Goal: Task Accomplishment & Management: Manage account settings

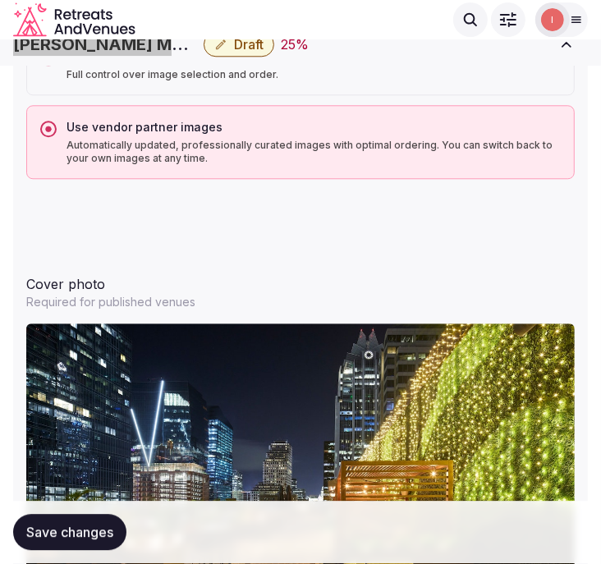
scroll to position [1643, 0]
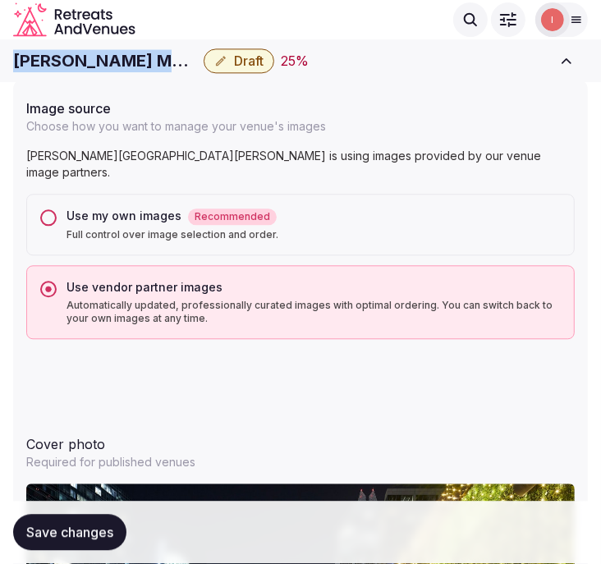
click at [50, 209] on button "Use my own images Recommended Full control over image selection and order." at bounding box center [48, 217] width 16 height 16
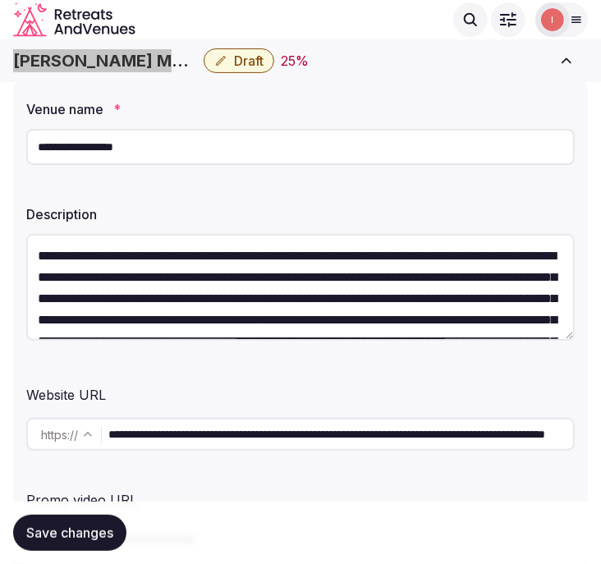
scroll to position [141, 0]
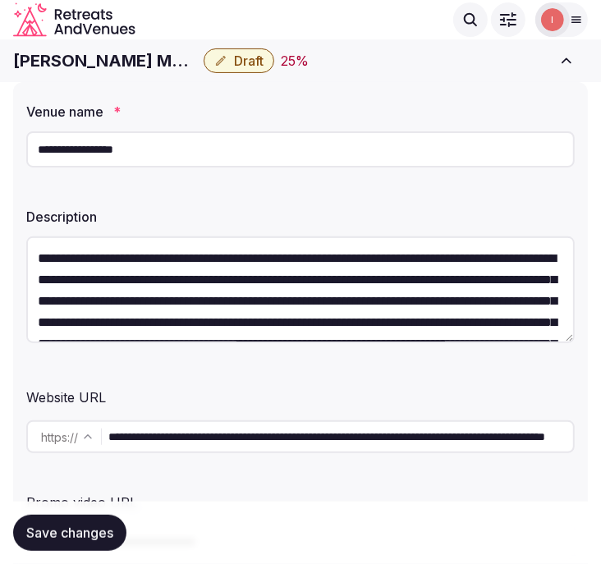
click at [275, 436] on input "**********" at bounding box center [340, 437] width 465 height 33
click at [368, 445] on input "**********" at bounding box center [340, 437] width 465 height 33
click at [481, 439] on input "**********" at bounding box center [340, 437] width 465 height 33
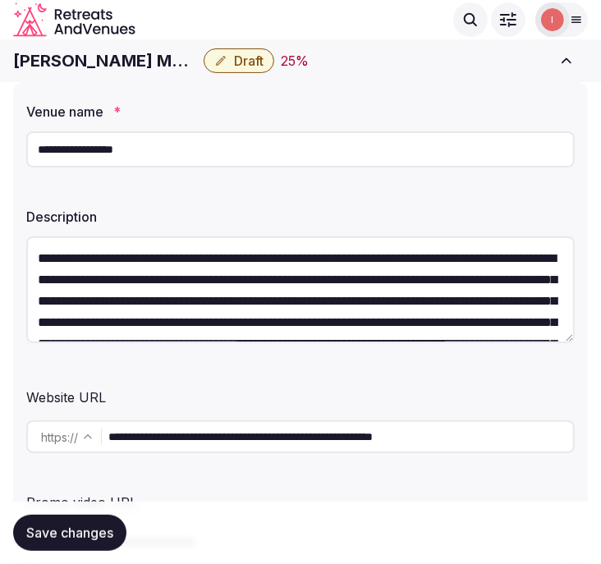
scroll to position [0, 0]
type input "**********"
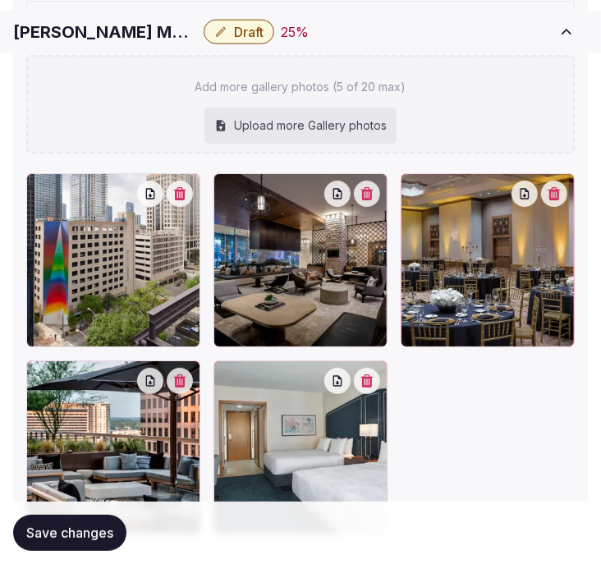
scroll to position [2686, 0]
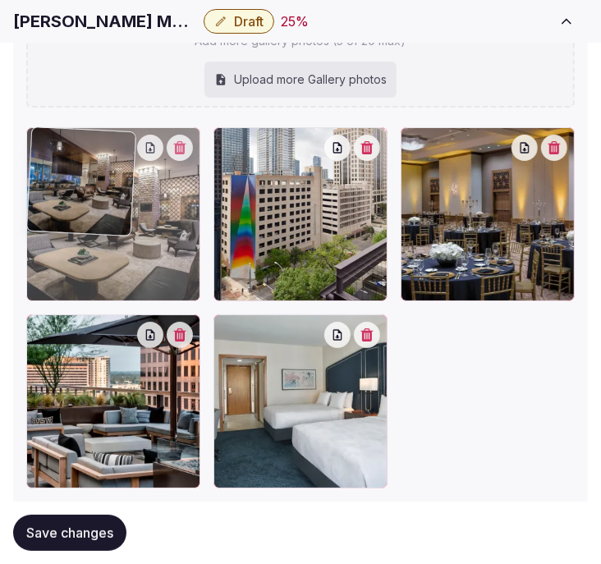
drag, startPoint x: 223, startPoint y: 141, endPoint x: 85, endPoint y: 153, distance: 138.5
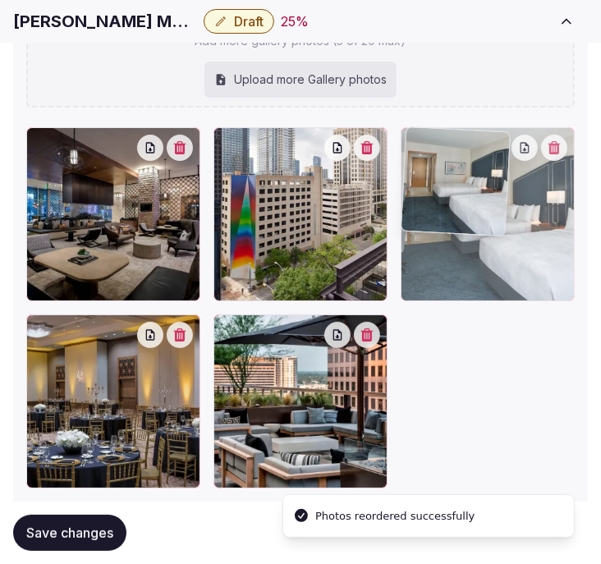
drag, startPoint x: 223, startPoint y: 329, endPoint x: 494, endPoint y: 171, distance: 314.0
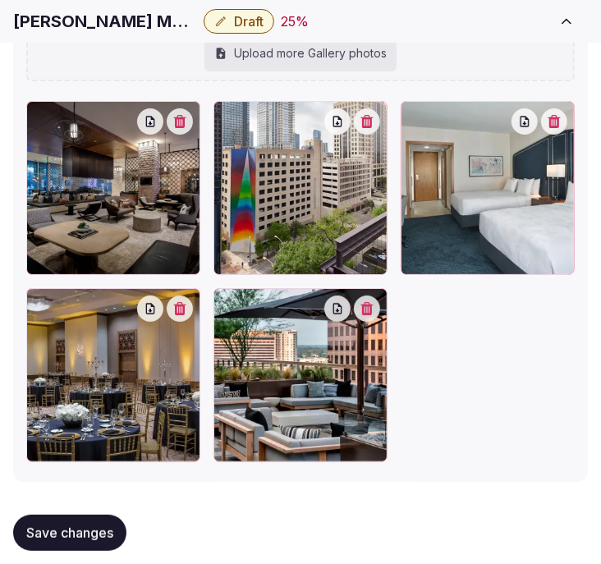
scroll to position [2731, 0]
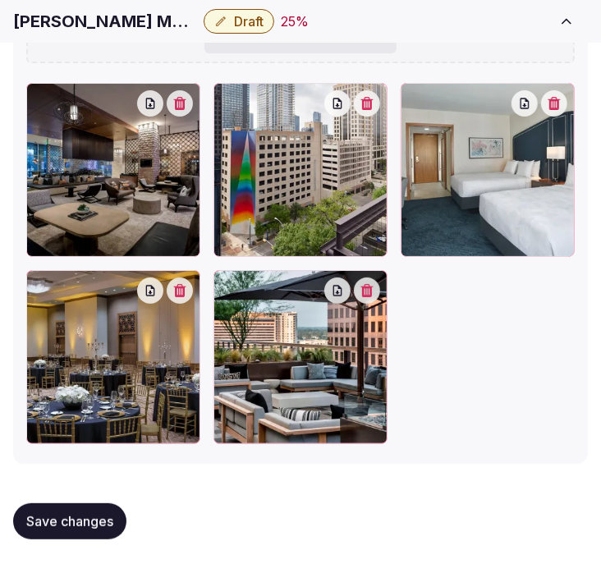
click at [61, 513] on span "Save changes" at bounding box center [69, 521] width 87 height 16
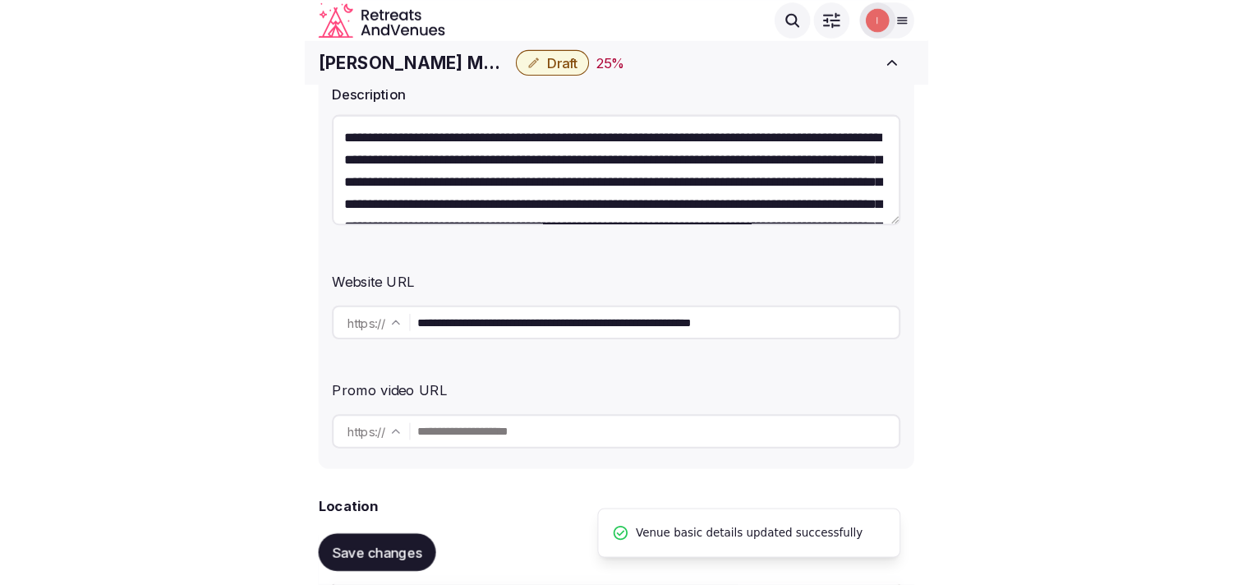
scroll to position [0, 0]
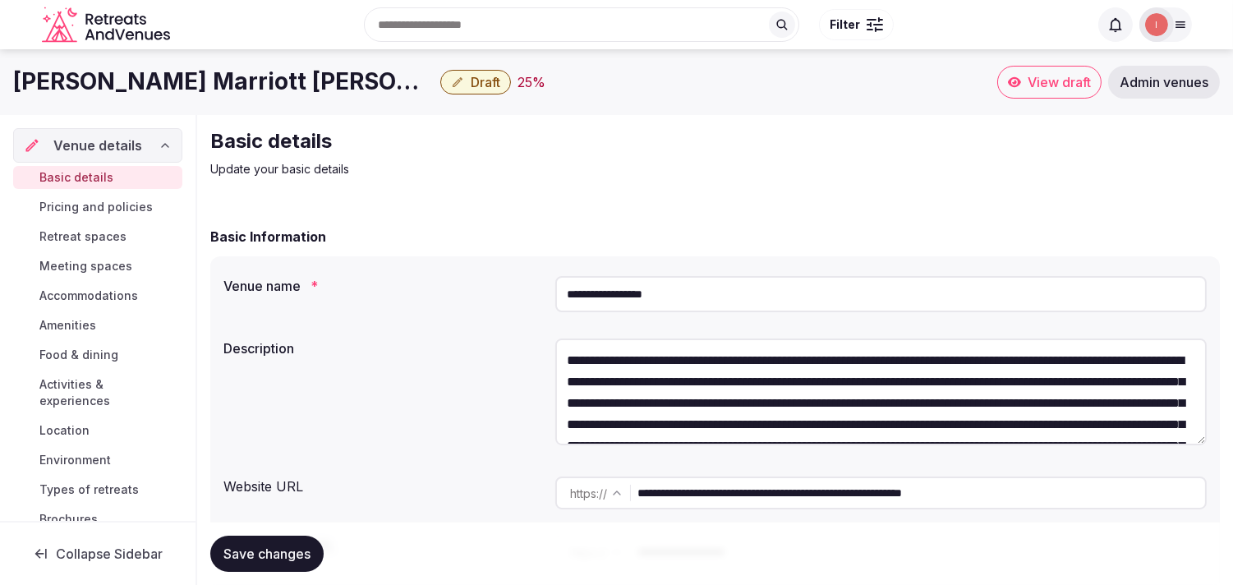
click at [123, 204] on span "Pricing and policies" at bounding box center [95, 207] width 113 height 16
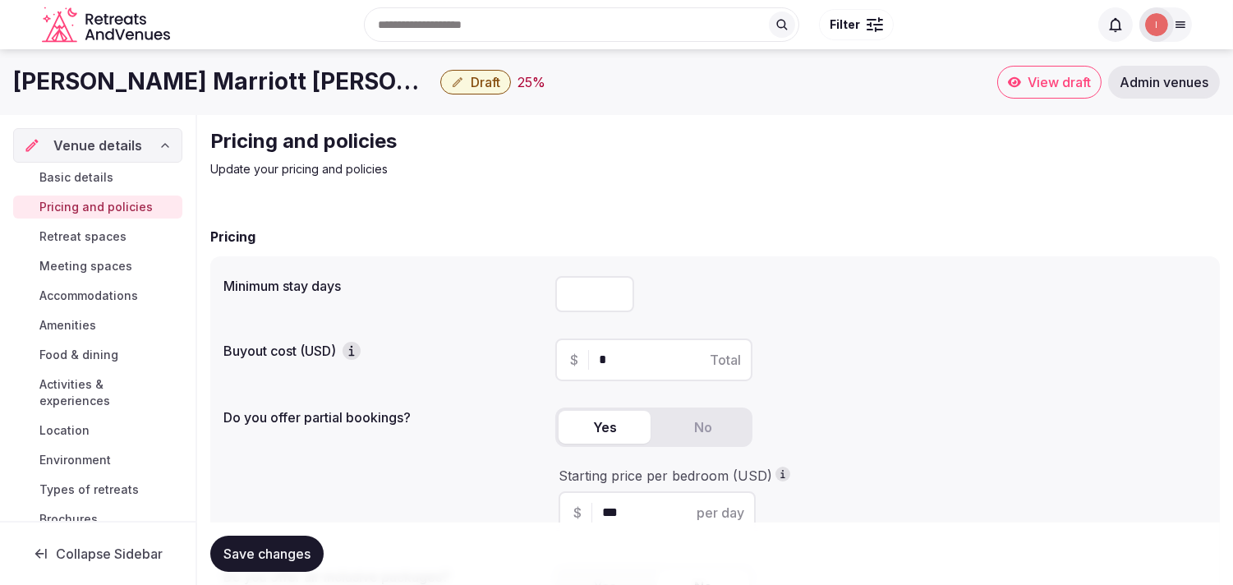
click at [283, 554] on span "Save changes" at bounding box center [266, 553] width 87 height 16
click at [104, 232] on span "Retreat spaces" at bounding box center [82, 236] width 87 height 16
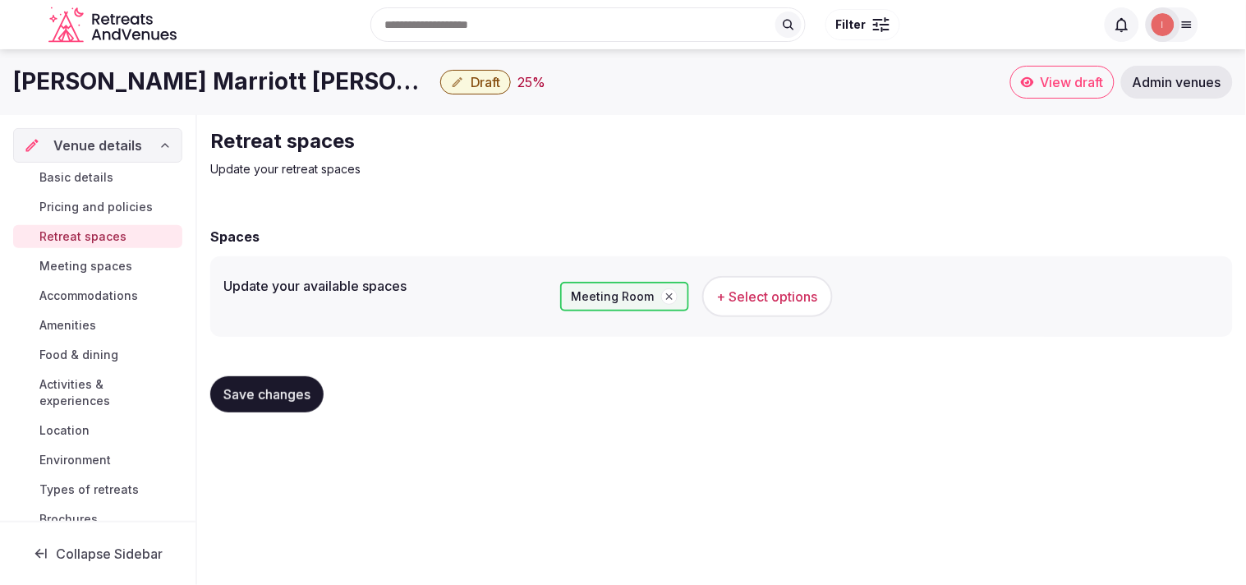
click at [569, 287] on span "+ Select options" at bounding box center [767, 296] width 101 height 18
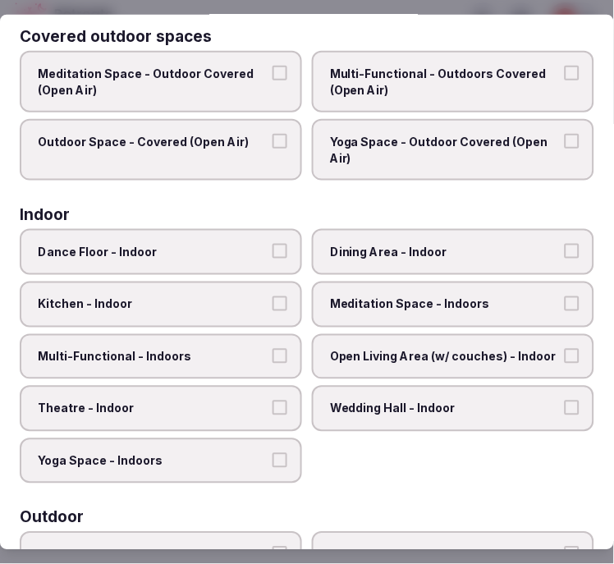
scroll to position [182, 0]
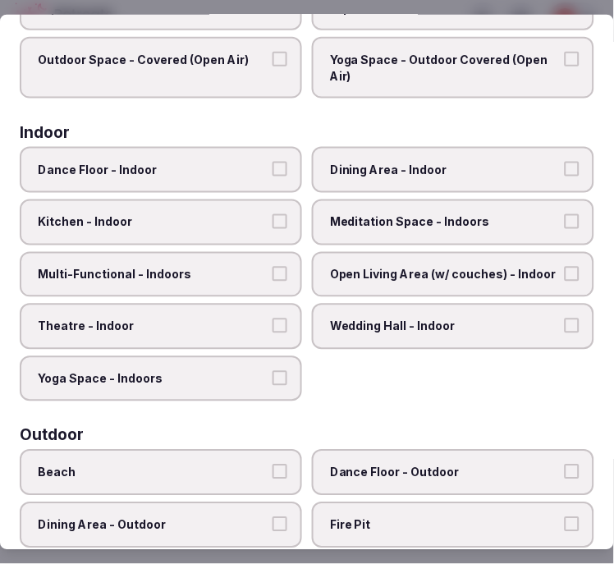
click at [441, 152] on label "Dining Area - Indoor" at bounding box center [453, 170] width 283 height 46
click at [565, 162] on button "Dining Area - Indoor" at bounding box center [572, 169] width 15 height 15
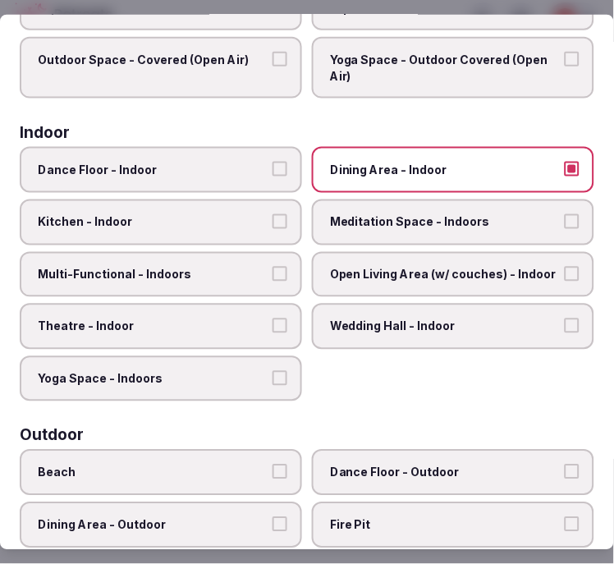
click at [396, 238] on div "Dance Floor - Indoor Dining Area - Indoor Kitchen - Indoor Meditation Space - I…" at bounding box center [307, 274] width 575 height 255
click at [569, 212] on label "Meditation Space - Indoors" at bounding box center [453, 223] width 283 height 46
click at [569, 214] on button "Meditation Space - Indoors" at bounding box center [572, 221] width 15 height 15
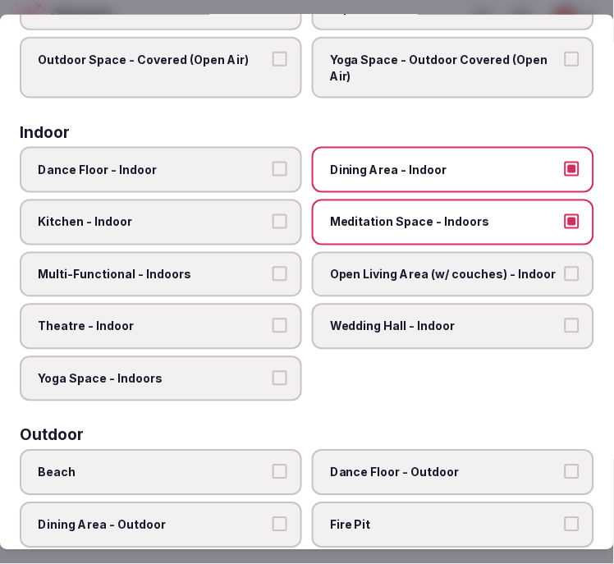
click at [247, 266] on span "Multi-Functional - Indoors" at bounding box center [153, 274] width 230 height 16
click at [273, 266] on button "Multi-Functional - Indoors" at bounding box center [280, 273] width 15 height 15
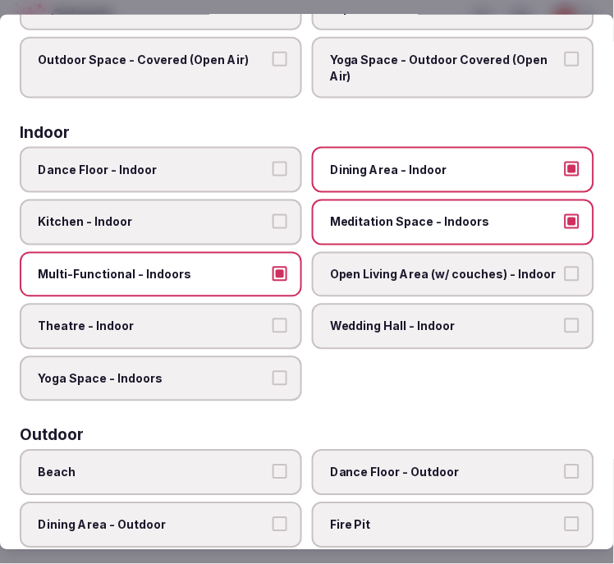
click at [565, 273] on button "Open Living Area (w/ couches) - Indoor" at bounding box center [572, 273] width 15 height 15
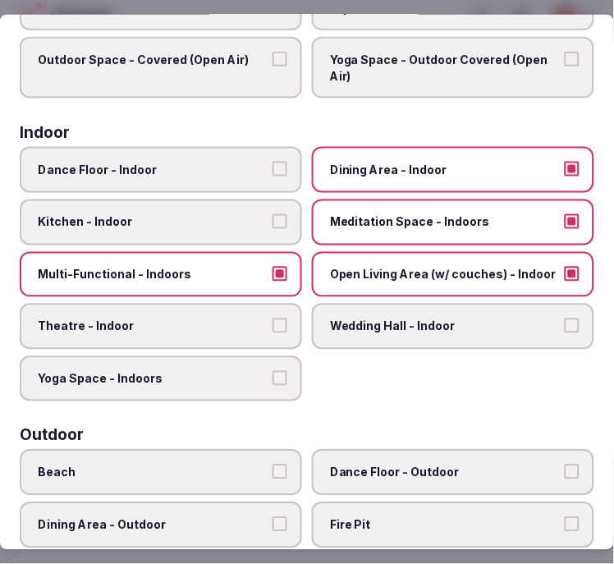
click at [287, 316] on label "Theatre - Indoor" at bounding box center [161, 327] width 283 height 46
click at [287, 319] on button "Theatre - Indoor" at bounding box center [280, 326] width 15 height 15
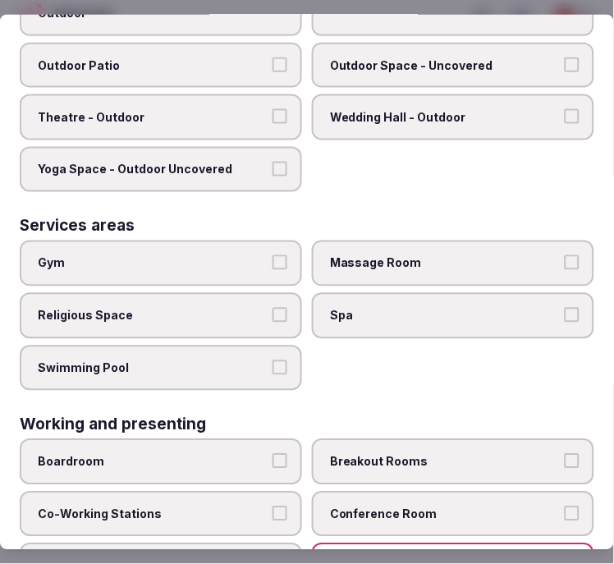
scroll to position [944, 0]
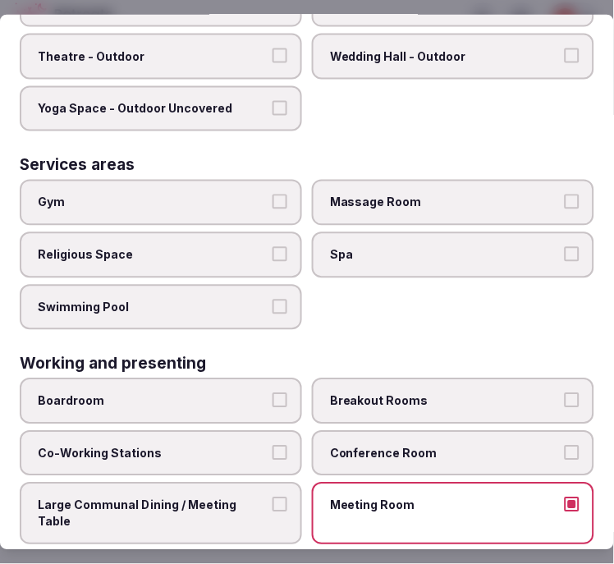
click at [430, 445] on span "Conference Room" at bounding box center [445, 453] width 230 height 16
click at [565, 445] on button "Conference Room" at bounding box center [572, 452] width 15 height 15
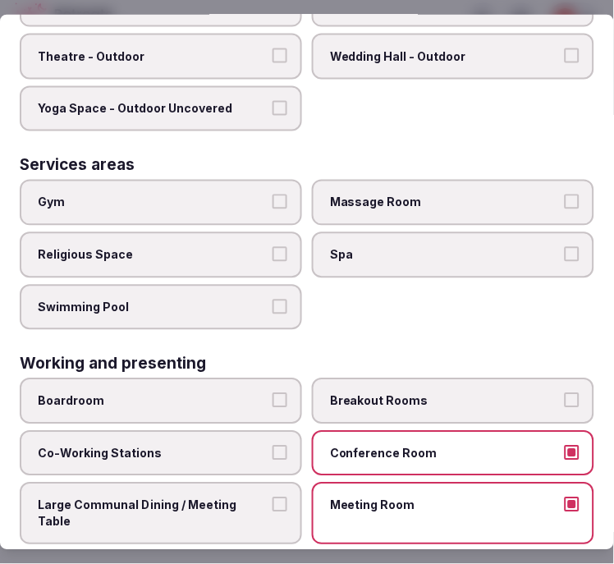
click at [280, 498] on button "Large Communal Dining / Meeting Table" at bounding box center [280, 505] width 15 height 15
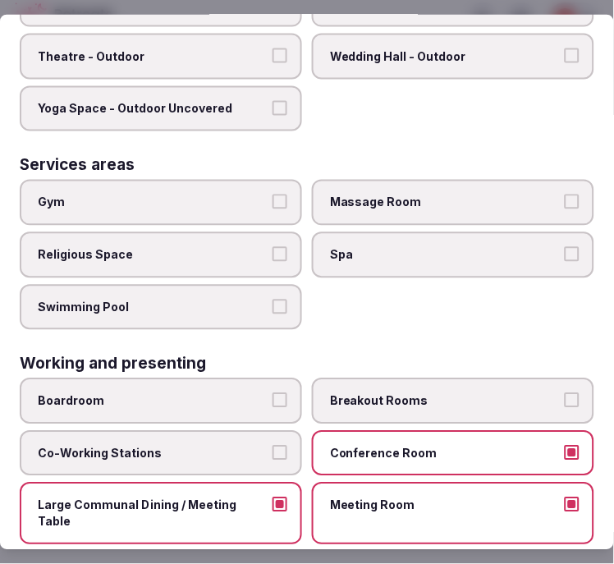
click at [255, 393] on span "Boardroom" at bounding box center [153, 401] width 230 height 16
click at [273, 393] on button "Boardroom" at bounding box center [280, 400] width 15 height 15
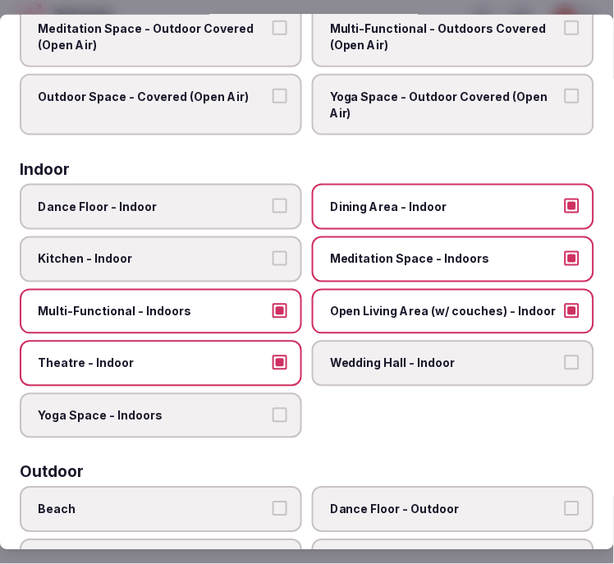
scroll to position [0, 0]
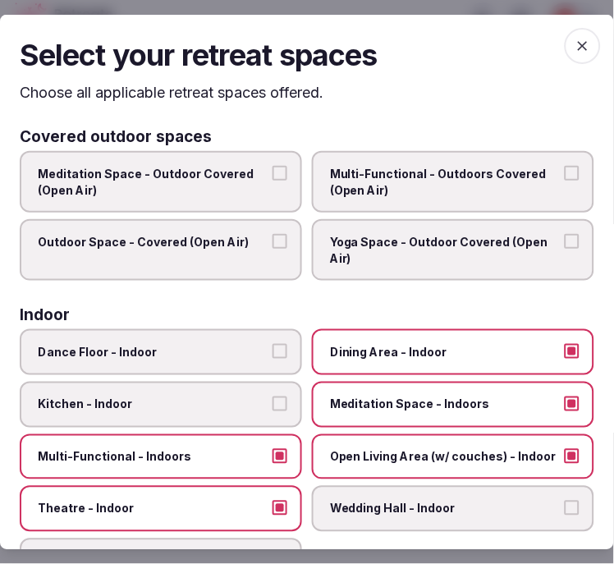
click at [569, 44] on span "button" at bounding box center [583, 45] width 36 height 36
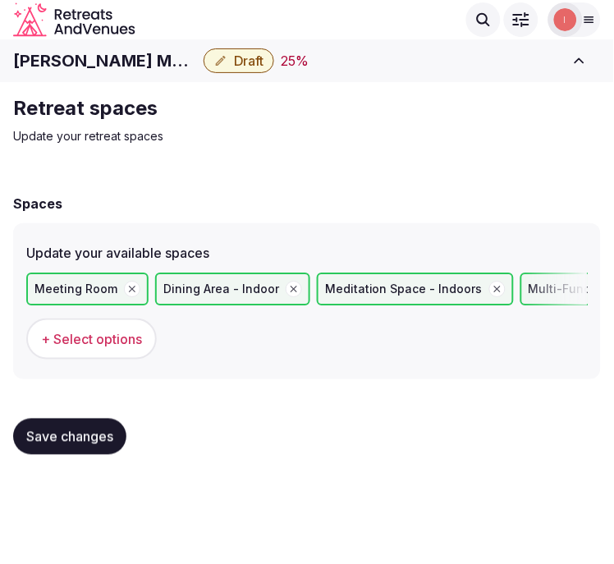
click at [53, 429] on span "Save changes" at bounding box center [69, 437] width 87 height 16
click at [66, 421] on button "Save changes" at bounding box center [69, 437] width 113 height 36
click at [38, 436] on span "Save changes" at bounding box center [69, 437] width 87 height 16
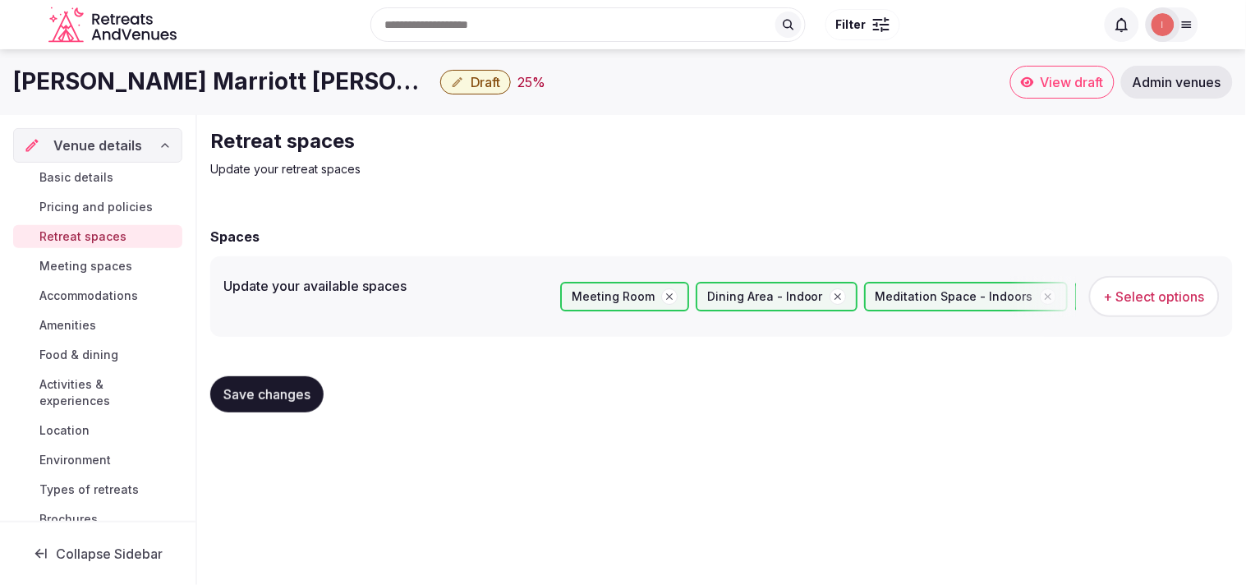
click at [123, 260] on span "Meeting spaces" at bounding box center [85, 266] width 93 height 16
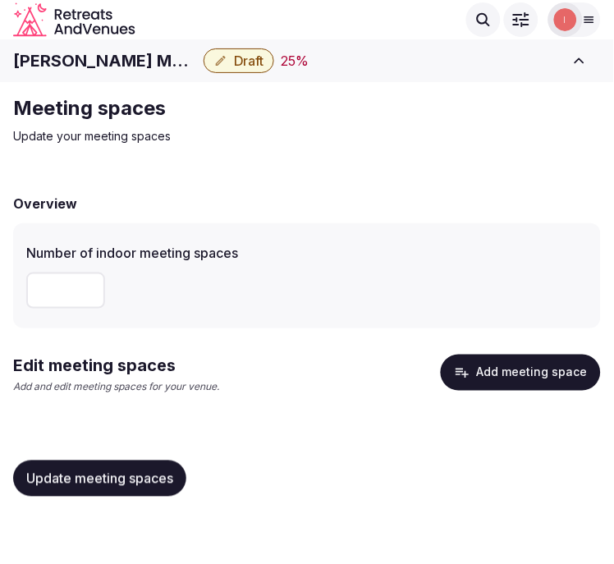
click at [44, 285] on input "number" at bounding box center [65, 291] width 79 height 36
type input "**"
click at [437, 293] on div "**" at bounding box center [307, 291] width 562 height 36
click at [134, 489] on button "Update meeting spaces" at bounding box center [99, 479] width 173 height 36
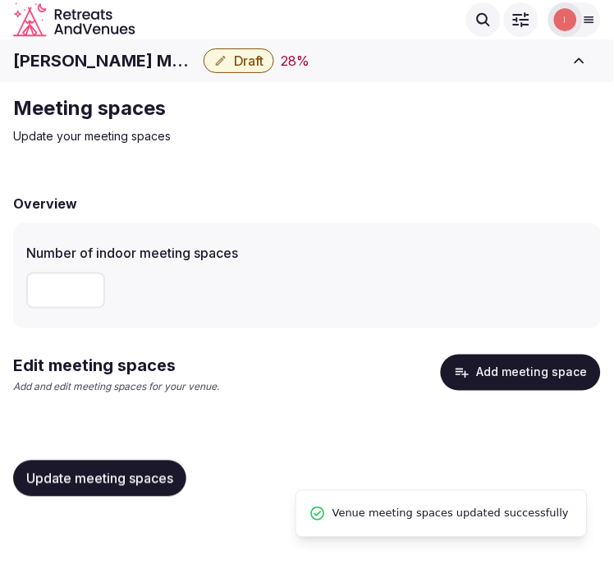
click at [530, 374] on button "Add meeting space" at bounding box center [521, 373] width 160 height 36
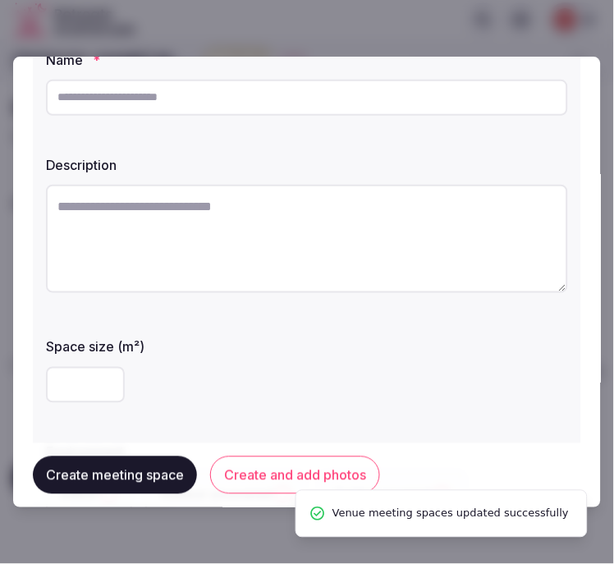
scroll to position [91, 0]
click at [346, 95] on input "text" at bounding box center [307, 98] width 522 height 36
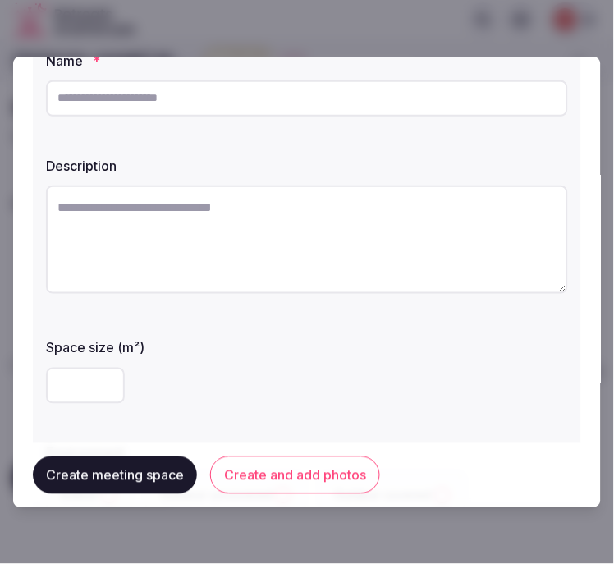
paste input "**********"
type input "**********"
click at [222, 237] on textarea at bounding box center [307, 240] width 522 height 108
paste textarea "**********"
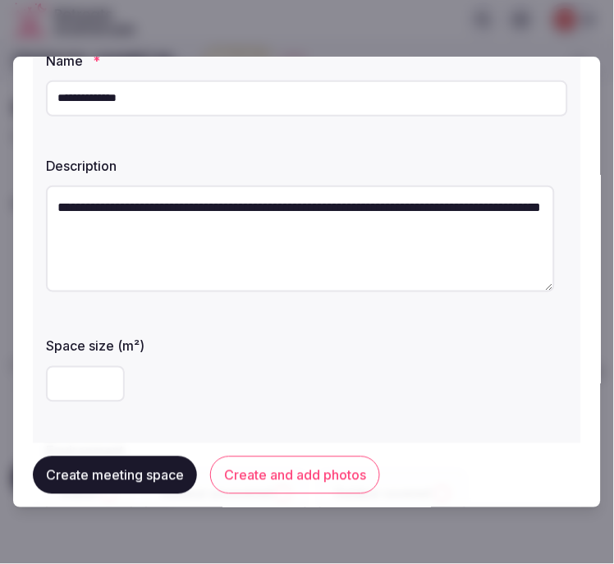
click at [252, 204] on textarea "**********" at bounding box center [300, 239] width 509 height 107
type textarea "**********"
click at [247, 249] on textarea "**********" at bounding box center [300, 239] width 509 height 107
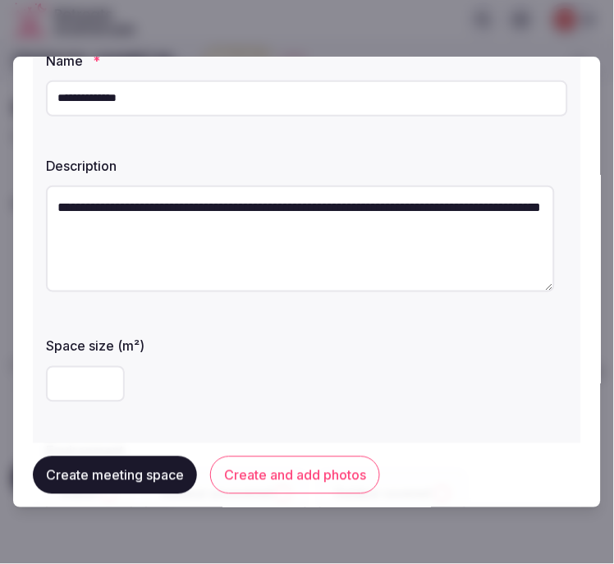
click at [168, 93] on input "**********" at bounding box center [307, 98] width 522 height 36
paste input "**********"
type input "**********"
click at [185, 234] on textarea "**********" at bounding box center [300, 239] width 509 height 107
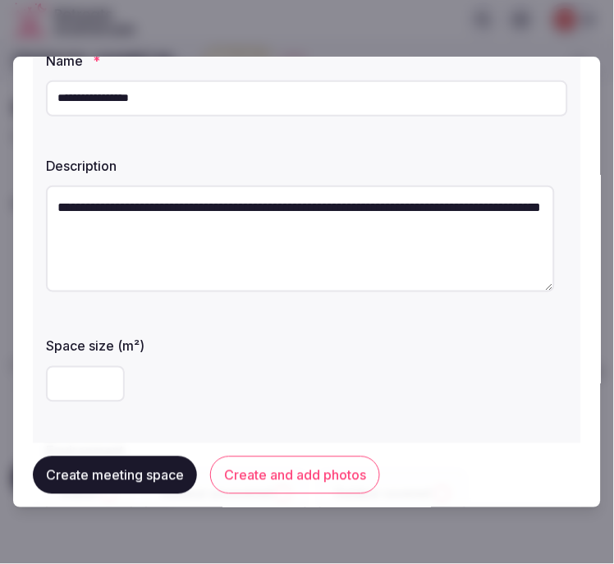
click at [185, 234] on textarea "**********" at bounding box center [300, 239] width 509 height 107
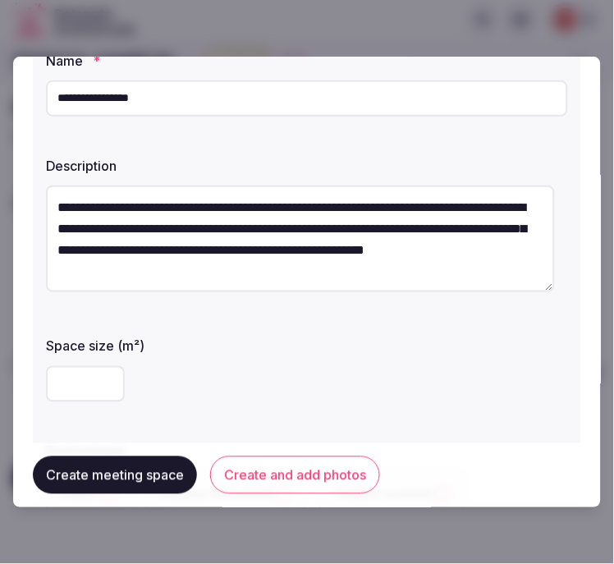
scroll to position [182, 0]
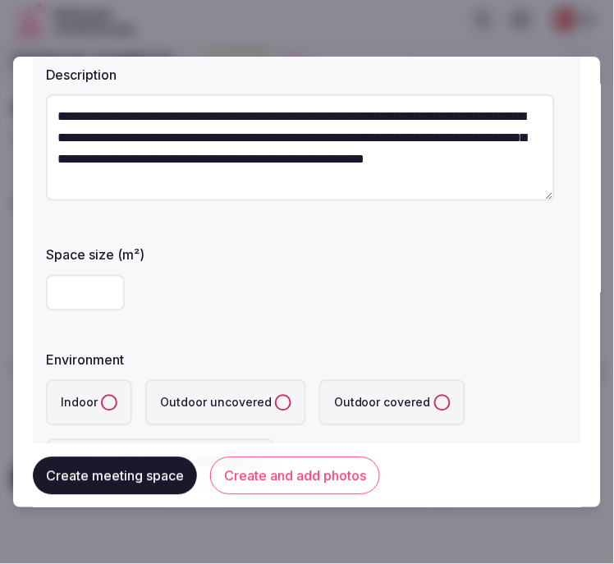
type textarea "**********"
click at [85, 299] on input "number" at bounding box center [85, 293] width 79 height 36
click at [82, 297] on input "number" at bounding box center [85, 293] width 79 height 36
type input "****"
click at [110, 395] on button "Indoor" at bounding box center [109, 403] width 16 height 16
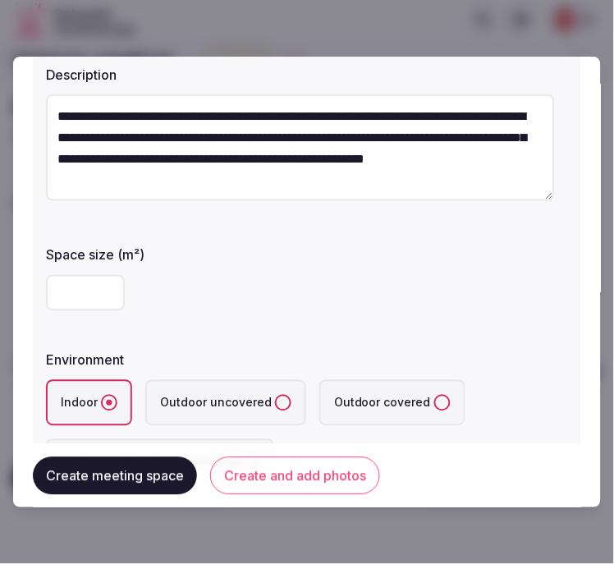
click at [231, 330] on div "**********" at bounding box center [307, 222] width 549 height 565
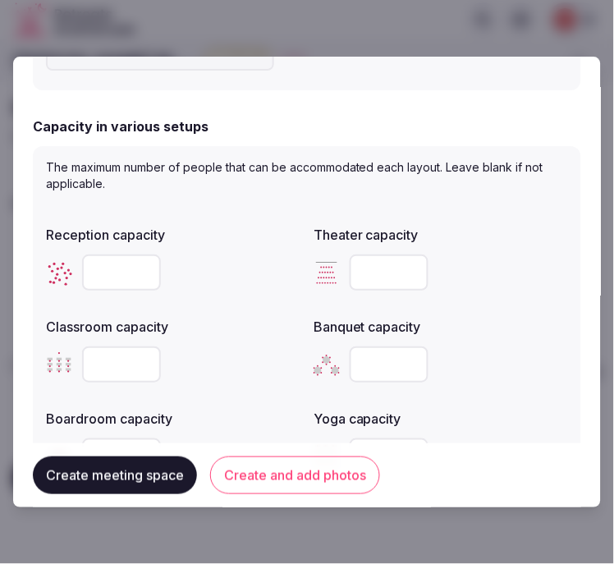
scroll to position [638, 0]
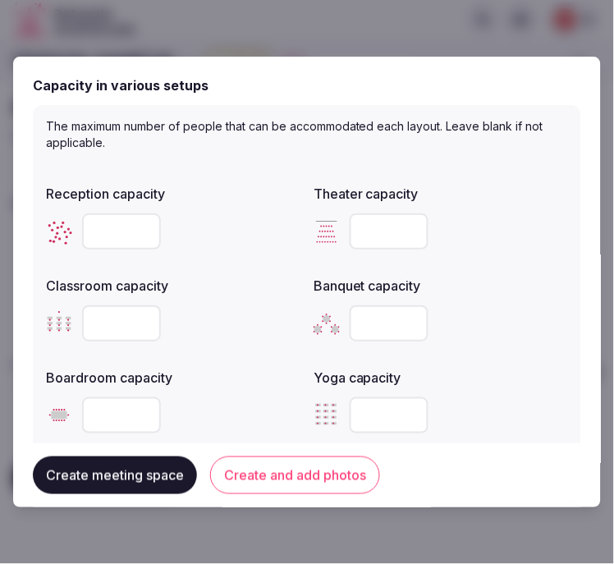
click at [363, 320] on input "number" at bounding box center [389, 324] width 79 height 36
type input "****"
click at [112, 333] on input "number" at bounding box center [121, 324] width 79 height 36
click at [108, 327] on input "number" at bounding box center [121, 324] width 79 height 36
type input "****"
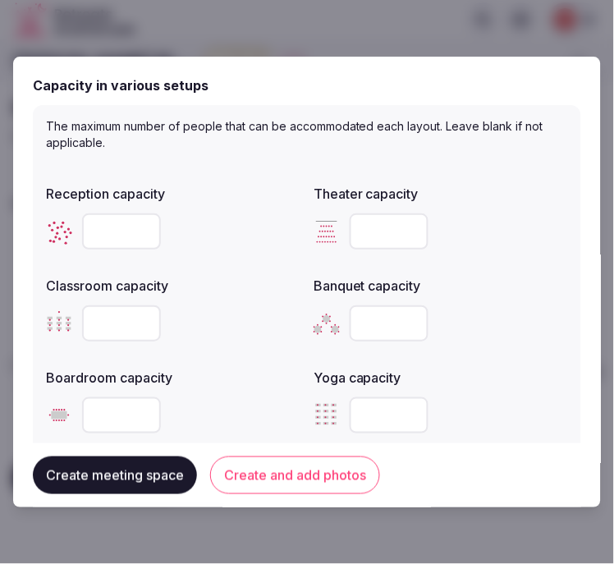
click at [115, 224] on input "number" at bounding box center [121, 232] width 79 height 36
click at [351, 224] on input "number" at bounding box center [389, 232] width 79 height 36
type input "****"
click at [94, 233] on input "number" at bounding box center [121, 232] width 79 height 36
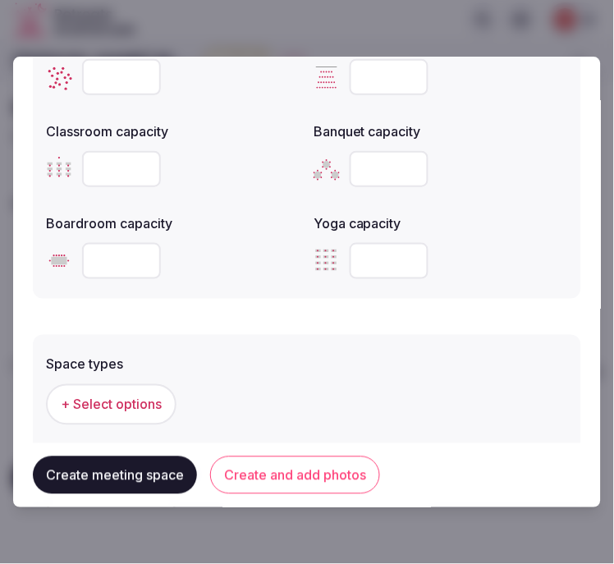
scroll to position [821, 0]
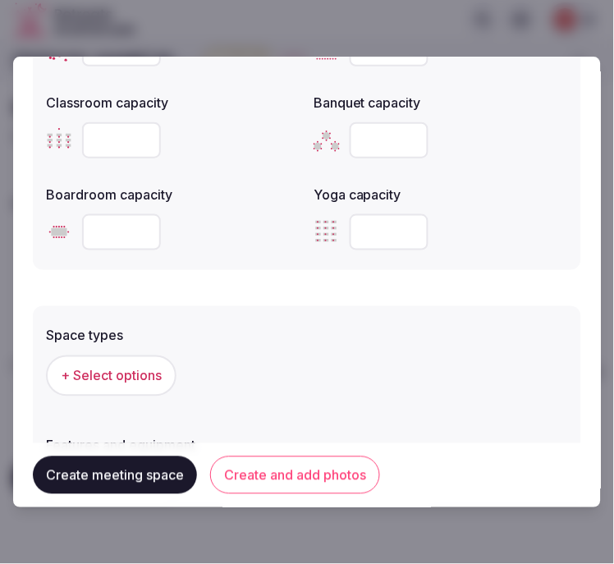
click at [137, 370] on span "+ Select options" at bounding box center [111, 376] width 101 height 18
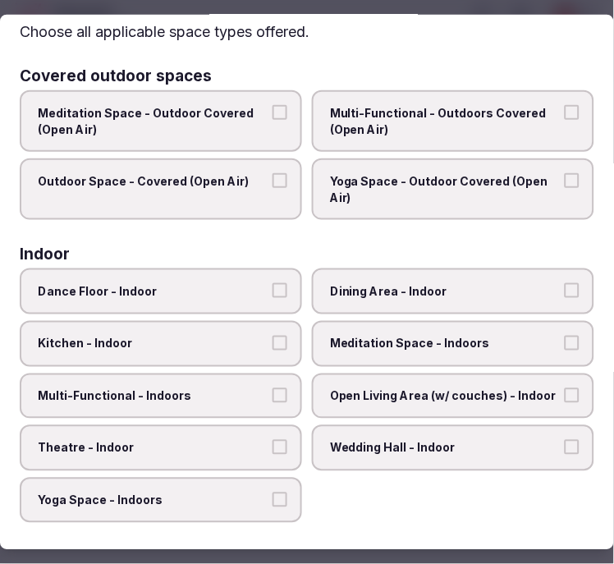
scroll to position [91, 0]
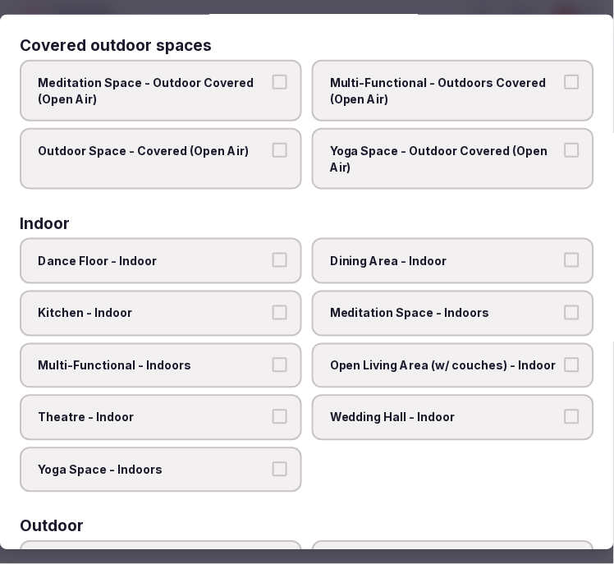
click at [403, 253] on span "Dining Area - Indoor" at bounding box center [445, 261] width 230 height 16
click at [565, 253] on button "Dining Area - Indoor" at bounding box center [572, 260] width 15 height 15
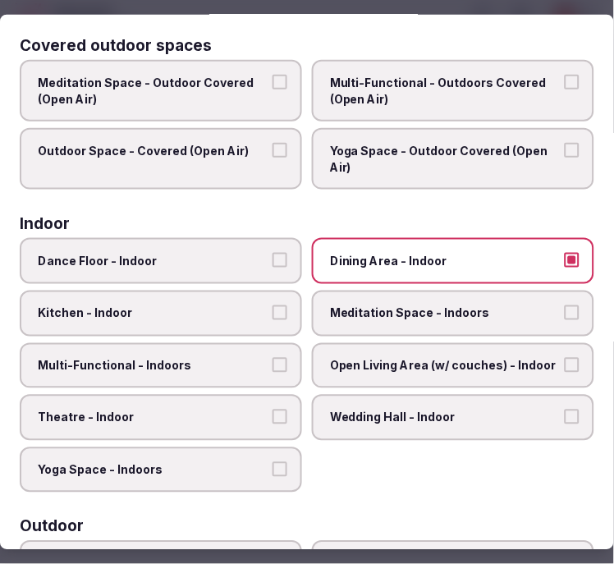
click at [257, 347] on label "Multi-Functional - Indoors" at bounding box center [161, 365] width 283 height 46
click at [273, 357] on button "Multi-Functional - Indoors" at bounding box center [280, 364] width 15 height 15
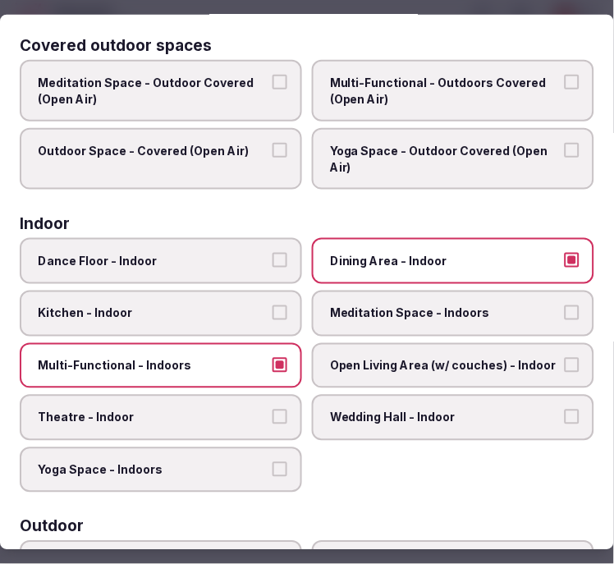
click at [231, 410] on span "Theatre - Indoor" at bounding box center [153, 418] width 230 height 16
click at [273, 410] on button "Theatre - Indoor" at bounding box center [280, 417] width 15 height 15
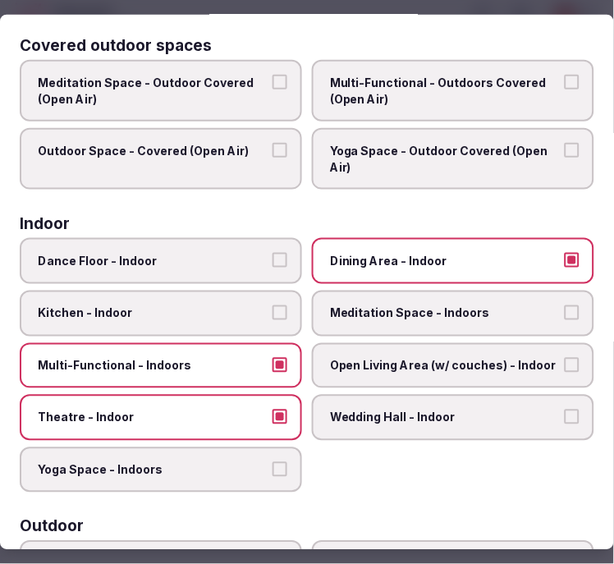
click at [398, 357] on span "Open Living Area (w/ couches) - Indoor" at bounding box center [445, 365] width 230 height 16
click at [565, 357] on button "Open Living Area (w/ couches) - Indoor" at bounding box center [572, 364] width 15 height 15
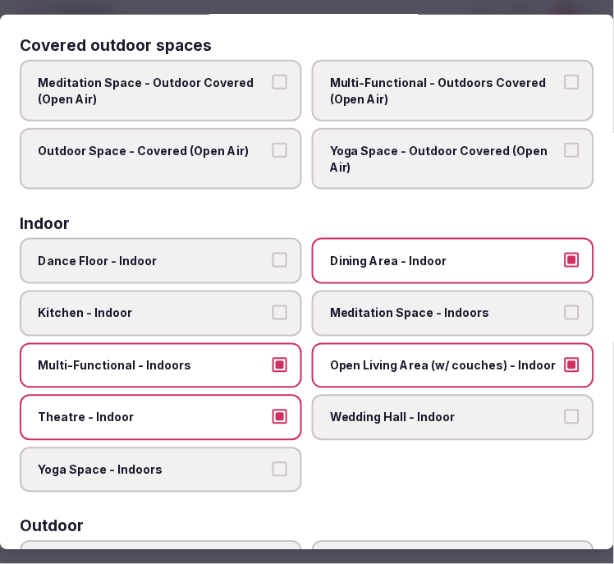
click at [398, 357] on span "Open Living Area (w/ couches) - Indoor" at bounding box center [445, 365] width 230 height 16
click at [565, 357] on button "Open Living Area (w/ couches) - Indoor" at bounding box center [572, 364] width 15 height 15
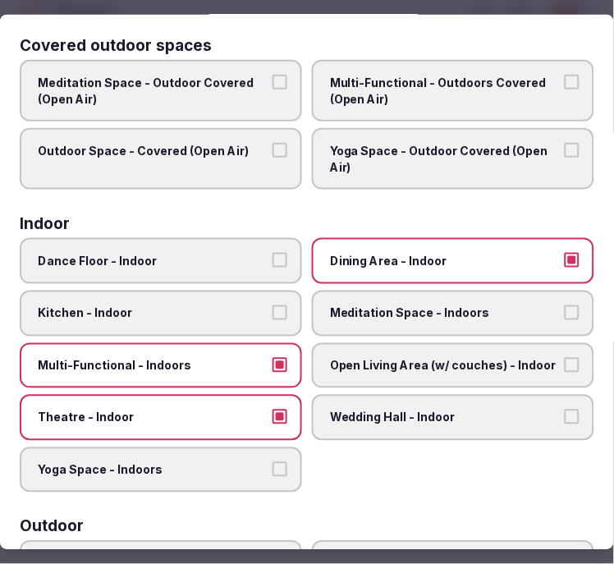
click at [416, 306] on span "Meditation Space - Indoors" at bounding box center [445, 314] width 230 height 16
click at [565, 306] on button "Meditation Space - Indoors" at bounding box center [572, 313] width 15 height 15
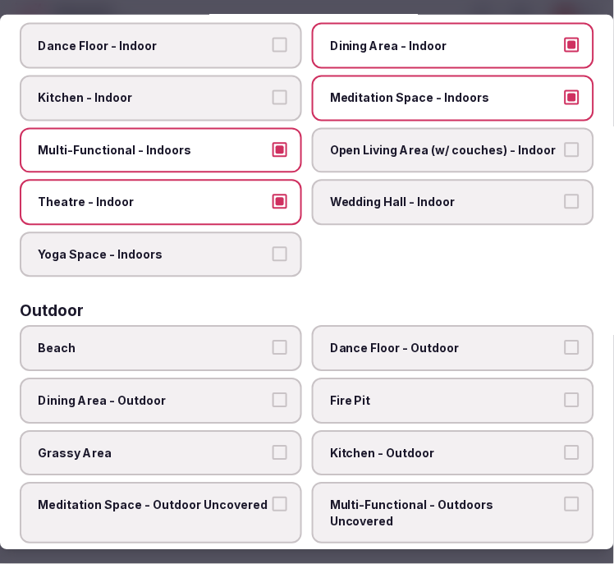
scroll to position [365, 0]
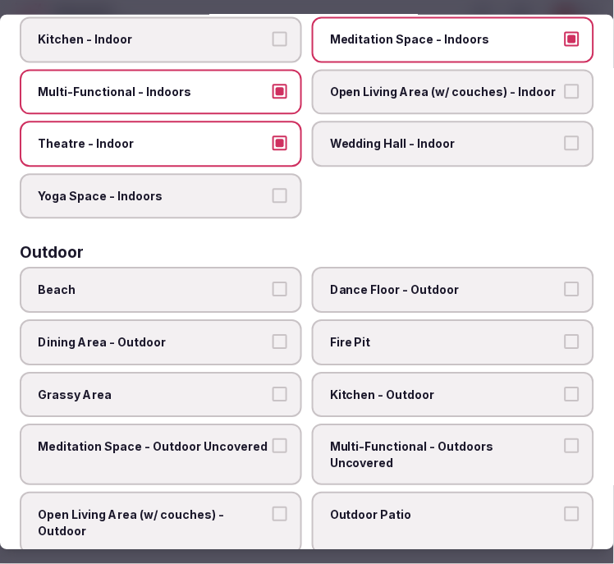
click at [398, 269] on label "Dance Floor - Outdoor" at bounding box center [453, 291] width 283 height 46
click at [565, 283] on button "Dance Floor - Outdoor" at bounding box center [572, 290] width 15 height 15
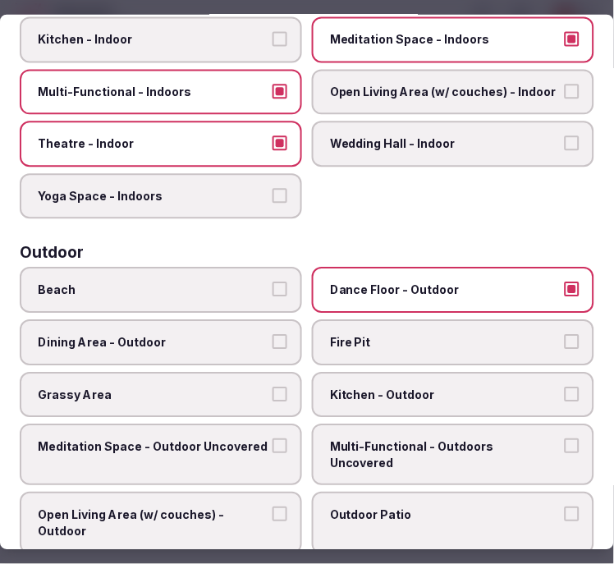
click at [381, 283] on span "Dance Floor - Outdoor" at bounding box center [445, 291] width 230 height 16
click at [565, 283] on button "Dance Floor - Outdoor" at bounding box center [572, 290] width 15 height 15
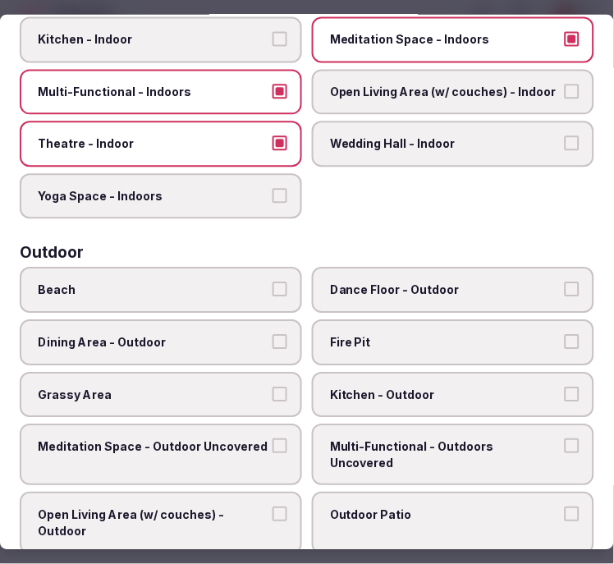
click at [263, 329] on label "Dining Area - Outdoor" at bounding box center [161, 343] width 283 height 46
click at [273, 335] on button "Dining Area - Outdoor" at bounding box center [280, 342] width 15 height 15
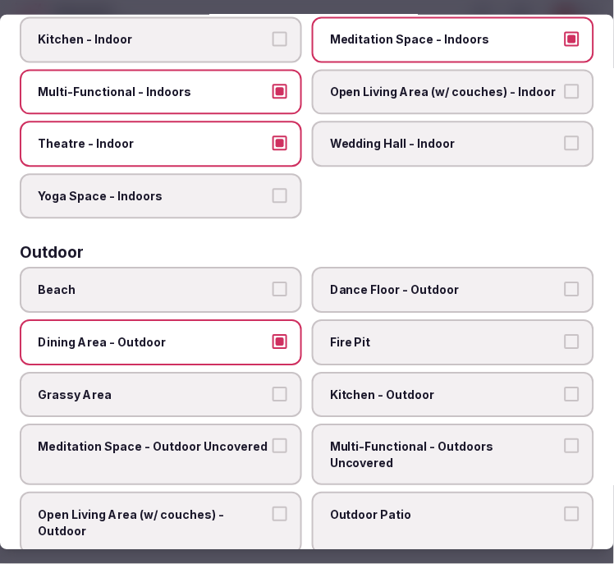
click at [273, 335] on button "Dining Area - Outdoor" at bounding box center [280, 342] width 15 height 15
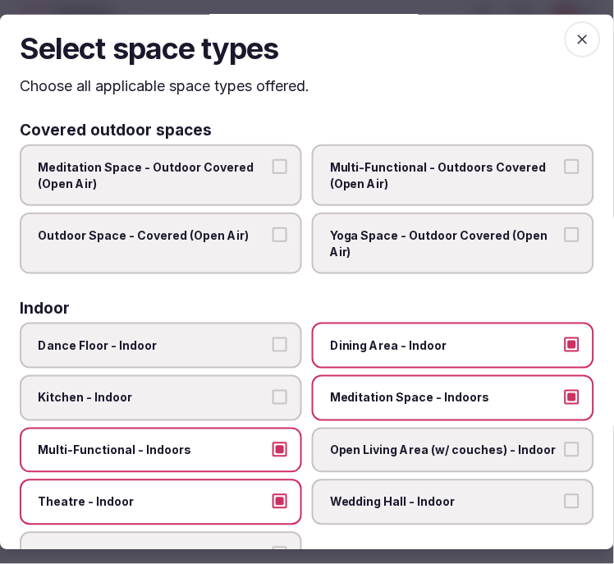
scroll to position [0, 0]
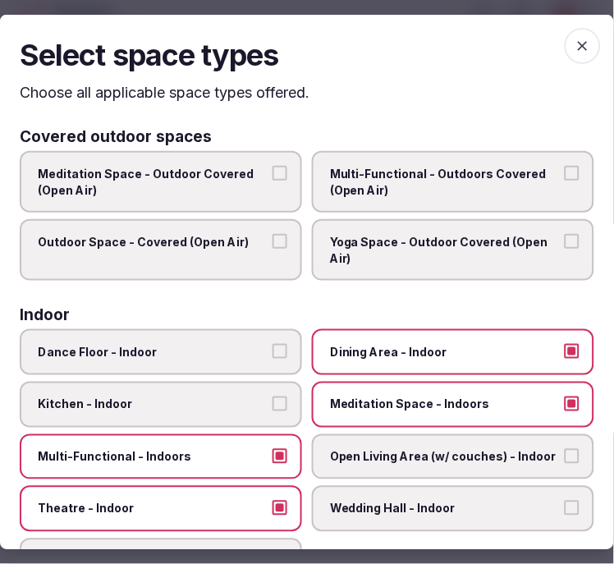
click at [569, 42] on icon "button" at bounding box center [583, 45] width 16 height 16
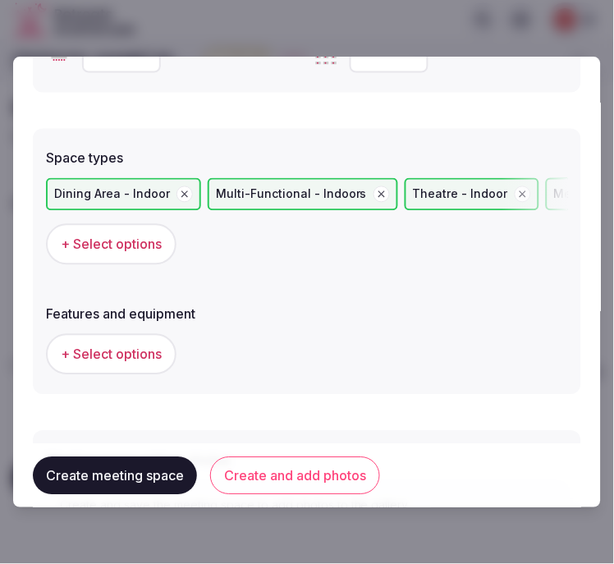
scroll to position [1004, 0]
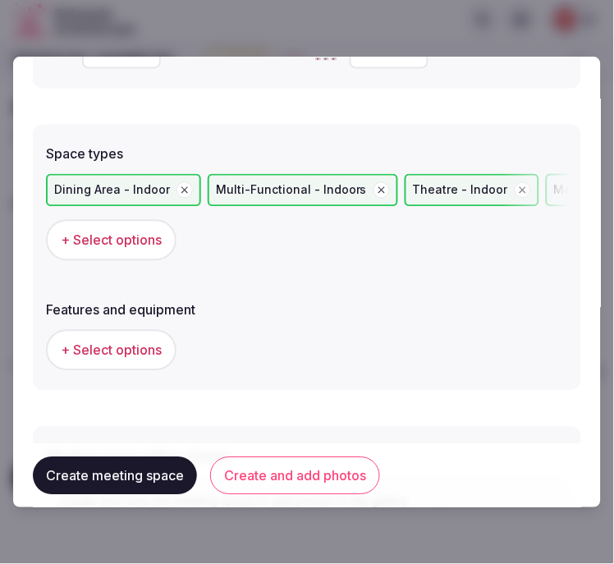
click at [137, 348] on span "+ Select options" at bounding box center [111, 350] width 101 height 18
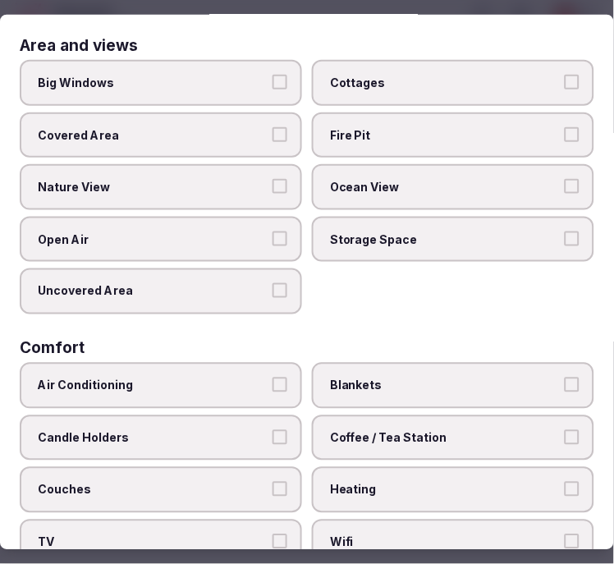
click at [273, 378] on button "Air Conditioning" at bounding box center [280, 385] width 15 height 15
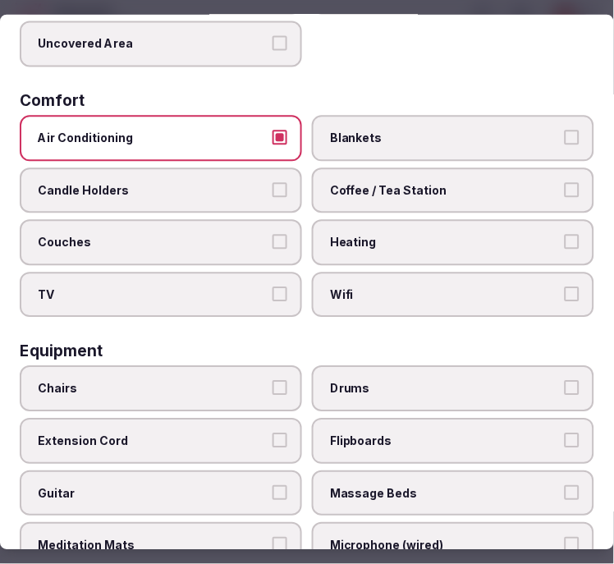
scroll to position [365, 0]
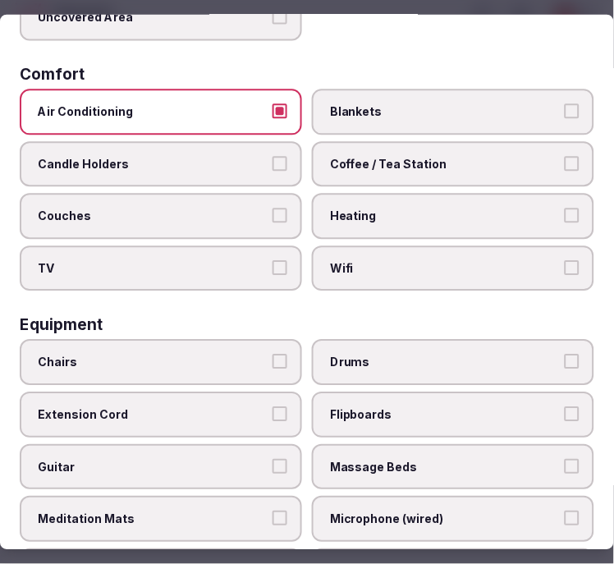
click at [433, 261] on span "Wifi" at bounding box center [445, 269] width 230 height 16
click at [565, 261] on button "Wifi" at bounding box center [572, 268] width 15 height 15
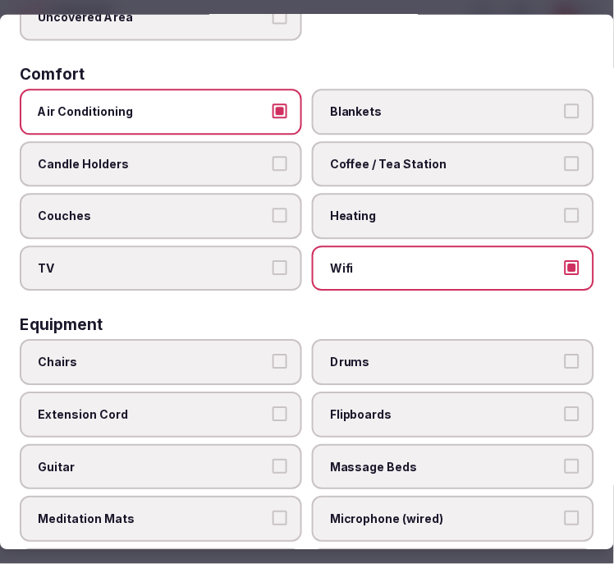
click at [462, 116] on label "Blankets" at bounding box center [453, 113] width 283 height 46
click at [565, 116] on button "Blankets" at bounding box center [572, 111] width 15 height 15
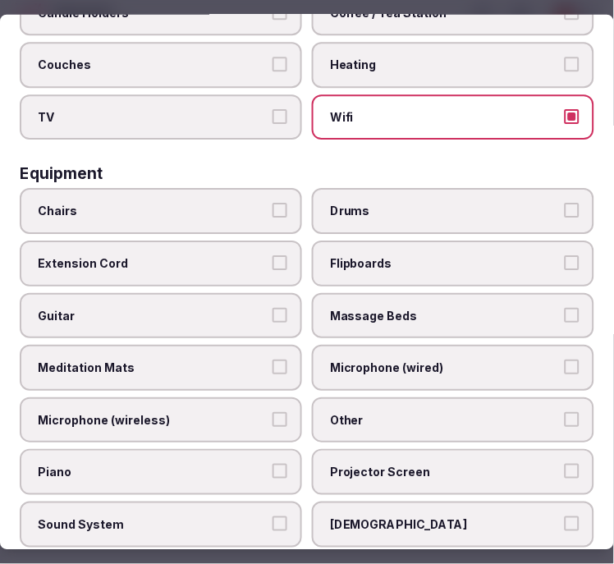
scroll to position [547, 0]
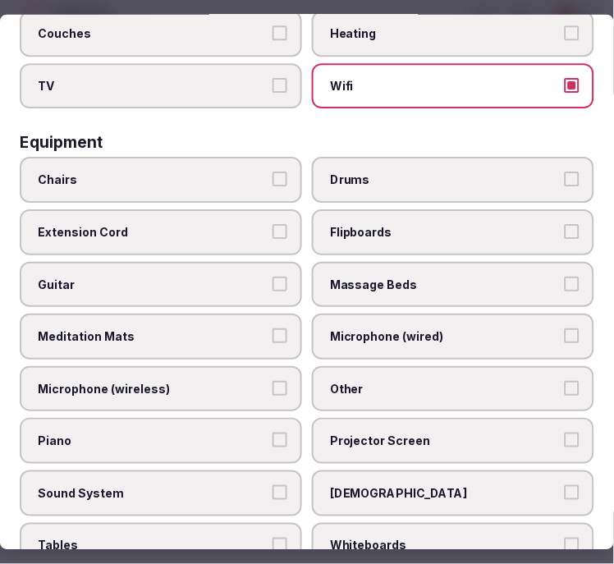
click at [240, 184] on label "Chairs" at bounding box center [161, 181] width 283 height 46
click at [273, 184] on button "Chairs" at bounding box center [280, 179] width 15 height 15
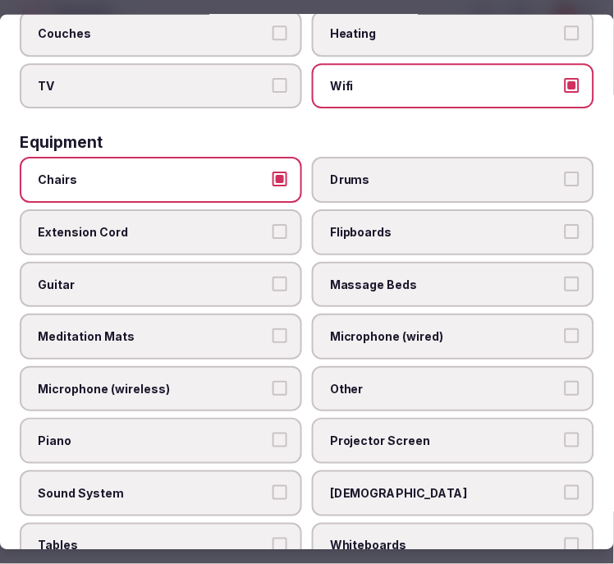
click at [390, 380] on label "Other" at bounding box center [453, 389] width 283 height 46
click at [565, 381] on button "Other" at bounding box center [572, 388] width 15 height 15
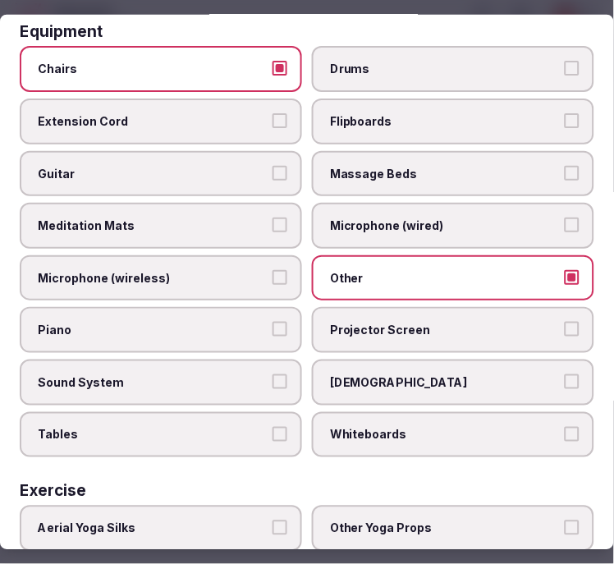
scroll to position [729, 0]
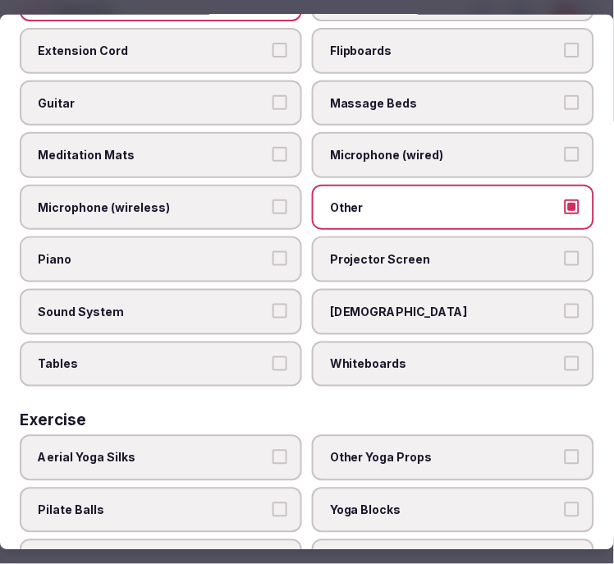
click at [565, 356] on button "Whiteboards" at bounding box center [572, 363] width 15 height 15
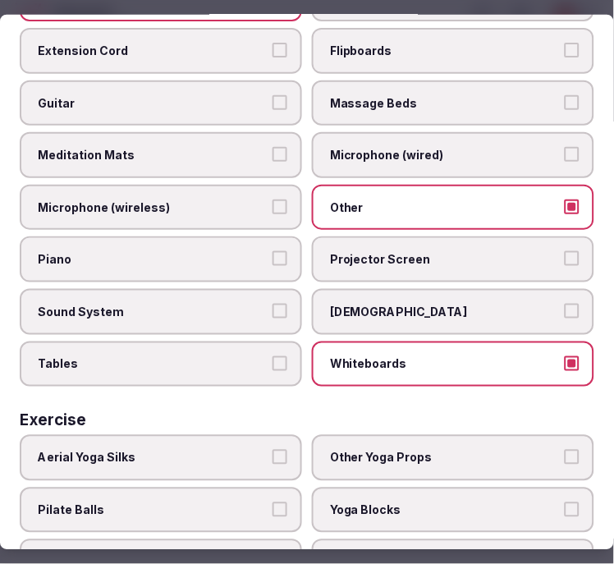
drag, startPoint x: 581, startPoint y: 326, endPoint x: 563, endPoint y: 320, distance: 19.0
click at [569, 325] on div "Select features and equipment Choose all applicable features and equipment offe…" at bounding box center [307, 282] width 614 height 536
click at [569, 341] on label "Whiteboards" at bounding box center [453, 364] width 283 height 46
click at [569, 356] on button "Whiteboards" at bounding box center [572, 363] width 15 height 15
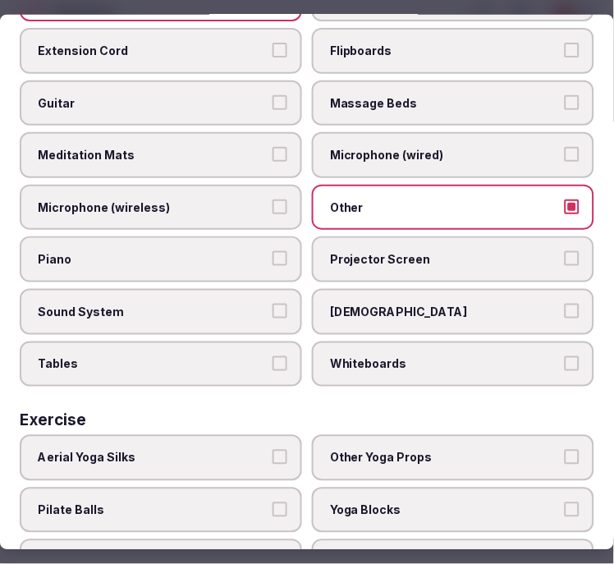
click at [565, 251] on button "Projector Screen" at bounding box center [572, 258] width 15 height 15
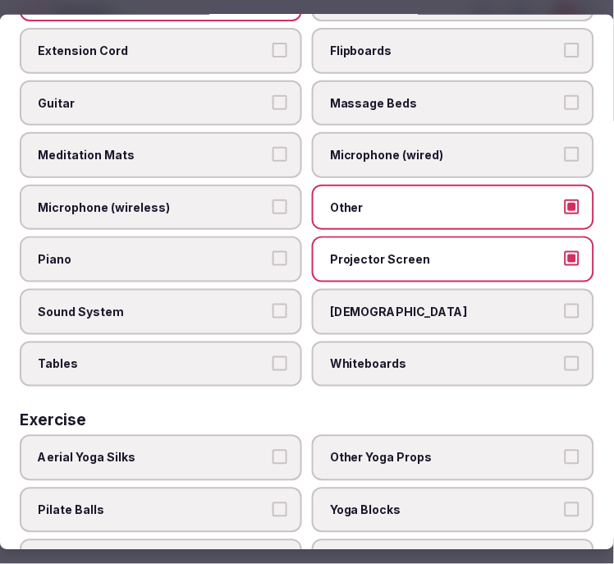
click at [82, 356] on label "Tables" at bounding box center [161, 364] width 283 height 46
click at [273, 356] on button "Tables" at bounding box center [280, 363] width 15 height 15
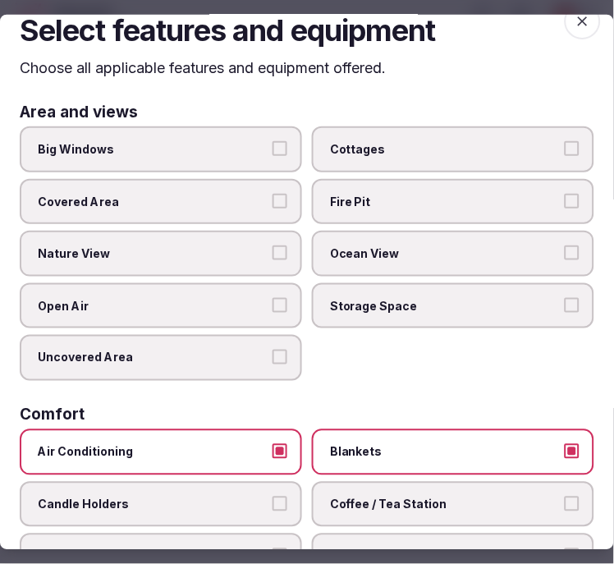
scroll to position [0, 0]
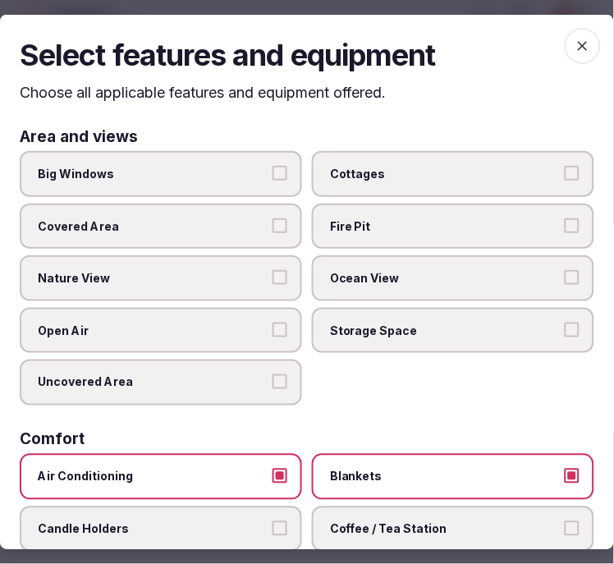
click at [569, 42] on icon "button" at bounding box center [583, 45] width 16 height 16
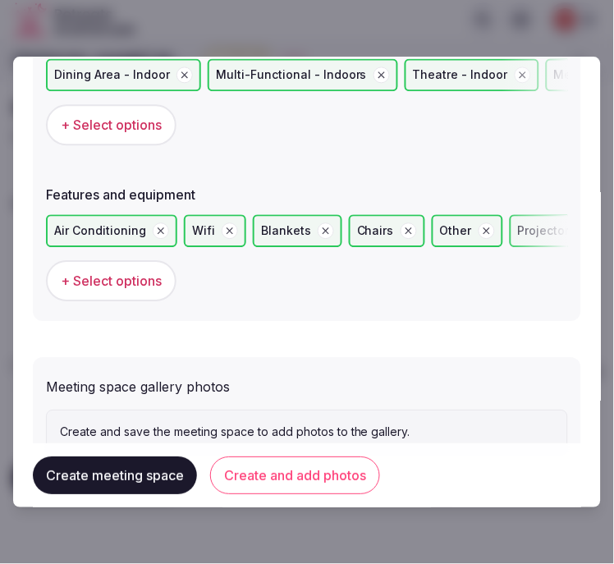
scroll to position [1171, 0]
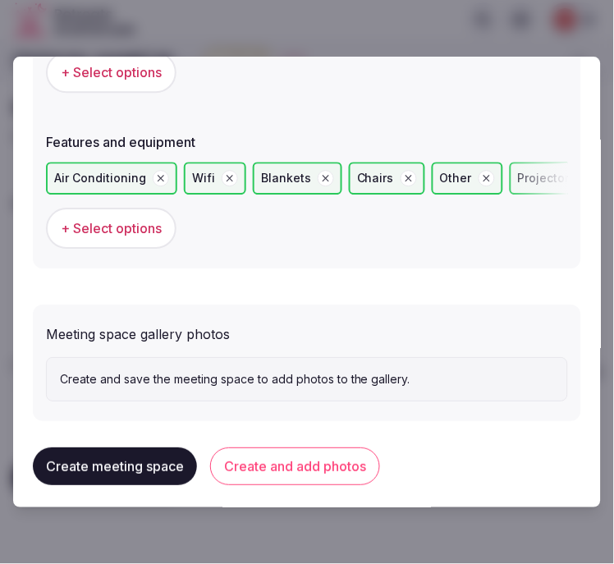
click at [238, 460] on button "Create and add photos" at bounding box center [295, 467] width 170 height 38
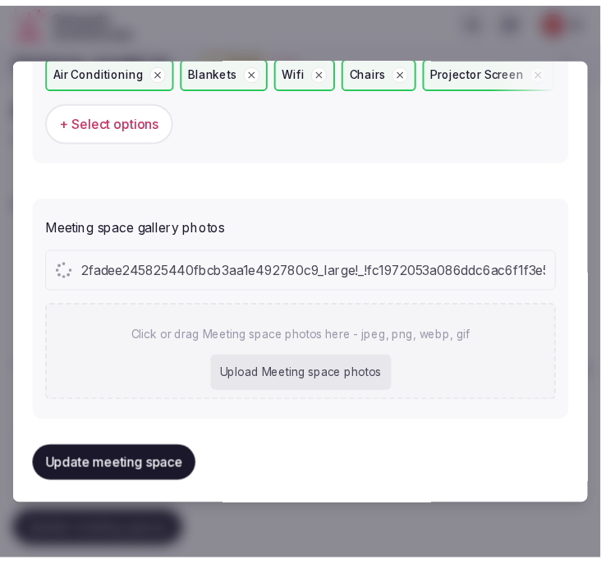
scroll to position [1322, 0]
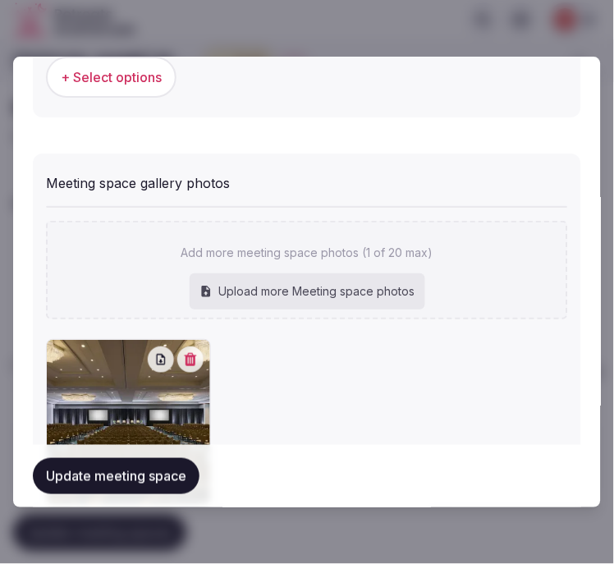
click at [144, 490] on button "Update meeting space" at bounding box center [116, 476] width 167 height 36
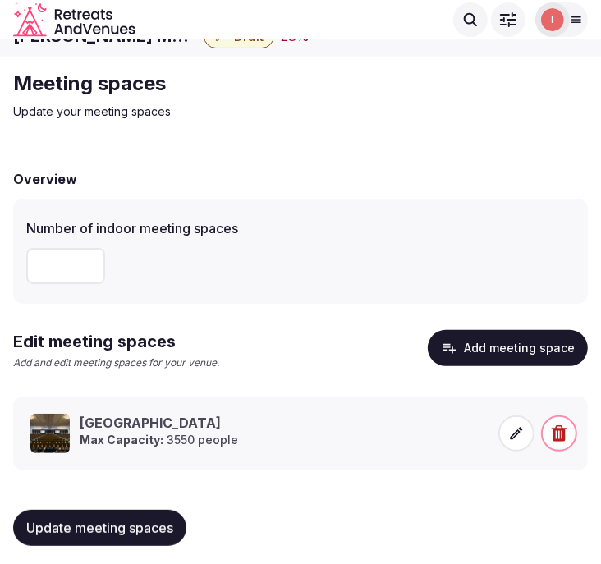
scroll to position [31, 0]
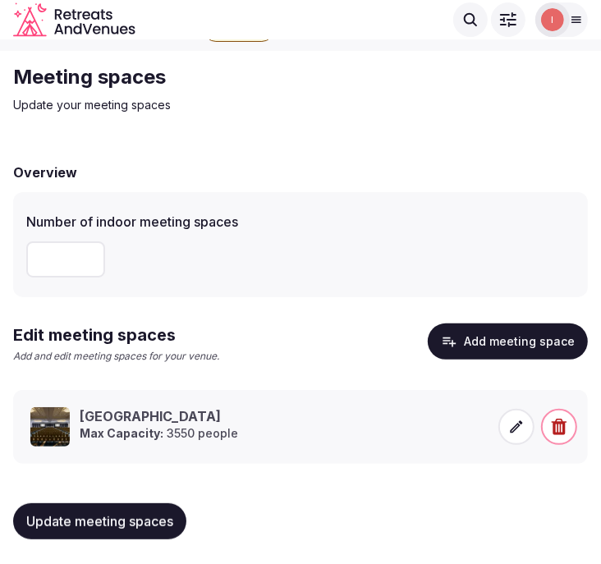
click at [140, 517] on span "Update meeting spaces" at bounding box center [99, 521] width 147 height 16
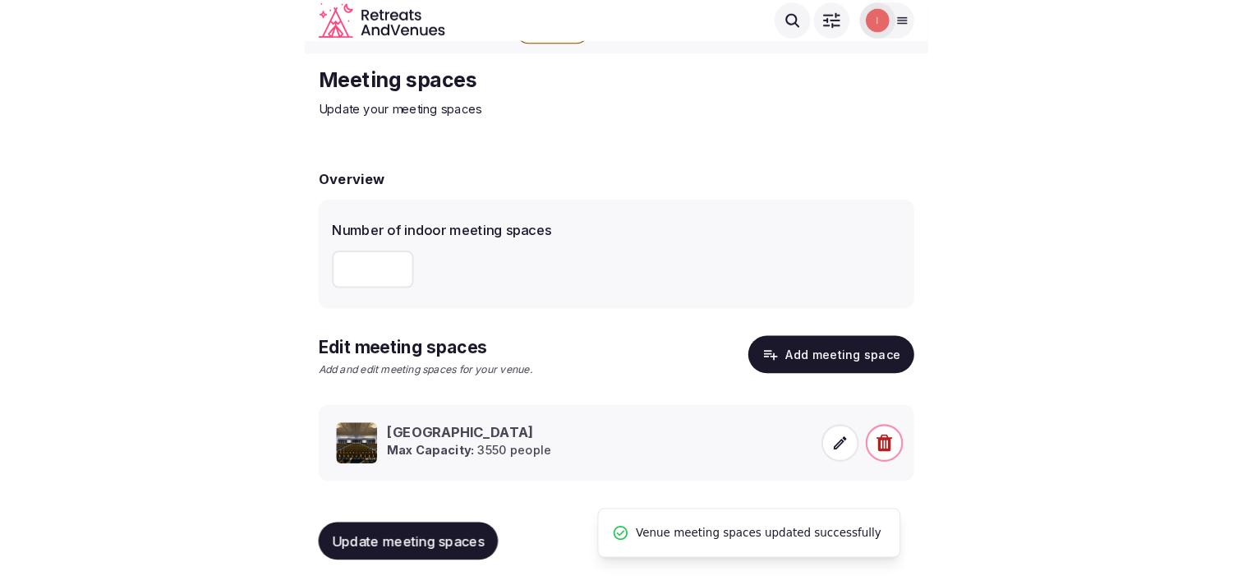
scroll to position [15, 0]
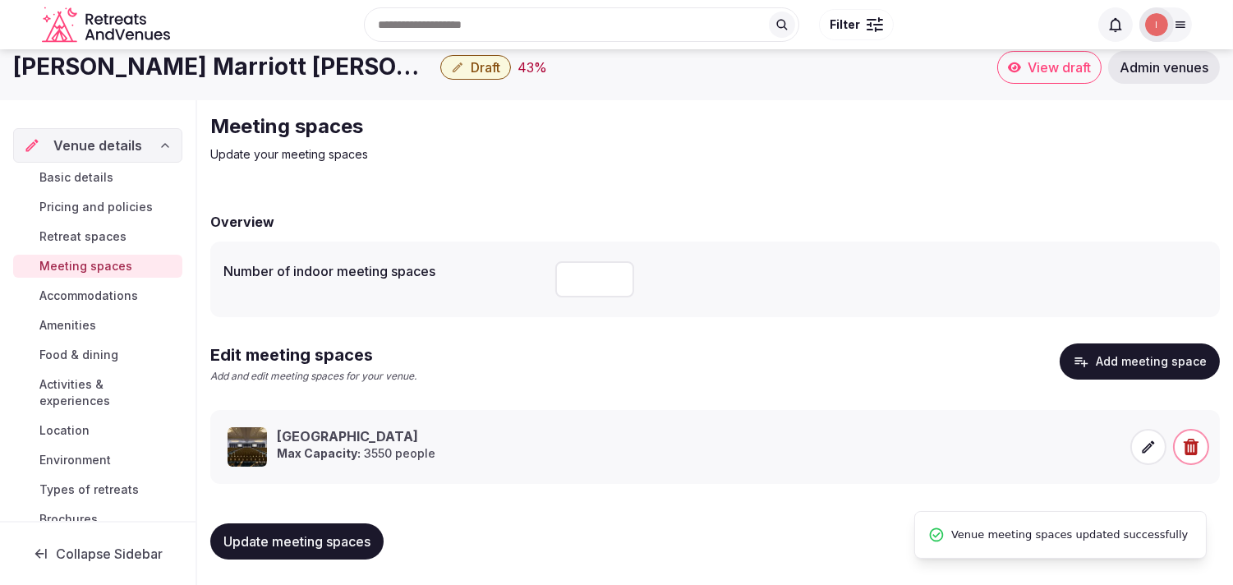
click at [87, 294] on span "Accommodations" at bounding box center [88, 295] width 99 height 16
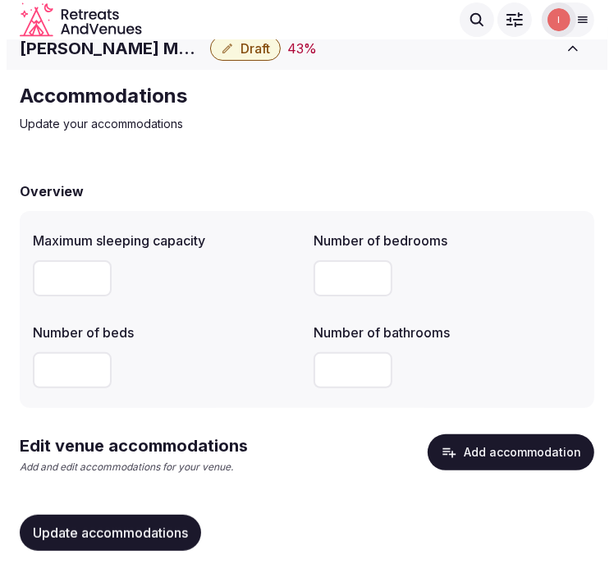
scroll to position [50, 0]
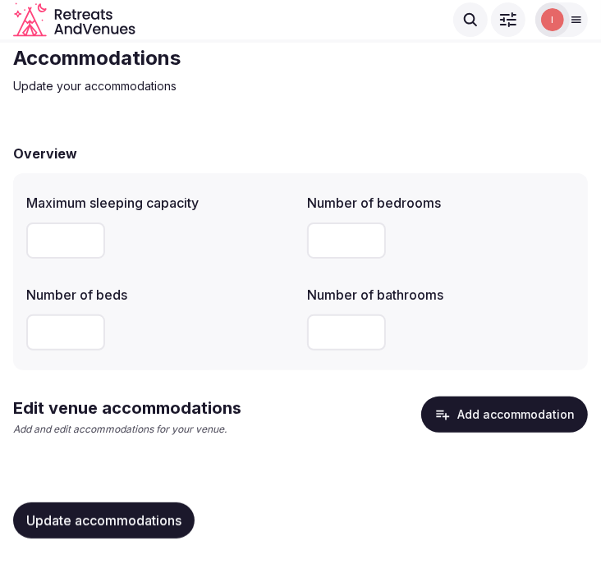
click at [460, 408] on button "Add accommodation" at bounding box center [504, 415] width 167 height 36
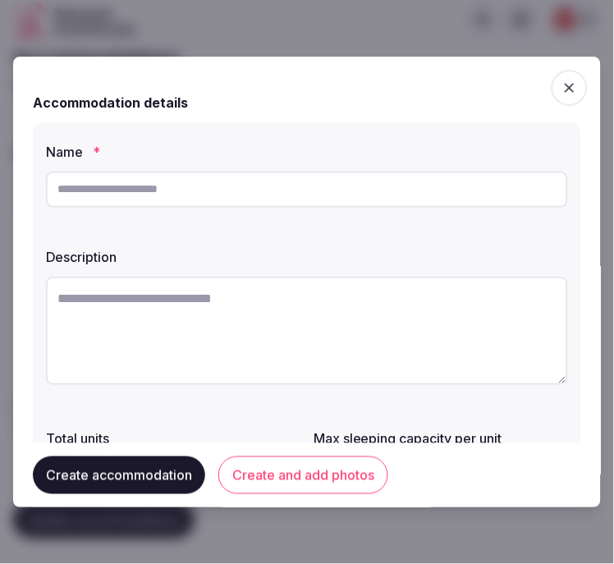
click at [491, 195] on input "text" at bounding box center [307, 190] width 522 height 36
paste input "**********"
type input "**********"
click at [293, 306] on textarea at bounding box center [307, 331] width 522 height 108
paste textarea "**********"
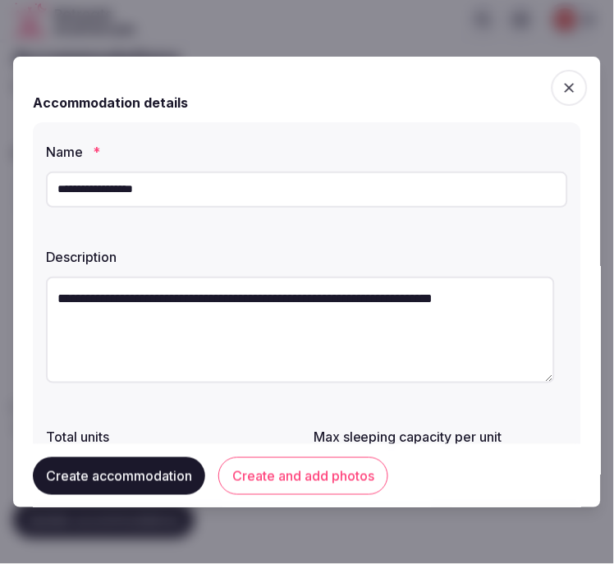
click at [382, 302] on textarea "**********" at bounding box center [300, 330] width 509 height 107
drag, startPoint x: 209, startPoint y: 265, endPoint x: 207, endPoint y: 288, distance: 23.1
click at [209, 278] on div "**********" at bounding box center [307, 318] width 522 height 154
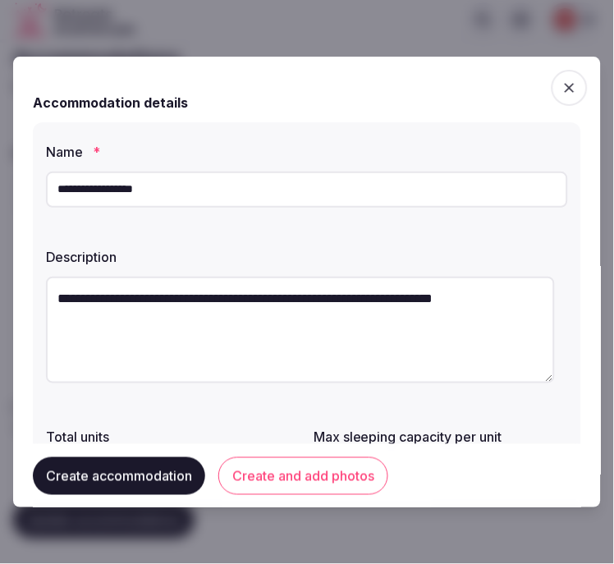
click at [207, 288] on textarea "**********" at bounding box center [300, 330] width 509 height 107
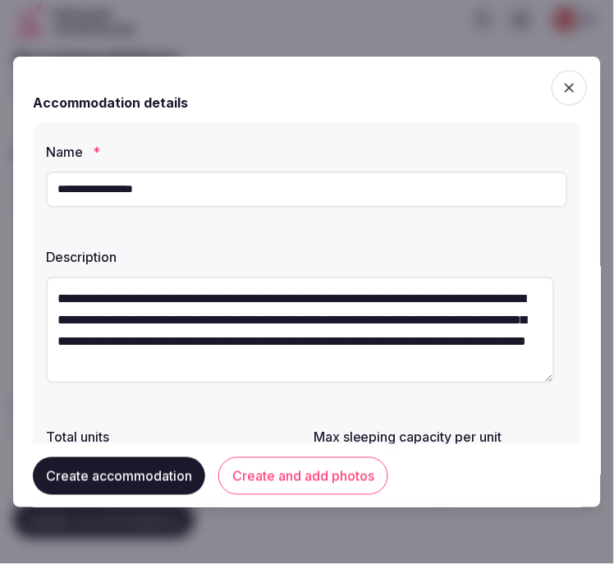
click at [362, 335] on textarea "**********" at bounding box center [300, 330] width 509 height 107
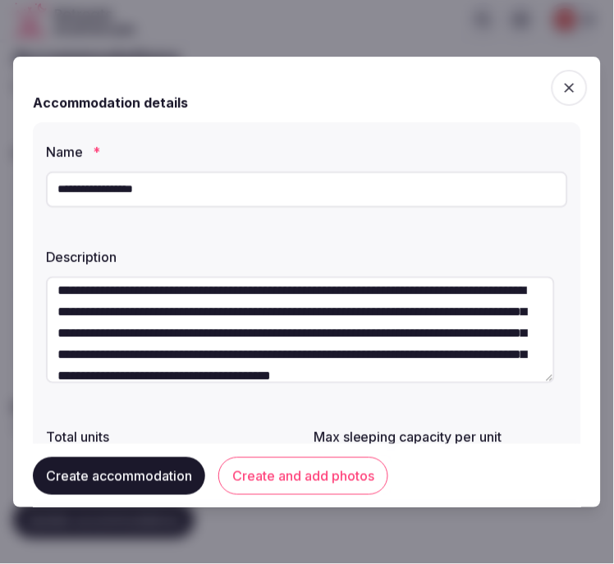
scroll to position [0, 0]
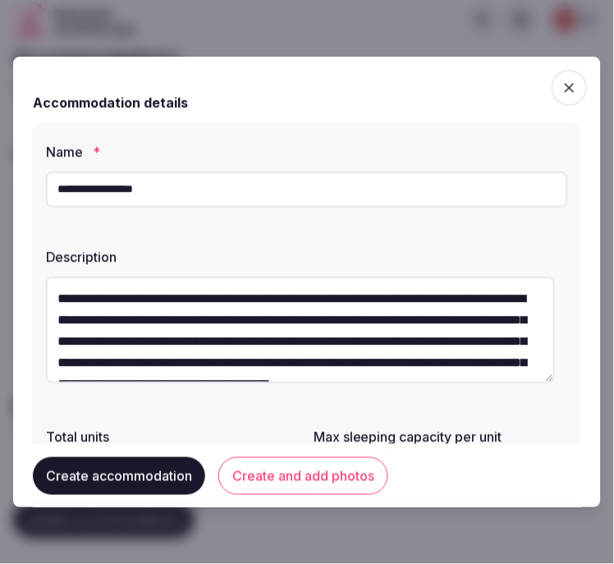
type textarea "**********"
click at [473, 23] on div at bounding box center [307, 282] width 614 height 564
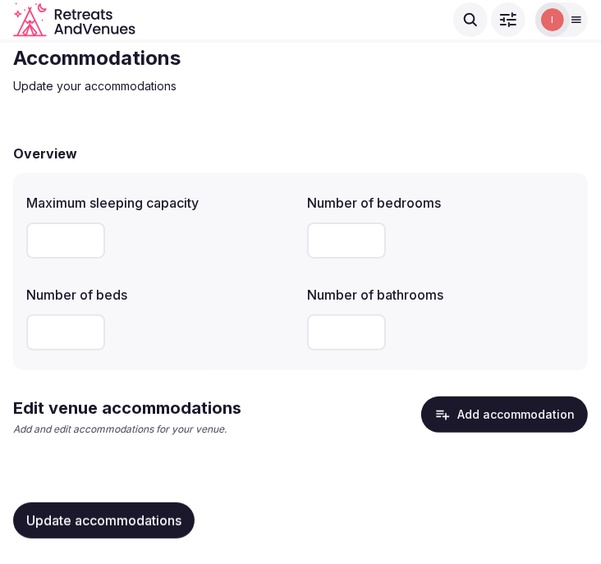
click at [478, 400] on button "Add accommodation" at bounding box center [504, 415] width 167 height 36
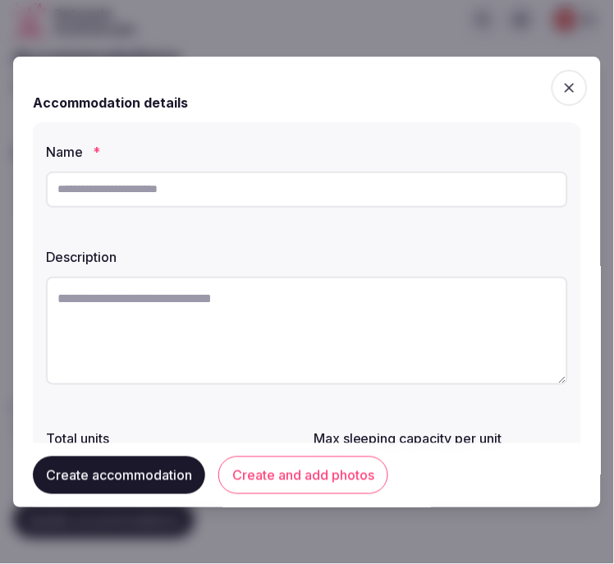
click at [204, 193] on input "text" at bounding box center [307, 190] width 522 height 36
drag, startPoint x: 317, startPoint y: 319, endPoint x: 326, endPoint y: 315, distance: 9.9
click at [321, 316] on textarea at bounding box center [307, 331] width 522 height 108
click at [159, 185] on input "text" at bounding box center [307, 190] width 522 height 36
click at [204, 200] on input "text" at bounding box center [307, 190] width 522 height 36
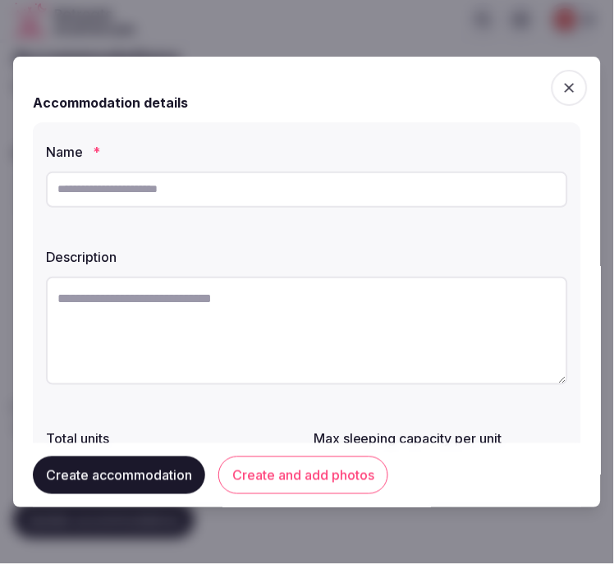
click at [314, 189] on input "text" at bounding box center [307, 190] width 522 height 36
click at [324, 198] on input "text" at bounding box center [307, 190] width 522 height 36
paste input "**********"
type input "**********"
click at [191, 302] on textarea at bounding box center [307, 331] width 522 height 108
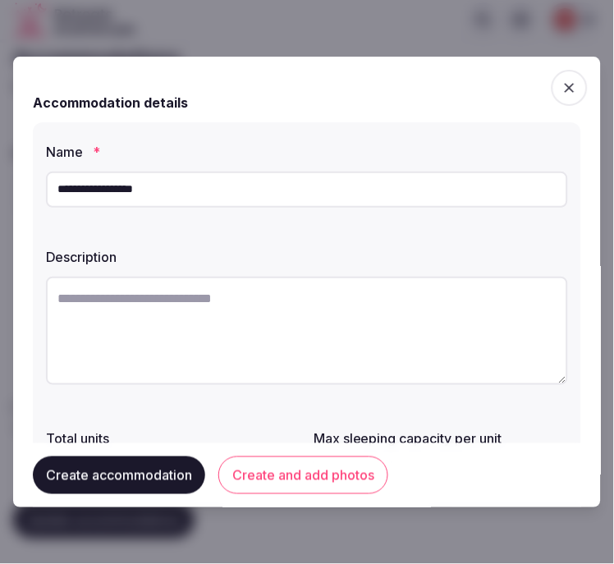
paste textarea "**********"
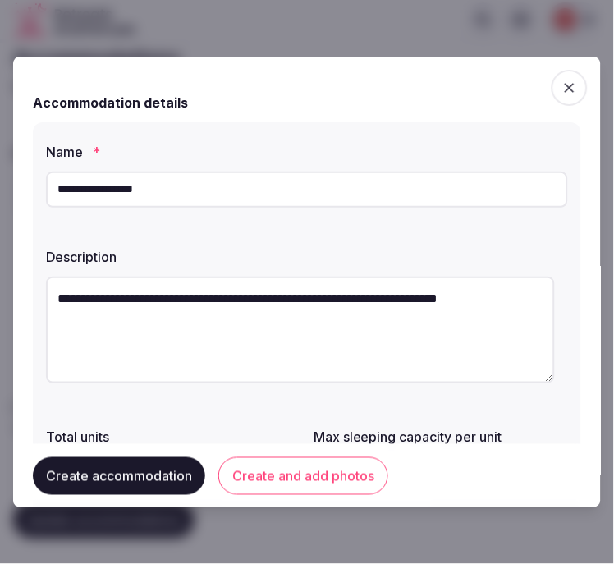
click at [264, 292] on textarea "**********" at bounding box center [300, 330] width 509 height 107
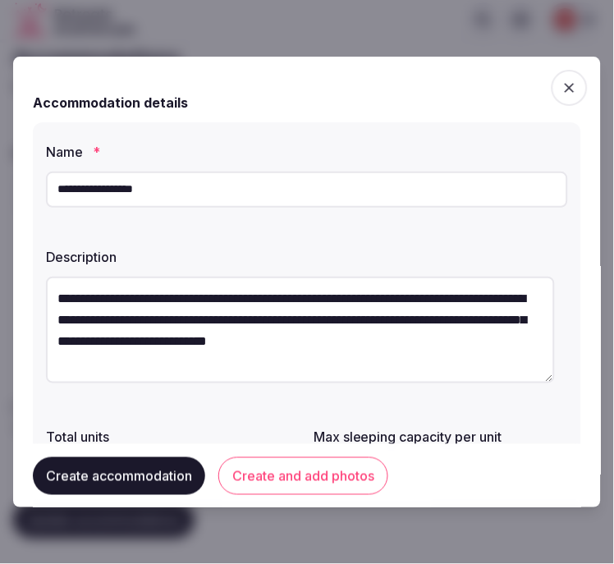
drag, startPoint x: 345, startPoint y: 297, endPoint x: 25, endPoint y: 277, distance: 321.0
click at [25, 277] on div "**********" at bounding box center [307, 283] width 588 height 452
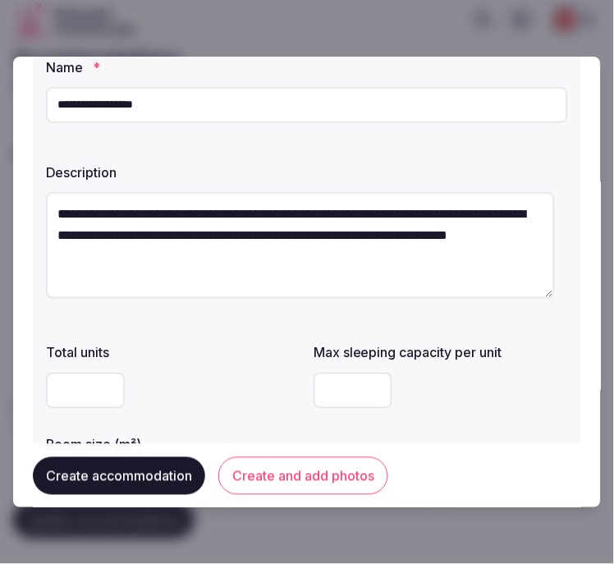
scroll to position [182, 0]
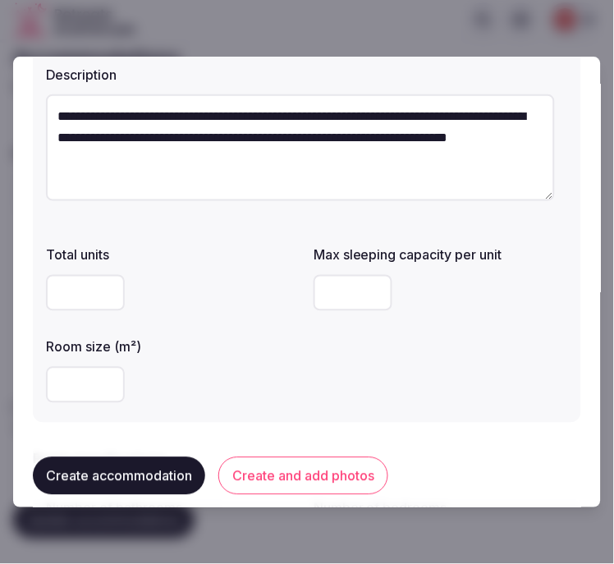
type textarea "**********"
click at [367, 289] on input "*" at bounding box center [353, 293] width 79 height 36
drag, startPoint x: 284, startPoint y: 297, endPoint x: 266, endPoint y: 300, distance: 18.2
click at [266, 300] on div "Total units Max sleeping capacity per unit * Room size (m²)" at bounding box center [307, 324] width 522 height 171
click at [266, 300] on div at bounding box center [173, 293] width 255 height 36
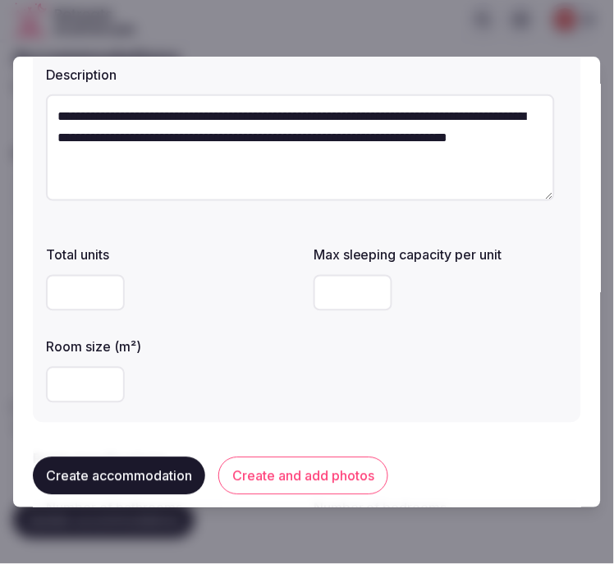
drag, startPoint x: 356, startPoint y: 302, endPoint x: 287, endPoint y: 299, distance: 68.2
click at [287, 299] on div "Total units Max sleeping capacity per unit * Room size (m²)" at bounding box center [307, 324] width 522 height 171
type input "*"
click at [69, 388] on input "number" at bounding box center [85, 385] width 79 height 36
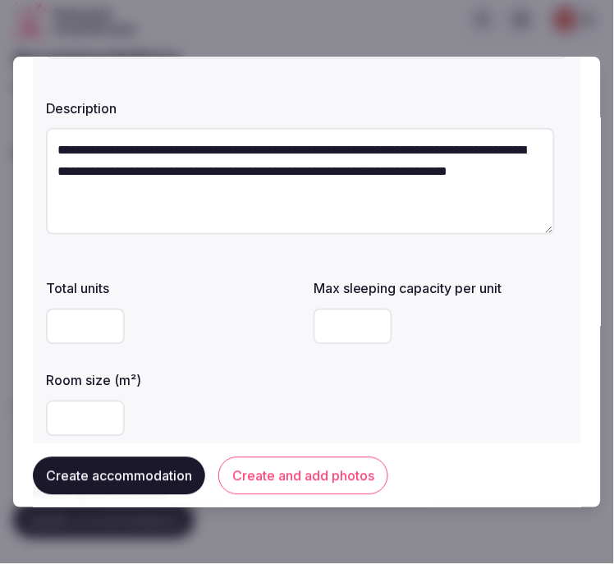
scroll to position [365, 0]
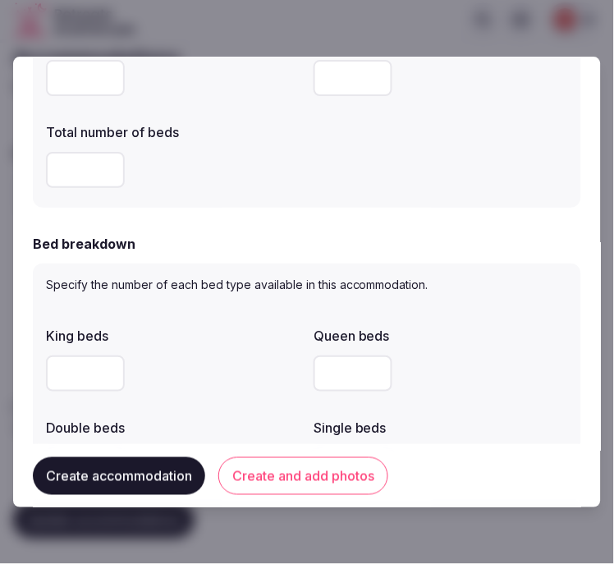
scroll to position [729, 0]
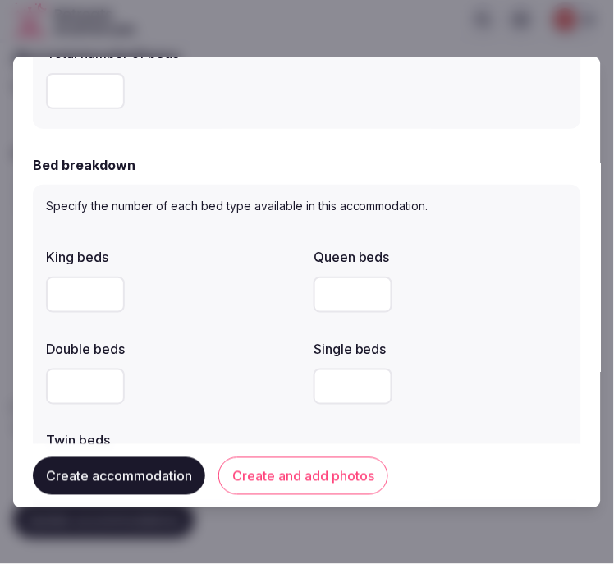
click at [70, 294] on input "number" at bounding box center [85, 295] width 79 height 36
type input "*"
click at [163, 317] on div "*" at bounding box center [173, 294] width 255 height 49
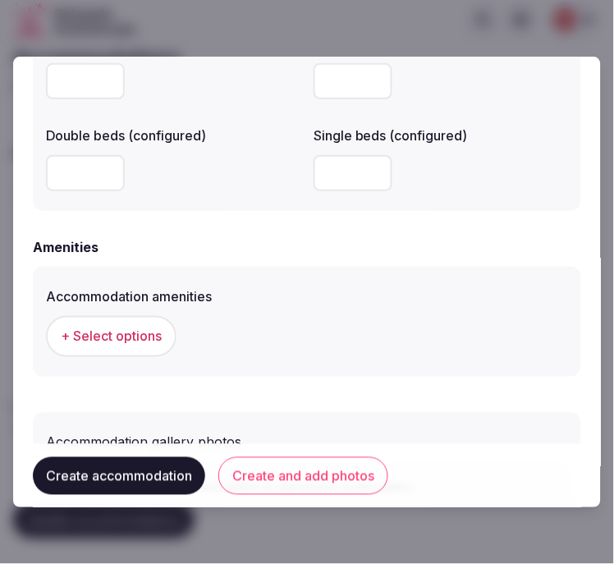
scroll to position [1459, 0]
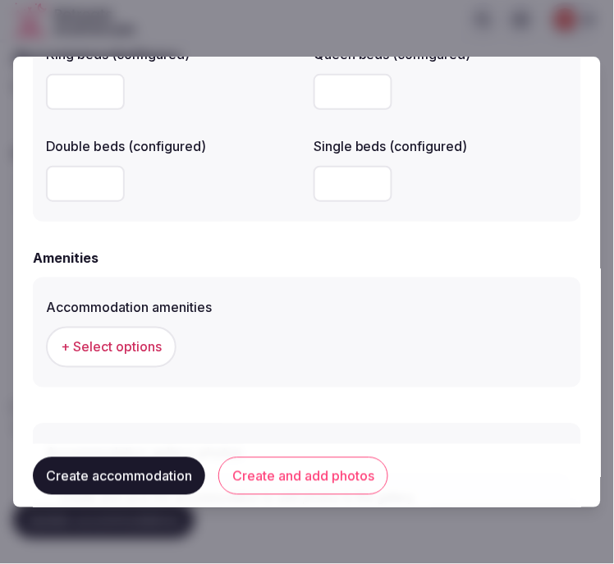
click at [113, 338] on span "+ Select options" at bounding box center [111, 347] width 101 height 18
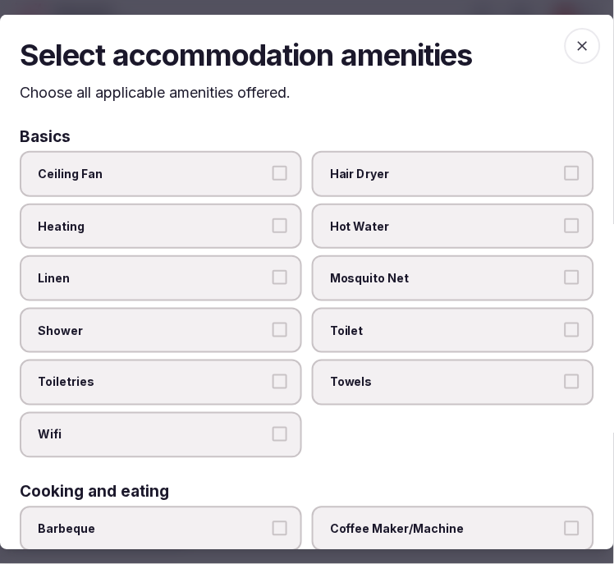
click at [179, 273] on span "Linen" at bounding box center [153, 278] width 230 height 16
click at [273, 273] on button "Linen" at bounding box center [280, 277] width 15 height 15
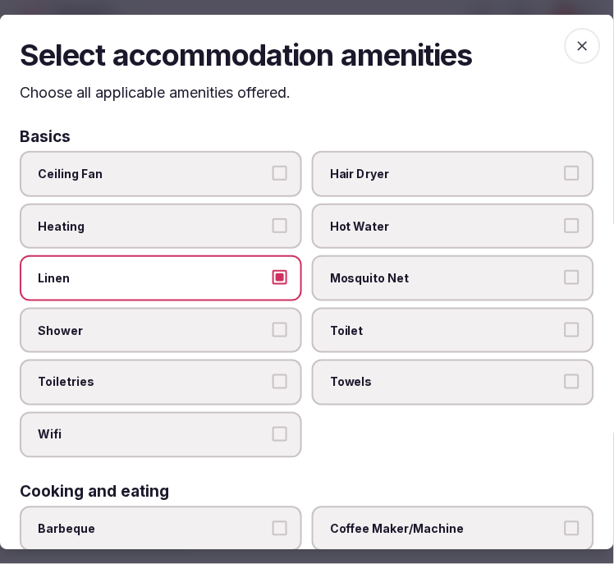
click at [251, 315] on label "Shower" at bounding box center [161, 331] width 283 height 46
click at [273, 323] on button "Shower" at bounding box center [280, 330] width 15 height 15
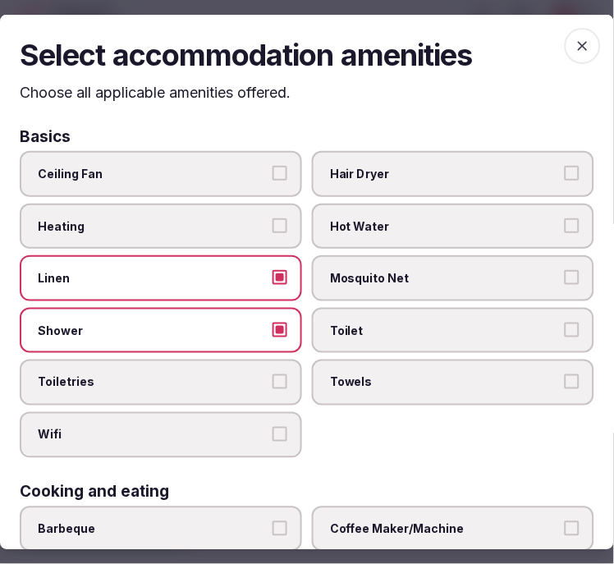
click at [261, 379] on span "Toiletries" at bounding box center [153, 383] width 230 height 16
click at [273, 379] on button "Toiletries" at bounding box center [280, 382] width 15 height 15
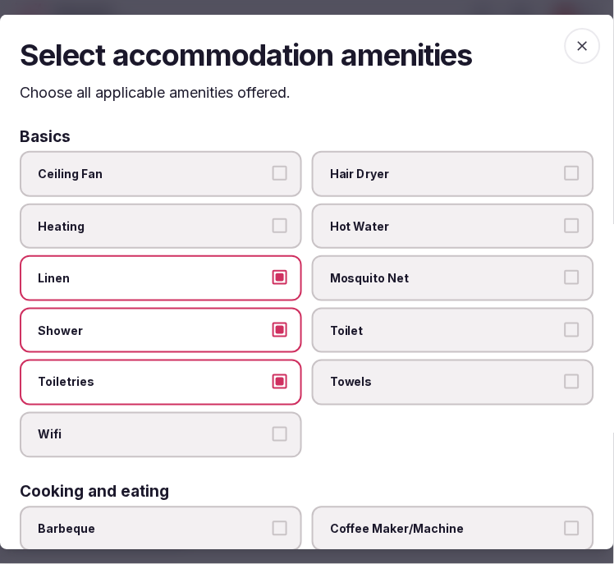
click at [275, 416] on label "Wifi" at bounding box center [161, 435] width 283 height 46
click at [275, 427] on button "Wifi" at bounding box center [280, 434] width 15 height 15
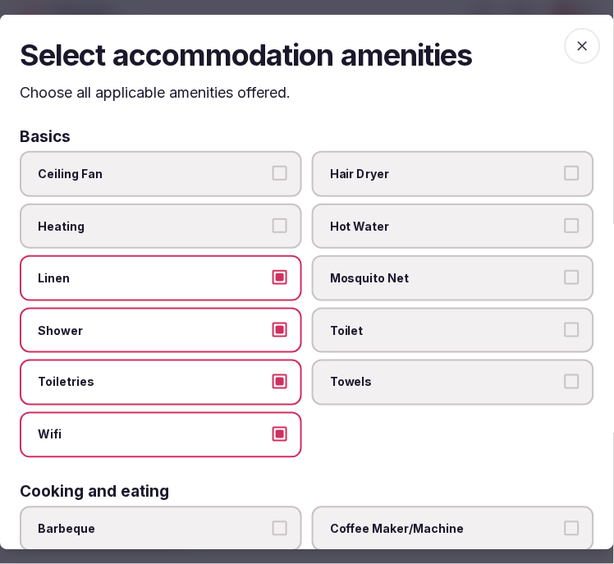
click at [360, 384] on label "Towels" at bounding box center [453, 383] width 283 height 46
click at [565, 384] on button "Towels" at bounding box center [572, 382] width 15 height 15
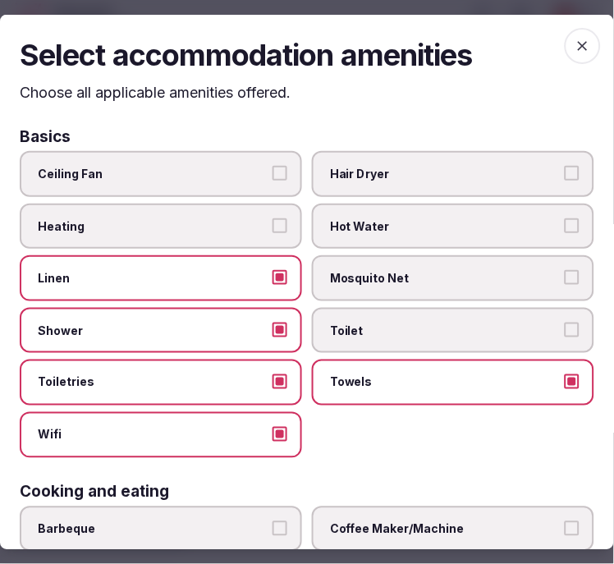
click at [392, 326] on span "Toilet" at bounding box center [445, 331] width 230 height 16
click at [565, 326] on button "Toilet" at bounding box center [572, 330] width 15 height 15
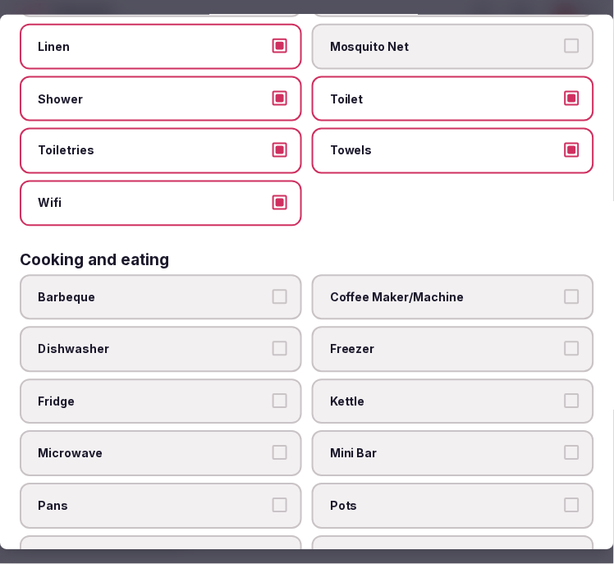
scroll to position [273, 0]
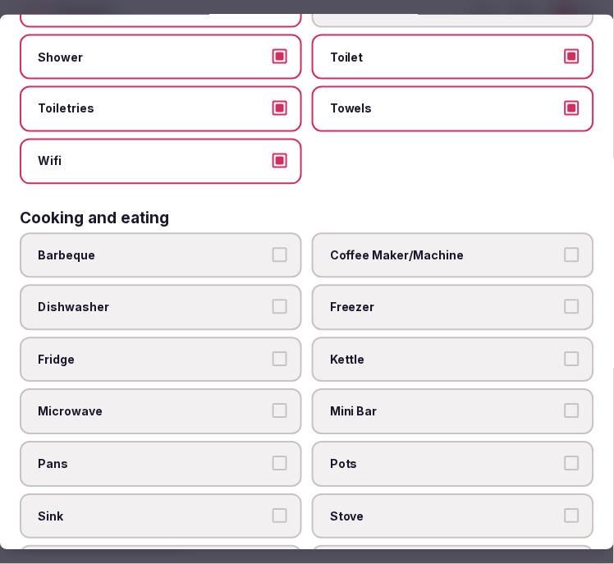
drag, startPoint x: 365, startPoint y: 233, endPoint x: 474, endPoint y: 350, distance: 159.2
click at [370, 232] on label "Coffee Maker/Machine" at bounding box center [453, 255] width 283 height 46
click at [568, 241] on label "Coffee Maker/Machine" at bounding box center [453, 255] width 283 height 46
click at [568, 247] on button "Coffee Maker/Machine" at bounding box center [572, 254] width 15 height 15
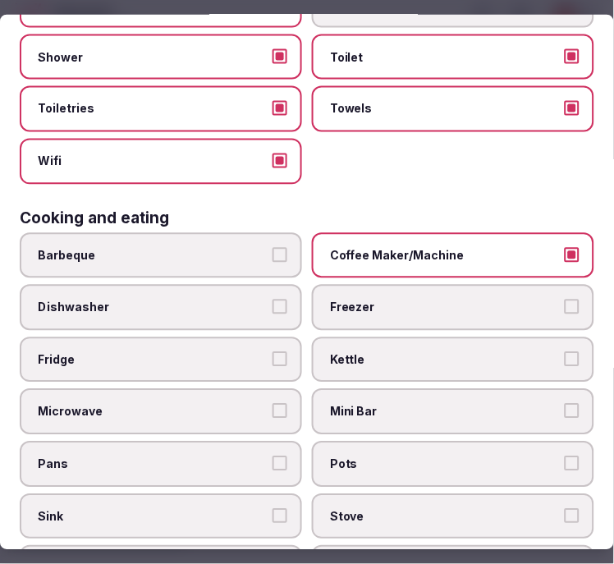
click at [565, 404] on button "Mini Bar" at bounding box center [572, 411] width 15 height 15
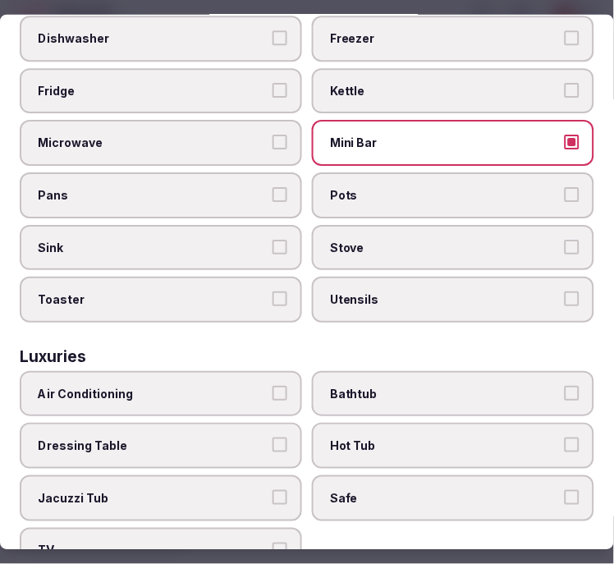
scroll to position [729, 0]
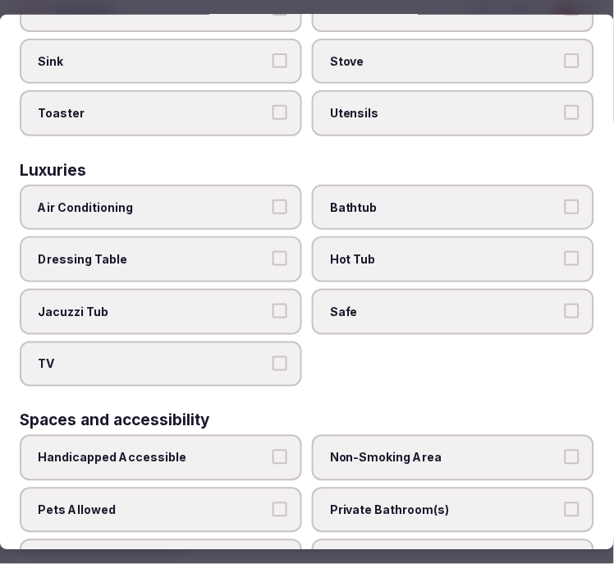
click at [121, 199] on span "Air Conditioning" at bounding box center [153, 207] width 230 height 16
click at [273, 199] on button "Air Conditioning" at bounding box center [280, 206] width 15 height 15
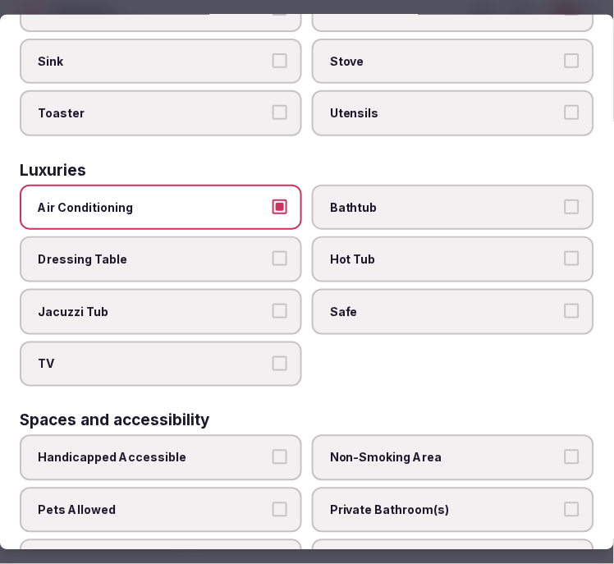
click at [357, 304] on span "Safe" at bounding box center [445, 312] width 230 height 16
click at [565, 304] on button "Safe" at bounding box center [572, 311] width 15 height 15
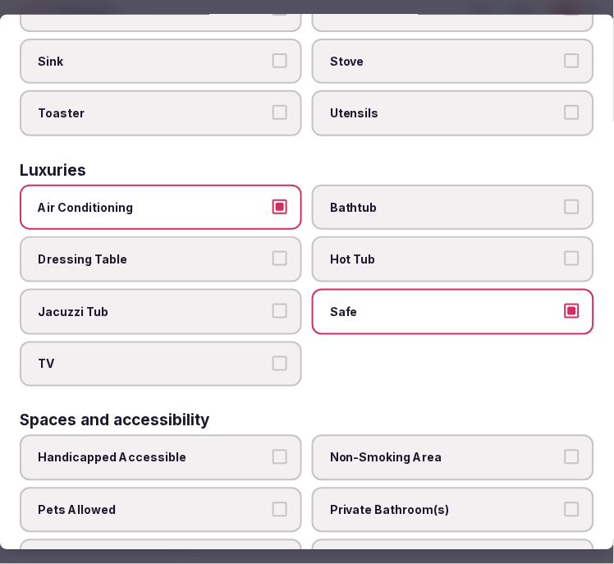
click at [282, 341] on label "TV" at bounding box center [161, 364] width 283 height 46
click at [282, 356] on button "TV" at bounding box center [280, 363] width 15 height 15
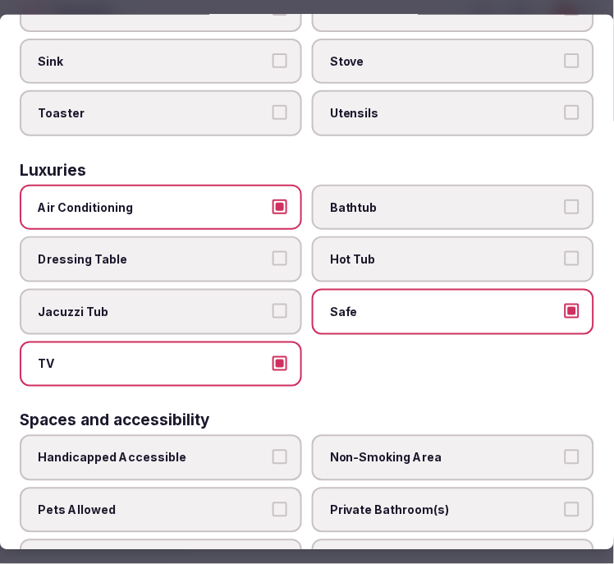
click at [430, 199] on span "Bathtub" at bounding box center [445, 207] width 230 height 16
click at [565, 199] on button "Bathtub" at bounding box center [572, 206] width 15 height 15
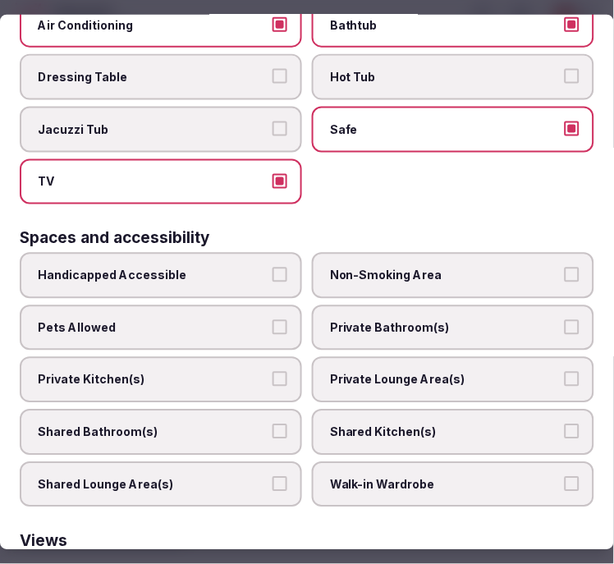
scroll to position [912, 0]
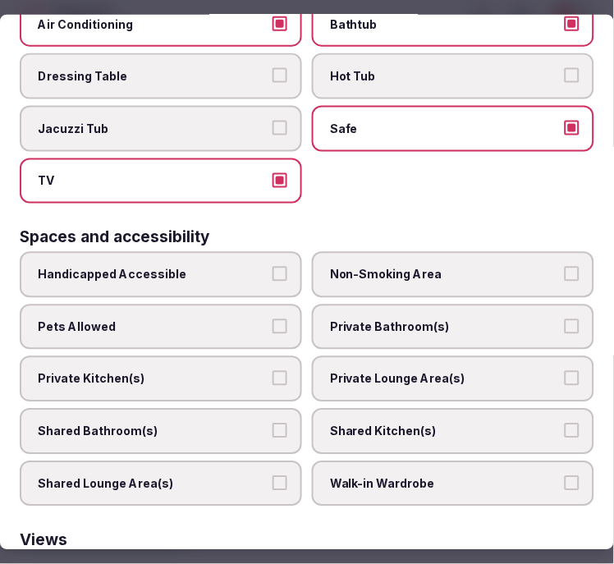
click at [367, 304] on label "Private Bathroom(s)" at bounding box center [453, 327] width 283 height 46
click at [565, 319] on button "Private Bathroom(s)" at bounding box center [572, 326] width 15 height 15
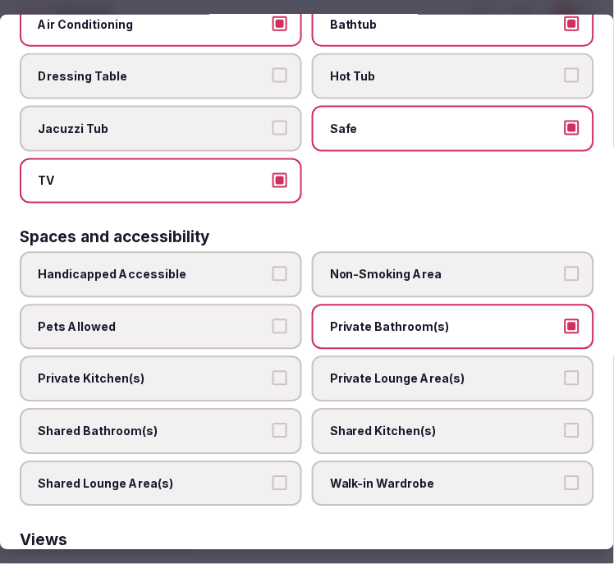
click at [380, 356] on label "Private Lounge Area(s)" at bounding box center [453, 379] width 283 height 46
click at [565, 371] on button "Private Lounge Area(s)" at bounding box center [572, 378] width 15 height 15
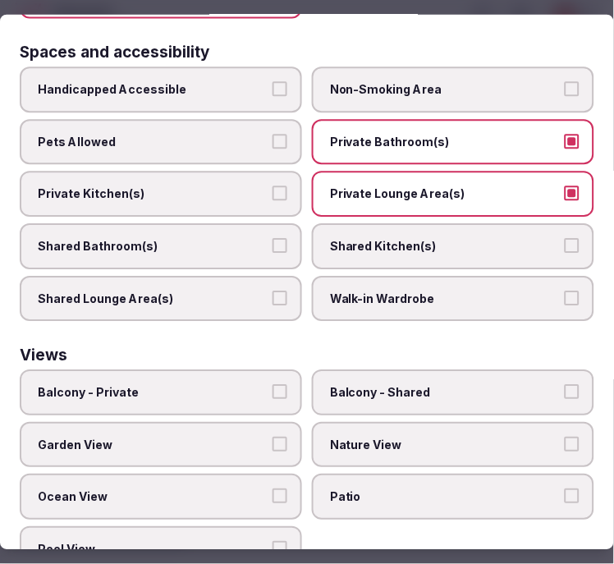
scroll to position [1099, 0]
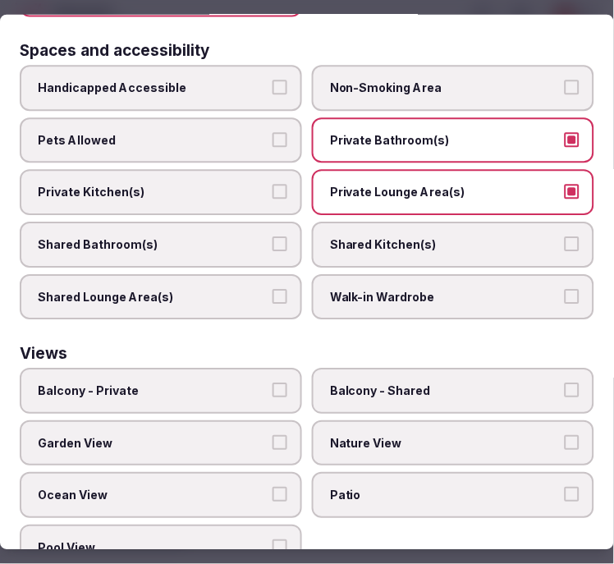
click at [235, 384] on span "Balcony - Private" at bounding box center [153, 392] width 230 height 16
click at [273, 384] on button "Balcony - Private" at bounding box center [280, 391] width 15 height 15
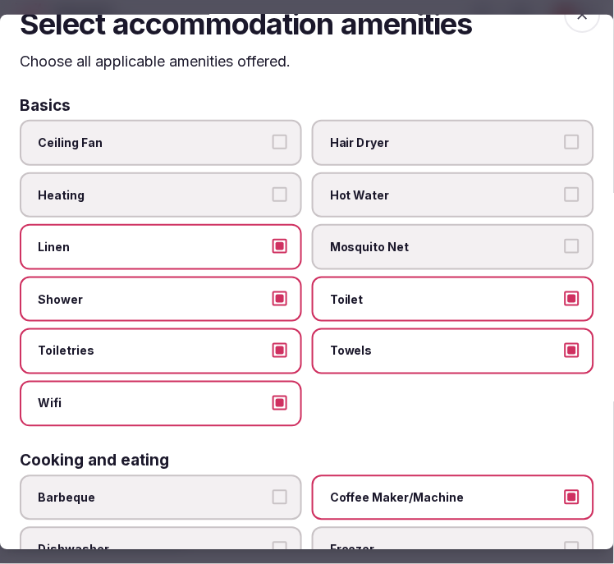
scroll to position [0, 0]
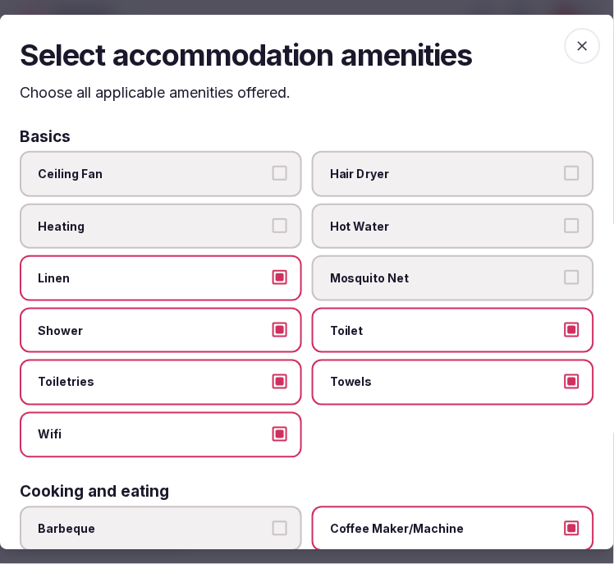
click at [569, 33] on span "button" at bounding box center [583, 45] width 36 height 36
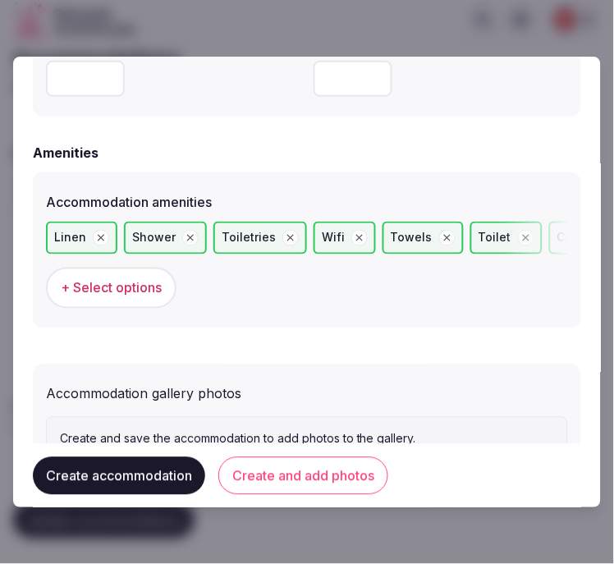
scroll to position [1629, 0]
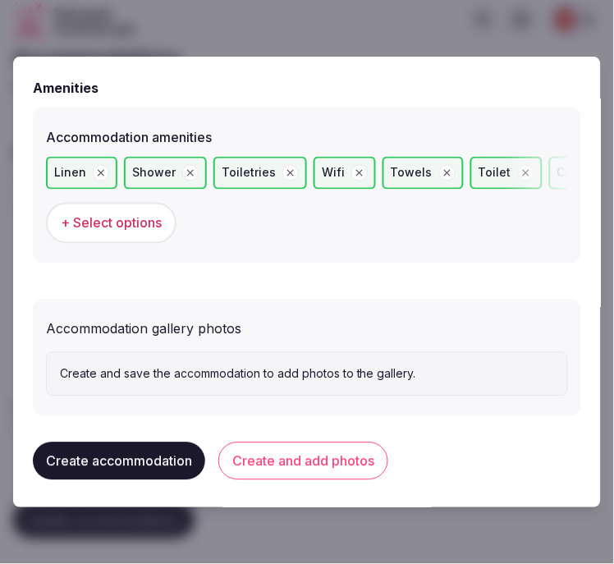
click at [120, 219] on span "+ Select options" at bounding box center [111, 223] width 101 height 18
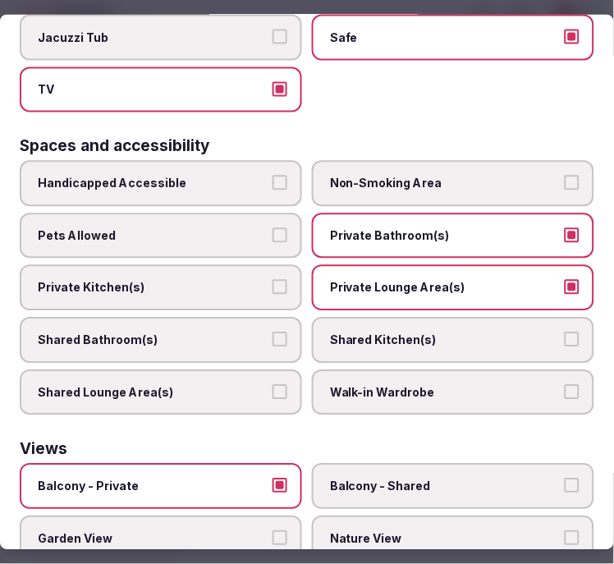
scroll to position [1099, 0]
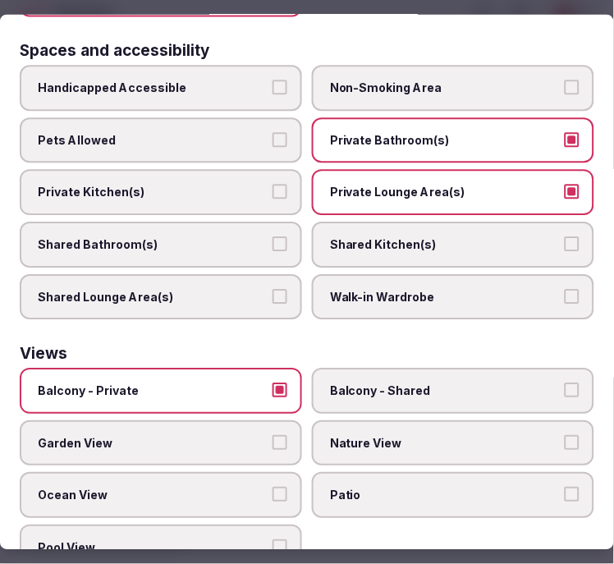
click at [275, 384] on button "Balcony - Private" at bounding box center [280, 391] width 15 height 15
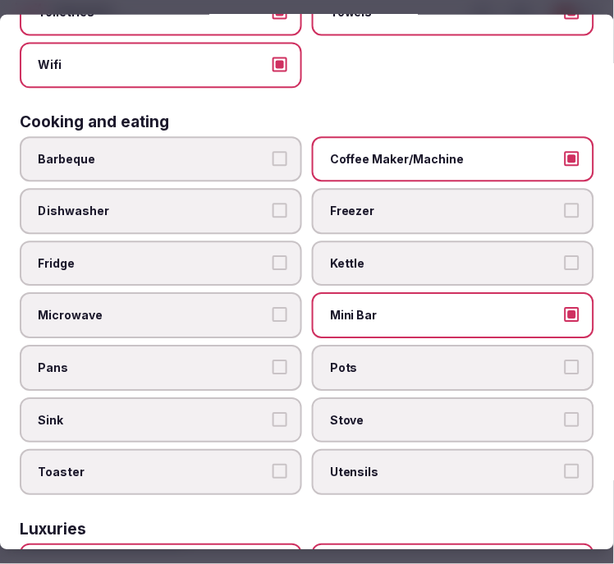
scroll to position [4, 0]
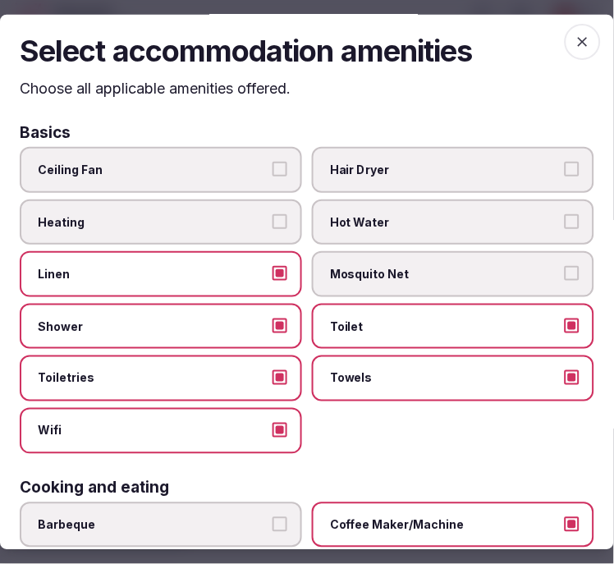
click at [569, 36] on icon "button" at bounding box center [583, 41] width 16 height 16
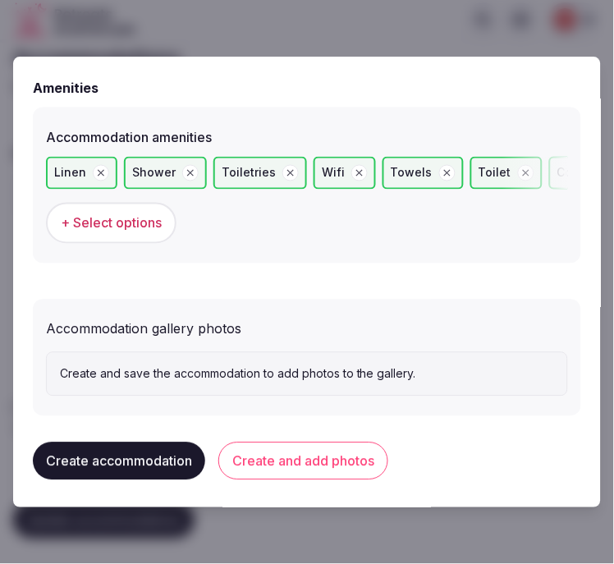
click at [327, 463] on button "Create and add photos" at bounding box center [303, 462] width 170 height 38
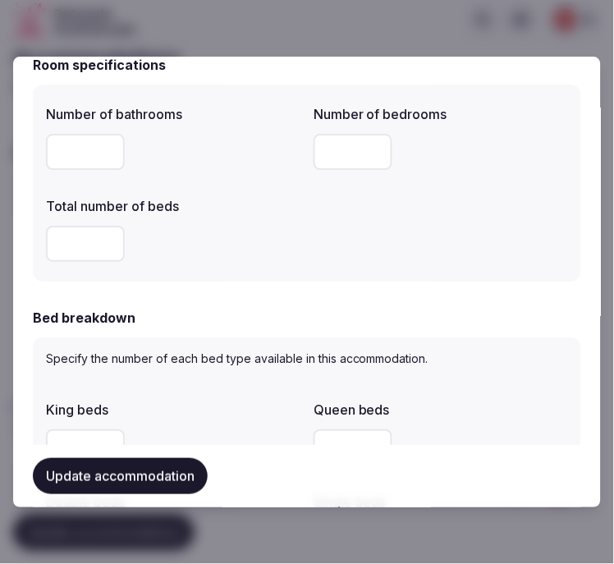
scroll to position [547, 0]
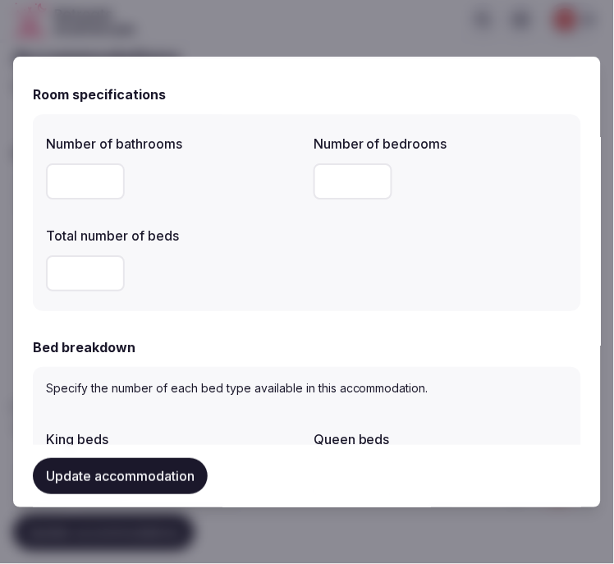
click at [90, 172] on input "number" at bounding box center [85, 181] width 79 height 36
type input "*"
click at [314, 171] on input "number" at bounding box center [353, 181] width 79 height 36
drag, startPoint x: 372, startPoint y: 172, endPoint x: 355, endPoint y: 178, distance: 18.2
click at [370, 172] on input "number" at bounding box center [353, 181] width 79 height 36
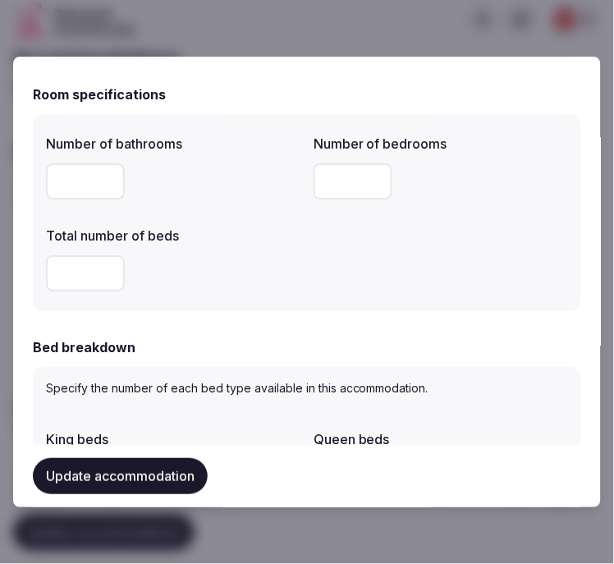
type input "*"
click at [68, 269] on input "number" at bounding box center [85, 273] width 79 height 36
click at [289, 279] on div at bounding box center [173, 273] width 255 height 36
click at [105, 274] on input "number" at bounding box center [85, 273] width 79 height 36
type input "*"
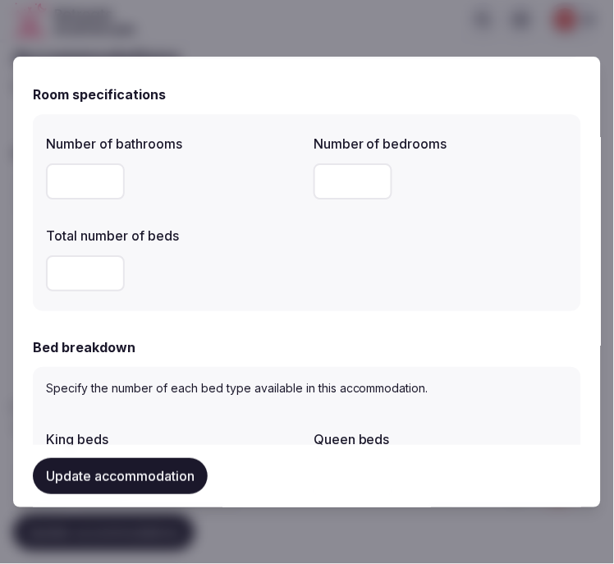
click at [236, 289] on div "*" at bounding box center [173, 273] width 255 height 36
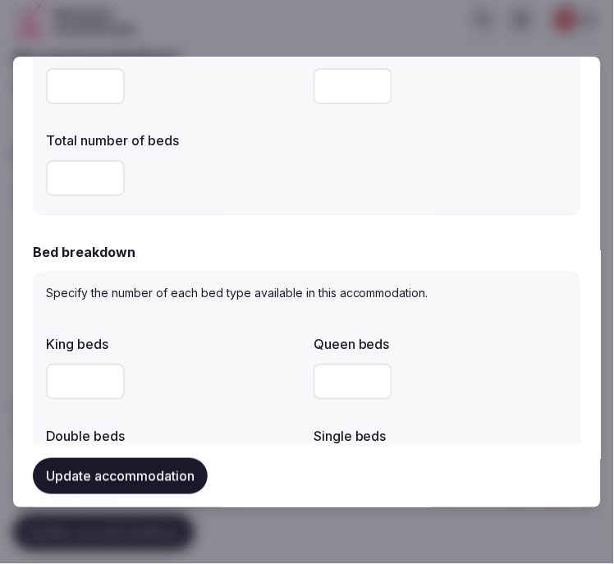
scroll to position [729, 0]
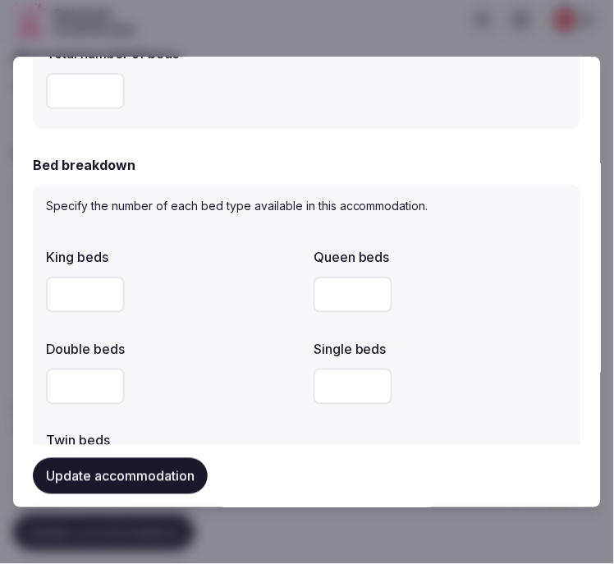
drag, startPoint x: 154, startPoint y: 315, endPoint x: 153, endPoint y: 324, distance: 9.2
click at [154, 315] on div "*" at bounding box center [173, 294] width 255 height 49
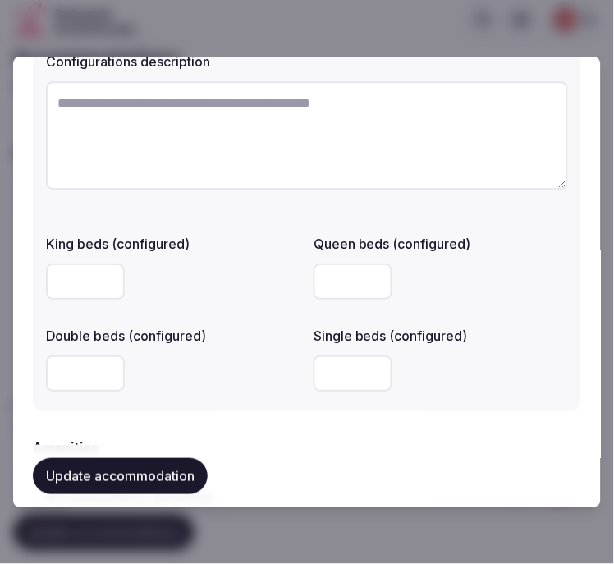
scroll to position [1505, 0]
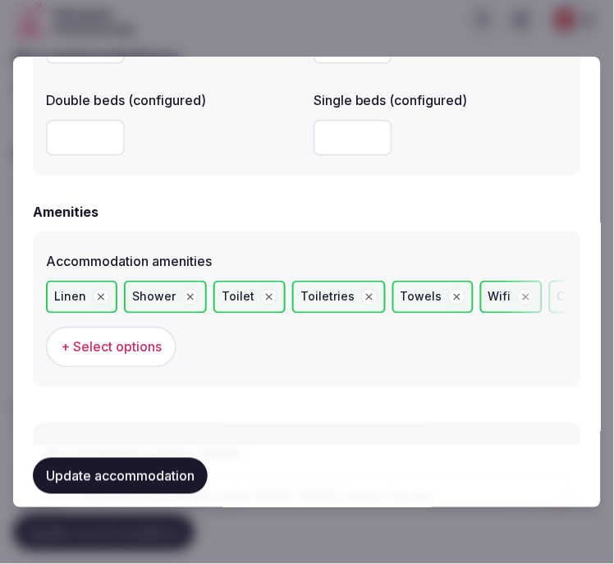
click at [111, 342] on span "+ Select options" at bounding box center [111, 347] width 101 height 18
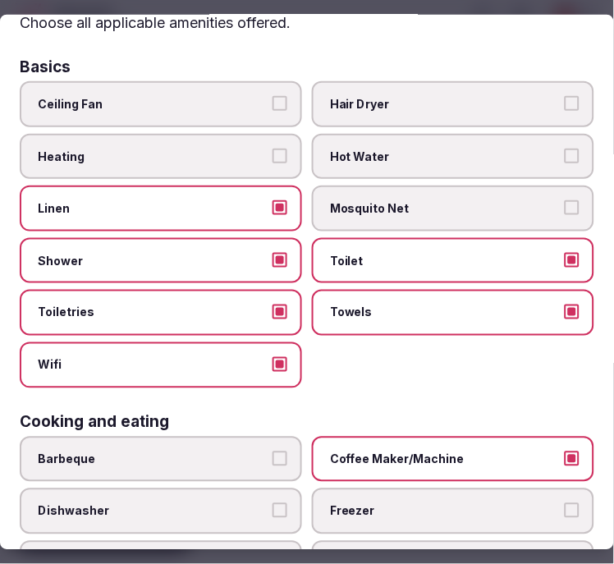
scroll to position [0, 0]
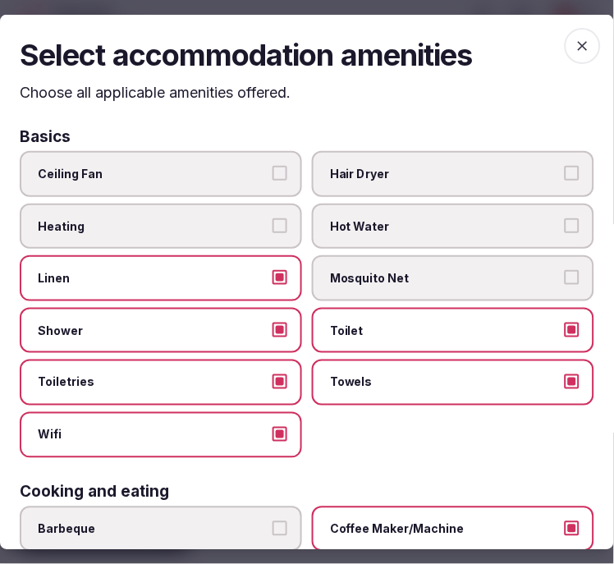
click at [565, 51] on span "button" at bounding box center [583, 45] width 36 height 36
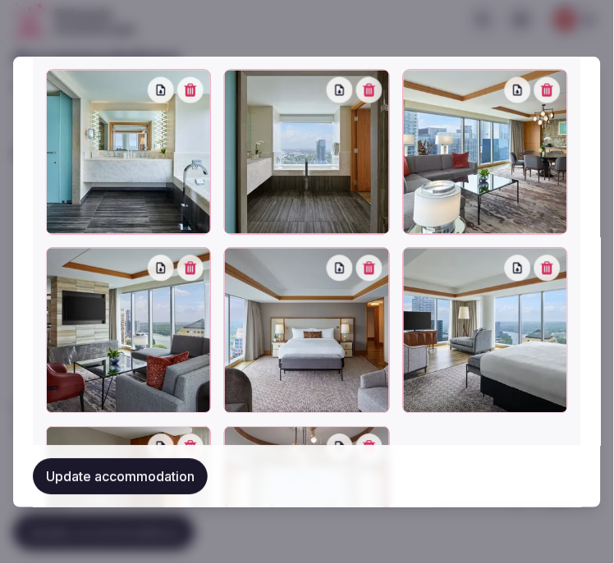
scroll to position [2325, 0]
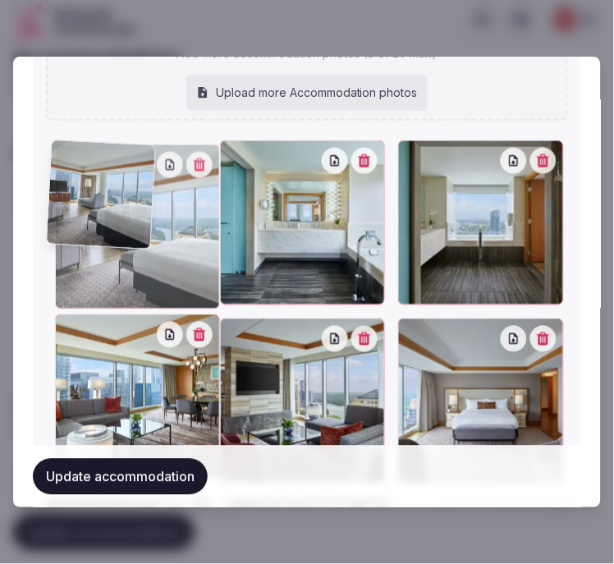
drag, startPoint x: 367, startPoint y: 232, endPoint x: 99, endPoint y: 123, distance: 289.9
click at [99, 123] on div "jw-ausjw-presidential-suite-21860-36389_Classic-Hor.jpg jw-ausjw-presidential-s…" at bounding box center [307, 195] width 522 height 936
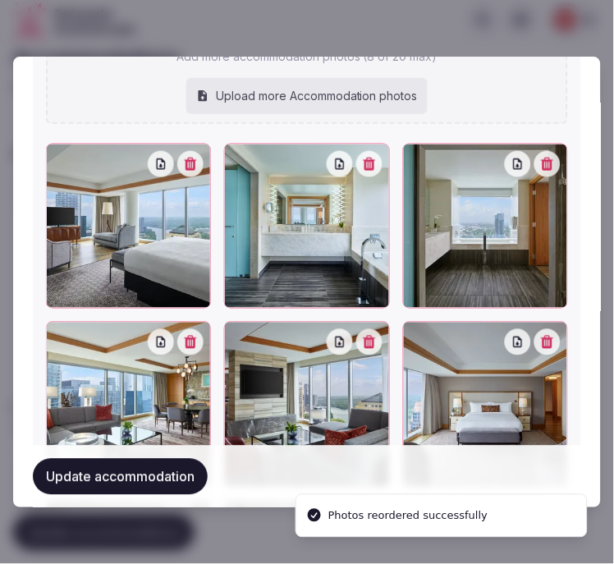
drag, startPoint x: 414, startPoint y: 324, endPoint x: 306, endPoint y: 207, distance: 159.3
click at [403, 323] on div at bounding box center [485, 405] width 165 height 165
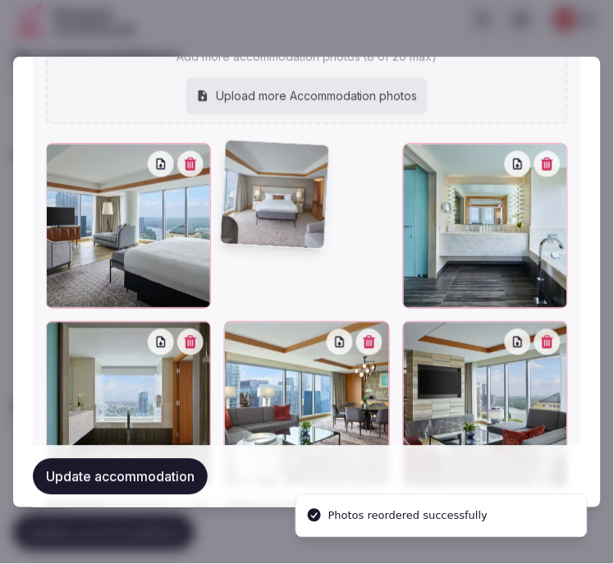
click at [305, 200] on div at bounding box center [306, 226] width 165 height 165
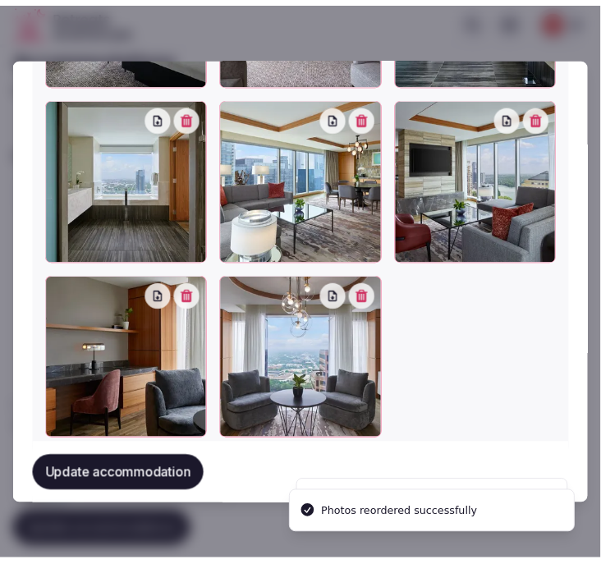
scroll to position [2507, 0]
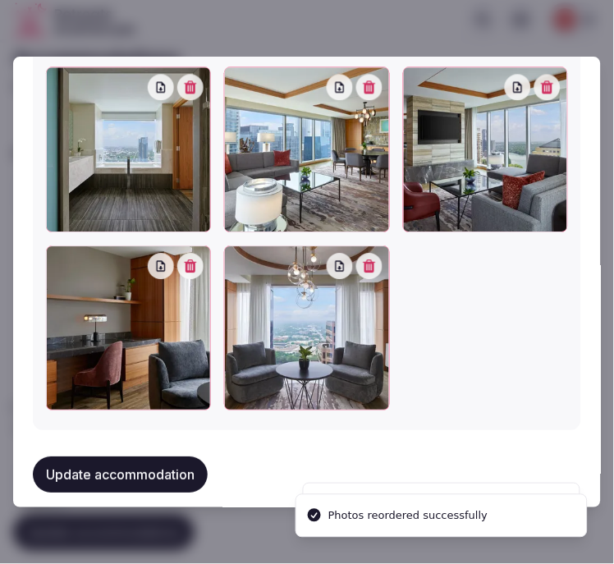
click at [103, 472] on button "Update accommodation" at bounding box center [120, 475] width 175 height 36
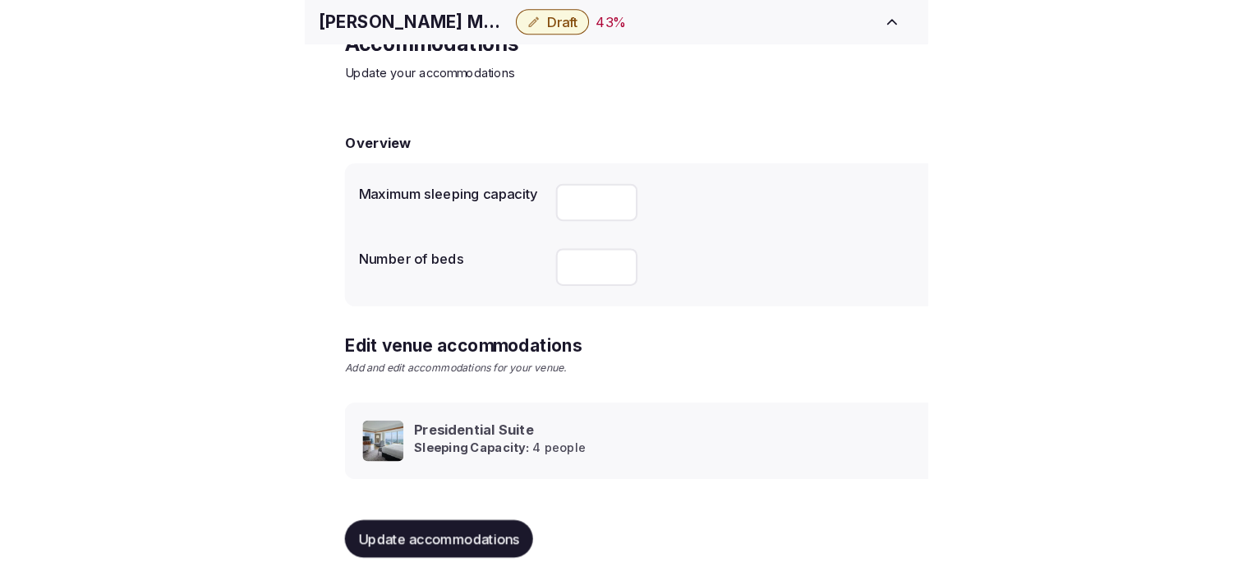
scroll to position [77, 0]
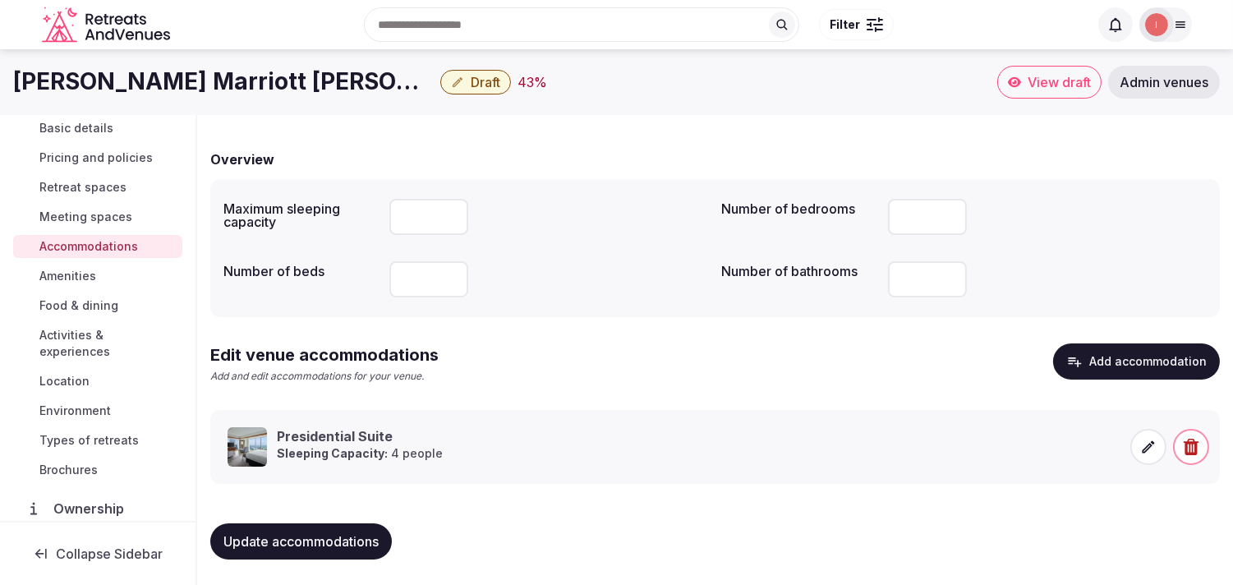
click at [63, 275] on span "Amenities" at bounding box center [67, 276] width 57 height 16
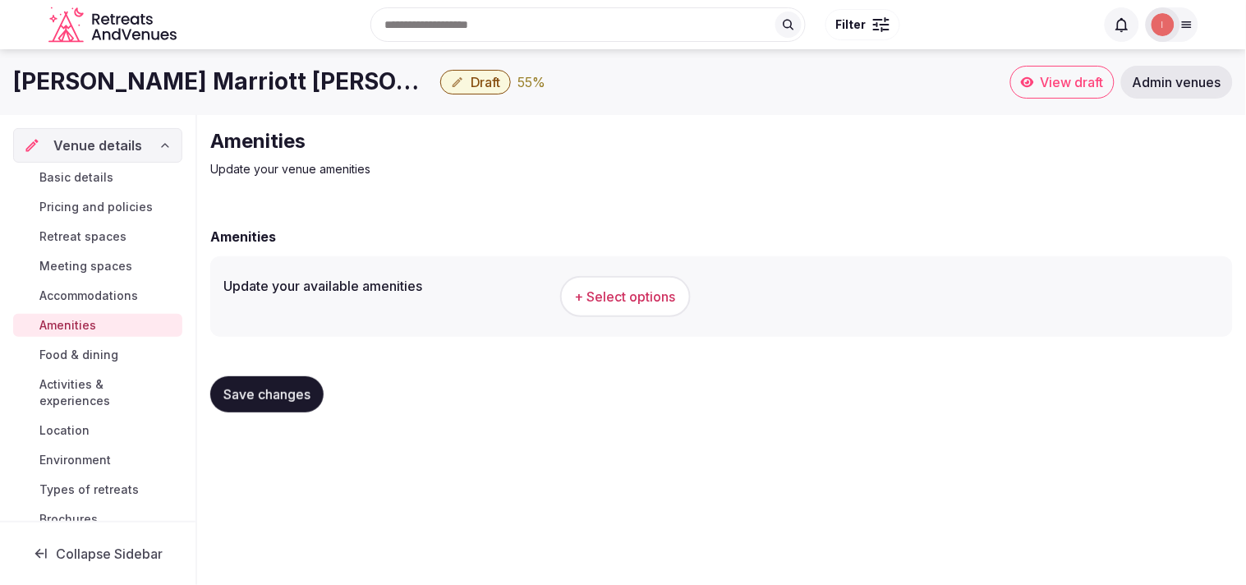
click at [569, 306] on button "+ Select options" at bounding box center [625, 296] width 131 height 41
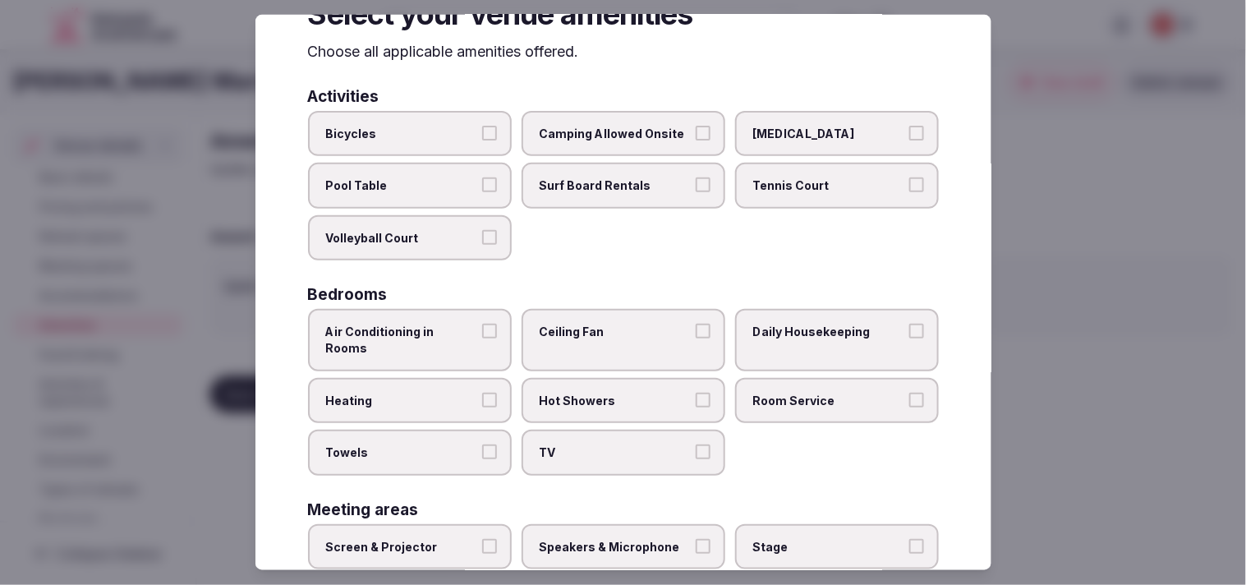
scroll to position [91, 0]
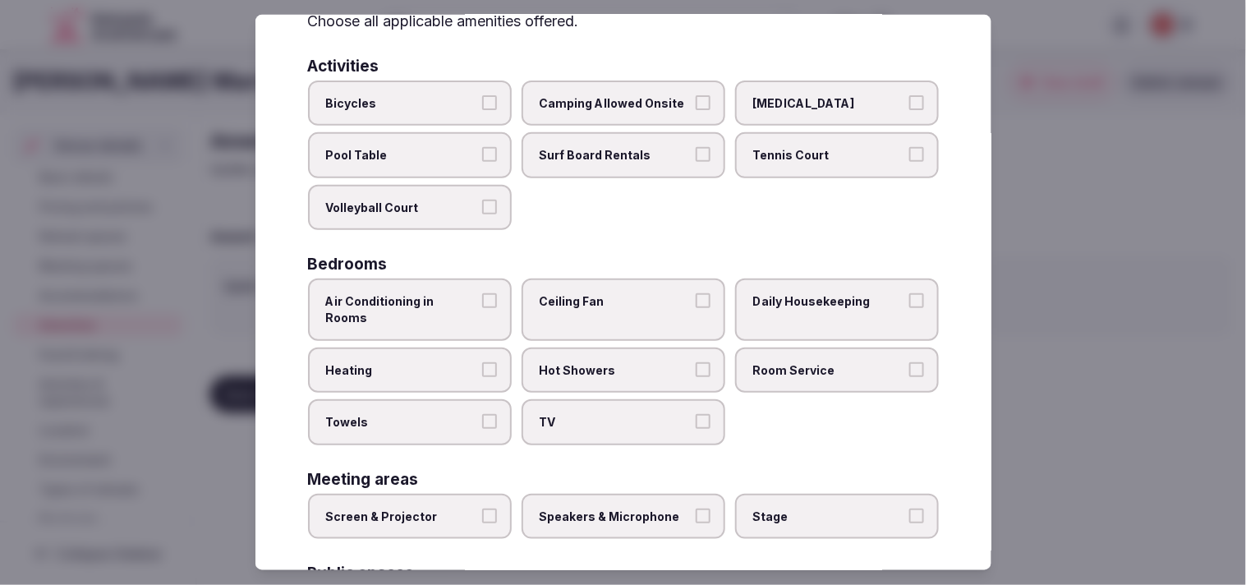
click at [490, 302] on label "Air Conditioning in Rooms" at bounding box center [410, 309] width 204 height 62
click at [490, 302] on button "Air Conditioning in Rooms" at bounding box center [489, 300] width 15 height 15
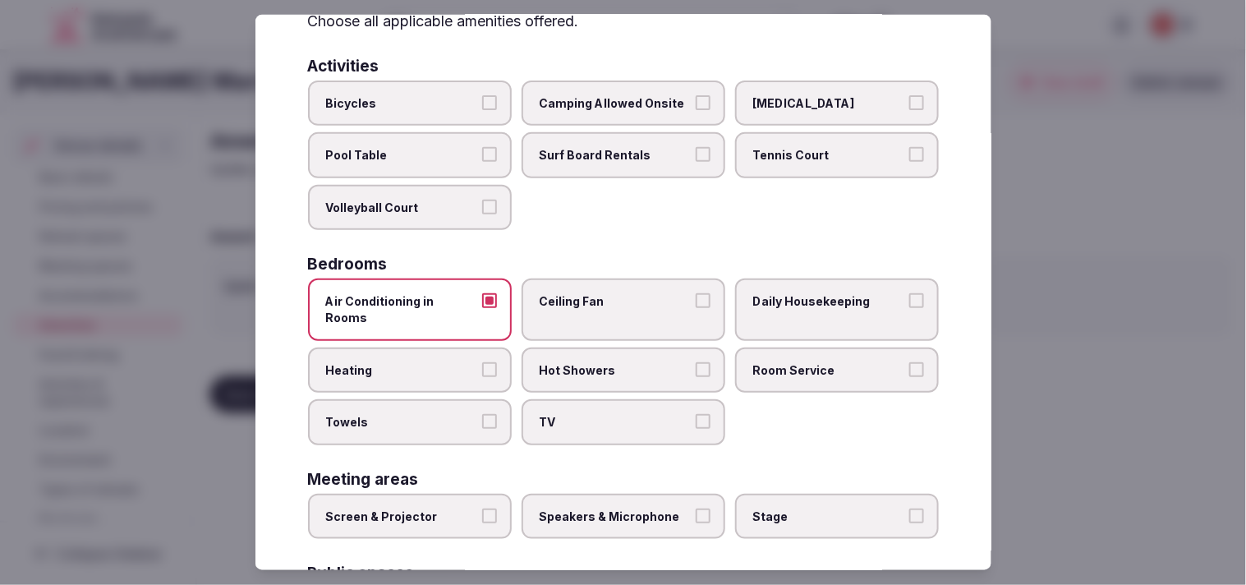
drag, startPoint x: 798, startPoint y: 293, endPoint x: 801, endPoint y: 351, distance: 57.5
click at [569, 294] on span "Daily Housekeeping" at bounding box center [828, 301] width 151 height 16
click at [569, 294] on button "Daily Housekeeping" at bounding box center [916, 300] width 15 height 15
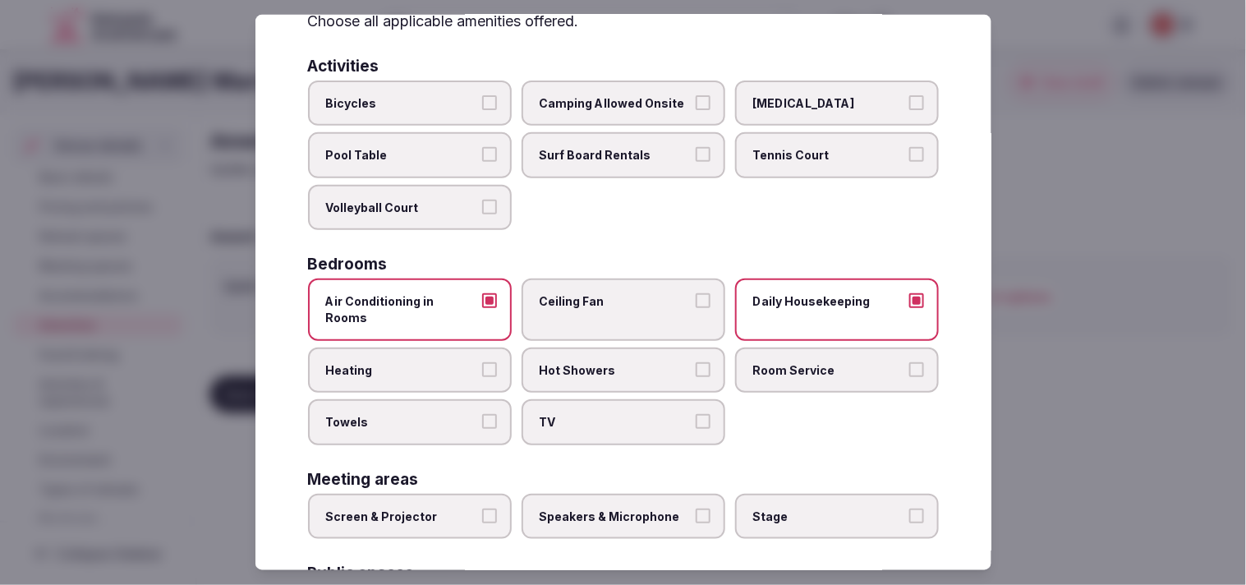
drag, startPoint x: 795, startPoint y: 359, endPoint x: 744, endPoint y: 362, distance: 51.0
click at [569, 360] on label "Room Service" at bounding box center [837, 370] width 204 height 46
click at [569, 361] on button "Room Service" at bounding box center [916, 368] width 15 height 15
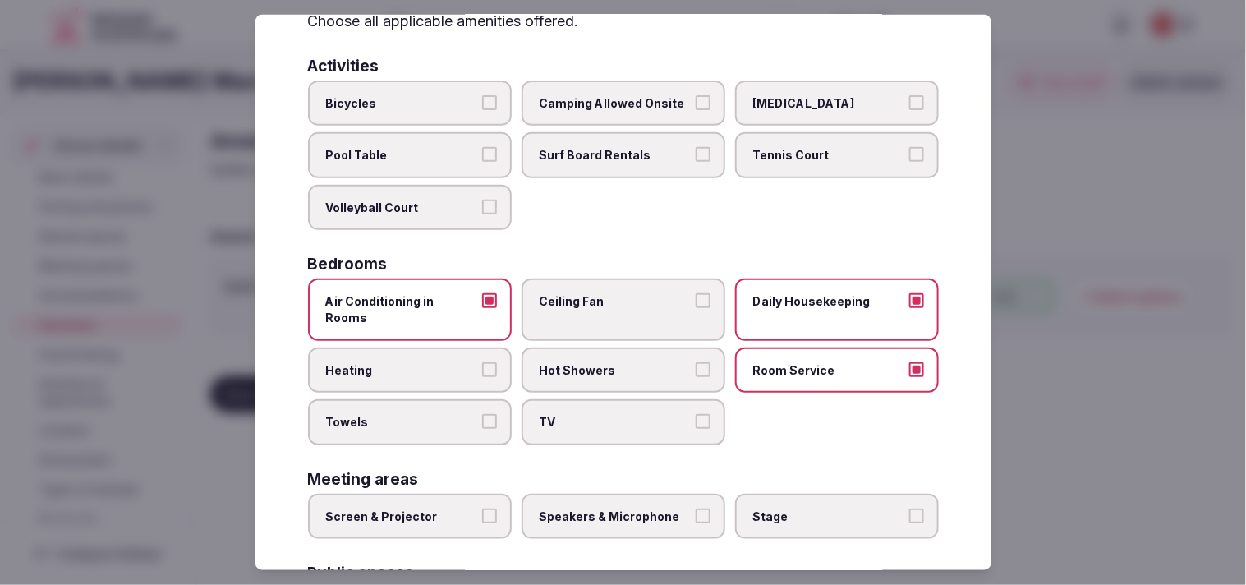
click at [569, 353] on label "Hot Showers" at bounding box center [624, 370] width 204 height 46
click at [569, 361] on button "Hot Showers" at bounding box center [703, 368] width 15 height 15
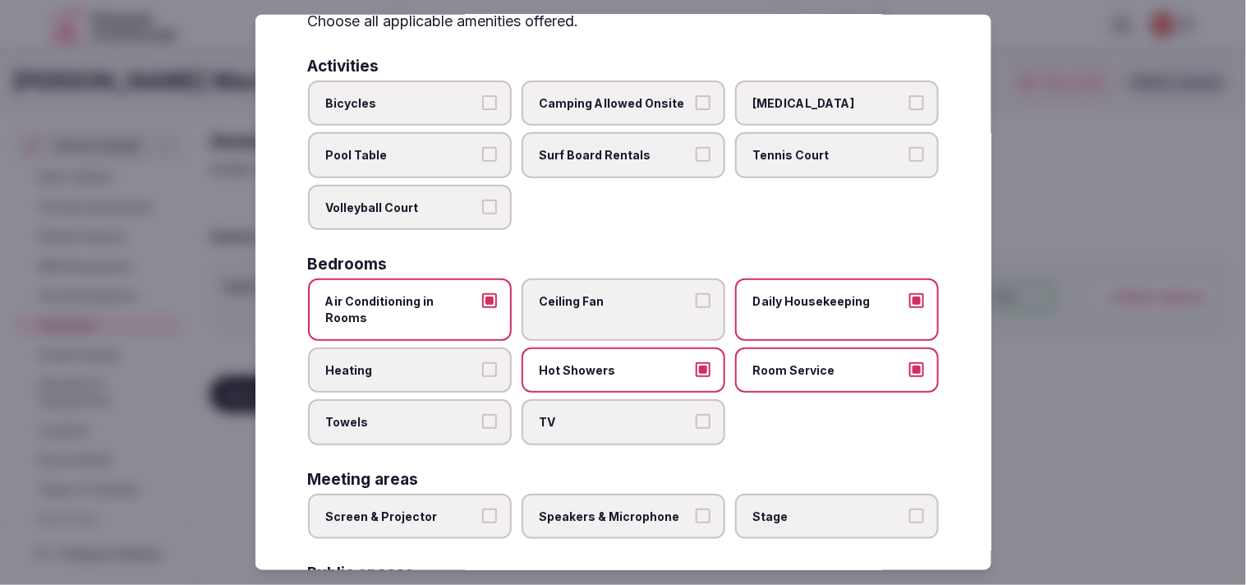
click at [569, 407] on label "TV" at bounding box center [624, 422] width 204 height 46
click at [569, 414] on button "TV" at bounding box center [703, 421] width 15 height 15
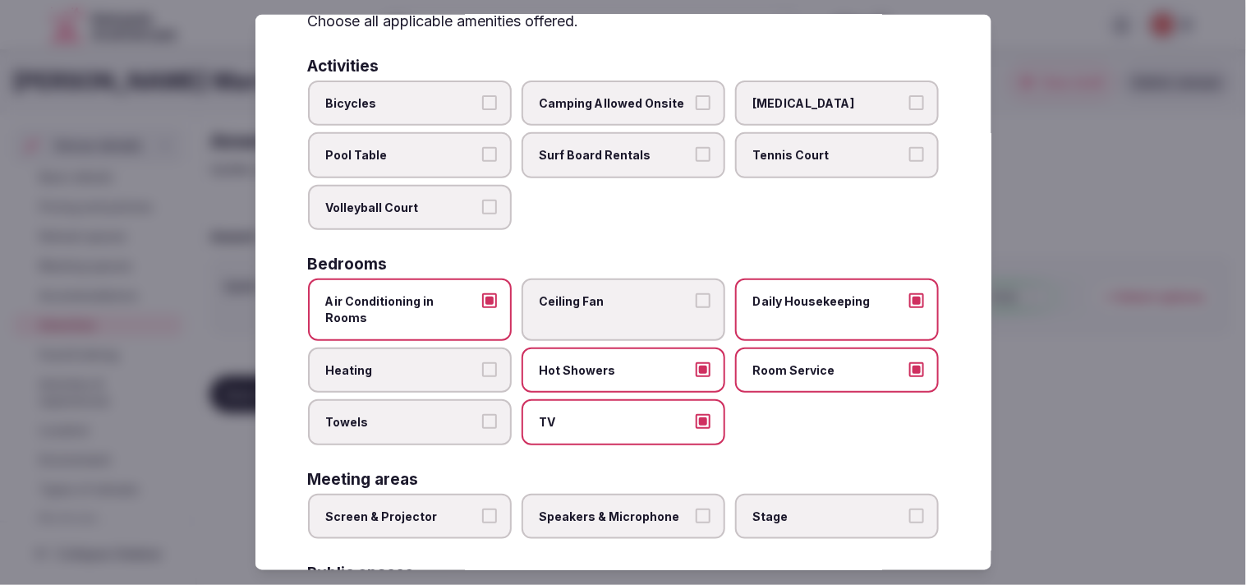
click at [458, 414] on span "Towels" at bounding box center [401, 422] width 151 height 16
click at [482, 414] on button "Towels" at bounding box center [489, 421] width 15 height 15
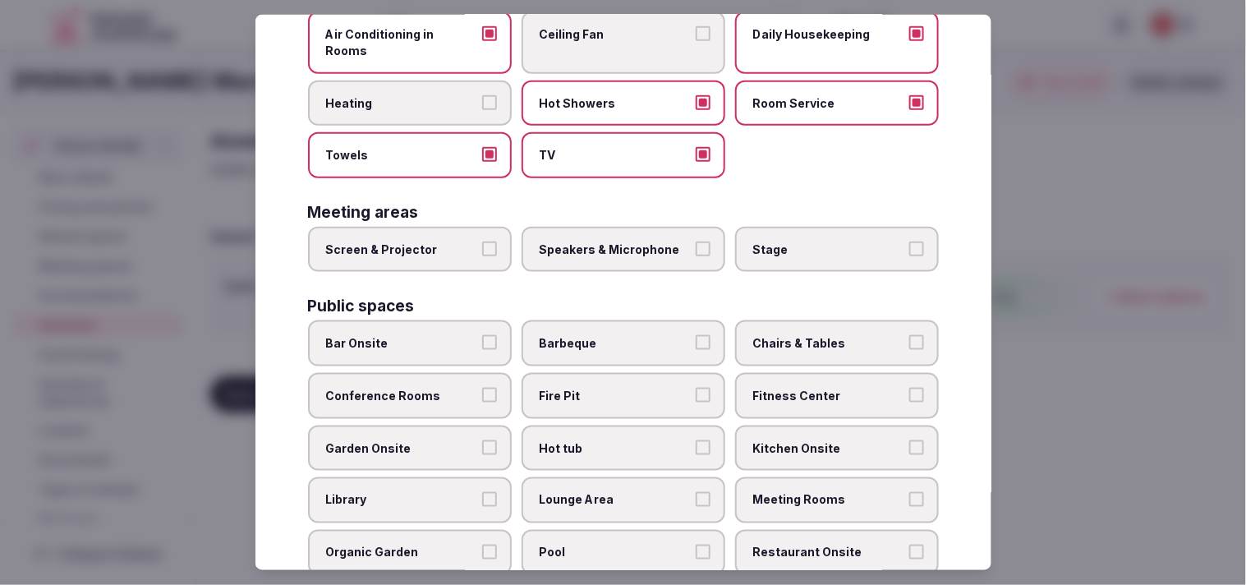
scroll to position [365, 0]
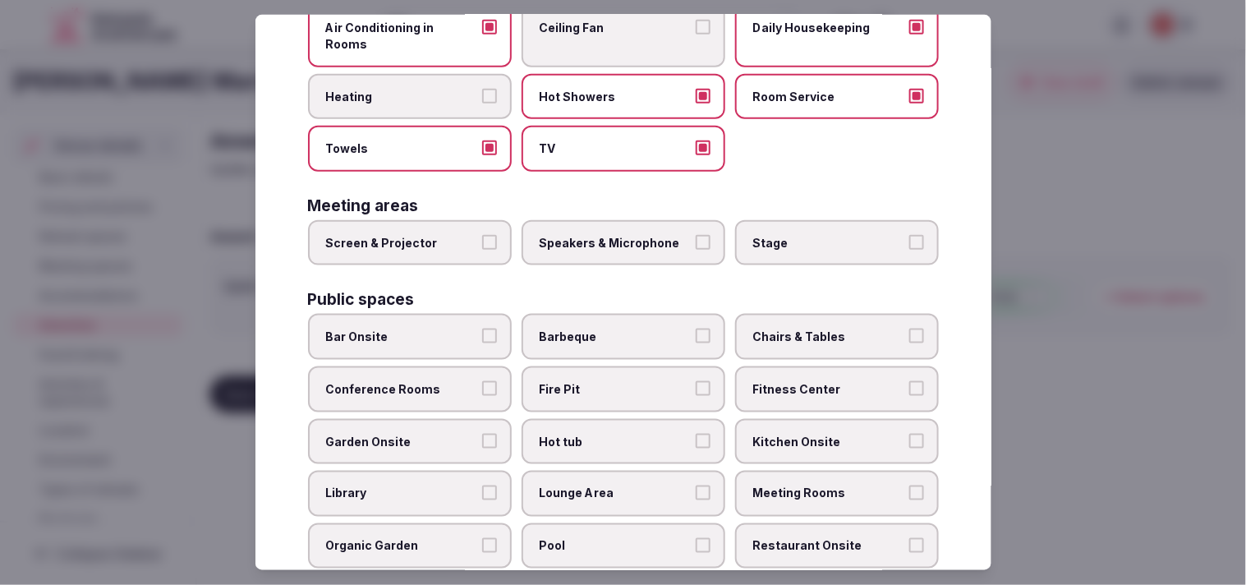
click at [457, 227] on label "Screen & Projector" at bounding box center [410, 243] width 204 height 46
click at [482, 235] on button "Screen & Projector" at bounding box center [489, 242] width 15 height 15
click at [569, 220] on label "Speakers & Microphone" at bounding box center [624, 243] width 204 height 46
click at [569, 235] on button "Speakers & Microphone" at bounding box center [703, 242] width 15 height 15
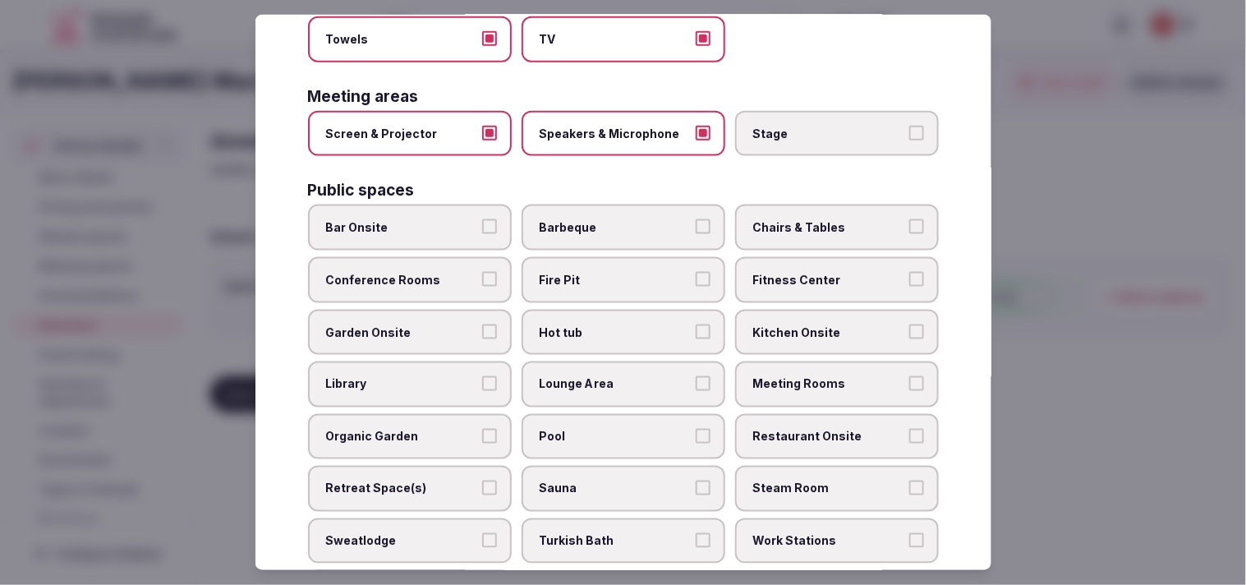
scroll to position [547, 0]
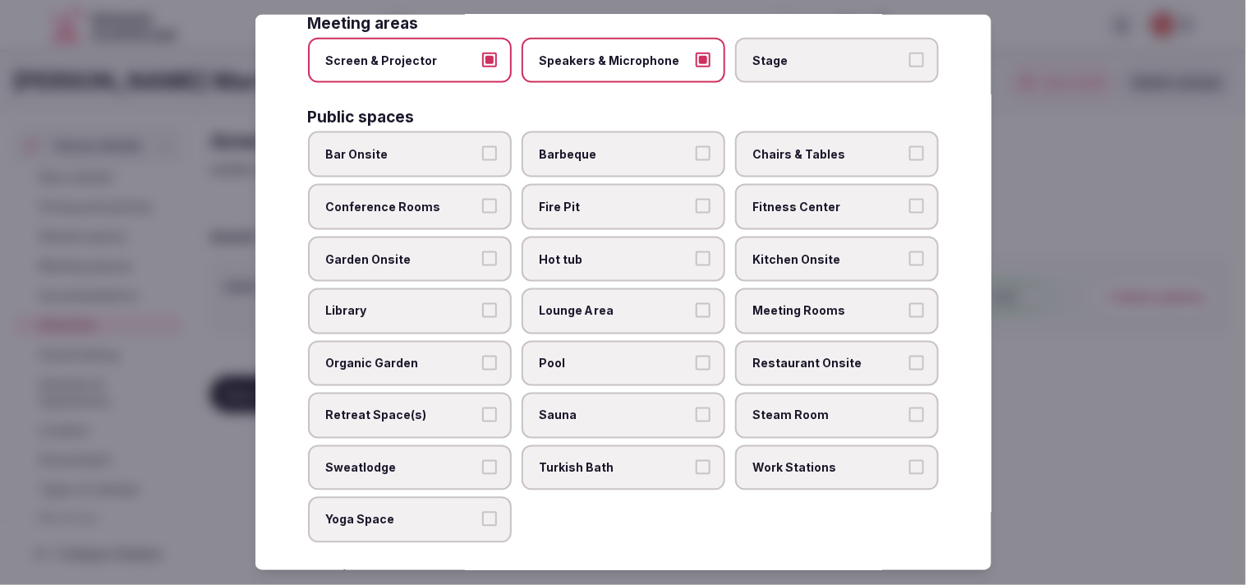
click at [413, 136] on label "Bar Onsite" at bounding box center [410, 154] width 204 height 46
click at [482, 146] on button "Bar Onsite" at bounding box center [489, 153] width 15 height 15
click at [569, 131] on label "Chairs & Tables" at bounding box center [837, 154] width 204 height 46
click at [569, 146] on button "Chairs & Tables" at bounding box center [916, 153] width 15 height 15
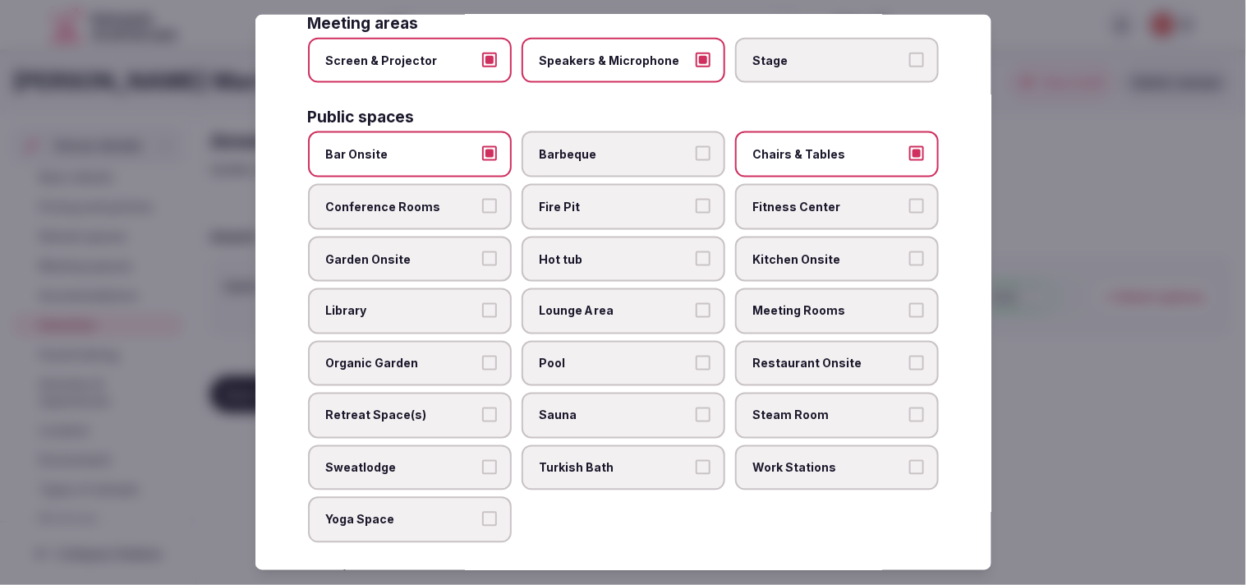
click at [472, 191] on label "Conference Rooms" at bounding box center [410, 207] width 204 height 46
click at [482, 199] on button "Conference Rooms" at bounding box center [489, 206] width 15 height 15
click at [569, 190] on label "Fitness Center" at bounding box center [837, 207] width 204 height 46
click at [569, 199] on button "Fitness Center" at bounding box center [916, 206] width 15 height 15
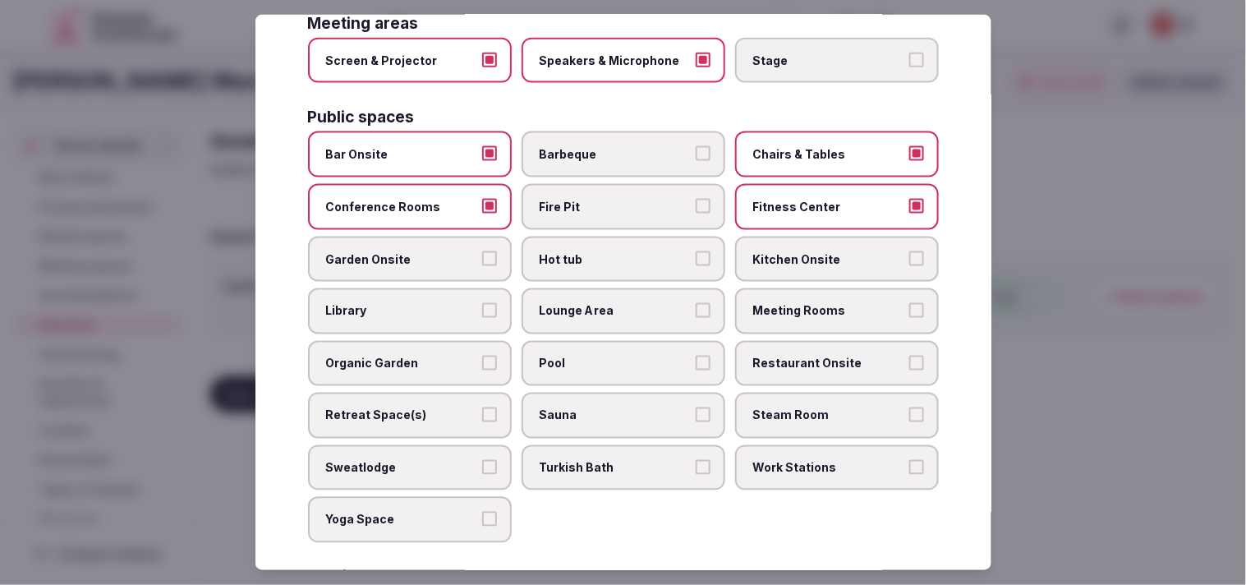
click at [569, 288] on label "Lounge Area" at bounding box center [624, 311] width 204 height 46
click at [569, 303] on button "Lounge Area" at bounding box center [703, 310] width 15 height 15
click at [569, 303] on span "Meeting Rooms" at bounding box center [828, 311] width 151 height 16
click at [569, 303] on button "Meeting Rooms" at bounding box center [916, 310] width 15 height 15
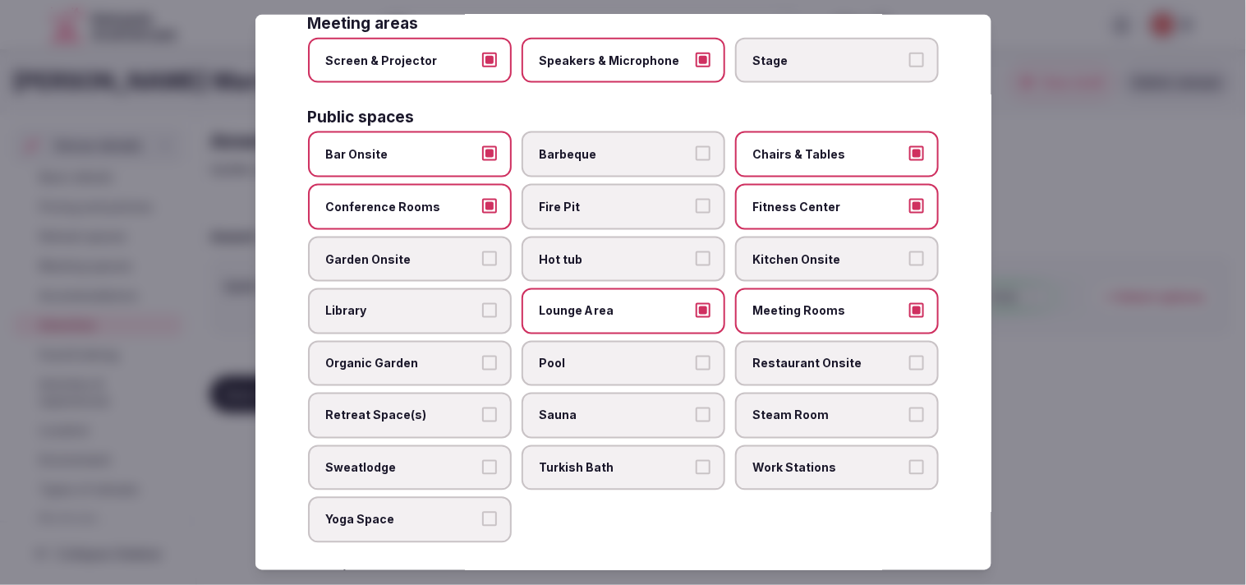
scroll to position [638, 0]
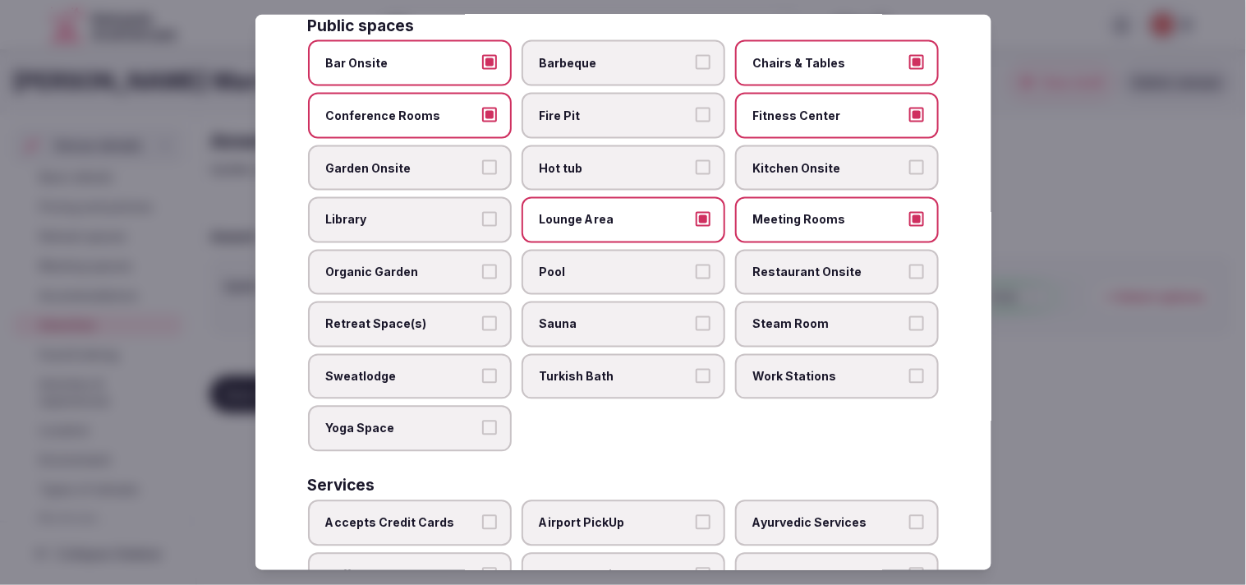
click at [569, 264] on span "Pool" at bounding box center [615, 272] width 151 height 16
click at [569, 264] on button "Pool" at bounding box center [703, 271] width 15 height 15
click at [569, 264] on span "Pool" at bounding box center [615, 272] width 151 height 16
click at [569, 264] on button "Pool" at bounding box center [703, 271] width 15 height 15
click at [569, 264] on span "Restaurant Onsite" at bounding box center [828, 272] width 151 height 16
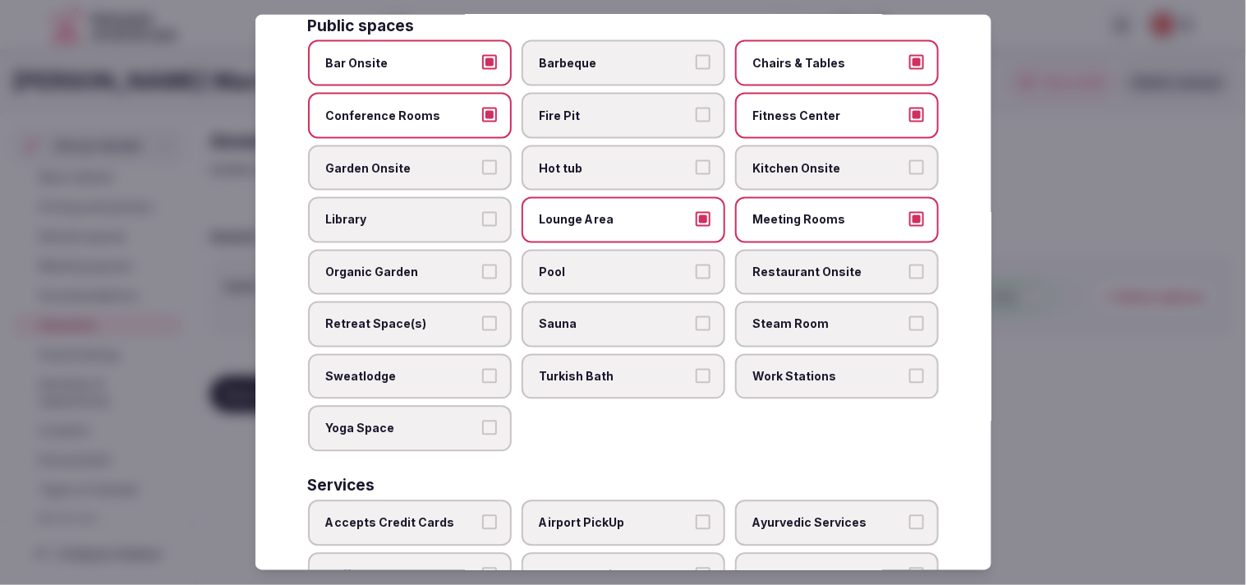
click at [569, 264] on button "Restaurant Onsite" at bounding box center [916, 271] width 15 height 15
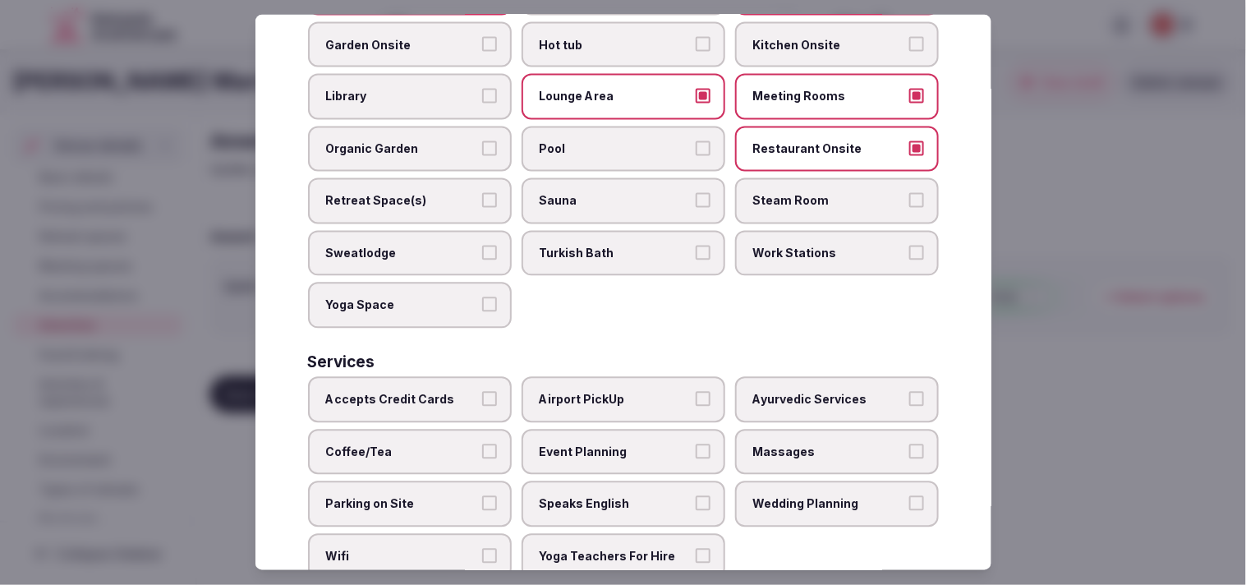
scroll to position [765, 0]
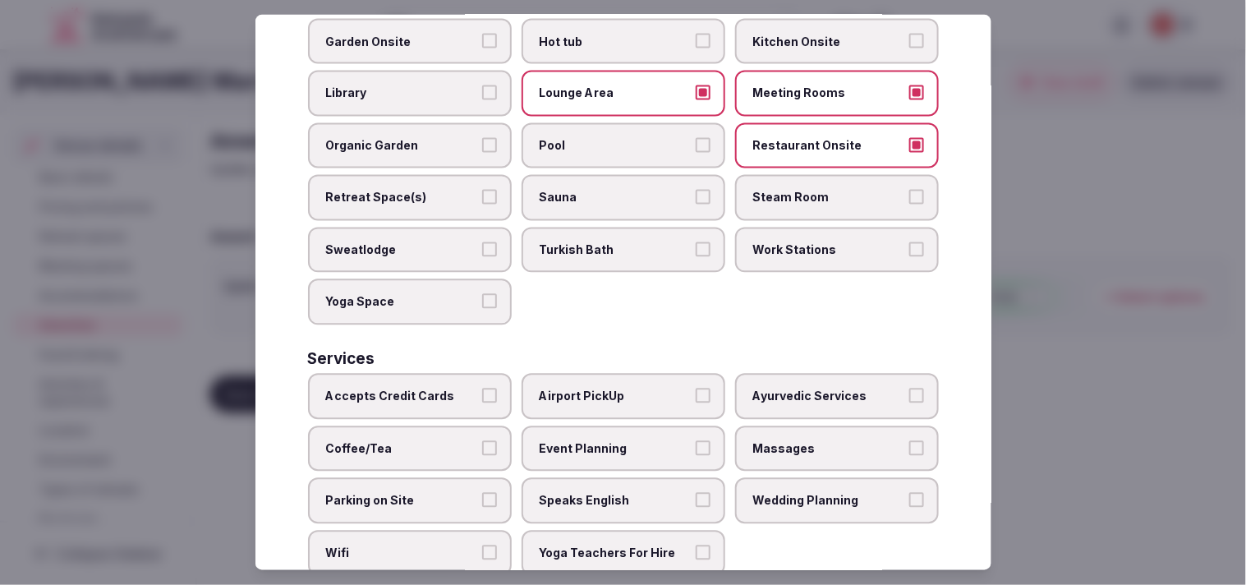
click at [569, 493] on span "Speaks English" at bounding box center [615, 501] width 151 height 16
click at [569, 493] on button "Speaks English" at bounding box center [703, 500] width 15 height 15
click at [453, 440] on span "Coffee/Tea" at bounding box center [401, 448] width 151 height 16
click at [482, 440] on button "Coffee/Tea" at bounding box center [489, 447] width 15 height 15
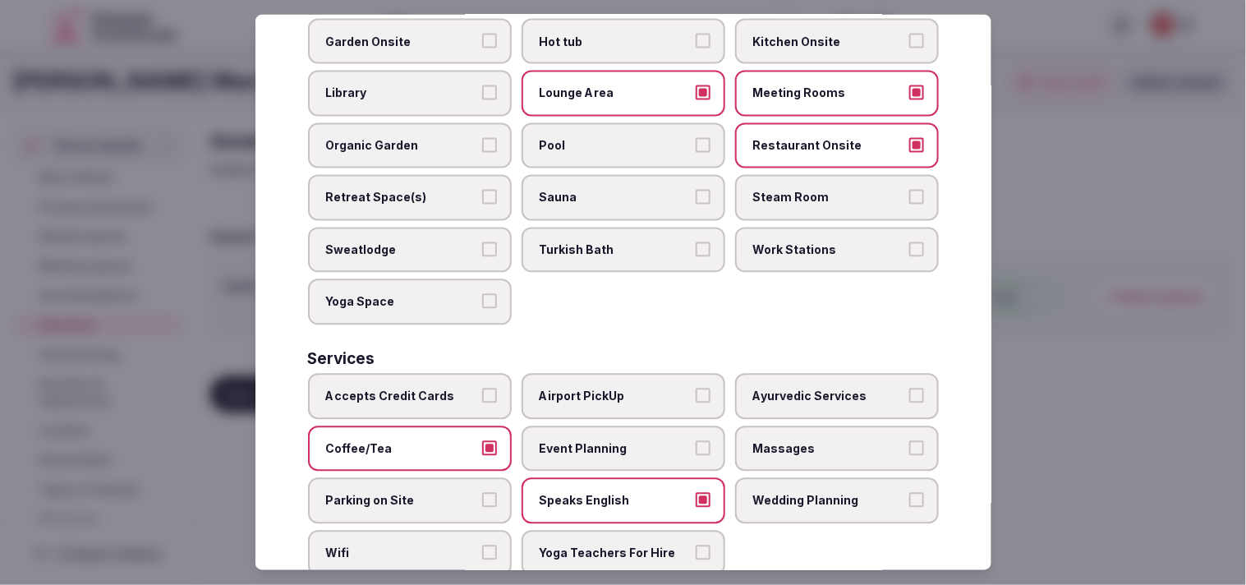
click at [462, 374] on label "Accepts Credit Cards" at bounding box center [410, 397] width 204 height 46
click at [482, 388] on button "Accepts Credit Cards" at bounding box center [489, 395] width 15 height 15
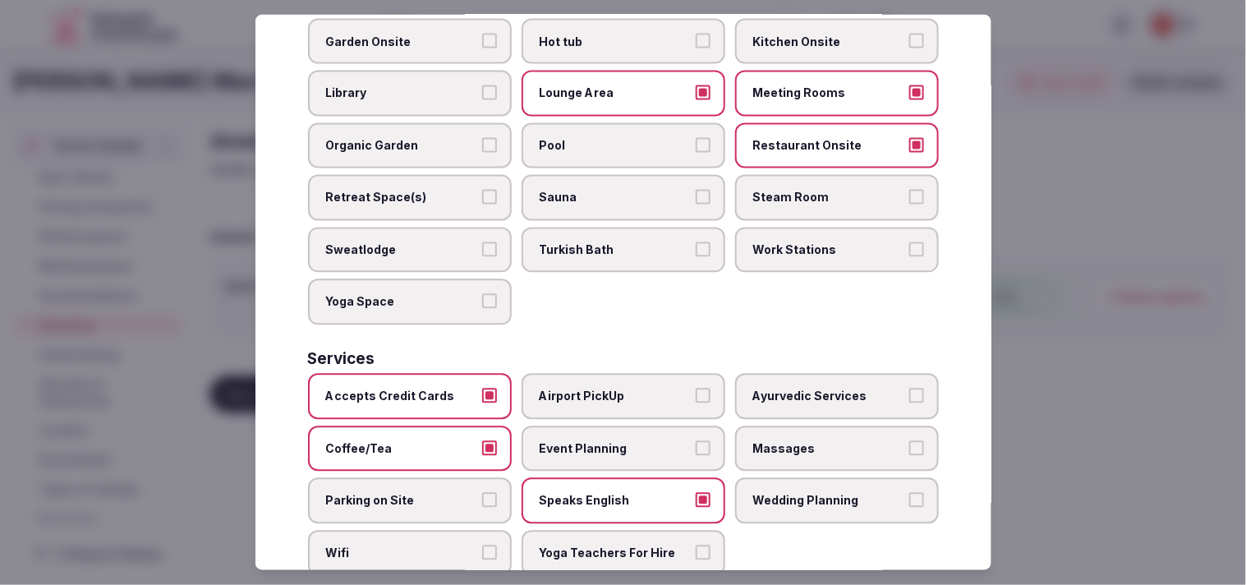
click at [423, 478] on label "Parking on Site" at bounding box center [410, 501] width 204 height 46
click at [482, 493] on button "Parking on Site" at bounding box center [489, 500] width 15 height 15
click at [569, 531] on label "Yoga Teachers For Hire" at bounding box center [624, 554] width 204 height 46
click at [569, 545] on button "Yoga Teachers For Hire" at bounding box center [703, 552] width 15 height 15
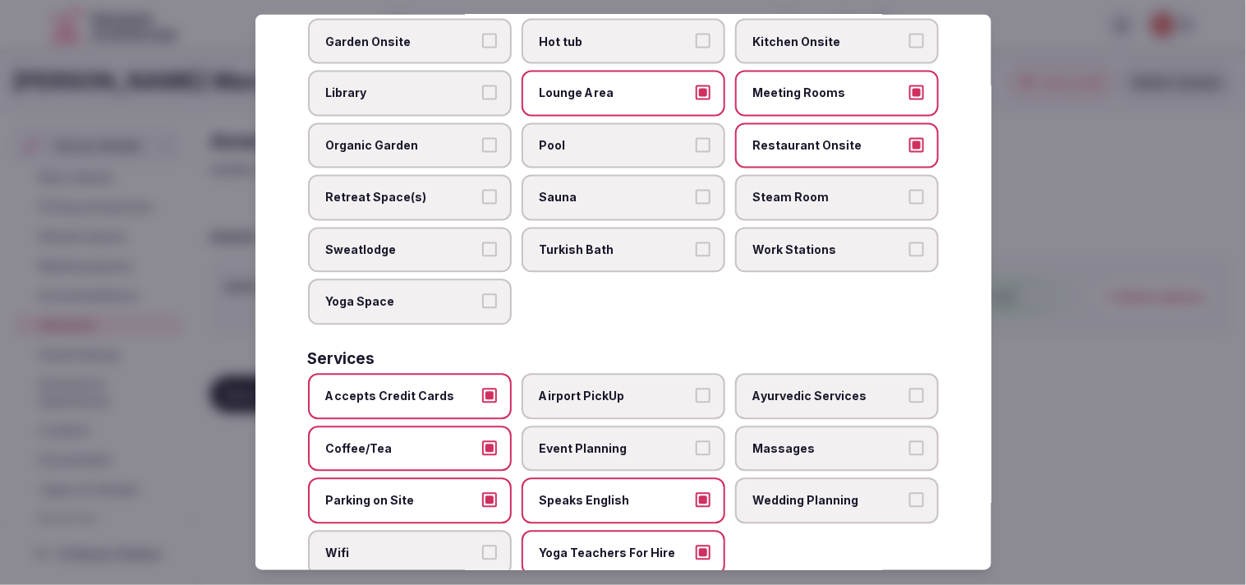
click at [432, 493] on span "Parking on Site" at bounding box center [401, 501] width 151 height 16
click at [482, 493] on button "Parking on Site" at bounding box center [489, 500] width 15 height 15
drag, startPoint x: 613, startPoint y: 509, endPoint x: 622, endPoint y: 485, distance: 25.5
click at [569, 545] on span "Yoga Teachers For Hire" at bounding box center [615, 553] width 151 height 16
click at [569, 545] on button "Yoga Teachers For Hire" at bounding box center [703, 552] width 15 height 15
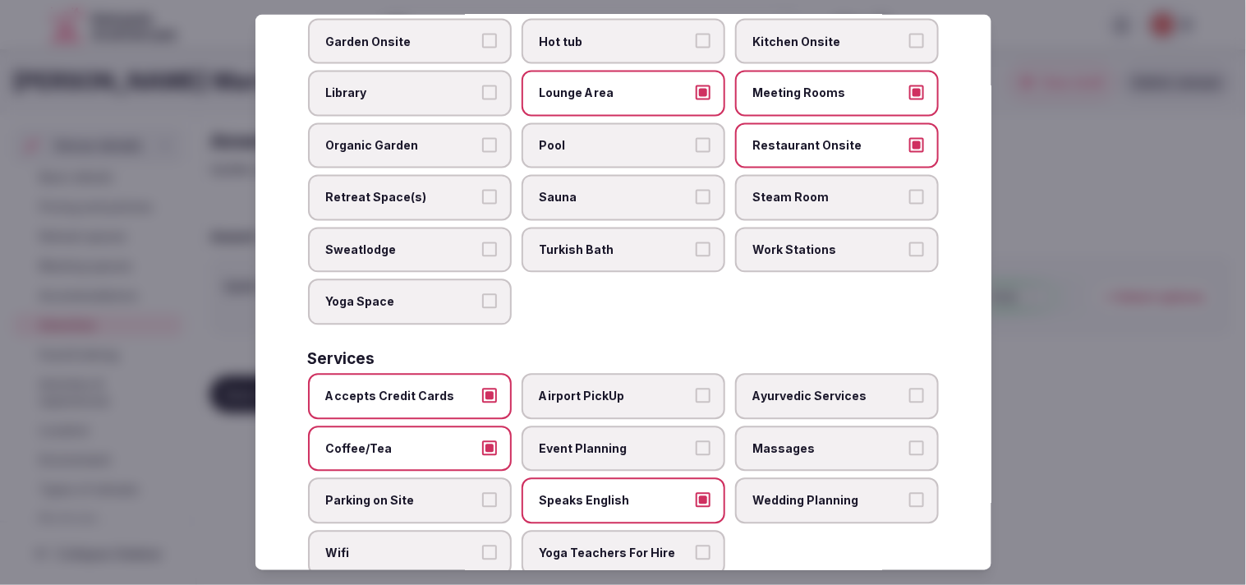
click at [569, 430] on div "Accepts Credit Cards Airport PickUp Ayurvedic Services Coffee/Tea Event Plannin…" at bounding box center [623, 475] width 631 height 202
click at [569, 440] on span "Event Planning" at bounding box center [615, 448] width 151 height 16
click at [569, 440] on button "Event Planning" at bounding box center [703, 447] width 15 height 15
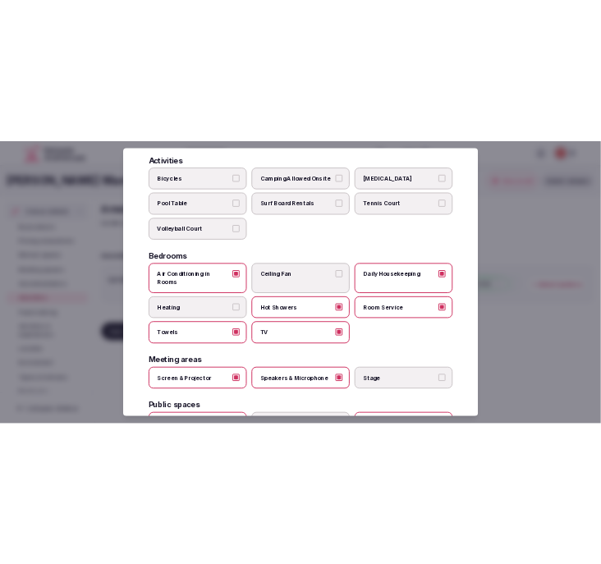
scroll to position [0, 0]
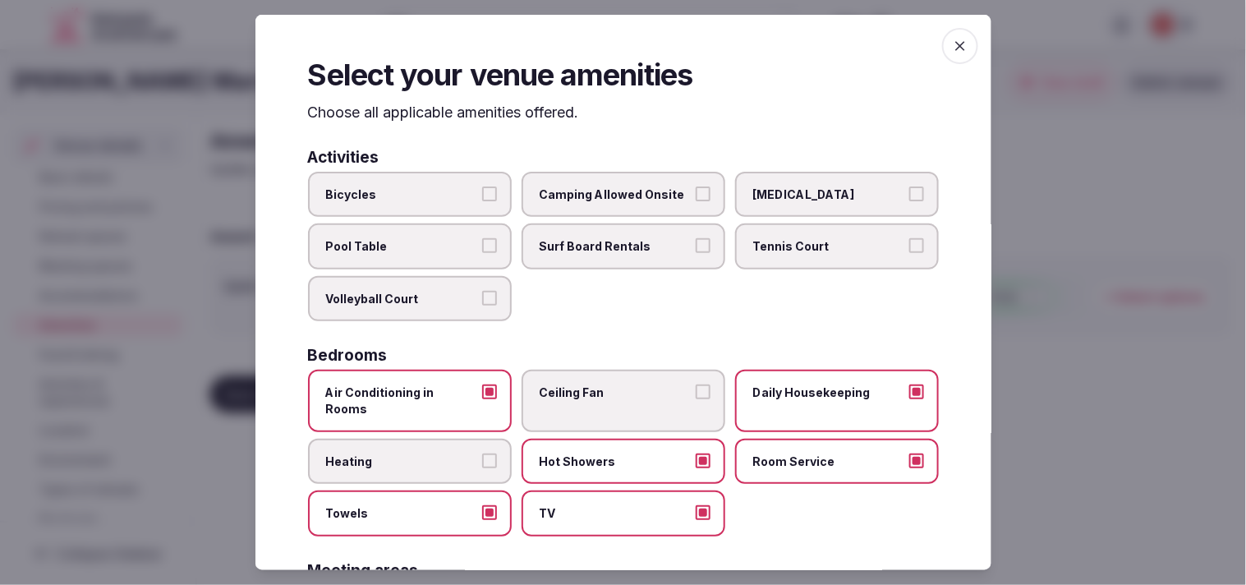
click at [569, 50] on icon "button" at bounding box center [960, 46] width 16 height 16
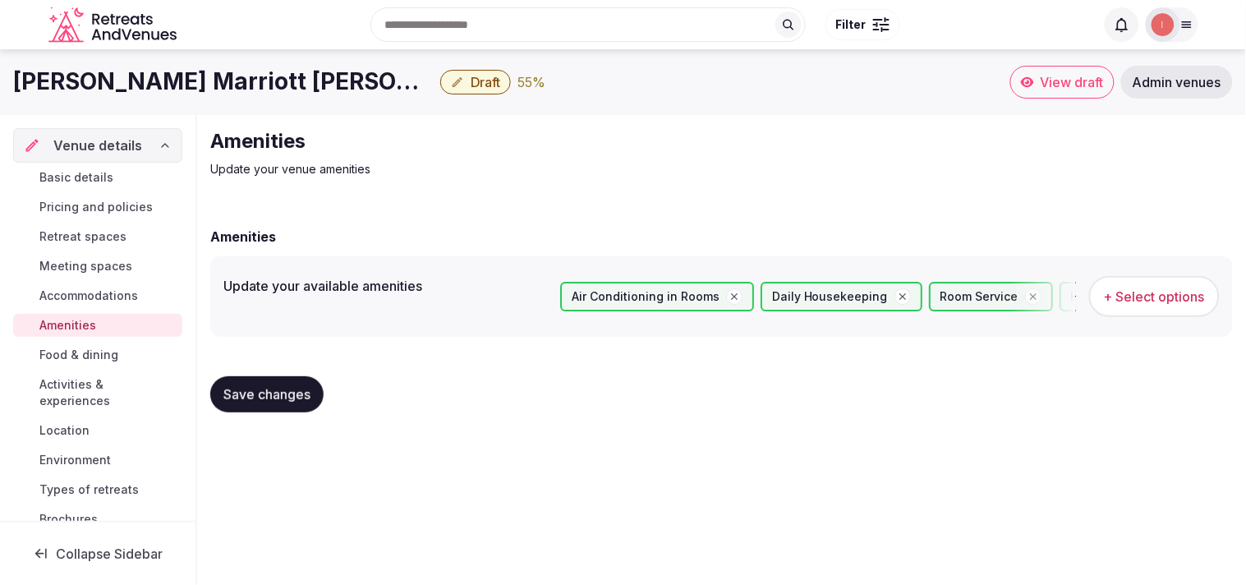
click at [249, 386] on span "Save changes" at bounding box center [266, 394] width 87 height 16
click at [250, 386] on span "Save changes" at bounding box center [266, 394] width 87 height 16
click at [113, 350] on span "Food & dining" at bounding box center [78, 355] width 79 height 16
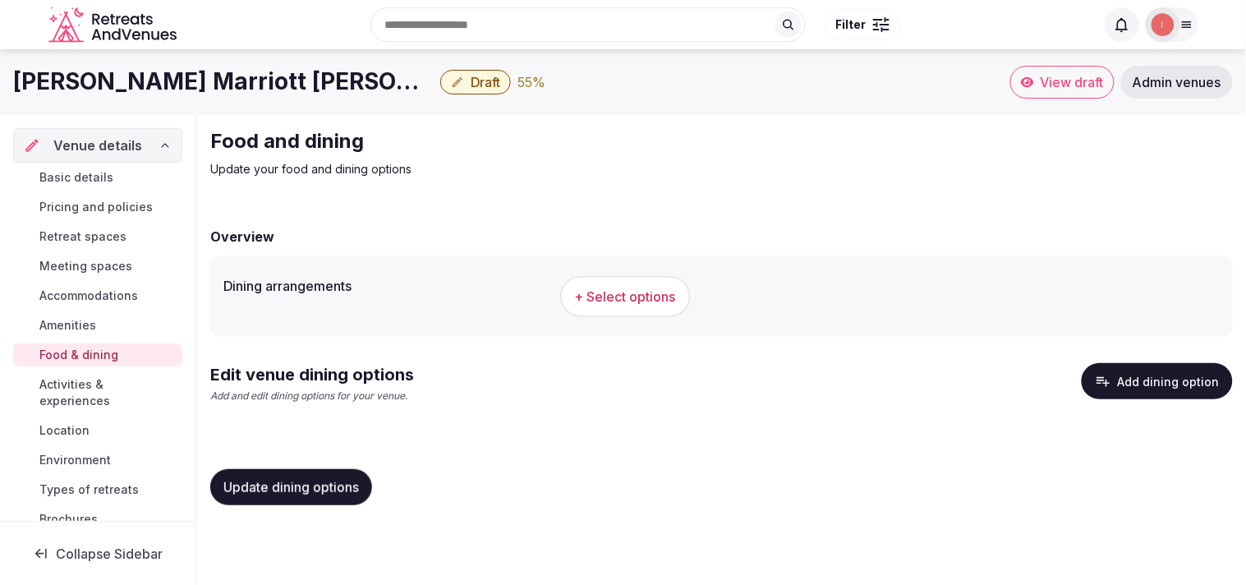
click at [569, 293] on span "+ Select options" at bounding box center [625, 296] width 101 height 18
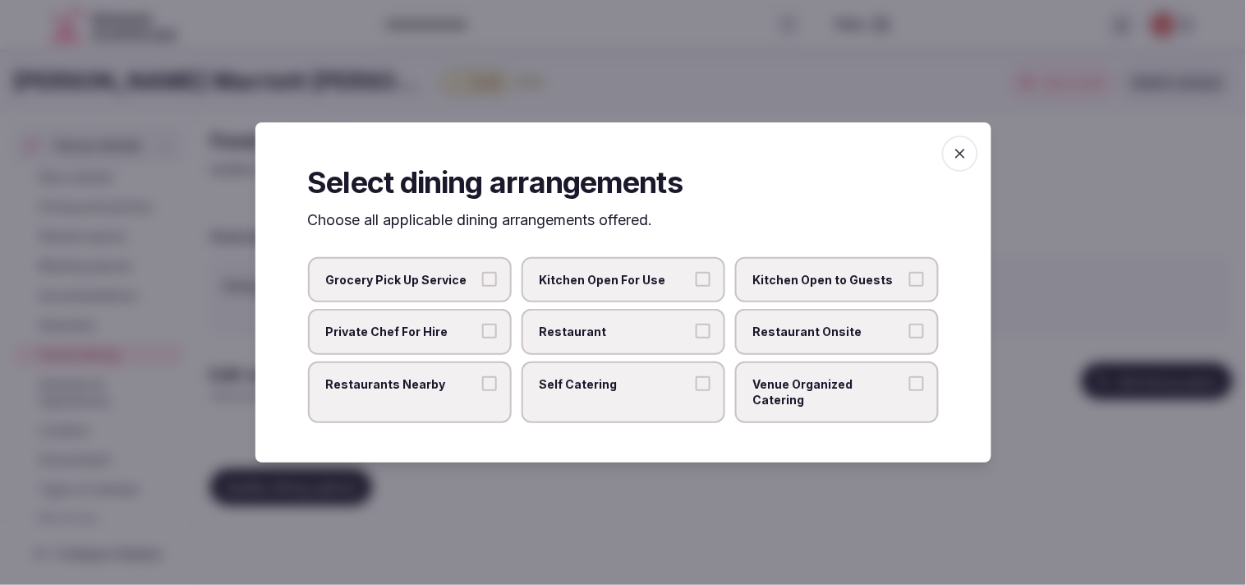
click at [569, 340] on span "Restaurant" at bounding box center [615, 332] width 151 height 16
click at [569, 338] on button "Restaurant" at bounding box center [703, 331] width 15 height 15
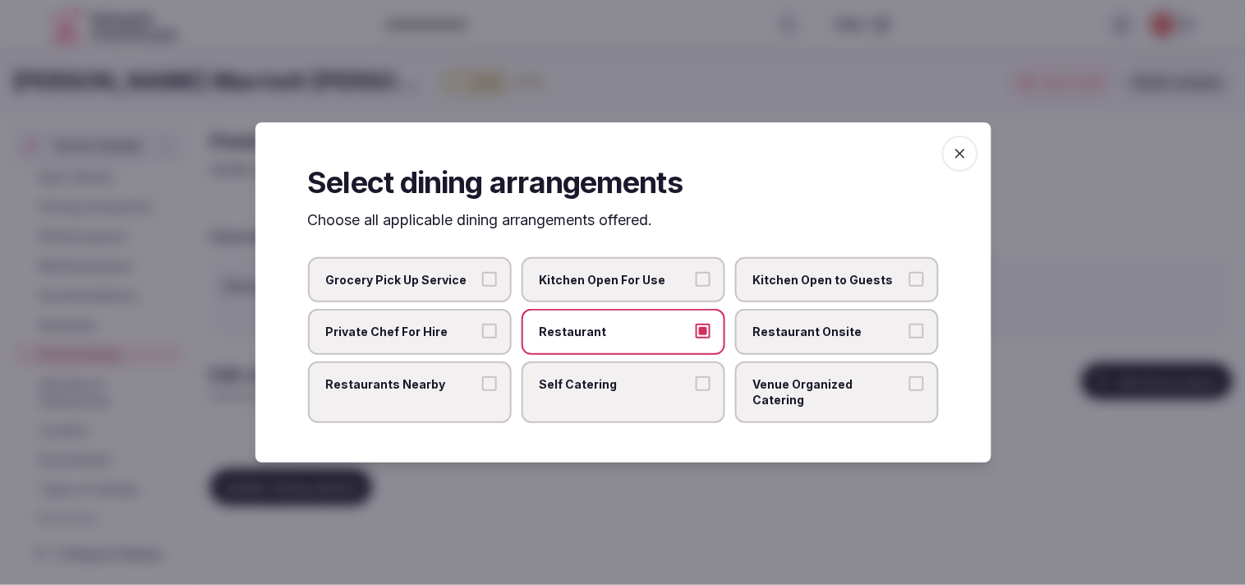
click at [569, 324] on label "Restaurant Onsite" at bounding box center [837, 332] width 204 height 46
click at [569, 324] on button "Restaurant Onsite" at bounding box center [916, 331] width 15 height 15
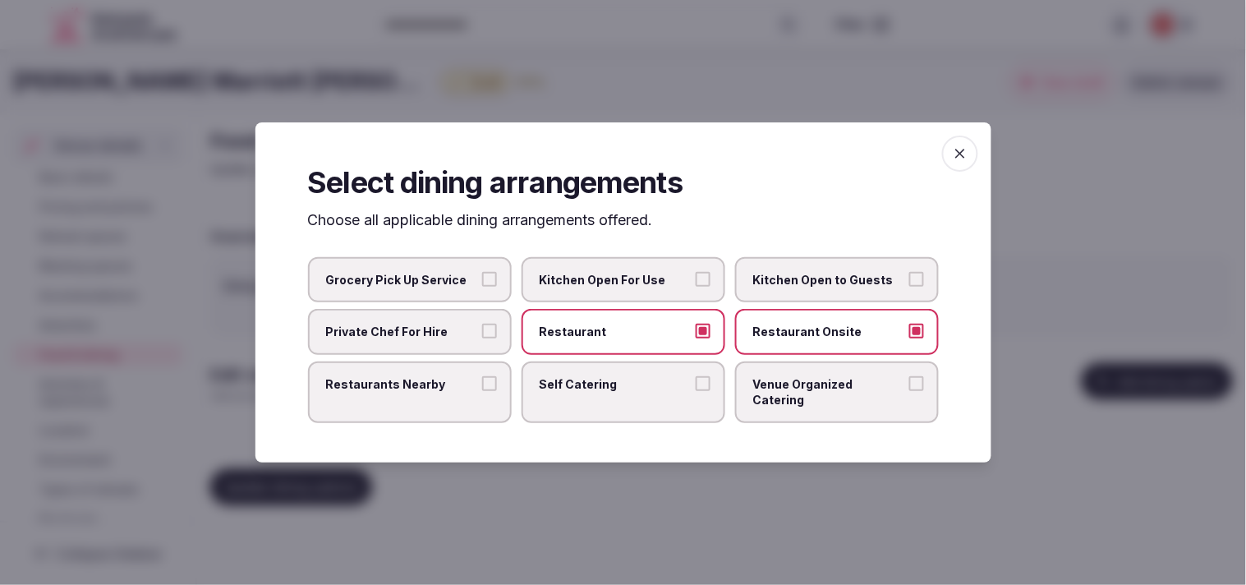
click at [569, 391] on span "Venue Organized Catering" at bounding box center [828, 392] width 151 height 32
click at [569, 391] on button "Venue Organized Catering" at bounding box center [916, 383] width 15 height 15
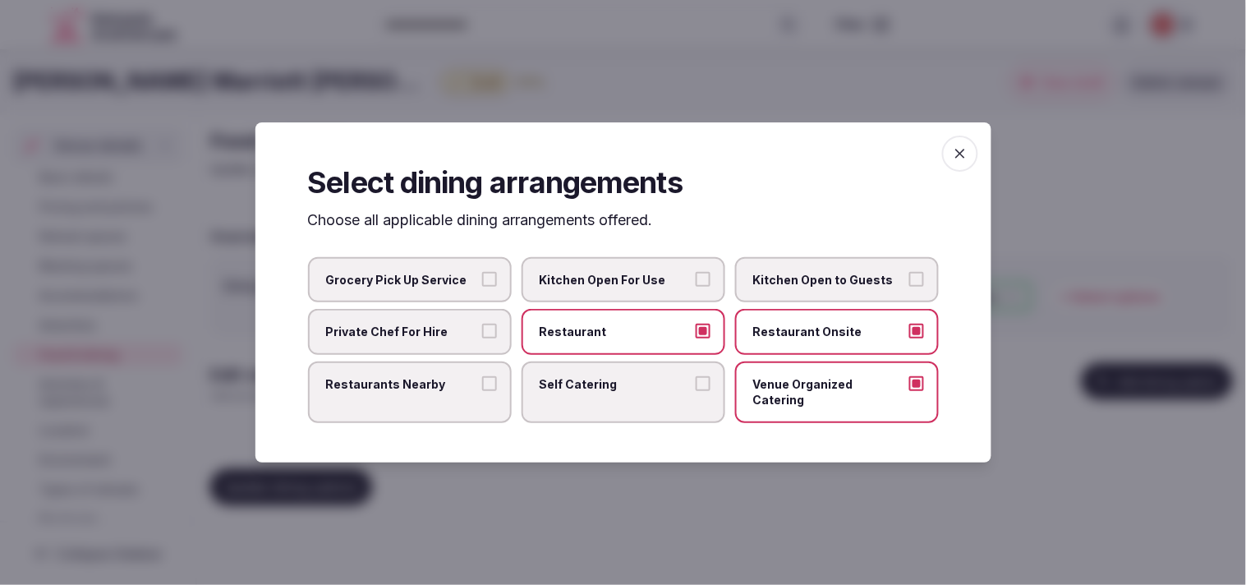
click at [435, 406] on label "Restaurants Nearby" at bounding box center [410, 392] width 204 height 62
click at [482, 391] on button "Restaurants Nearby" at bounding box center [489, 383] width 15 height 15
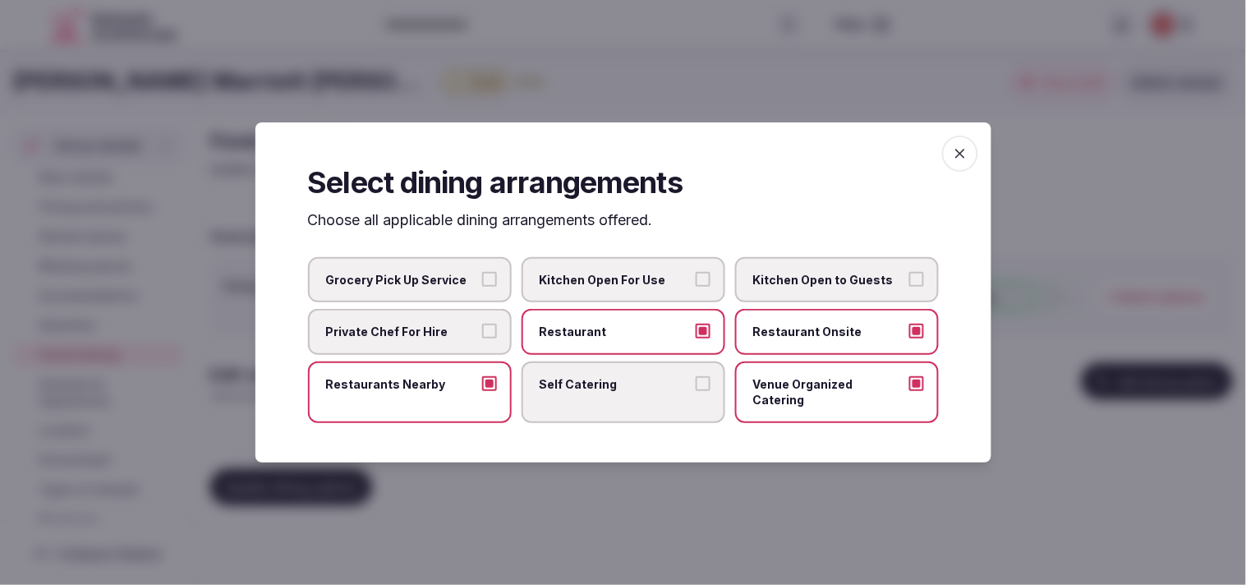
click at [569, 162] on icon "button" at bounding box center [960, 153] width 16 height 16
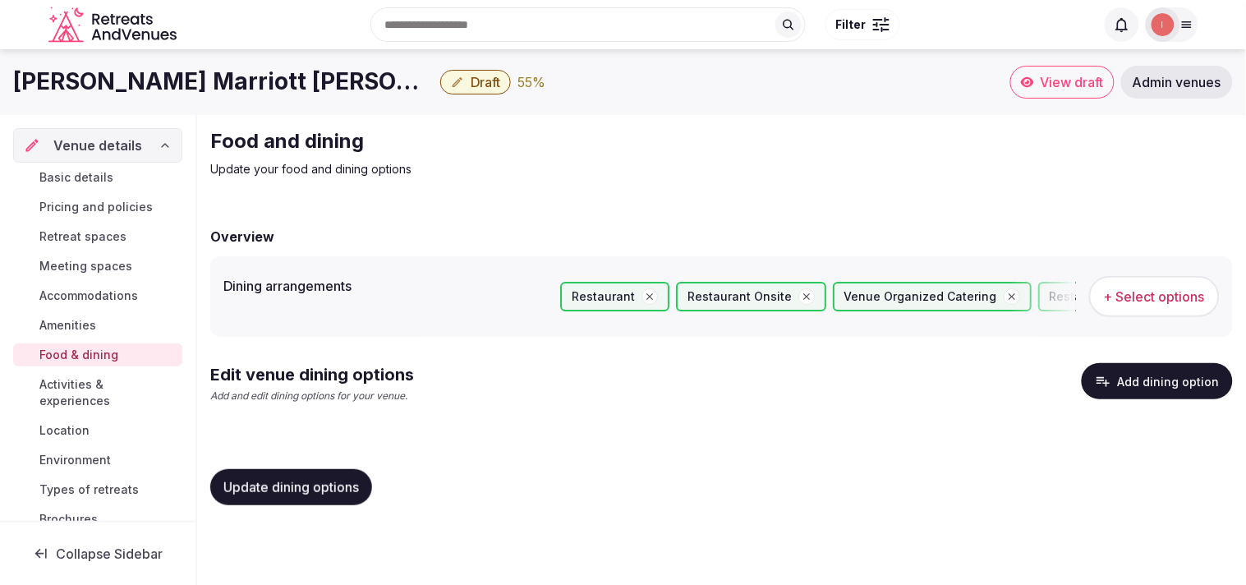
click at [312, 472] on button "Update dining options" at bounding box center [291, 487] width 162 height 36
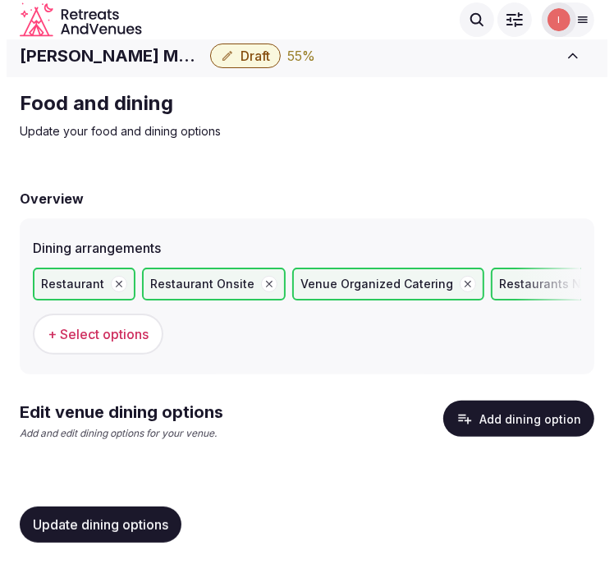
scroll to position [6, 0]
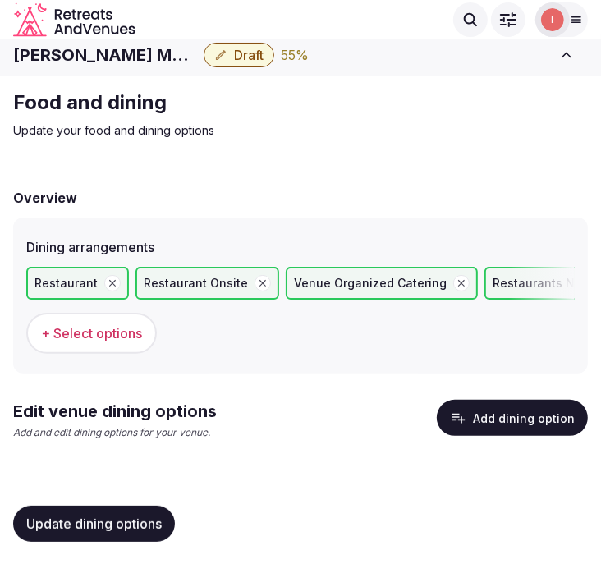
click at [503, 407] on button "Add dining option" at bounding box center [512, 418] width 151 height 36
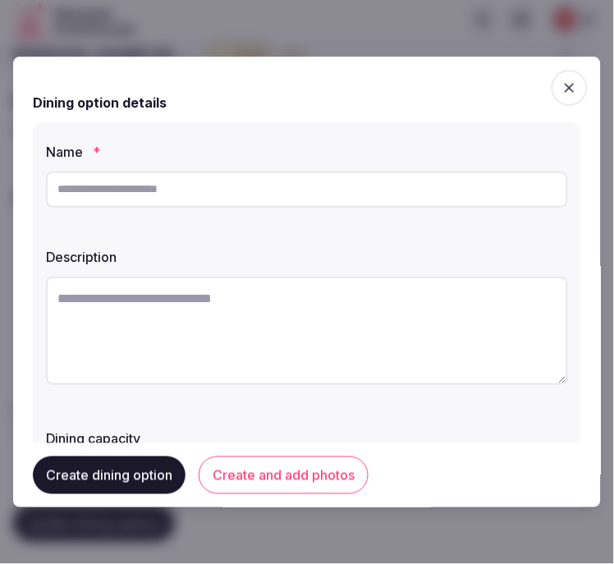
click at [277, 178] on input "text" at bounding box center [307, 190] width 522 height 36
paste input "**********"
type input "**********"
click at [307, 353] on textarea at bounding box center [307, 331] width 522 height 108
paste textarea "**********"
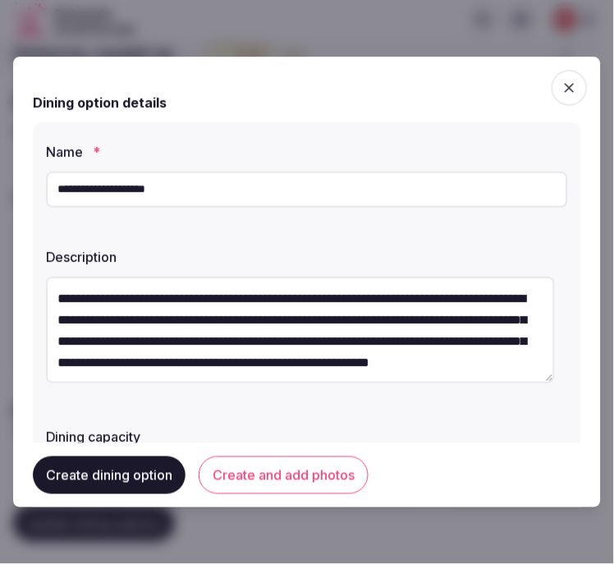
scroll to position [52, 0]
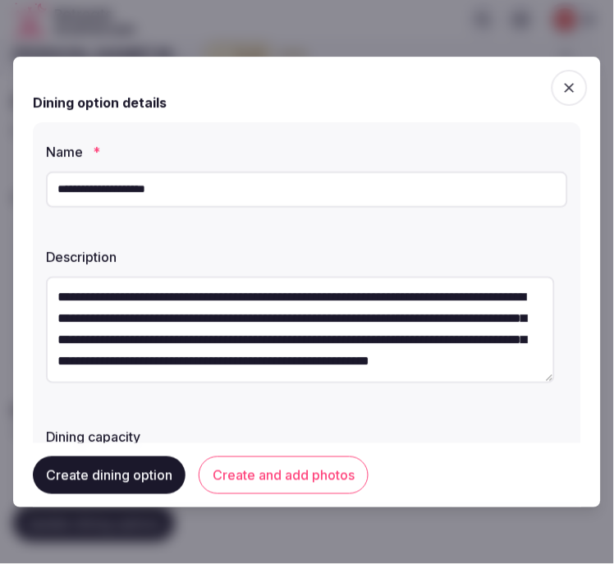
type textarea "**********"
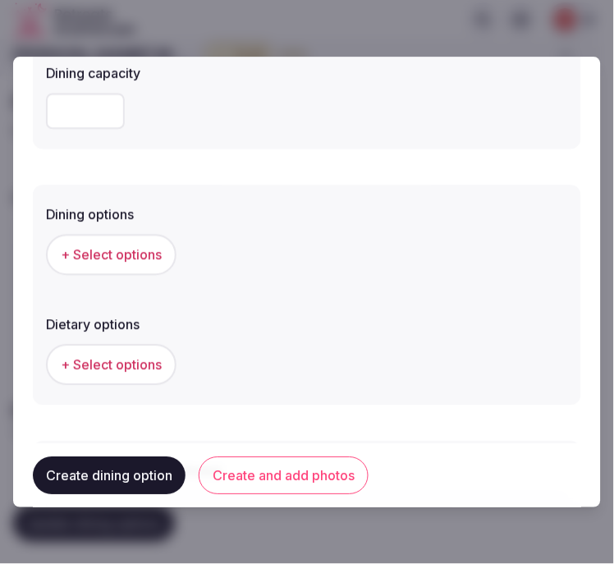
scroll to position [508, 0]
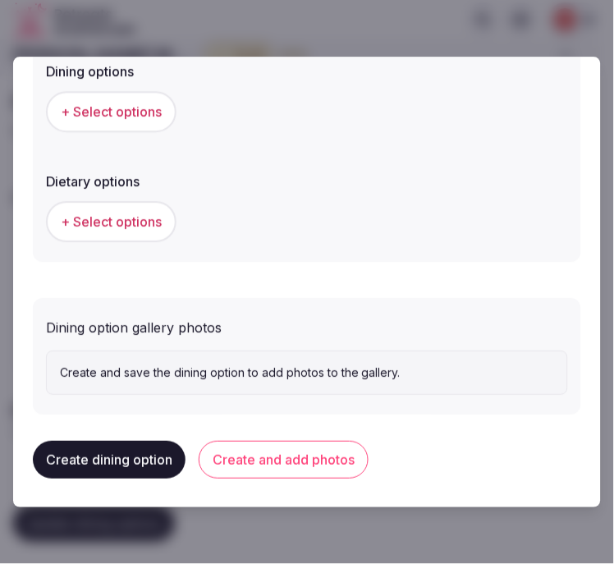
click at [103, 103] on span "+ Select options" at bounding box center [111, 112] width 101 height 18
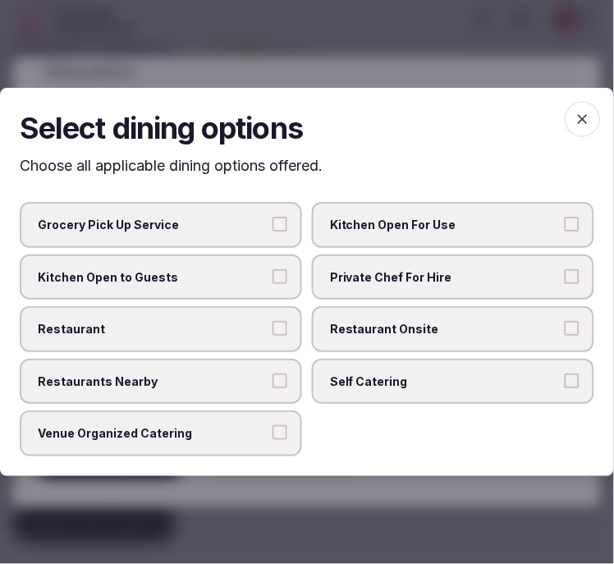
click at [457, 275] on span "Private Chef For Hire" at bounding box center [445, 277] width 230 height 16
click at [565, 275] on button "Private Chef For Hire" at bounding box center [572, 276] width 15 height 15
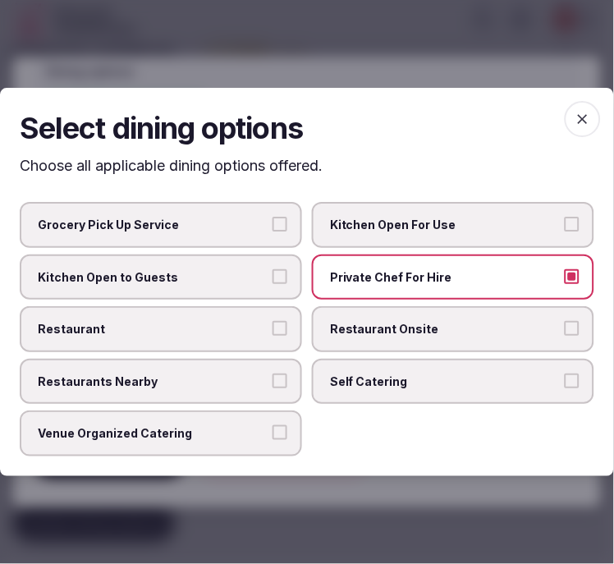
click at [255, 338] on label "Restaurant" at bounding box center [161, 329] width 283 height 46
click at [273, 336] on button "Restaurant" at bounding box center [280, 328] width 15 height 15
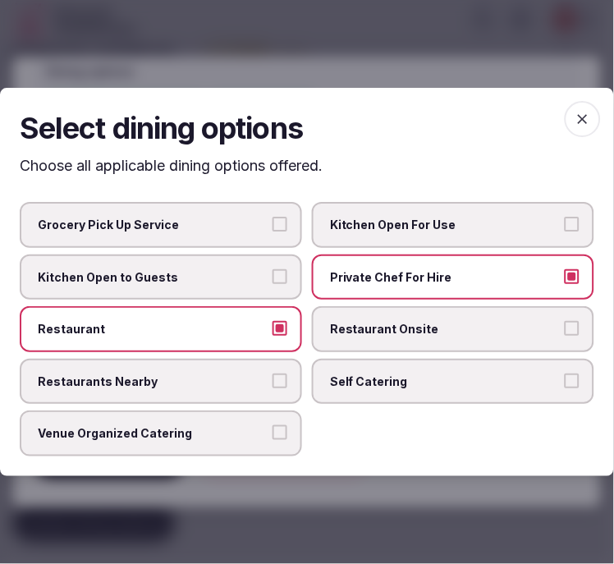
click at [444, 284] on span "Private Chef For Hire" at bounding box center [445, 277] width 230 height 16
click at [565, 284] on button "Private Chef For Hire" at bounding box center [572, 276] width 15 height 15
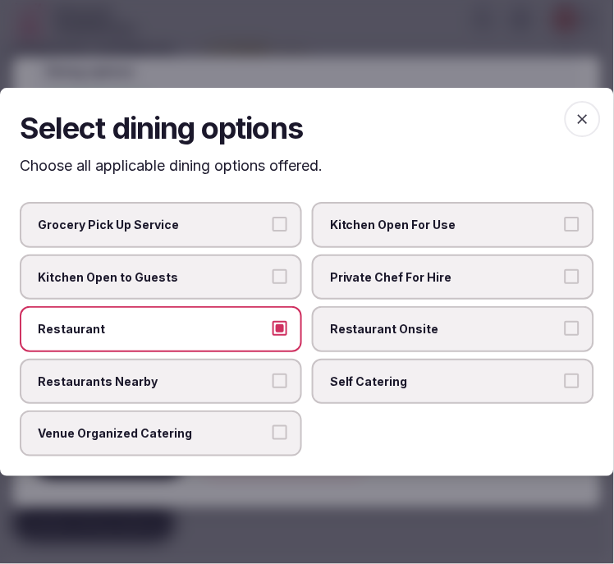
click at [402, 325] on span "Restaurant Onsite" at bounding box center [445, 329] width 230 height 16
click at [565, 325] on button "Restaurant Onsite" at bounding box center [572, 328] width 15 height 15
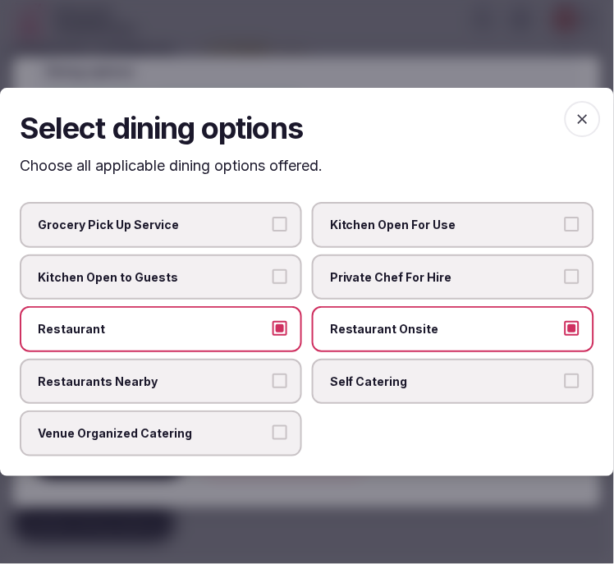
click at [258, 426] on span "Venue Organized Catering" at bounding box center [153, 434] width 230 height 16
click at [273, 426] on button "Venue Organized Catering" at bounding box center [280, 433] width 15 height 15
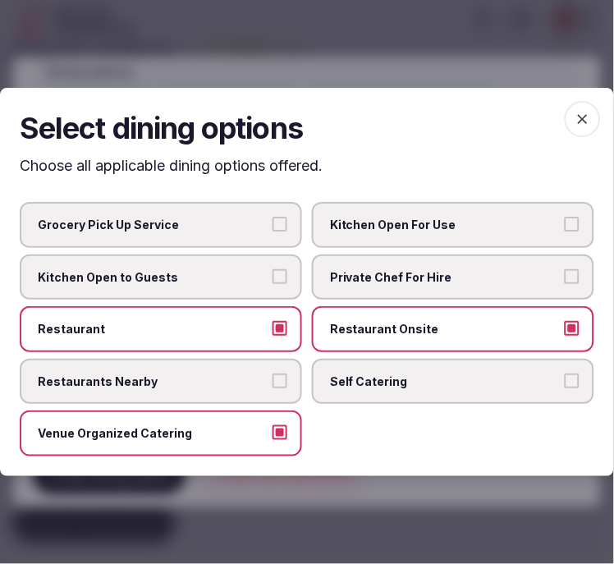
click at [569, 121] on span "button" at bounding box center [583, 119] width 36 height 36
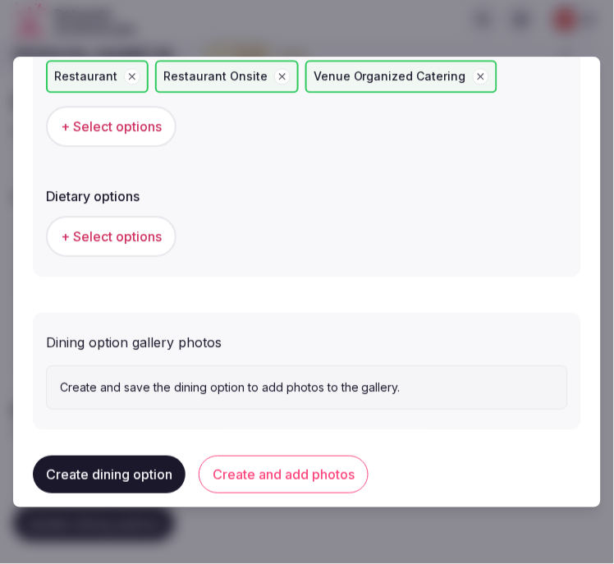
scroll to position [552, 0]
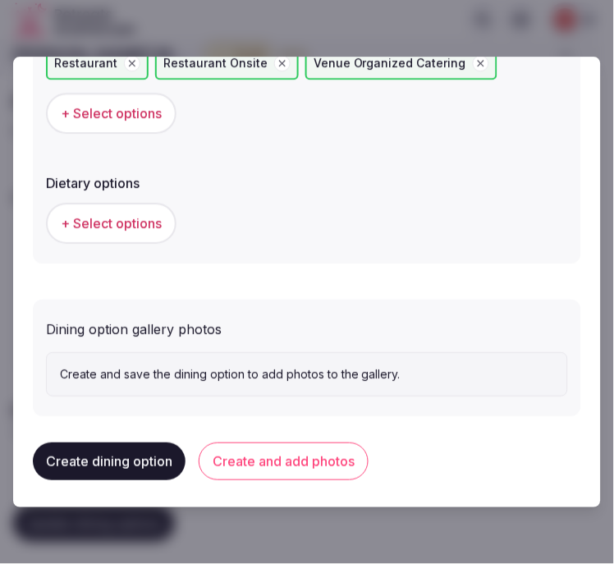
click at [346, 458] on button "Create and add photos" at bounding box center [284, 462] width 170 height 38
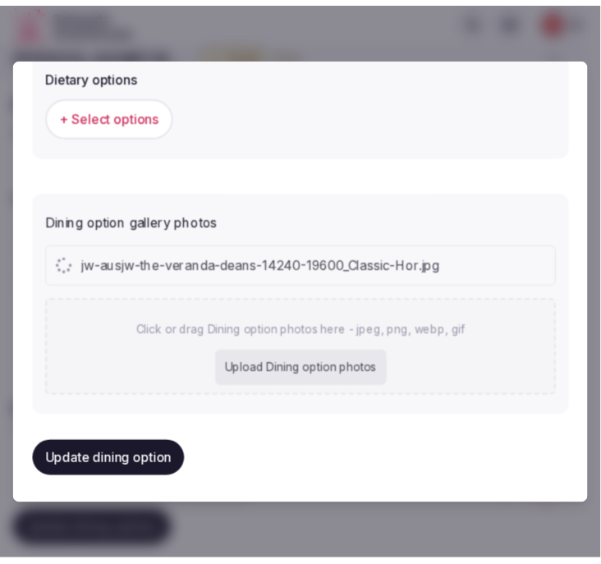
scroll to position [702, 0]
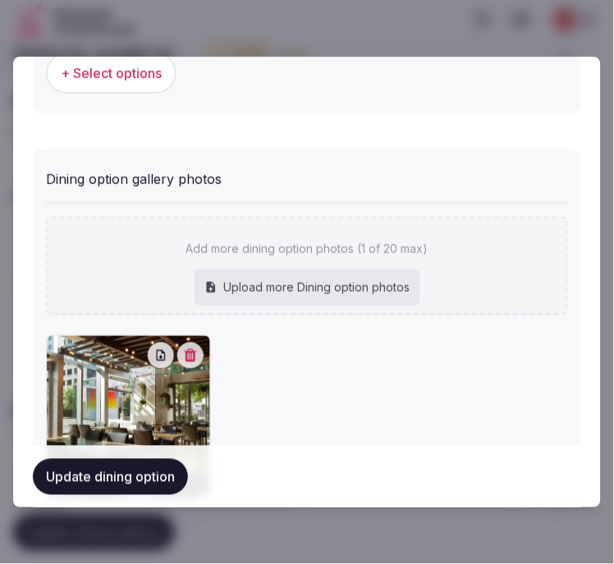
click at [159, 483] on button "Update dining option" at bounding box center [110, 476] width 155 height 36
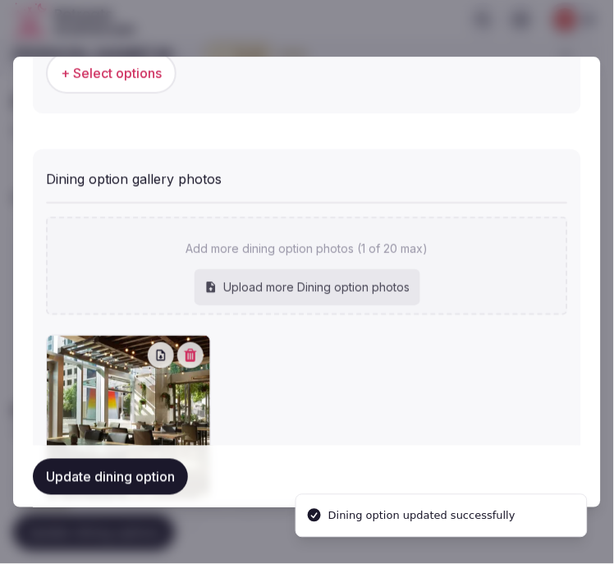
click at [160, 477] on button "Update dining option" at bounding box center [110, 476] width 155 height 36
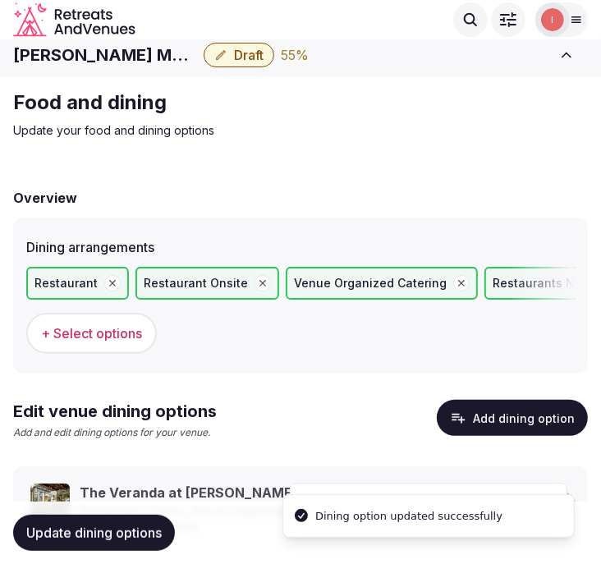
scroll to position [0, 0]
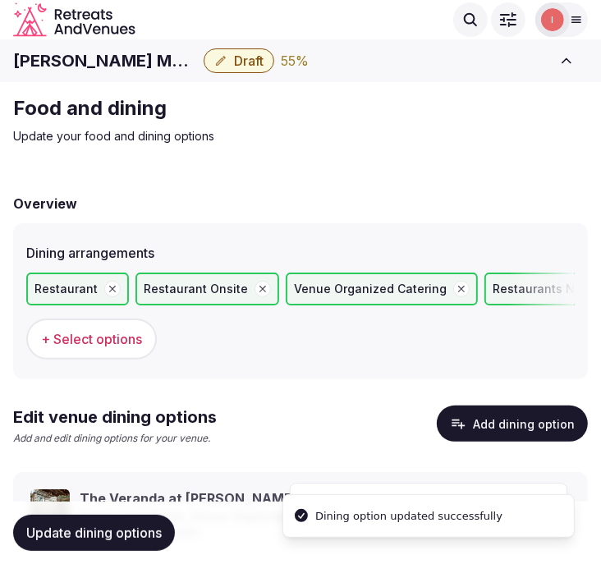
click at [217, 49] on div "JW Marriott Austin Draft 55 % View draft Admin venues" at bounding box center [300, 61] width 601 height 36
click at [234, 62] on span "Draft" at bounding box center [249, 61] width 30 height 16
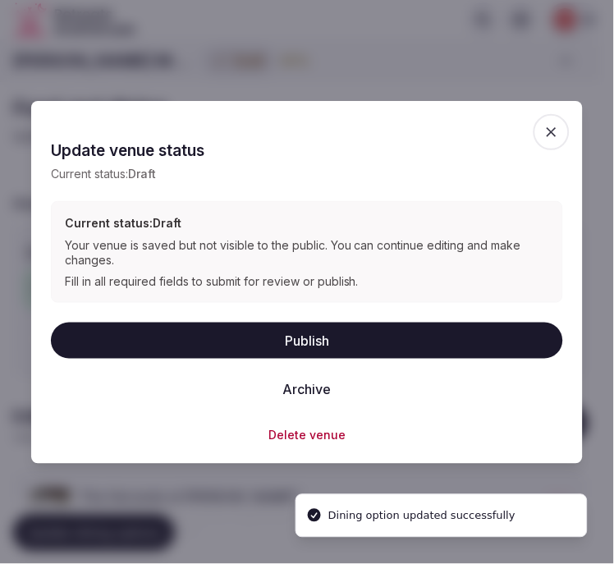
click at [329, 346] on button "Publish" at bounding box center [307, 341] width 512 height 36
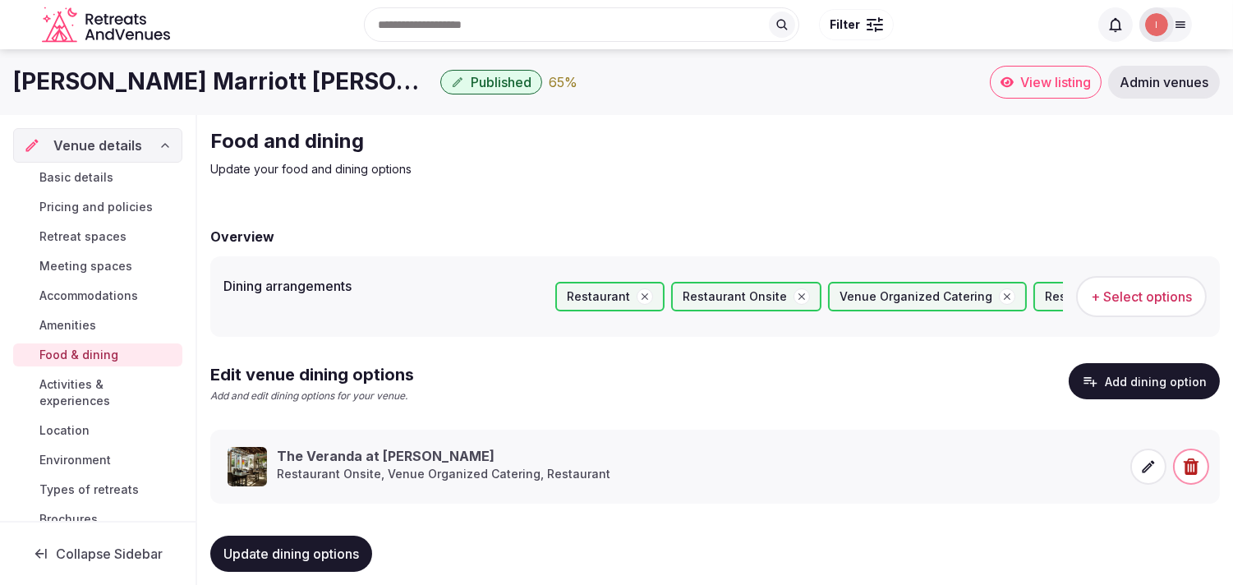
click at [103, 321] on link "Amenities" at bounding box center [97, 325] width 169 height 23
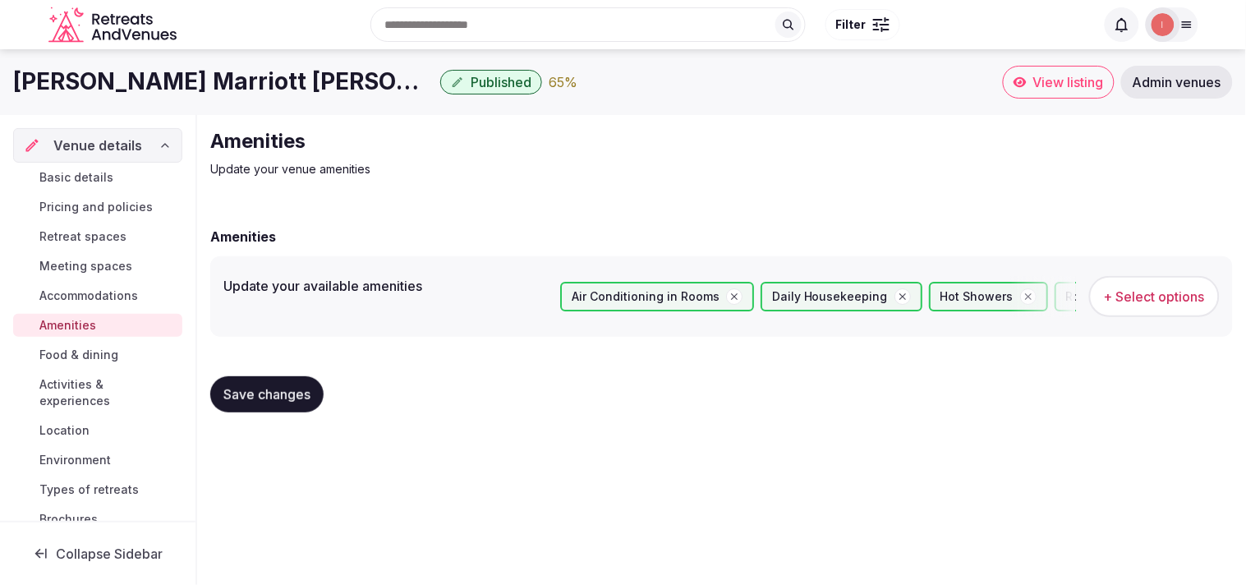
scroll to position [91, 0]
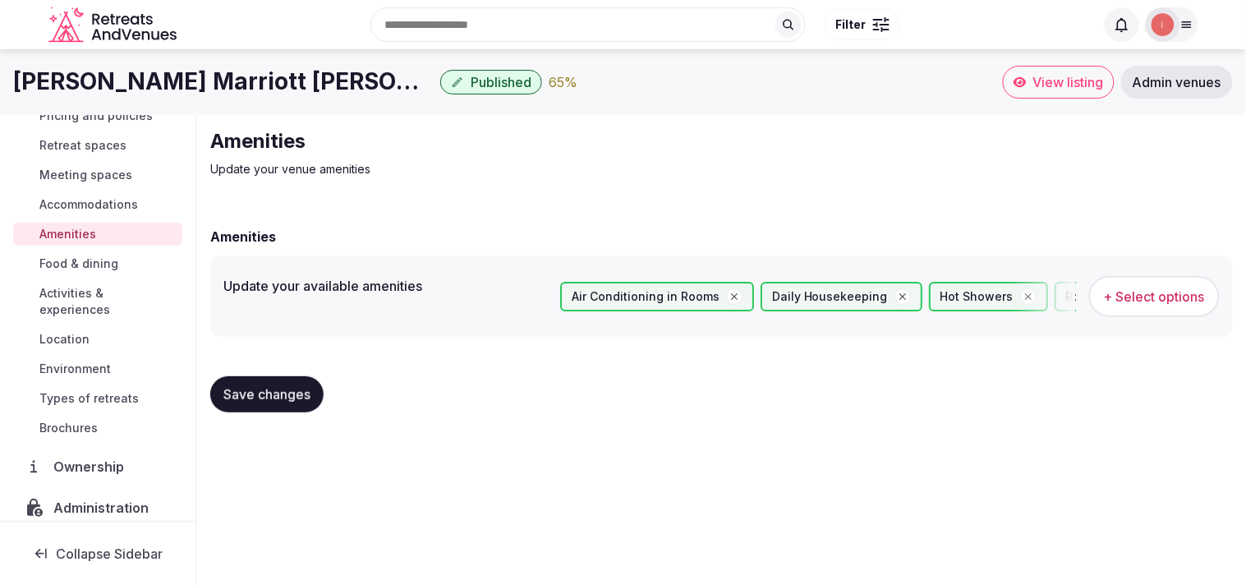
click at [569, 293] on span "+ Select options" at bounding box center [1154, 296] width 101 height 18
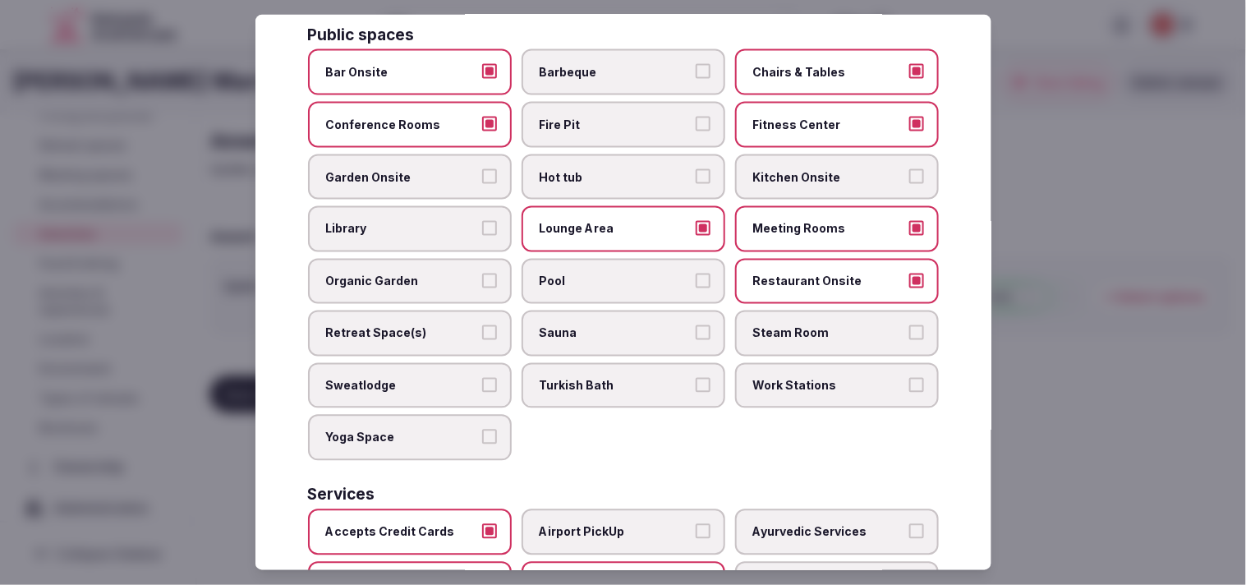
scroll to position [765, 0]
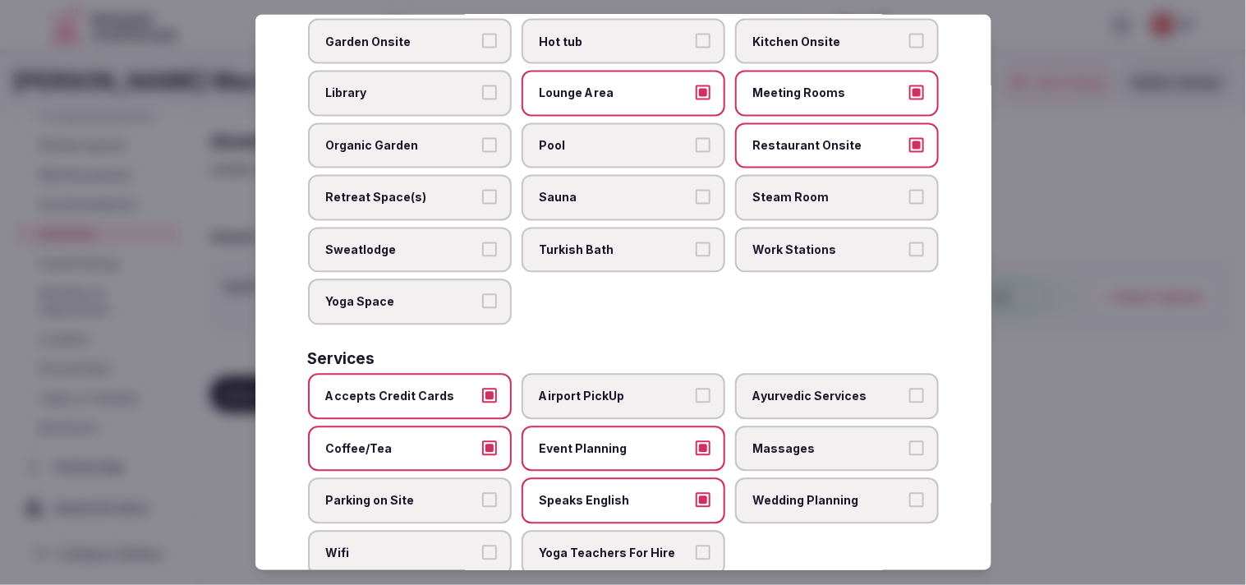
click at [569, 440] on span "Massages" at bounding box center [828, 448] width 151 height 16
click at [569, 440] on button "Massages" at bounding box center [916, 447] width 15 height 15
click at [489, 545] on button "Wifi" at bounding box center [489, 552] width 15 height 15
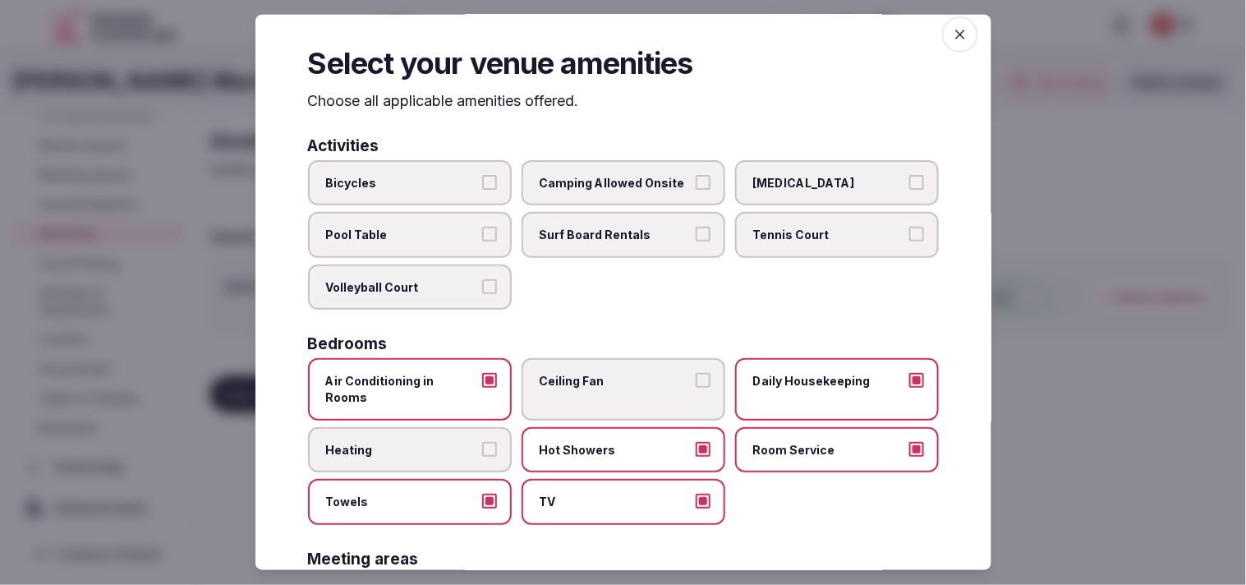
scroll to position [0, 0]
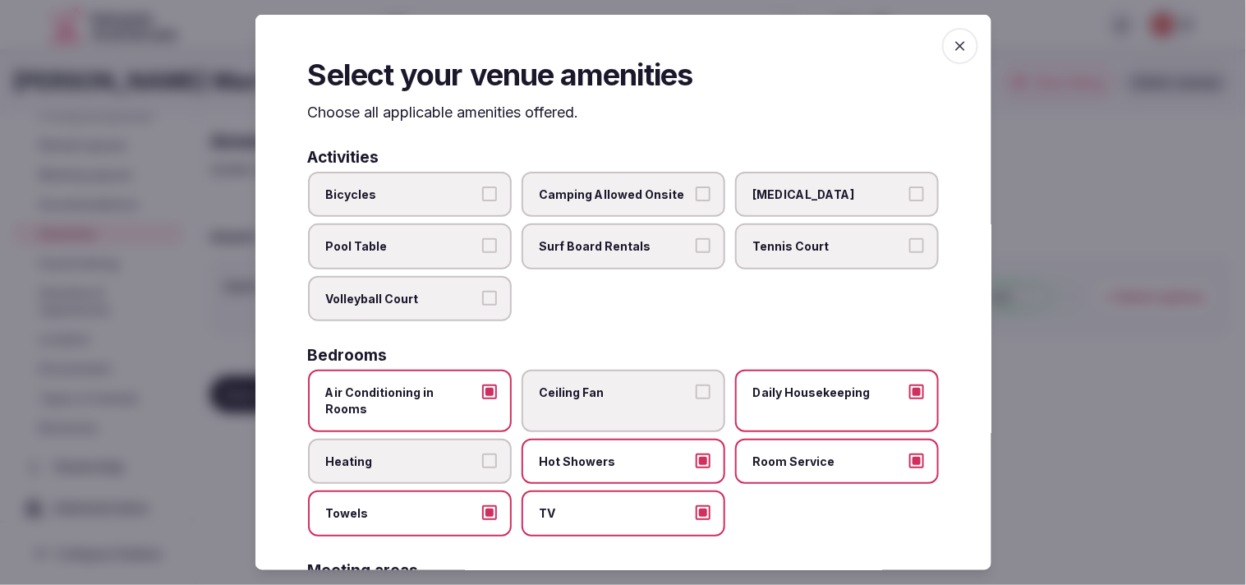
click at [569, 53] on span "button" at bounding box center [960, 46] width 36 height 36
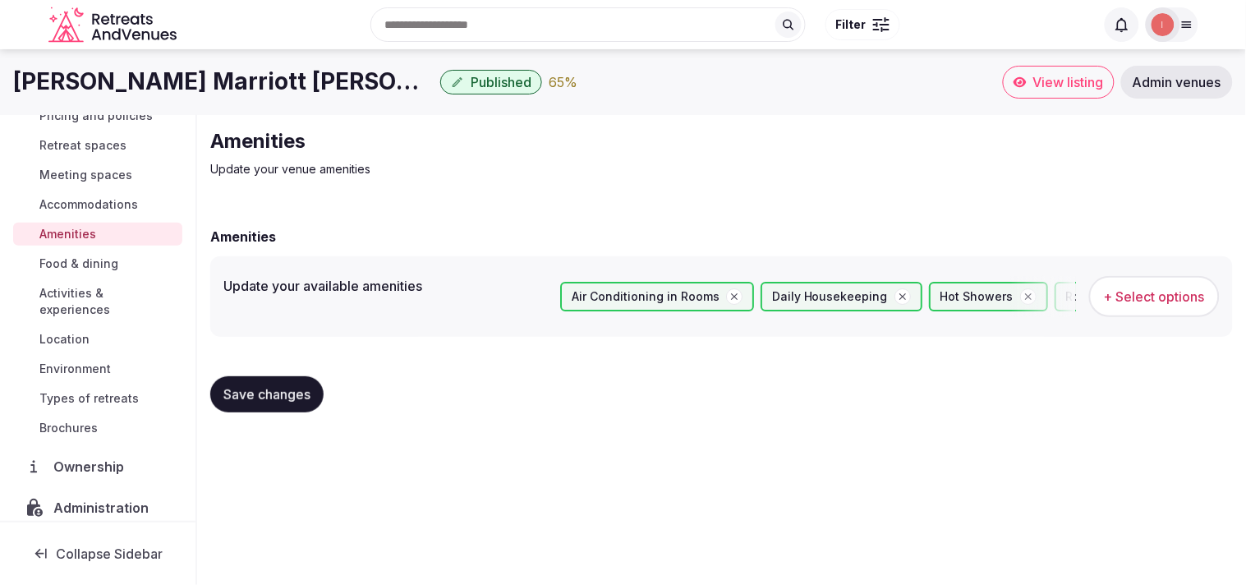
click at [269, 398] on span "Save changes" at bounding box center [266, 394] width 87 height 16
click at [309, 399] on span "Save changes" at bounding box center [266, 394] width 87 height 16
click at [101, 302] on span "Activities & experiences" at bounding box center [107, 301] width 136 height 33
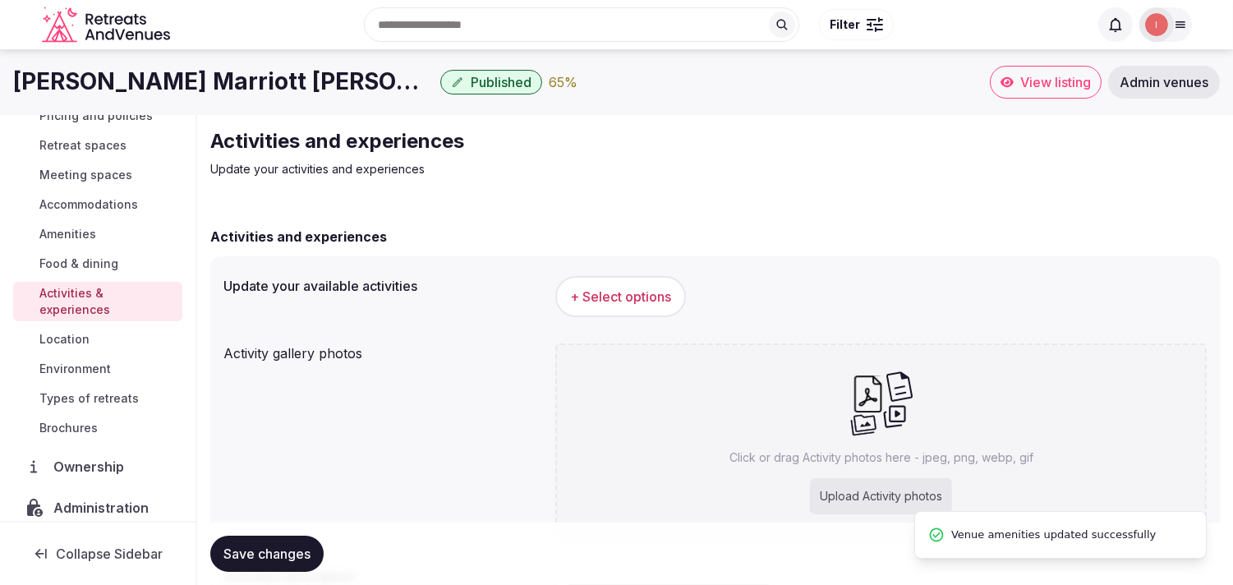
click at [569, 284] on button "+ Select options" at bounding box center [620, 296] width 131 height 41
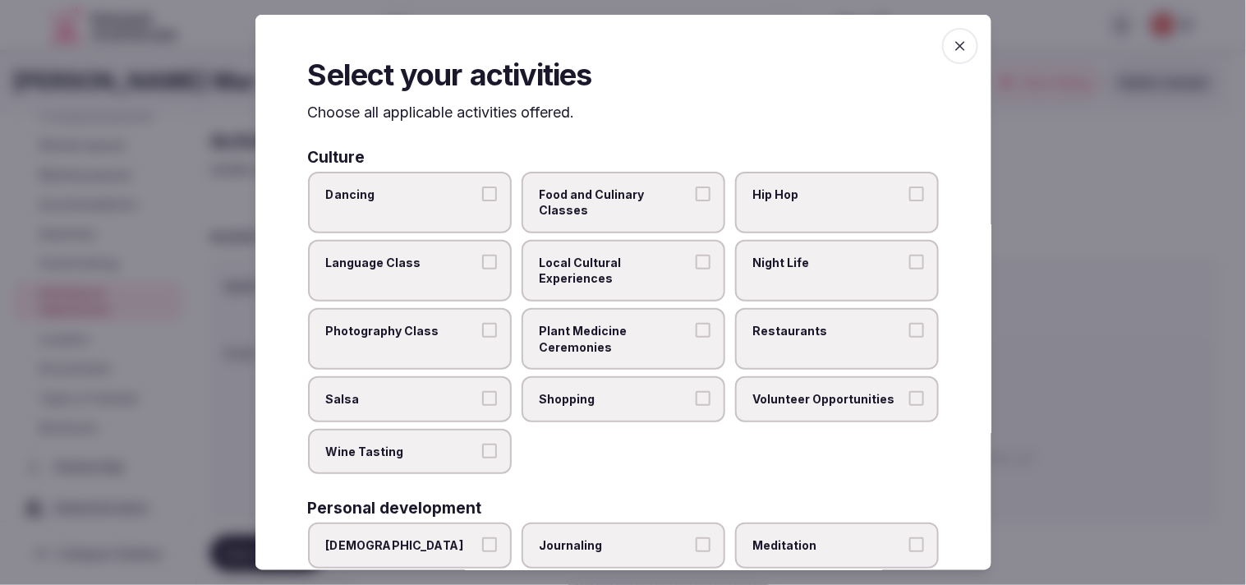
click at [569, 285] on label "Local Cultural Experiences" at bounding box center [624, 271] width 204 height 62
click at [569, 269] on button "Local Cultural Experiences" at bounding box center [703, 262] width 15 height 15
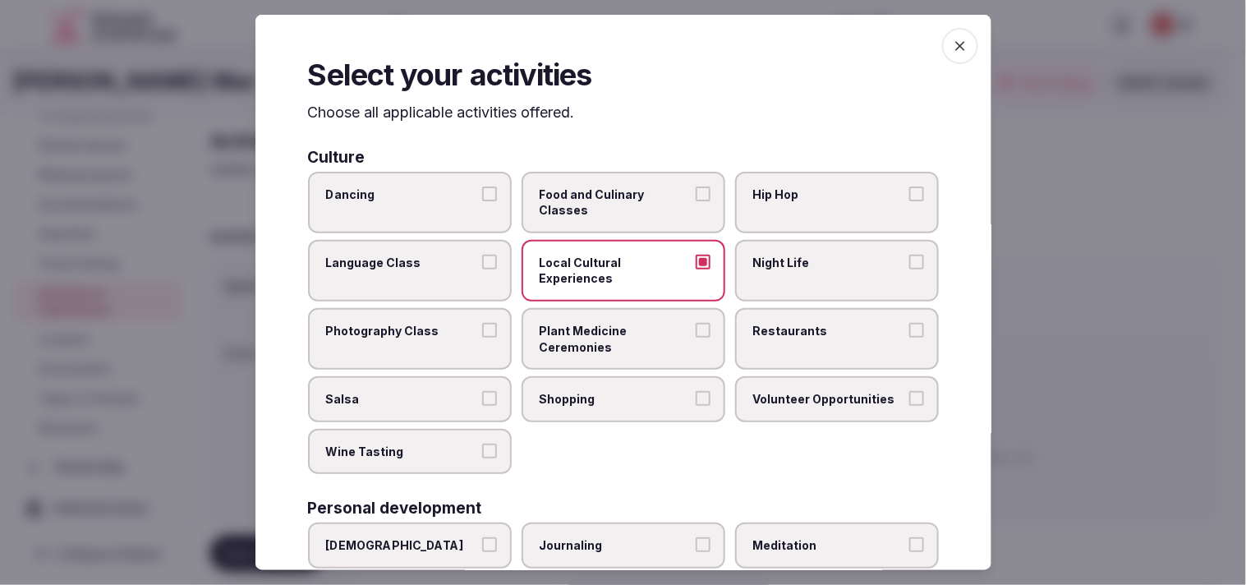
click at [569, 391] on span "Shopping" at bounding box center [615, 399] width 151 height 16
click at [569, 391] on button "Shopping" at bounding box center [703, 398] width 15 height 15
click at [569, 354] on label "Restaurants" at bounding box center [837, 339] width 204 height 62
click at [569, 338] on button "Restaurants" at bounding box center [916, 330] width 15 height 15
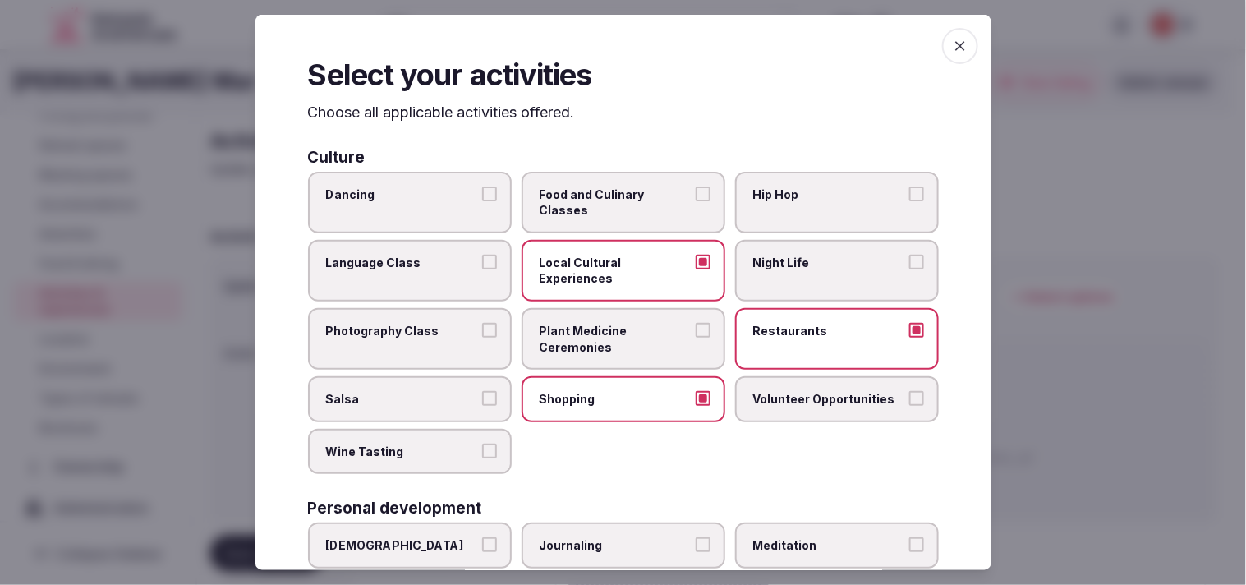
click at [569, 283] on label "Night Life" at bounding box center [837, 271] width 204 height 62
click at [569, 269] on button "Night Life" at bounding box center [916, 262] width 15 height 15
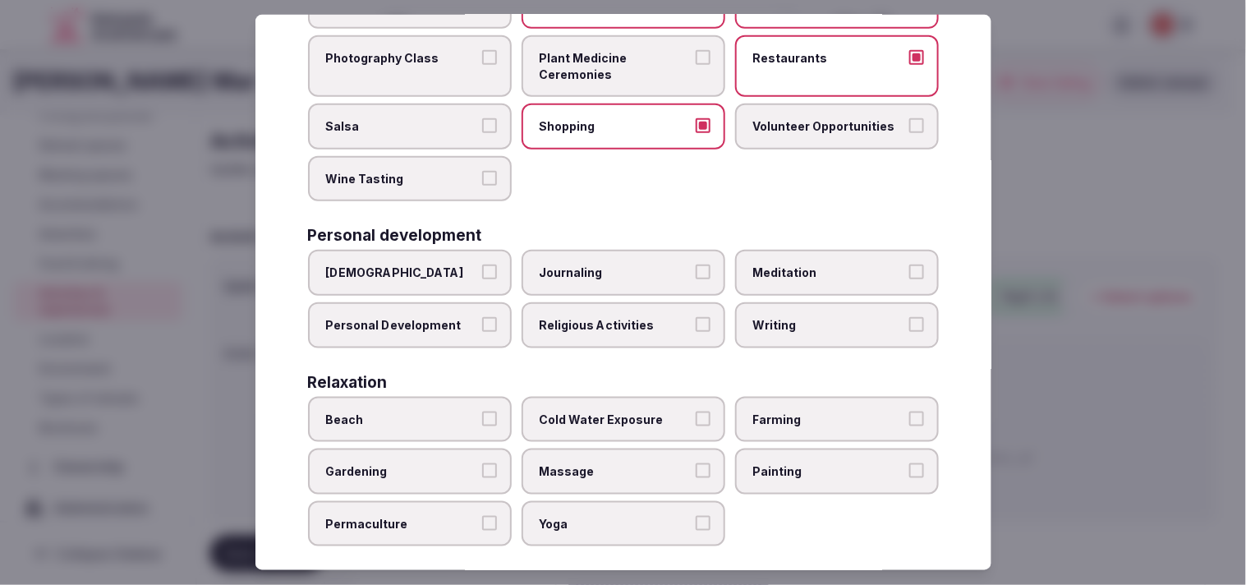
scroll to position [273, 0]
click at [482, 316] on button "Personal Development" at bounding box center [489, 323] width 15 height 15
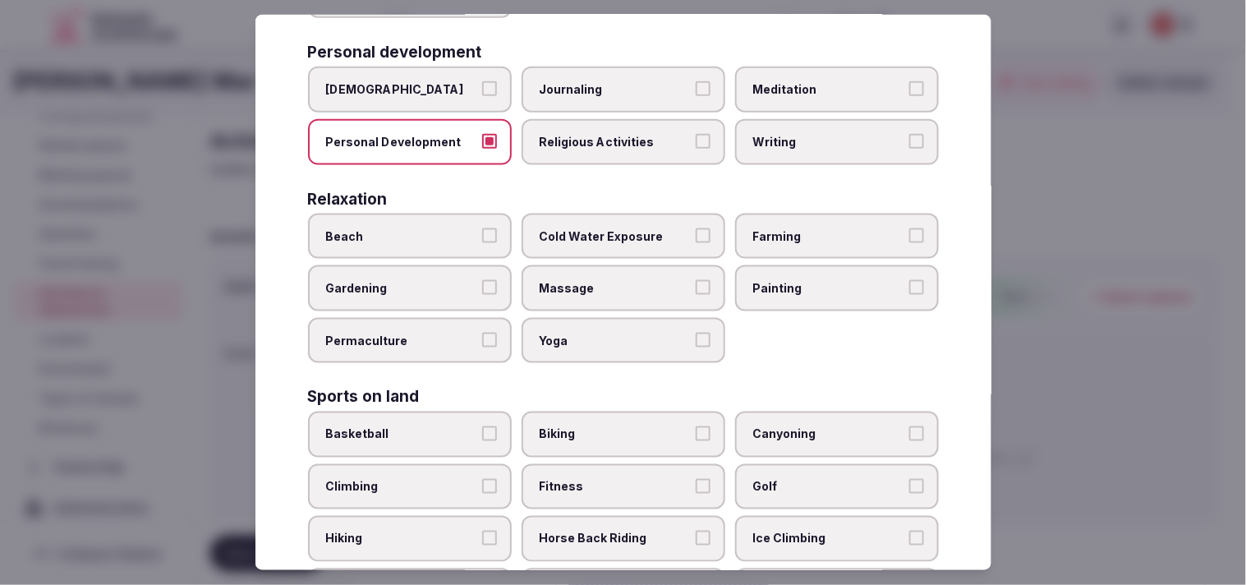
click at [569, 280] on span "Massage" at bounding box center [615, 288] width 151 height 16
click at [569, 280] on button "Massage" at bounding box center [703, 287] width 15 height 15
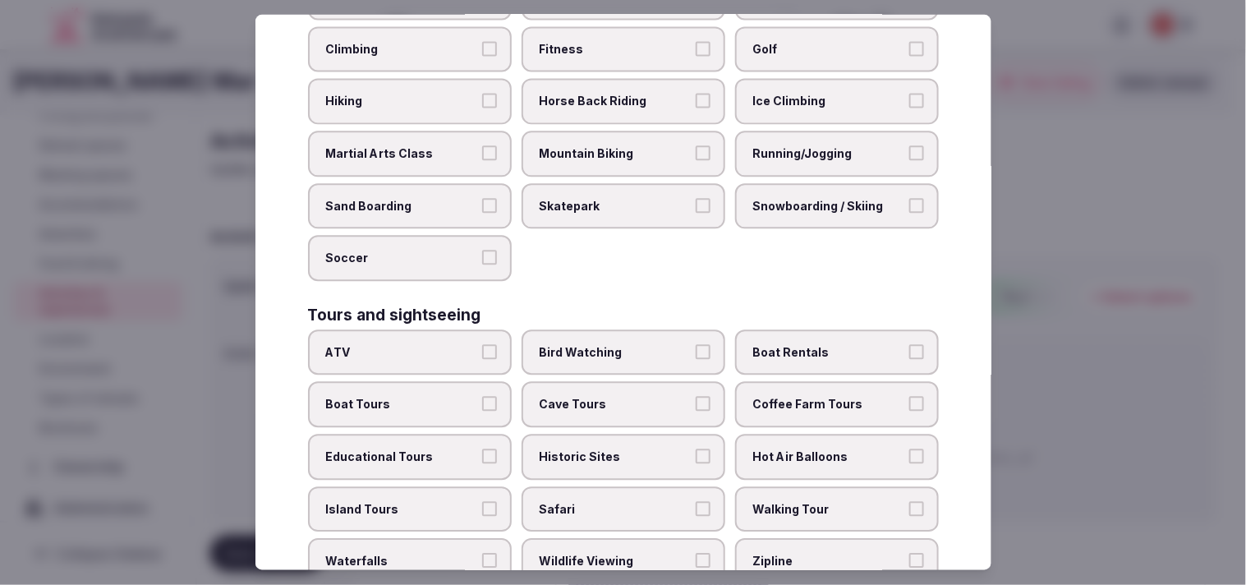
scroll to position [912, 0]
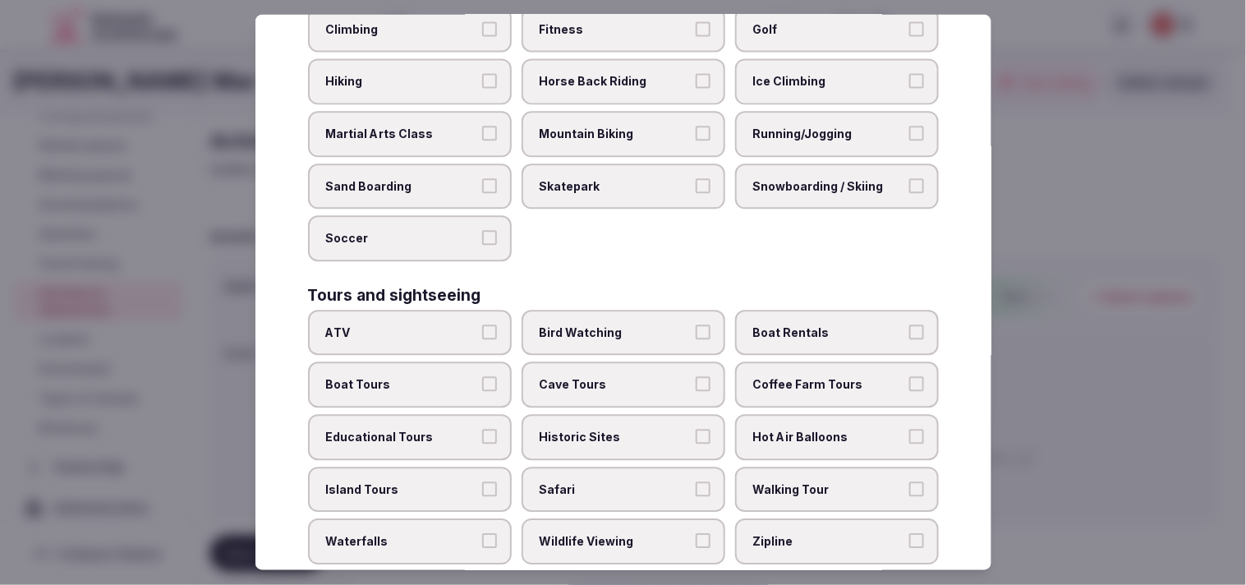
click at [569, 481] on span "Walking Tour" at bounding box center [828, 489] width 151 height 16
click at [569, 481] on button "Walking Tour" at bounding box center [916, 488] width 15 height 15
click at [569, 430] on span "Historic Sites" at bounding box center [615, 438] width 151 height 16
click at [569, 430] on button "Historic Sites" at bounding box center [703, 437] width 15 height 15
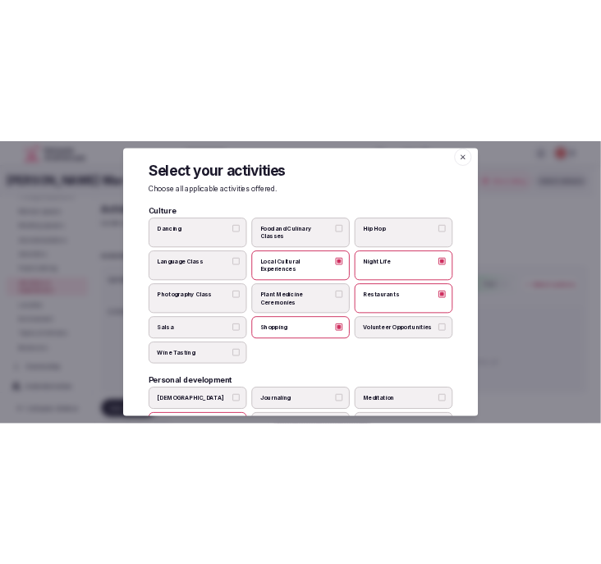
scroll to position [0, 0]
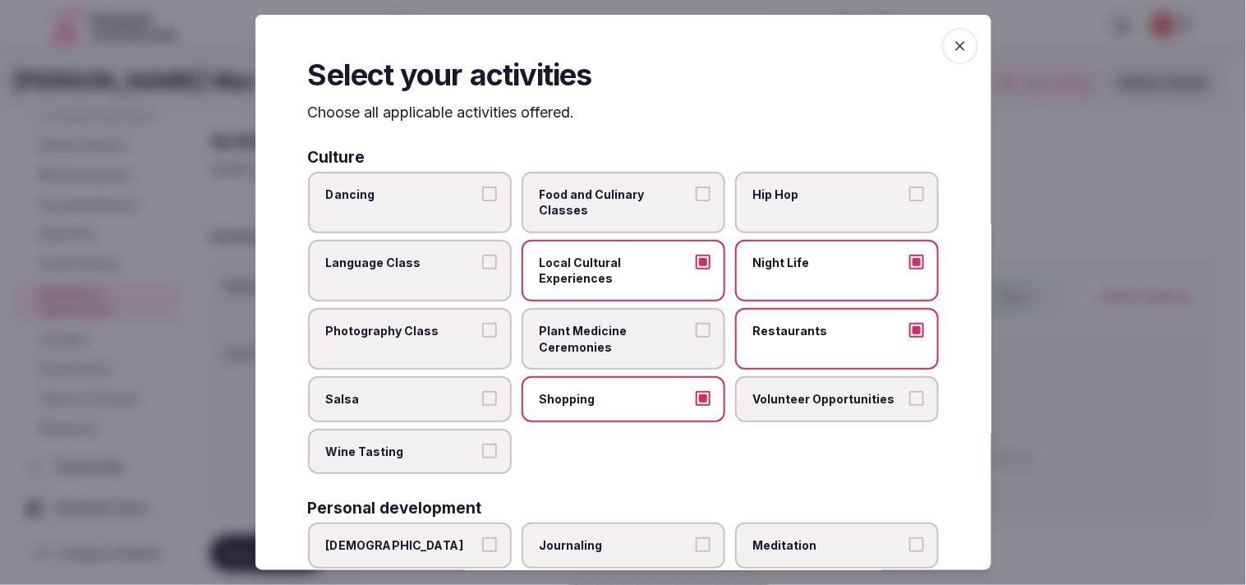
click at [569, 48] on icon "button" at bounding box center [960, 46] width 10 height 10
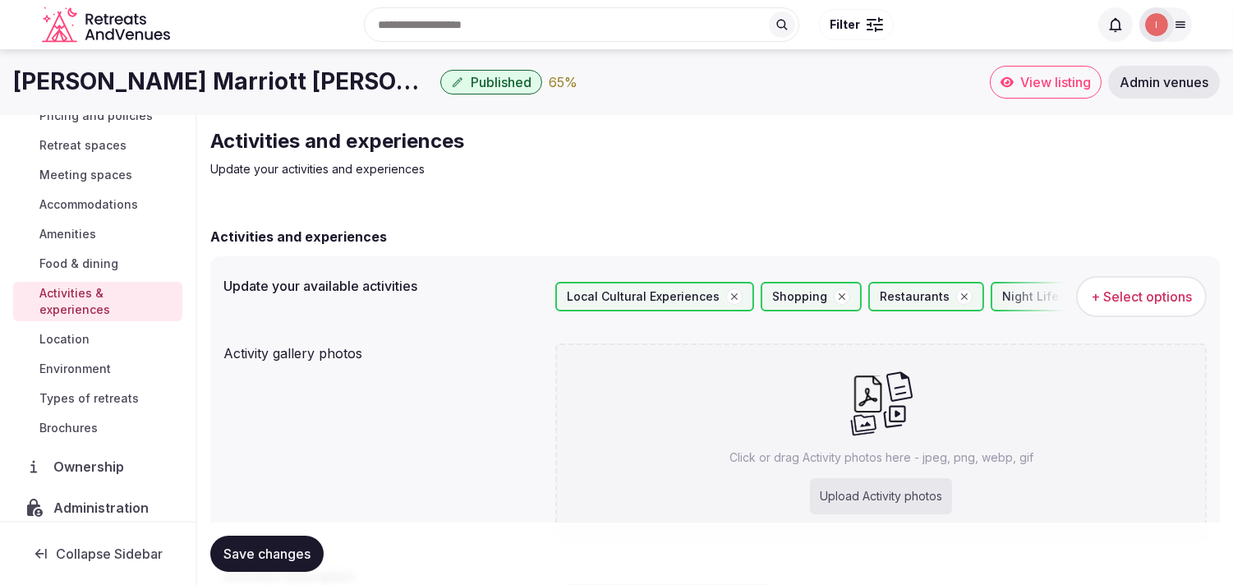
click at [259, 558] on span "Save changes" at bounding box center [266, 553] width 87 height 16
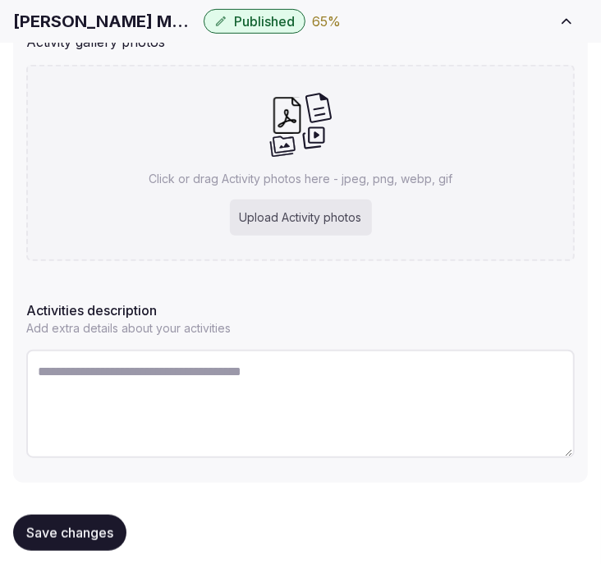
scroll to position [382, 0]
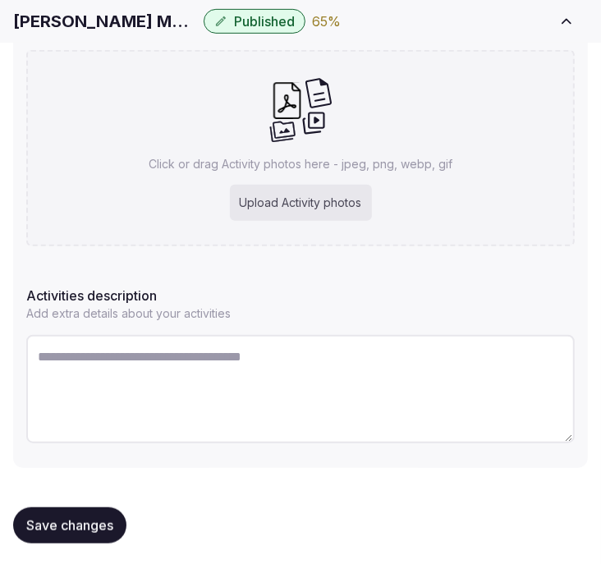
click at [95, 389] on textarea at bounding box center [300, 389] width 549 height 108
paste textarea "**********"
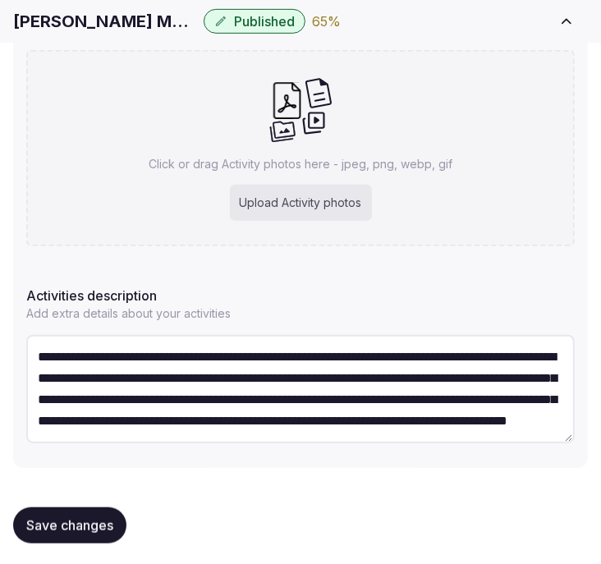
scroll to position [30, 0]
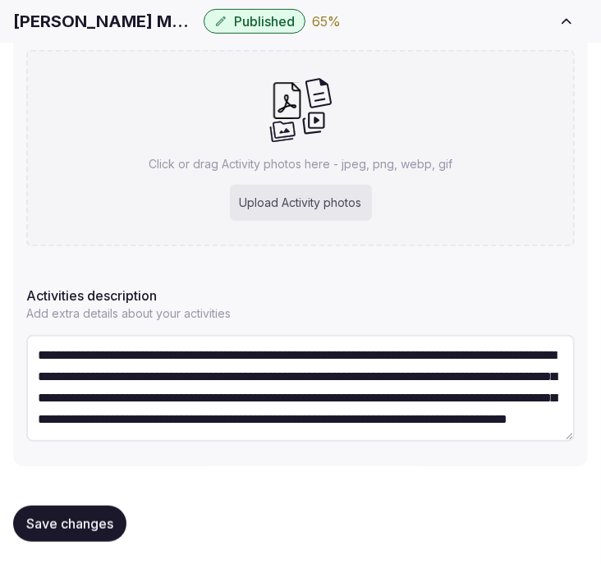
type textarea "**********"
click at [526, 280] on div "Activities description Add extra details about your activities" at bounding box center [300, 300] width 549 height 43
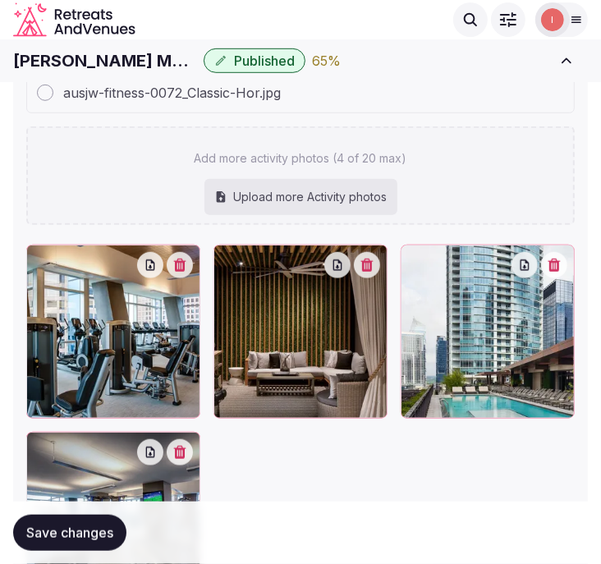
scroll to position [430, 0]
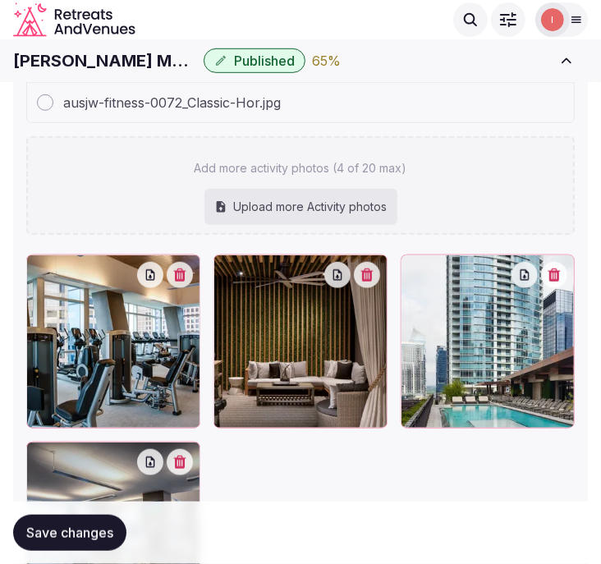
click at [271, 189] on div "Upload more Activity photos" at bounding box center [301, 207] width 193 height 36
type input "**********"
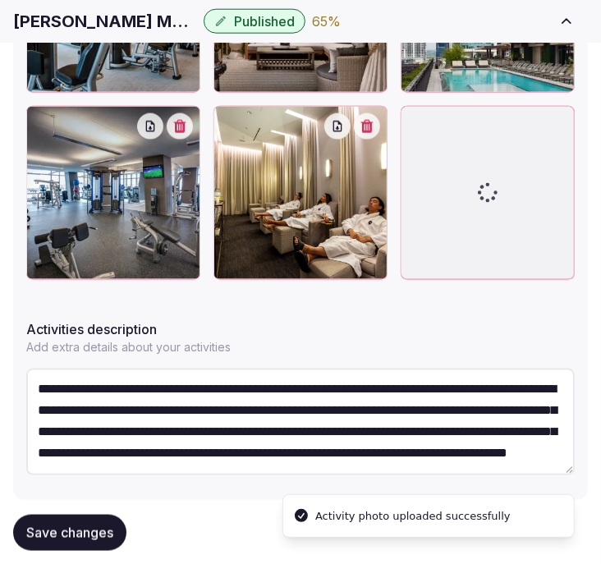
scroll to position [43, 0]
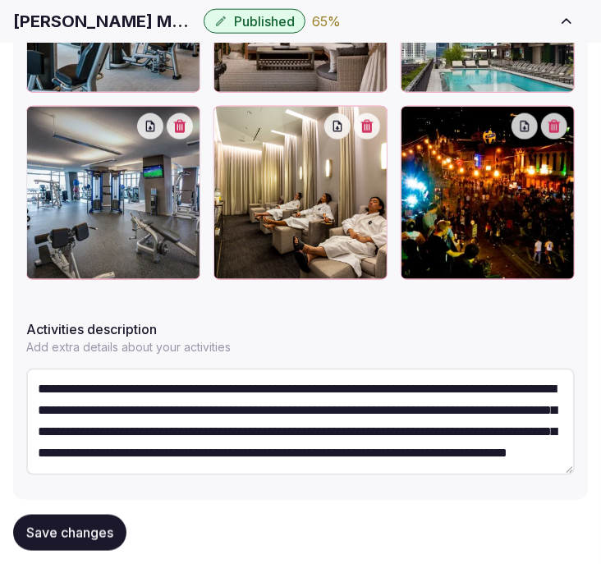
click at [85, 530] on span "Save changes" at bounding box center [69, 533] width 87 height 16
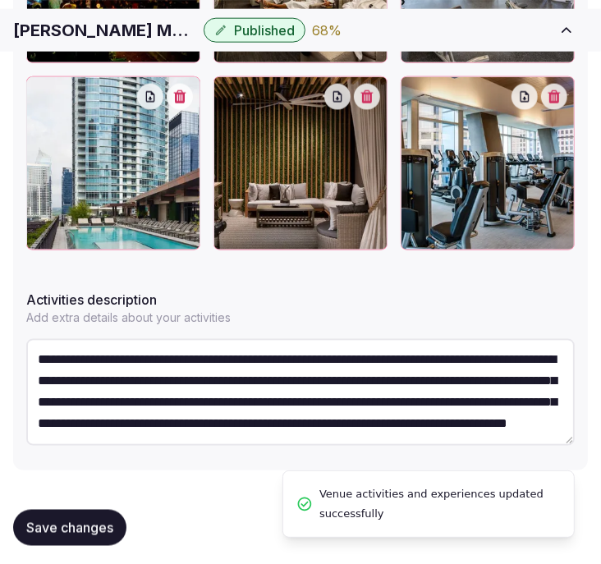
scroll to position [881, 0]
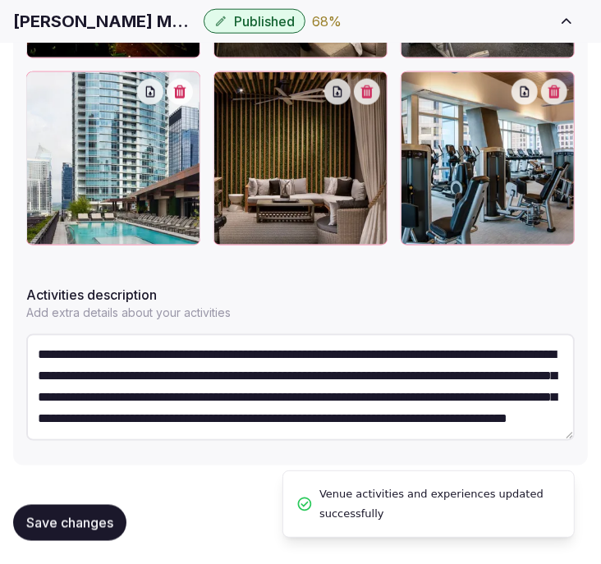
drag, startPoint x: 82, startPoint y: 514, endPoint x: 140, endPoint y: 450, distance: 86.1
click at [83, 515] on span "Save changes" at bounding box center [69, 523] width 87 height 16
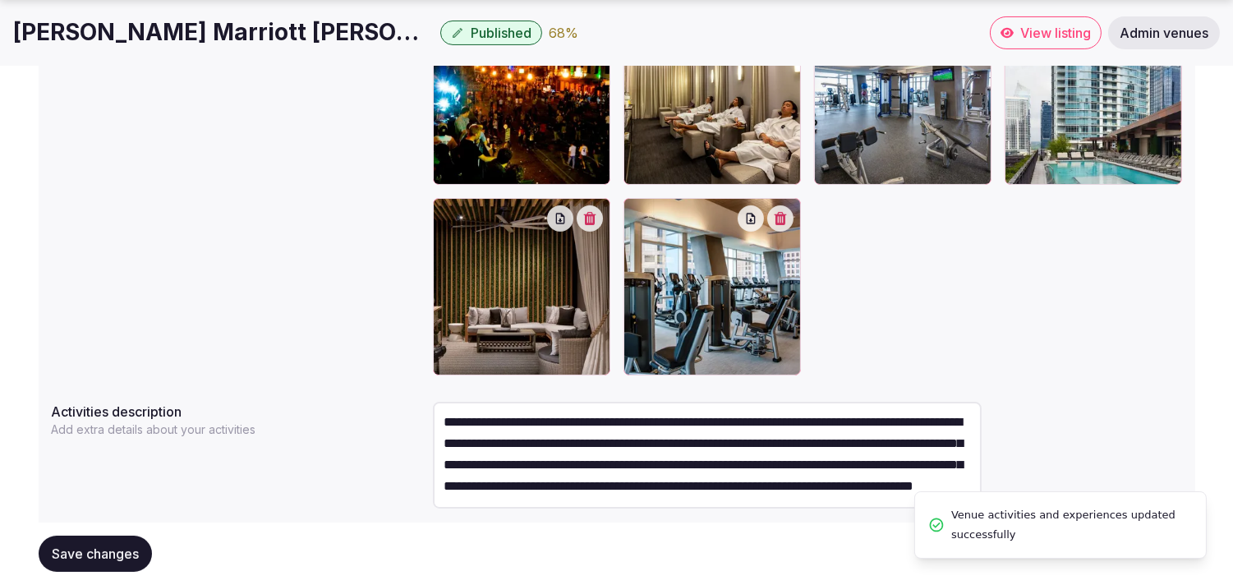
scroll to position [0, 0]
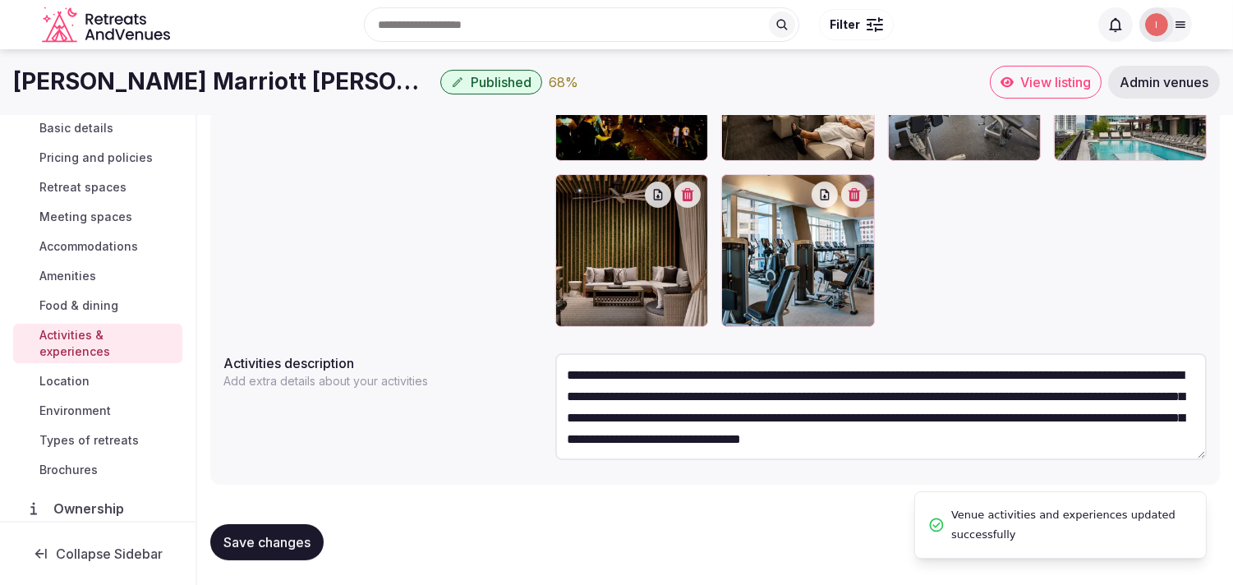
click at [70, 375] on span "Location" at bounding box center [64, 381] width 50 height 16
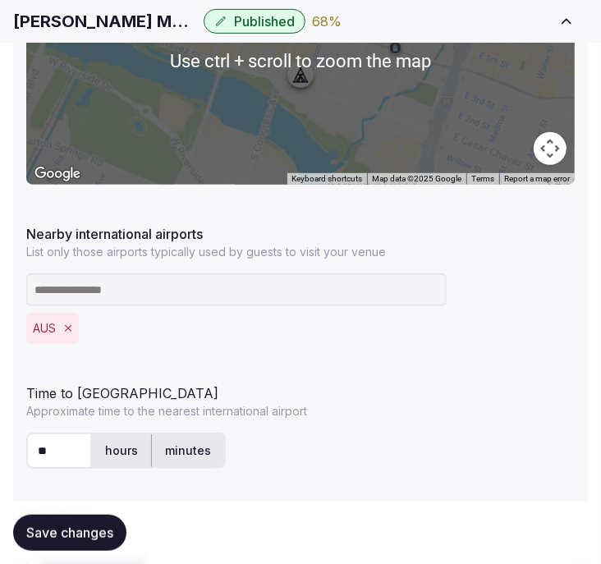
scroll to position [547, 0]
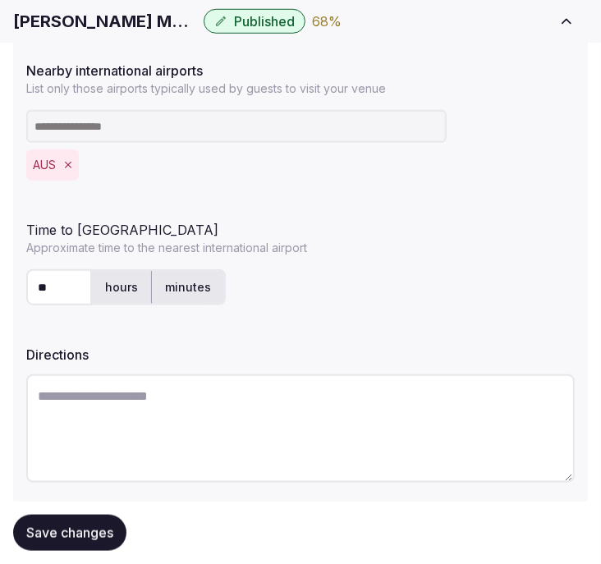
click at [110, 526] on span "Save changes" at bounding box center [69, 533] width 87 height 16
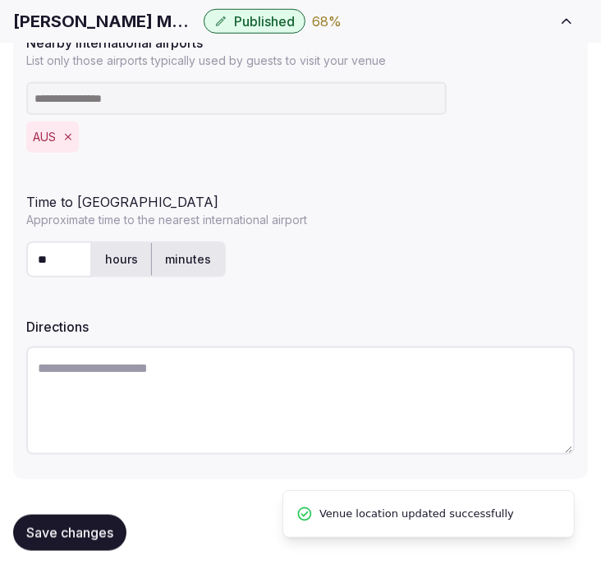
scroll to position [589, 0]
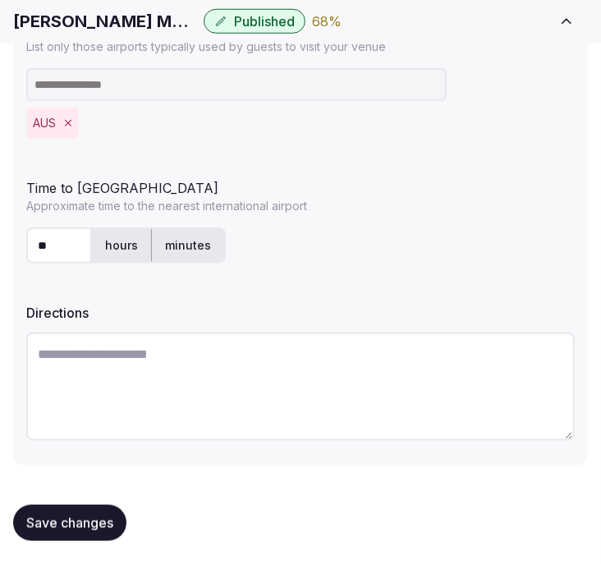
drag, startPoint x: 53, startPoint y: 505, endPoint x: 94, endPoint y: 482, distance: 47.1
click at [53, 505] on button "Save changes" at bounding box center [69, 523] width 113 height 36
click at [90, 510] on button "Save changes" at bounding box center [69, 523] width 113 height 36
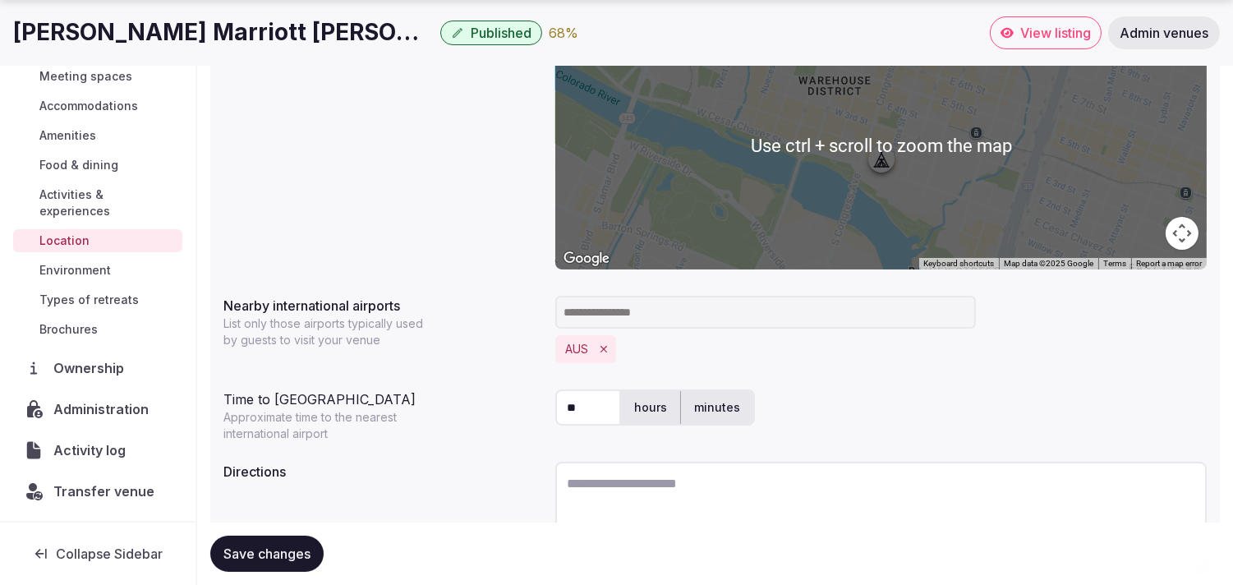
scroll to position [408, 0]
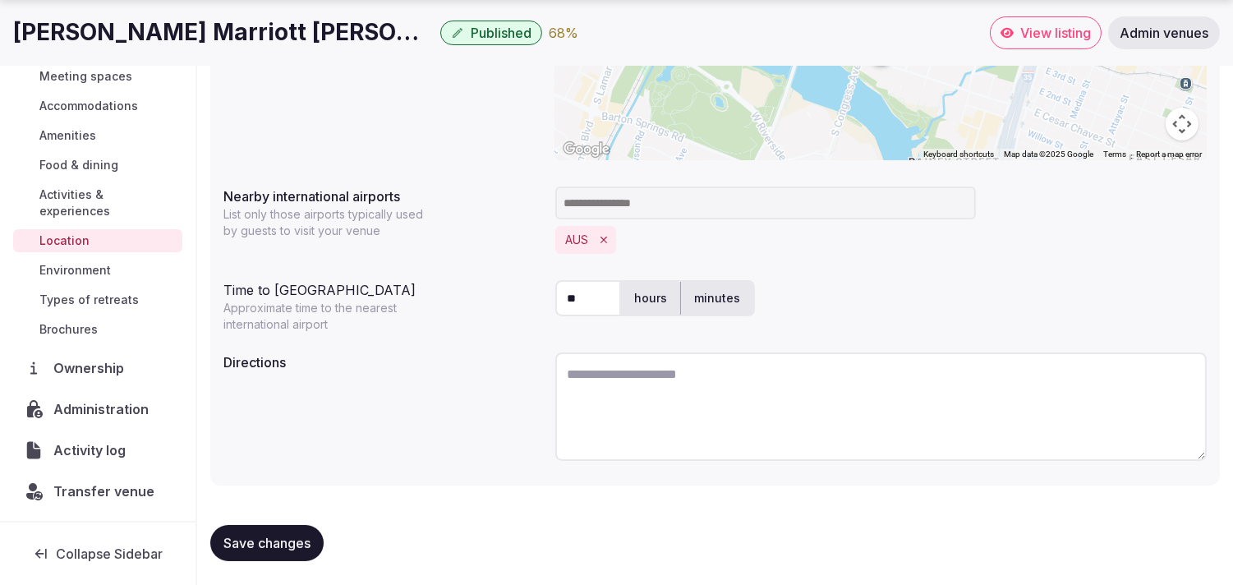
click at [72, 272] on span "Environment" at bounding box center [74, 270] width 71 height 16
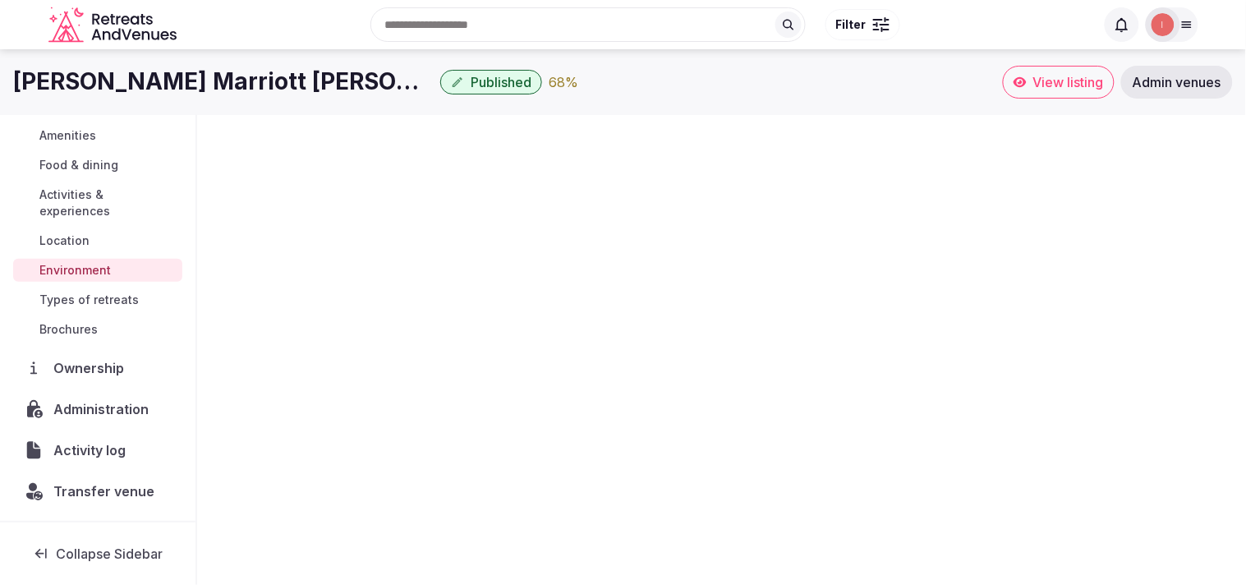
scroll to position [190, 0]
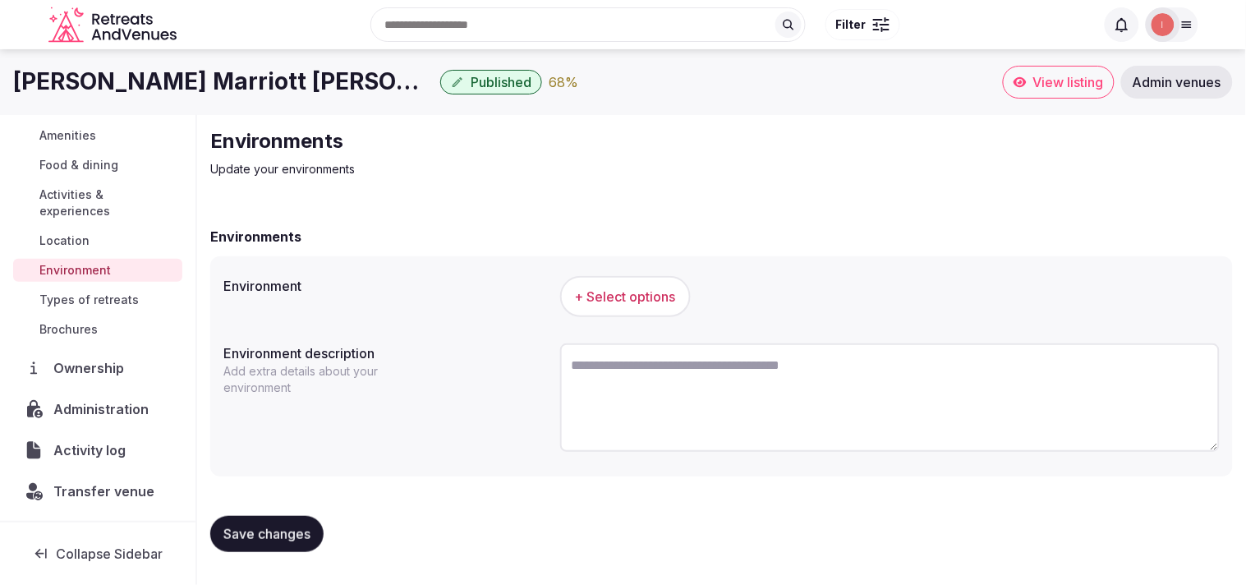
click at [569, 306] on button "+ Select options" at bounding box center [625, 296] width 131 height 41
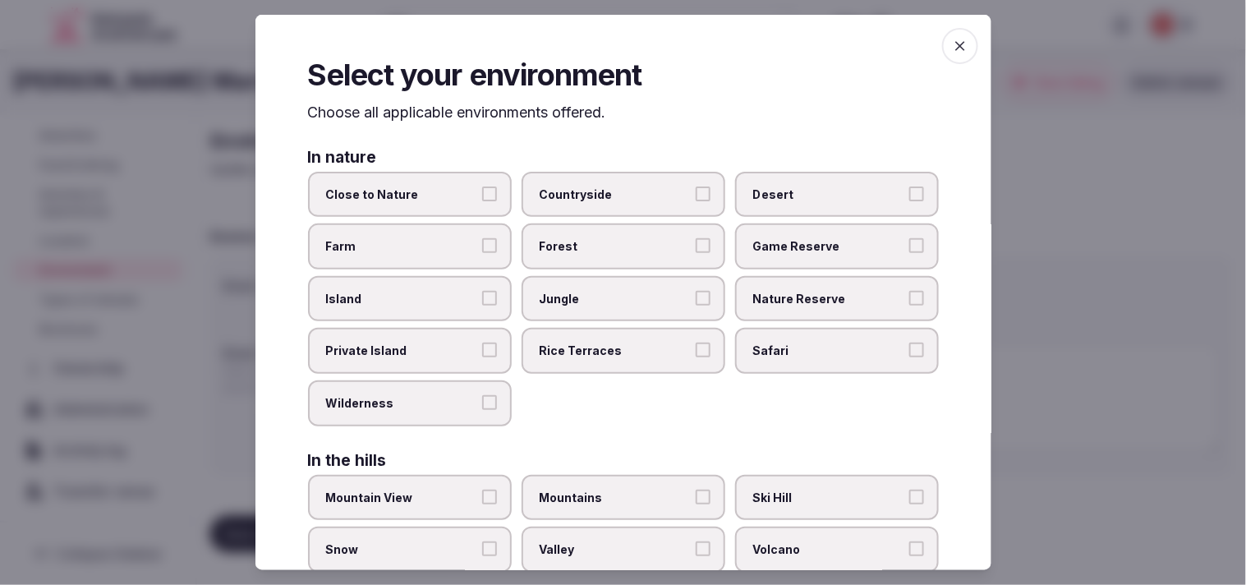
click at [569, 258] on label "Game Reserve" at bounding box center [837, 246] width 204 height 46
click at [569, 253] on button "Game Reserve" at bounding box center [916, 245] width 15 height 15
click at [569, 233] on label "Game Reserve" at bounding box center [837, 246] width 204 height 46
click at [569, 238] on button "Game Reserve" at bounding box center [916, 245] width 15 height 15
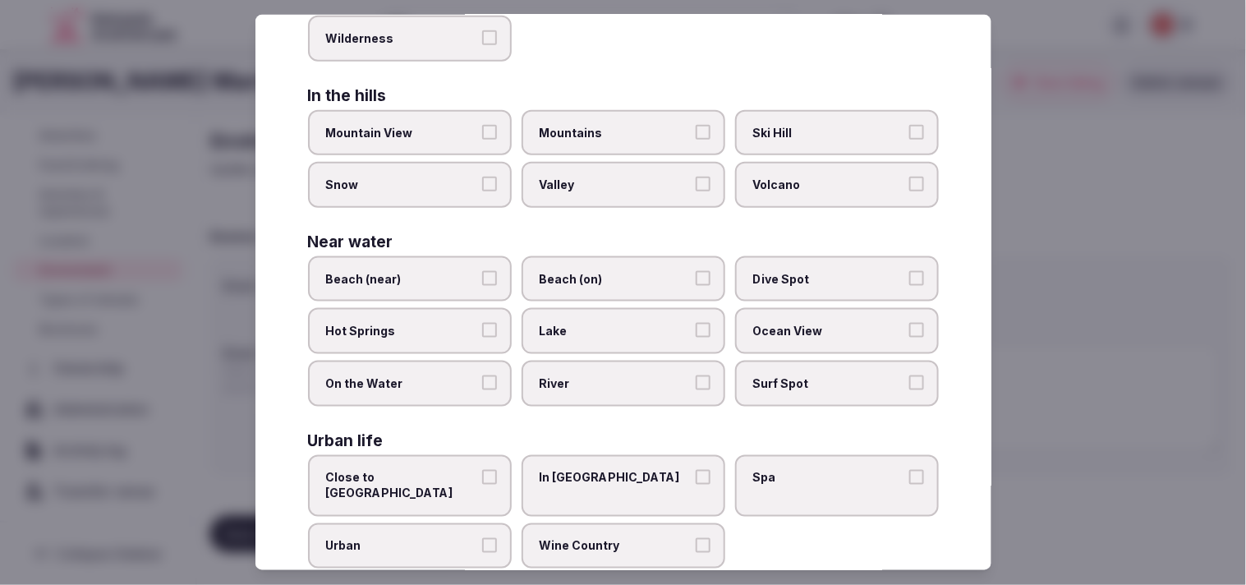
scroll to position [367, 0]
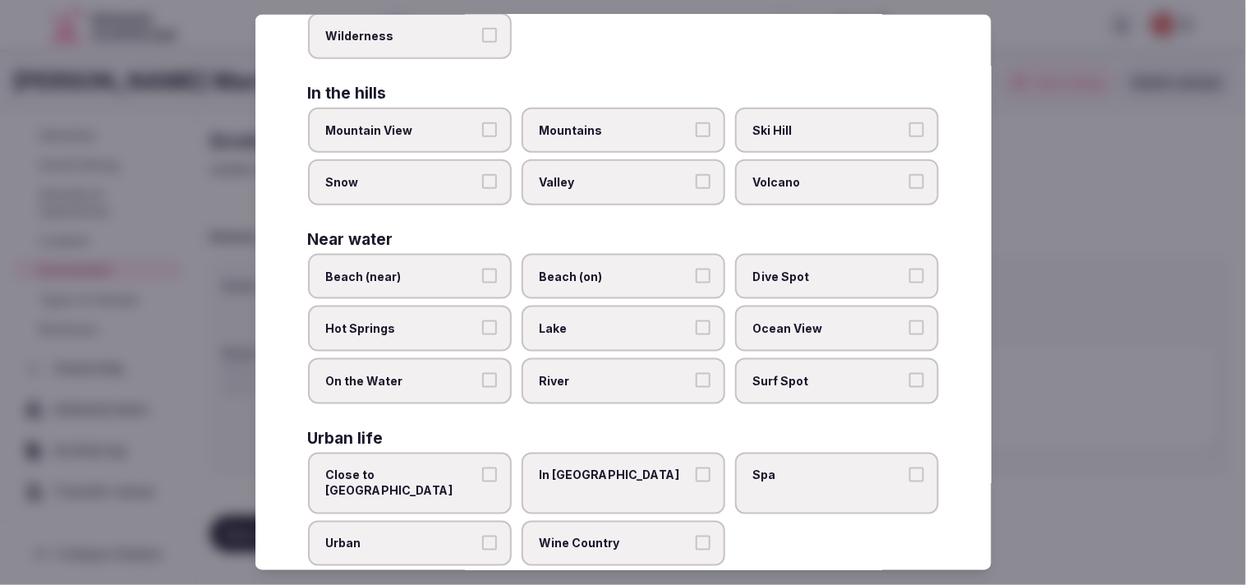
click at [470, 466] on span "Close to City Center" at bounding box center [401, 482] width 151 height 32
click at [482, 466] on button "Close to City Center" at bounding box center [489, 473] width 15 height 15
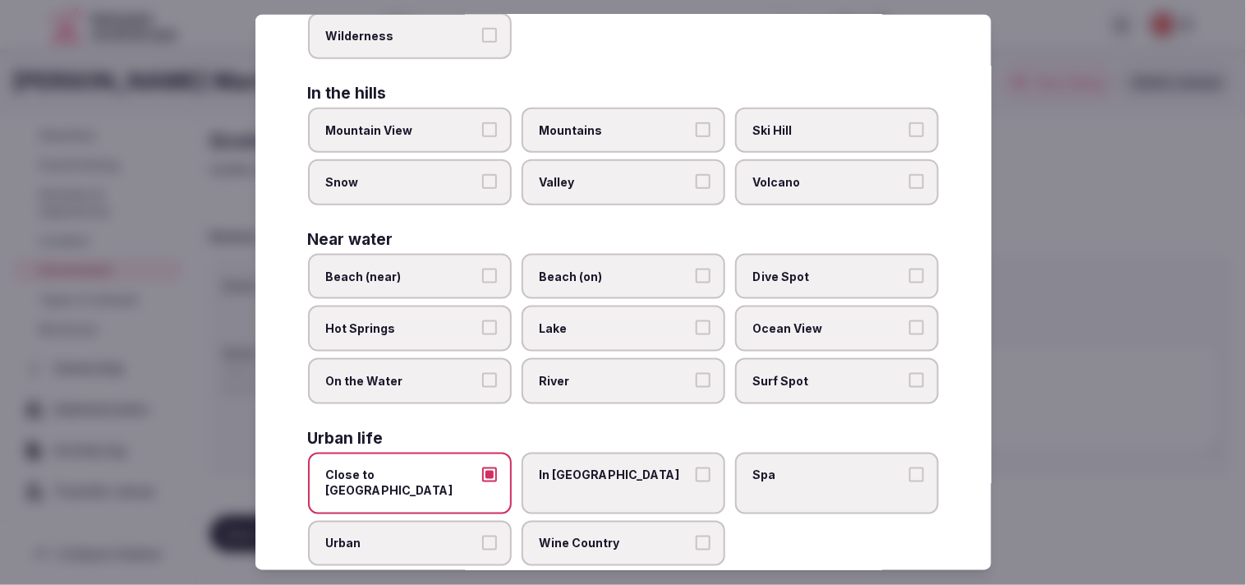
click at [470, 466] on span "Close to City Center" at bounding box center [401, 482] width 151 height 32
click at [482, 466] on button "Close to City Center" at bounding box center [489, 473] width 15 height 15
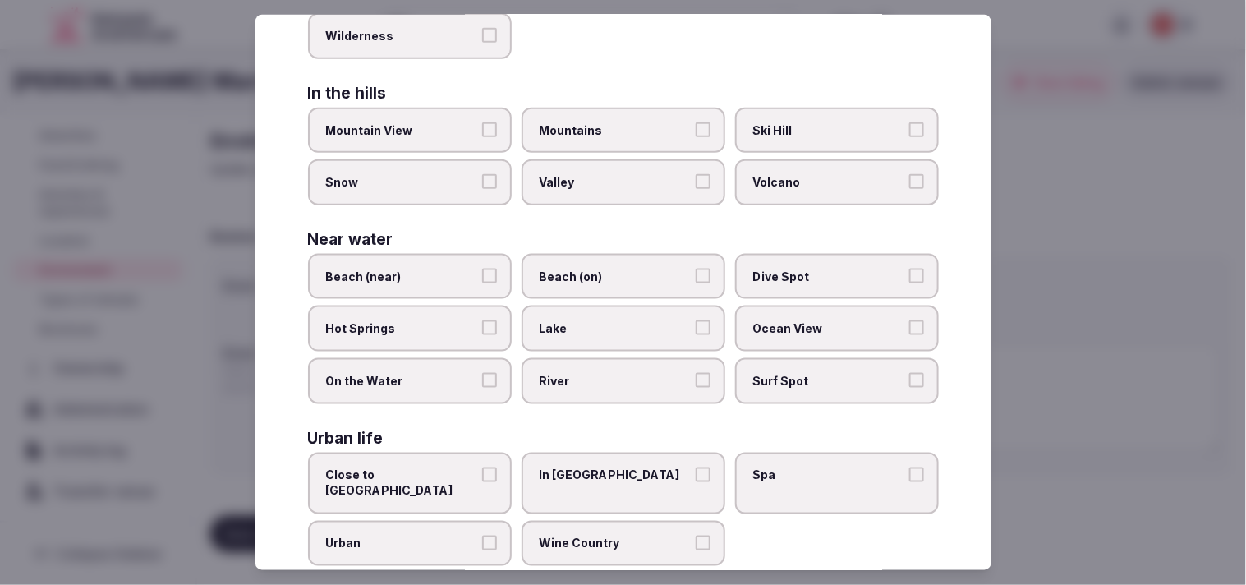
click at [490, 521] on label "Urban" at bounding box center [410, 544] width 204 height 46
click at [490, 535] on button "Urban" at bounding box center [489, 542] width 15 height 15
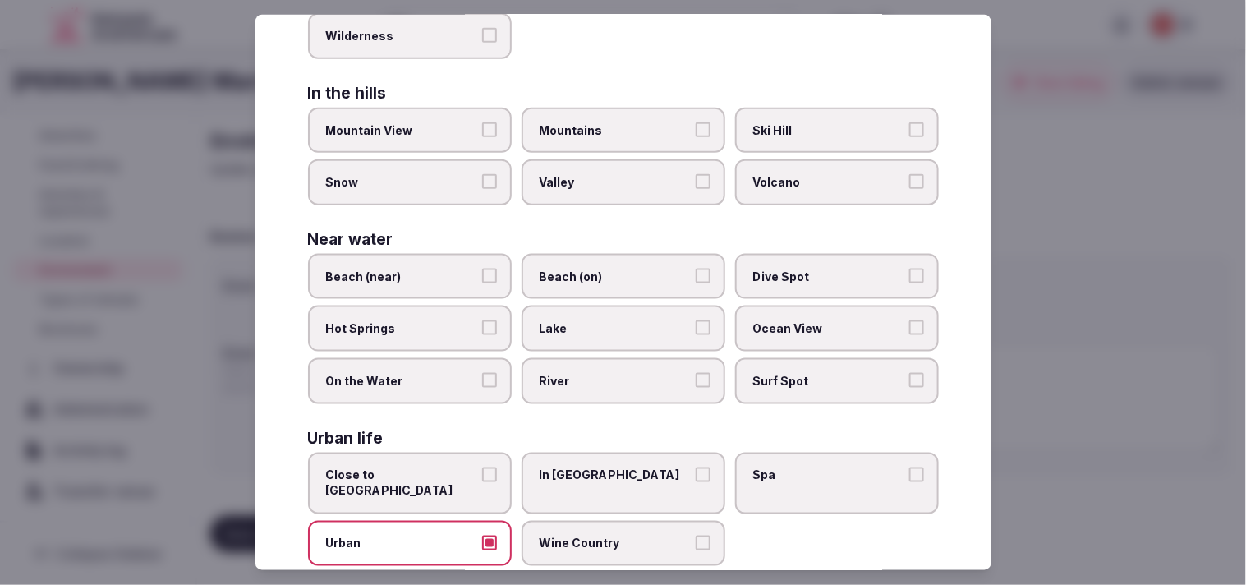
click at [569, 462] on label "In City Center" at bounding box center [624, 483] width 204 height 62
click at [569, 466] on button "In City Center" at bounding box center [703, 473] width 15 height 15
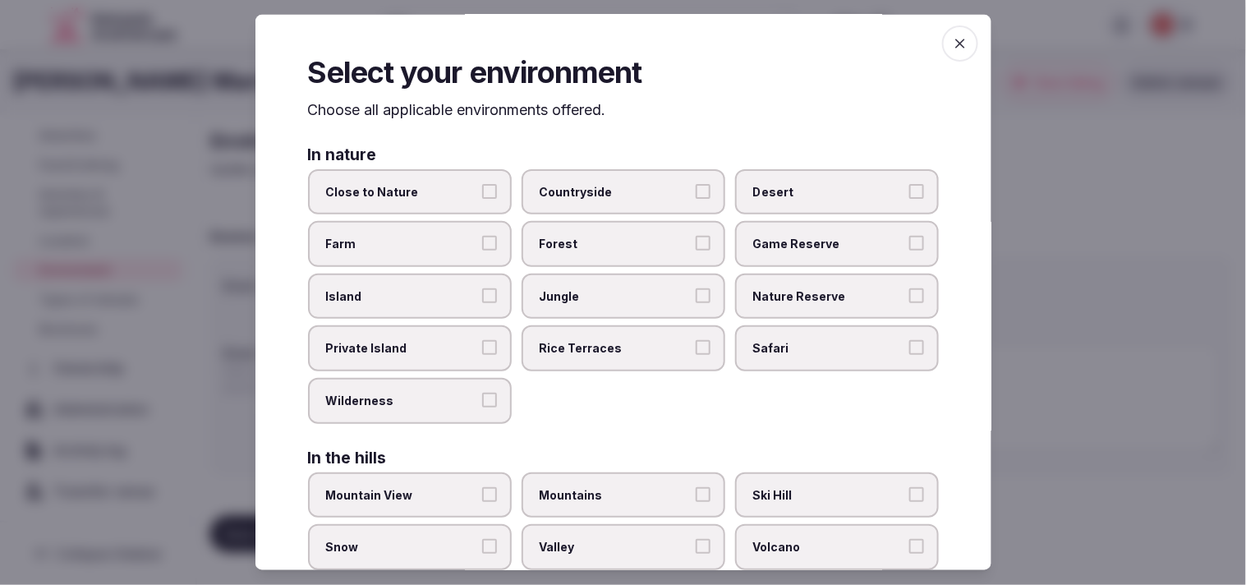
scroll to position [0, 0]
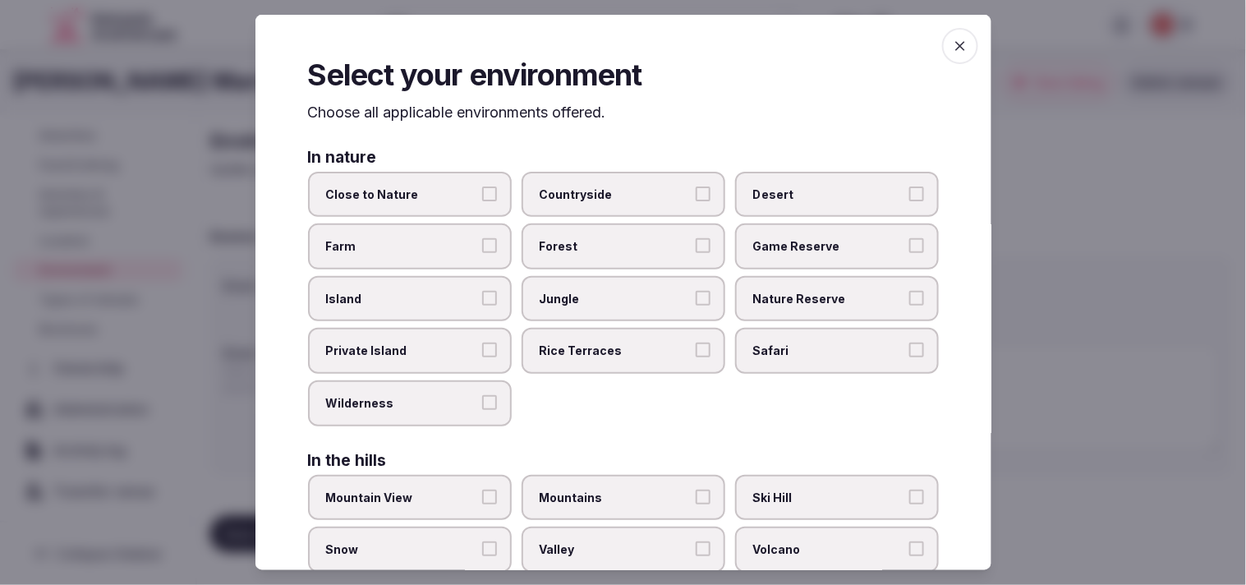
click at [569, 45] on icon "button" at bounding box center [960, 46] width 10 height 10
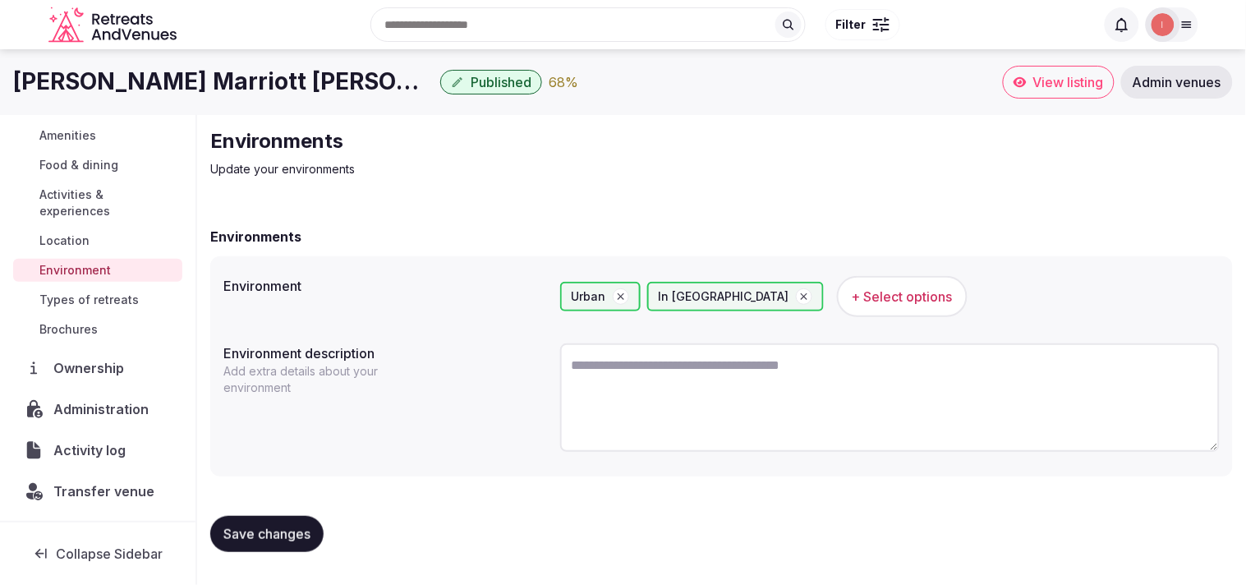
click at [232, 540] on button "Save changes" at bounding box center [266, 534] width 113 height 36
click at [265, 517] on button "Save changes" at bounding box center [266, 534] width 113 height 36
click at [61, 301] on span "Types of retreats" at bounding box center [88, 300] width 99 height 16
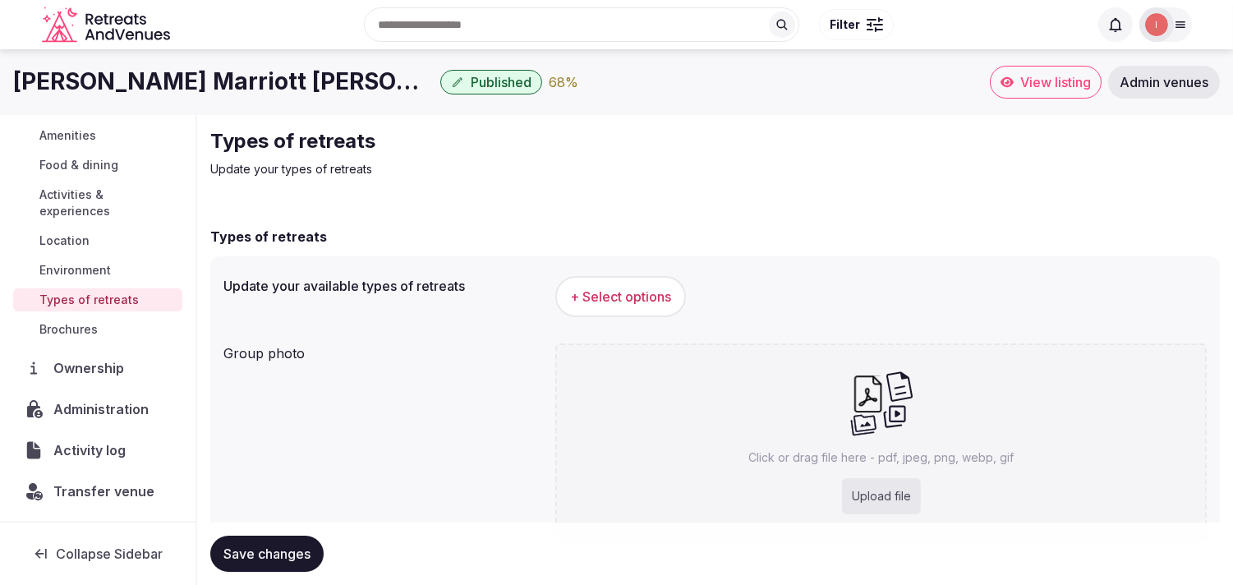
click at [569, 317] on div "+ Select options" at bounding box center [880, 296] width 651 height 54
click at [569, 301] on span "+ Select options" at bounding box center [620, 296] width 101 height 18
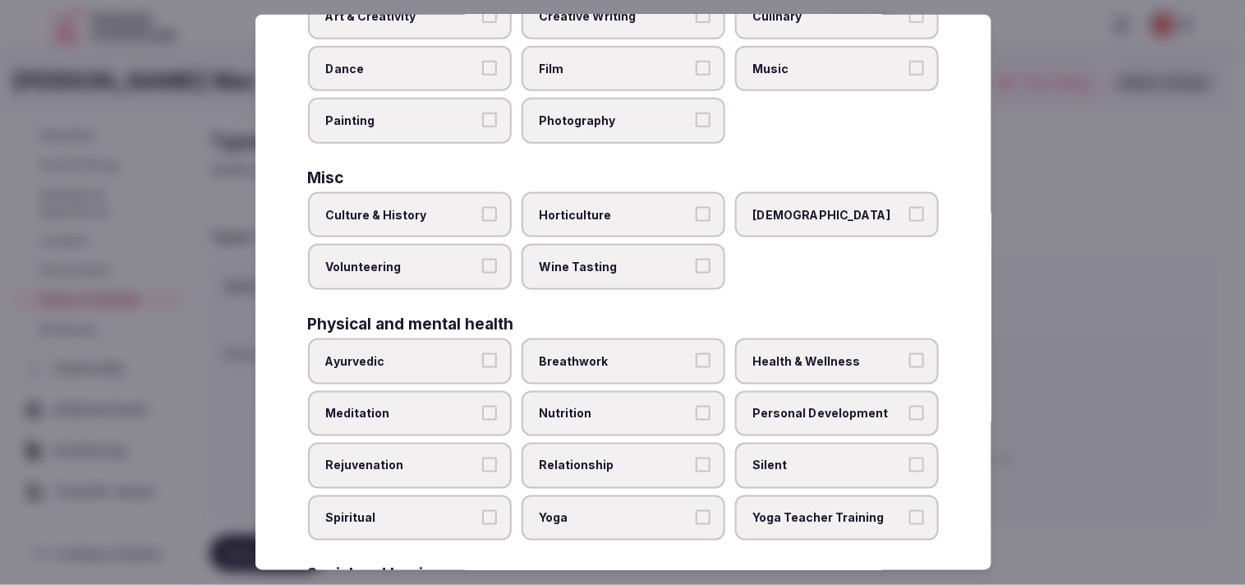
scroll to position [456, 0]
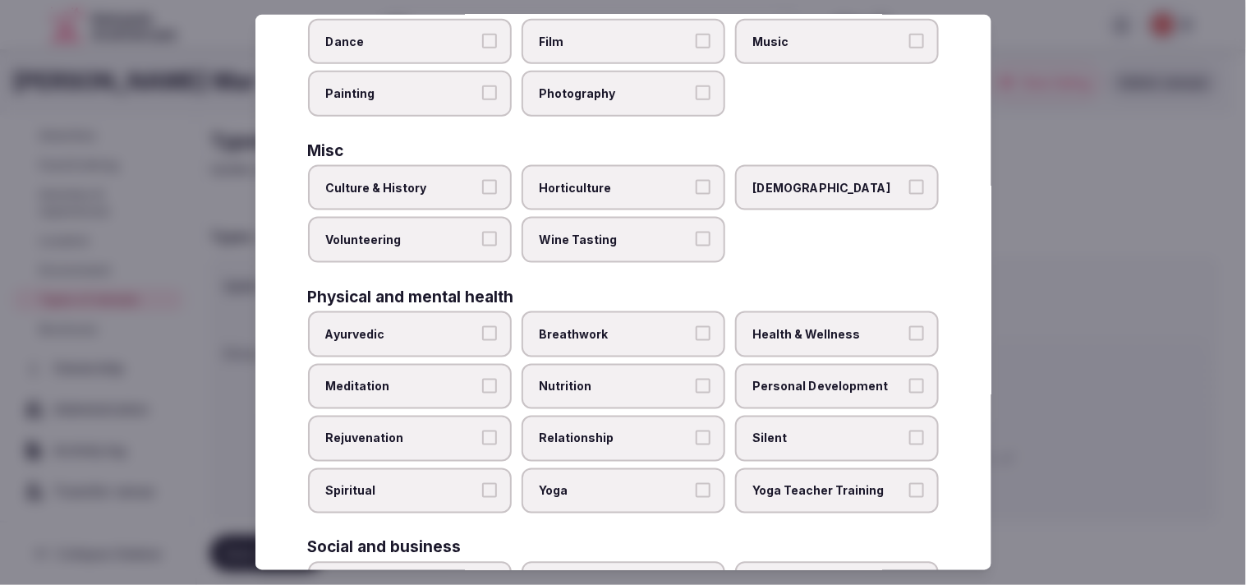
click at [442, 186] on label "Culture & History" at bounding box center [410, 188] width 204 height 46
click at [482, 186] on button "Culture & History" at bounding box center [489, 187] width 15 height 15
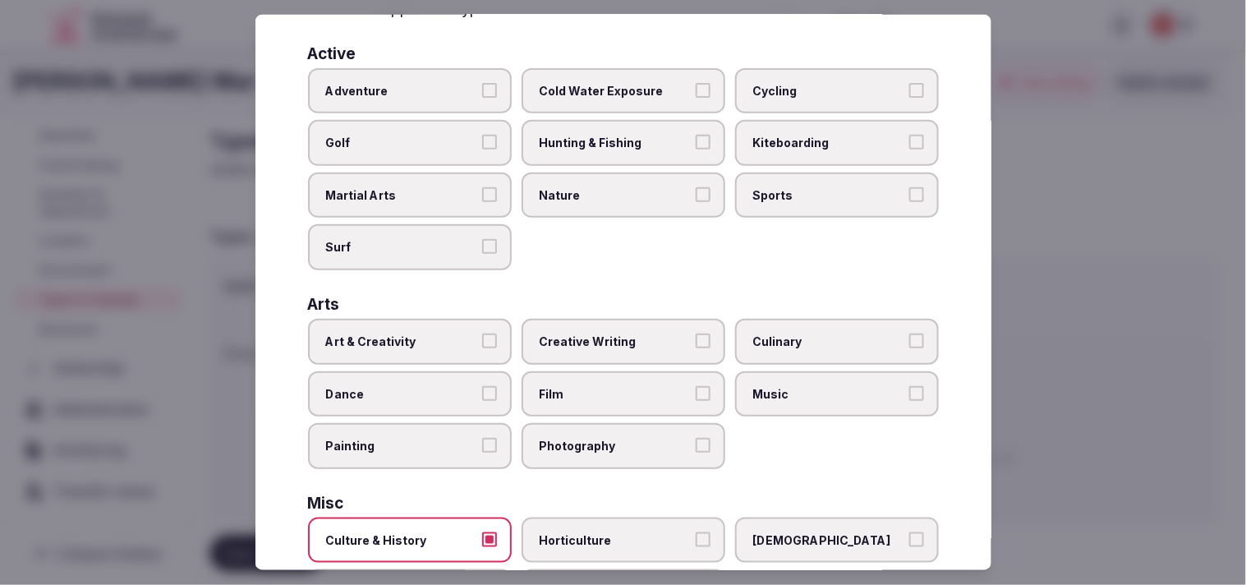
scroll to position [91, 0]
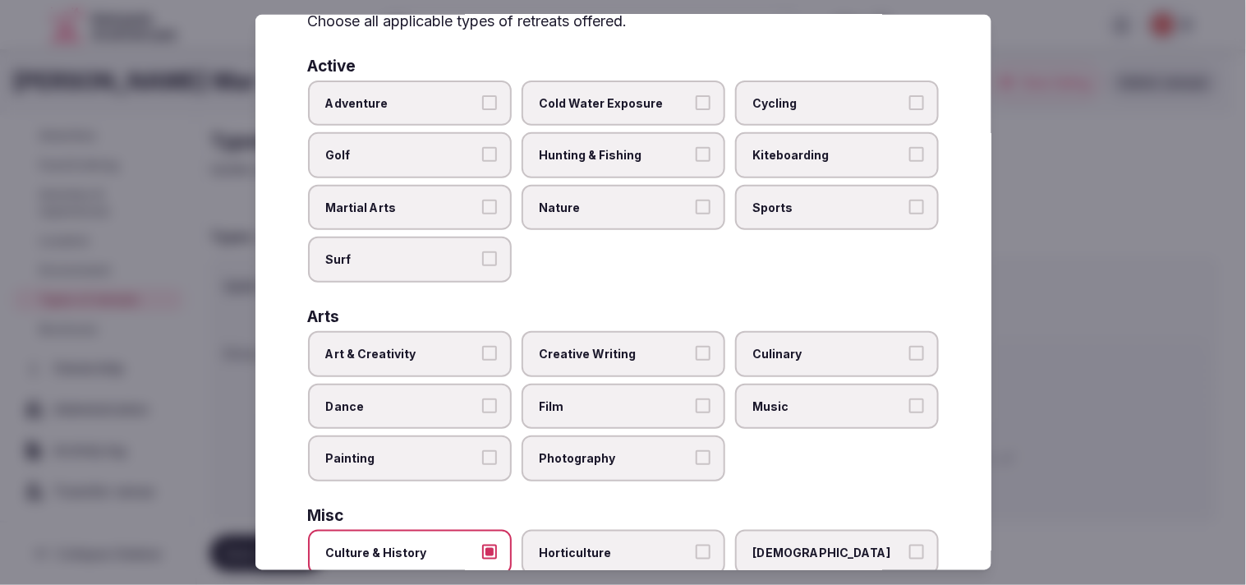
click at [486, 348] on button "Art & Creativity" at bounding box center [489, 353] width 15 height 15
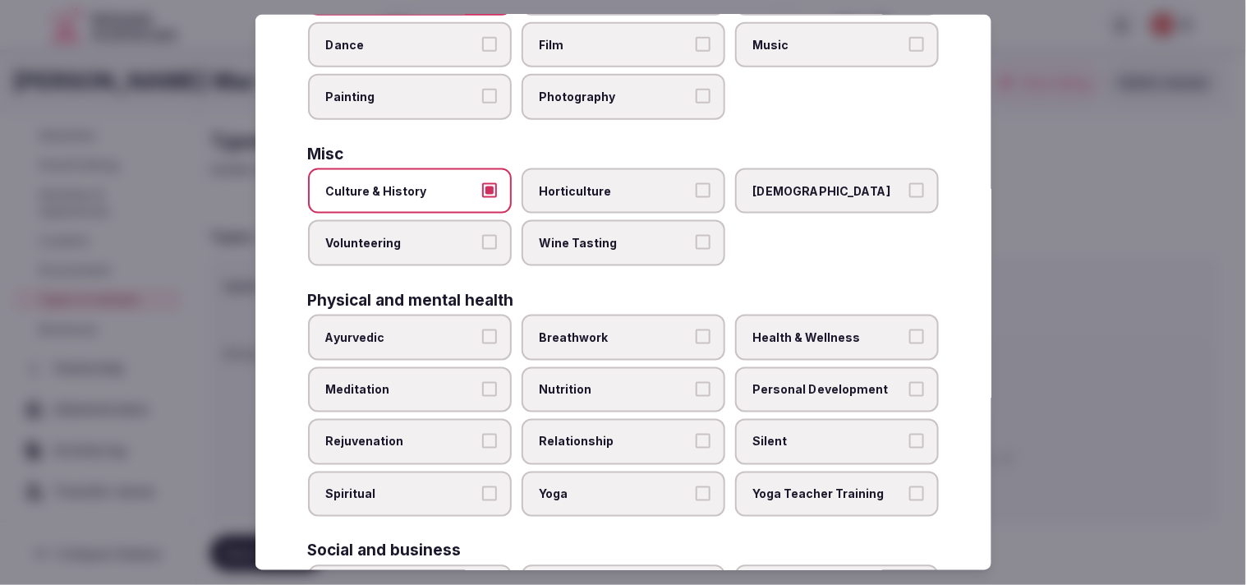
scroll to position [547, 0]
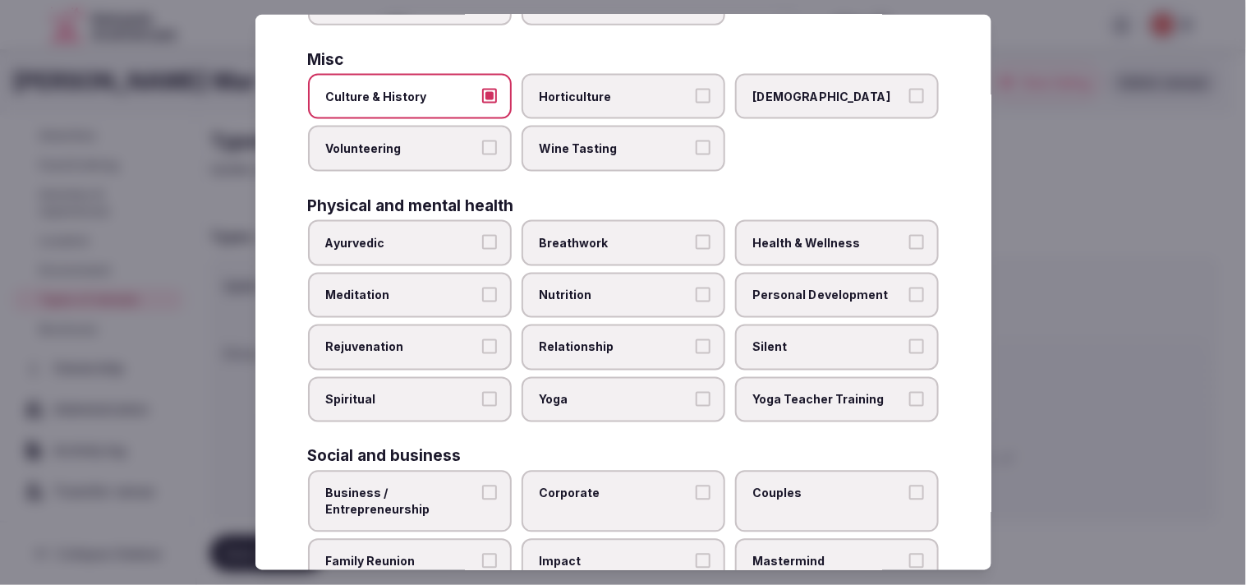
click at [569, 287] on span "Personal Development" at bounding box center [828, 295] width 151 height 16
click at [569, 287] on button "Personal Development" at bounding box center [916, 294] width 15 height 15
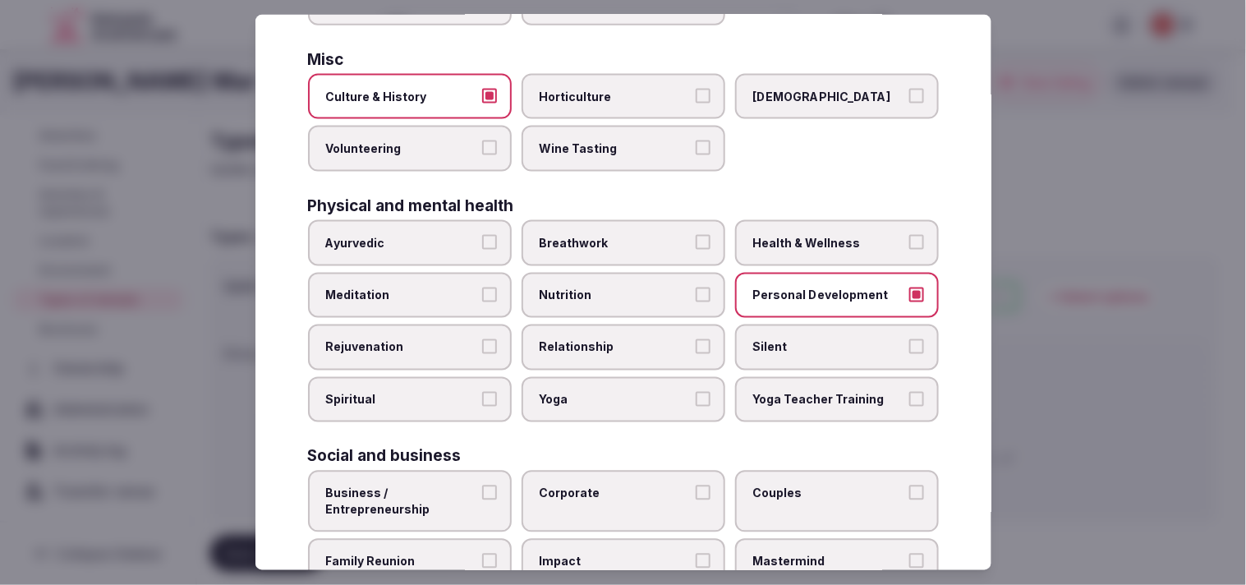
click at [569, 339] on span "Relationship" at bounding box center [615, 347] width 151 height 16
click at [569, 339] on button "Relationship" at bounding box center [703, 346] width 15 height 15
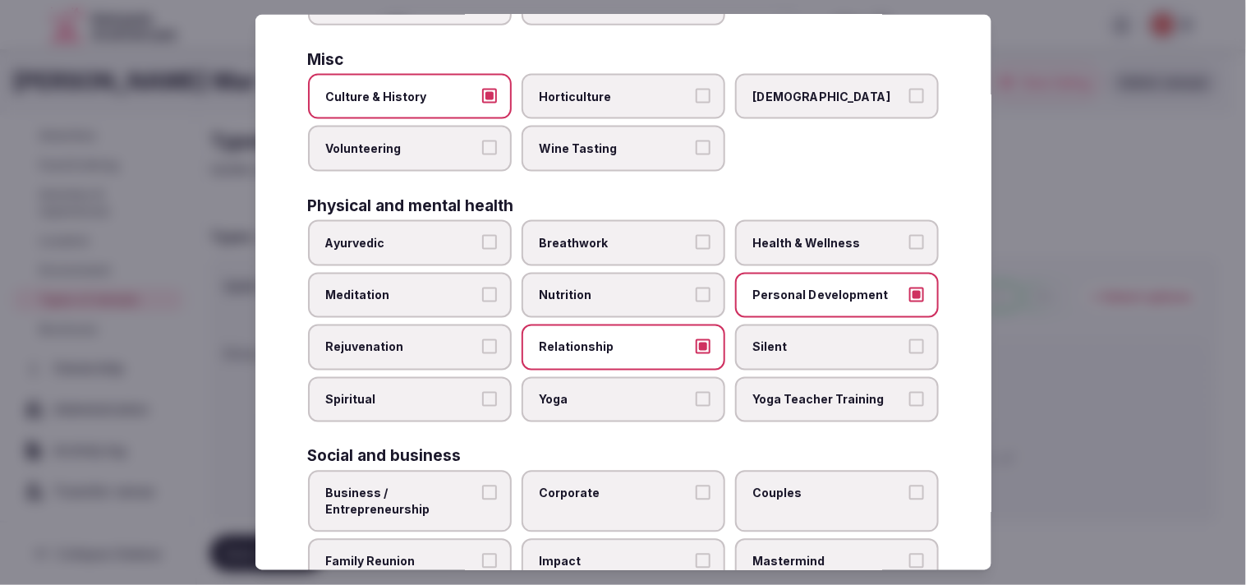
click at [569, 220] on label "Health & Wellness" at bounding box center [837, 243] width 204 height 46
click at [569, 235] on button "Health & Wellness" at bounding box center [916, 242] width 15 height 15
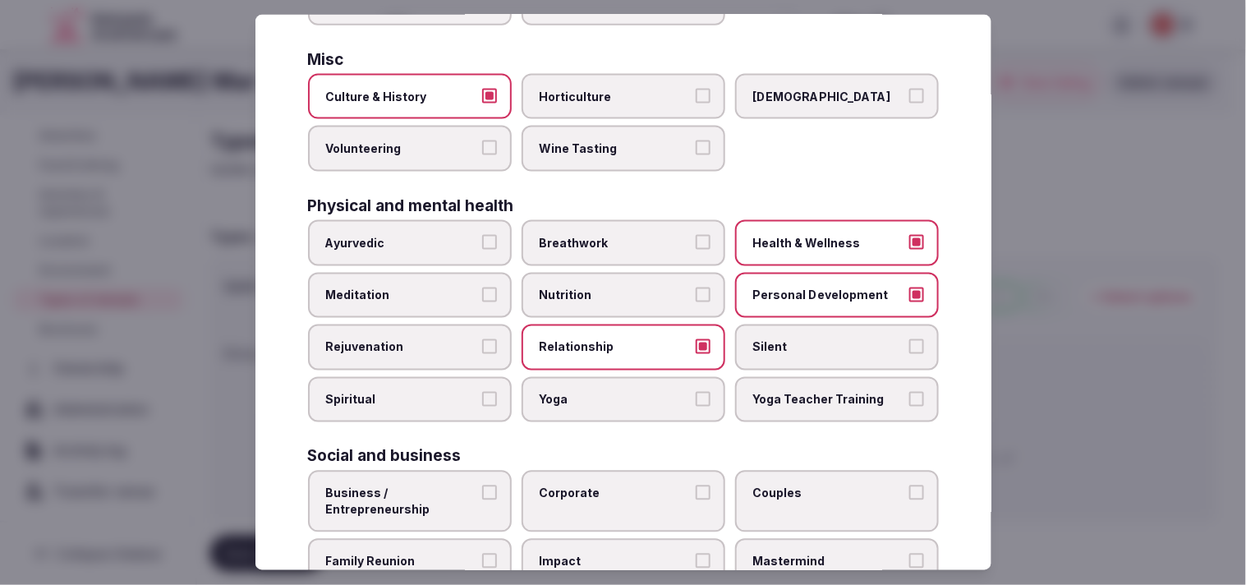
scroll to position [628, 0]
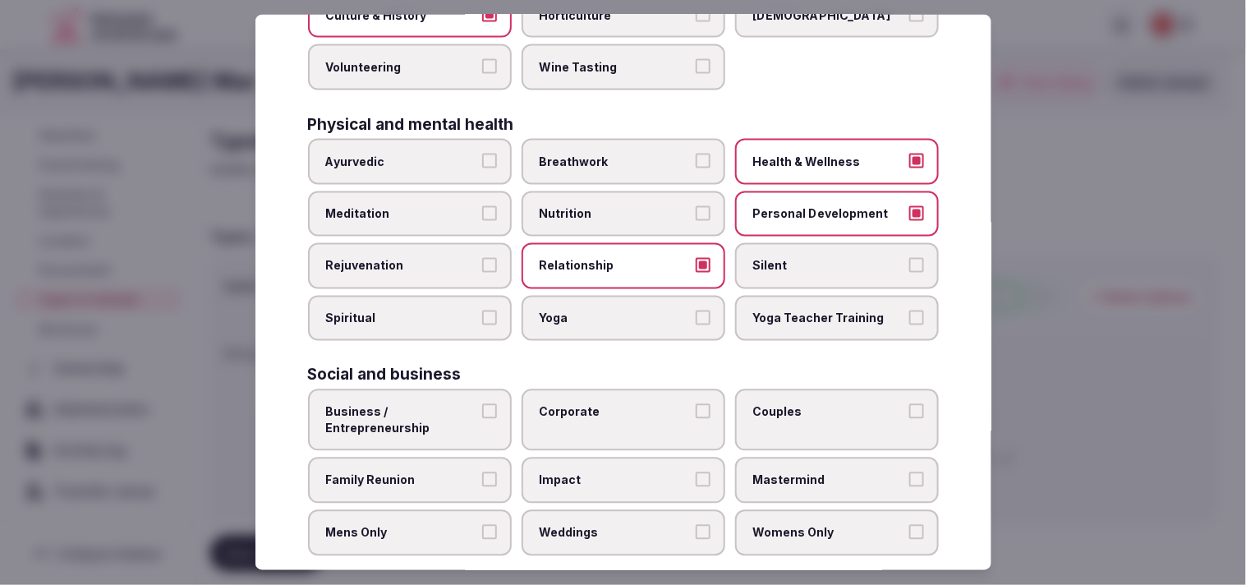
drag, startPoint x: 456, startPoint y: 374, endPoint x: 481, endPoint y: 375, distance: 25.5
click at [456, 389] on label "Business / Entrepreneurship" at bounding box center [410, 420] width 204 height 62
click at [482, 404] on button "Business / Entrepreneurship" at bounding box center [489, 411] width 15 height 15
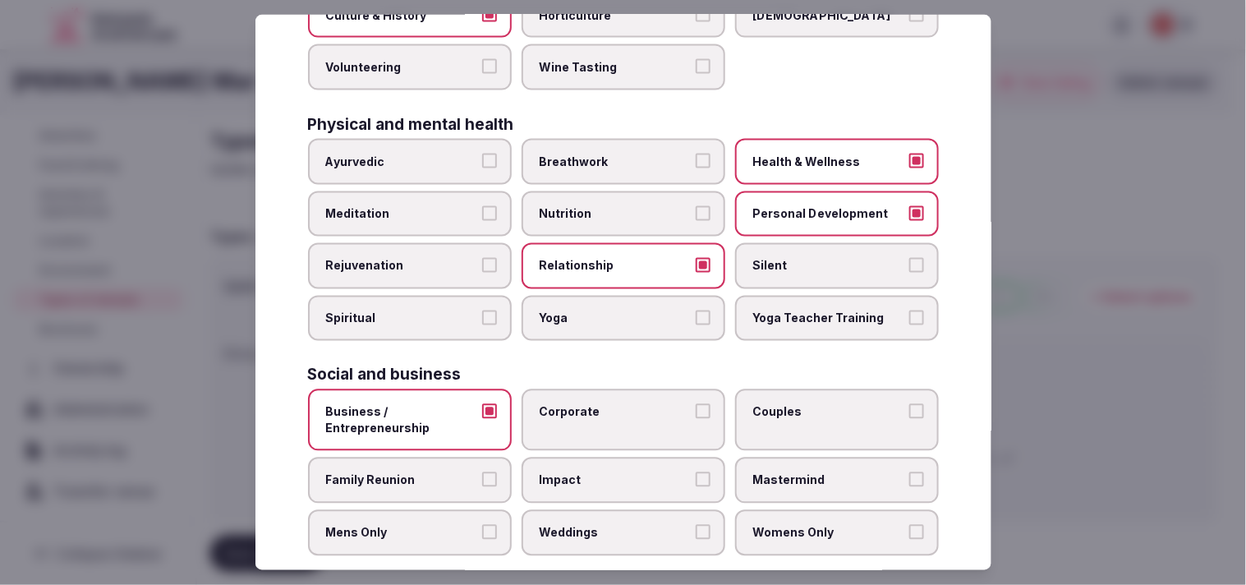
click at [569, 389] on label "Corporate" at bounding box center [624, 420] width 204 height 62
click at [569, 404] on button "Corporate" at bounding box center [703, 411] width 15 height 15
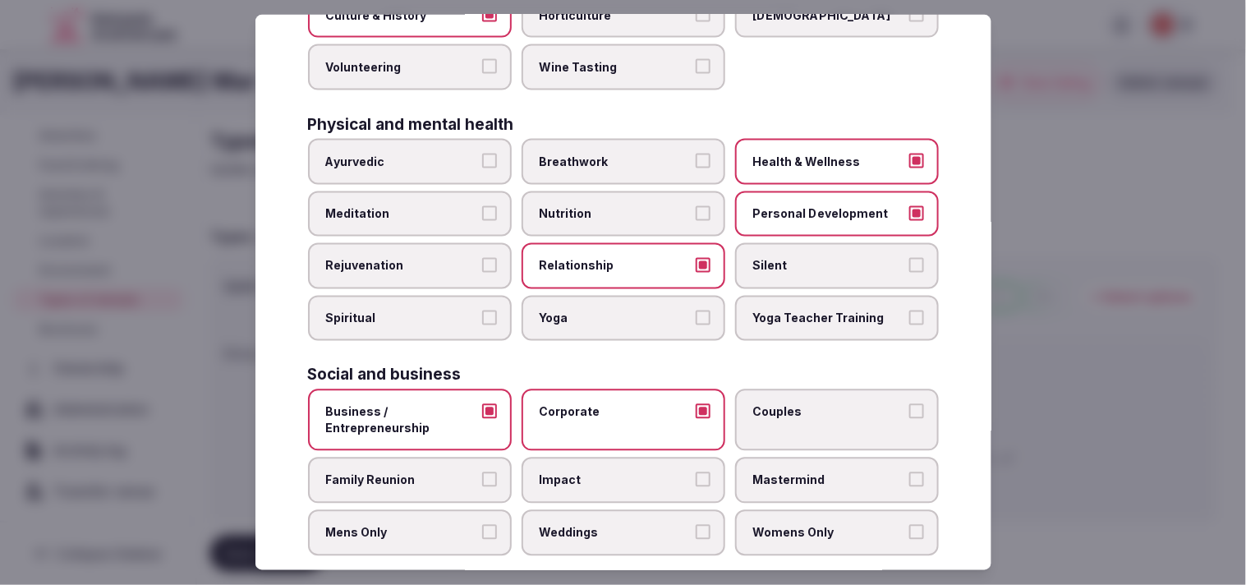
drag, startPoint x: 769, startPoint y: 391, endPoint x: 725, endPoint y: 406, distance: 46.0
click at [569, 404] on span "Couples" at bounding box center [828, 412] width 151 height 16
click at [569, 404] on button "Couples" at bounding box center [916, 411] width 15 height 15
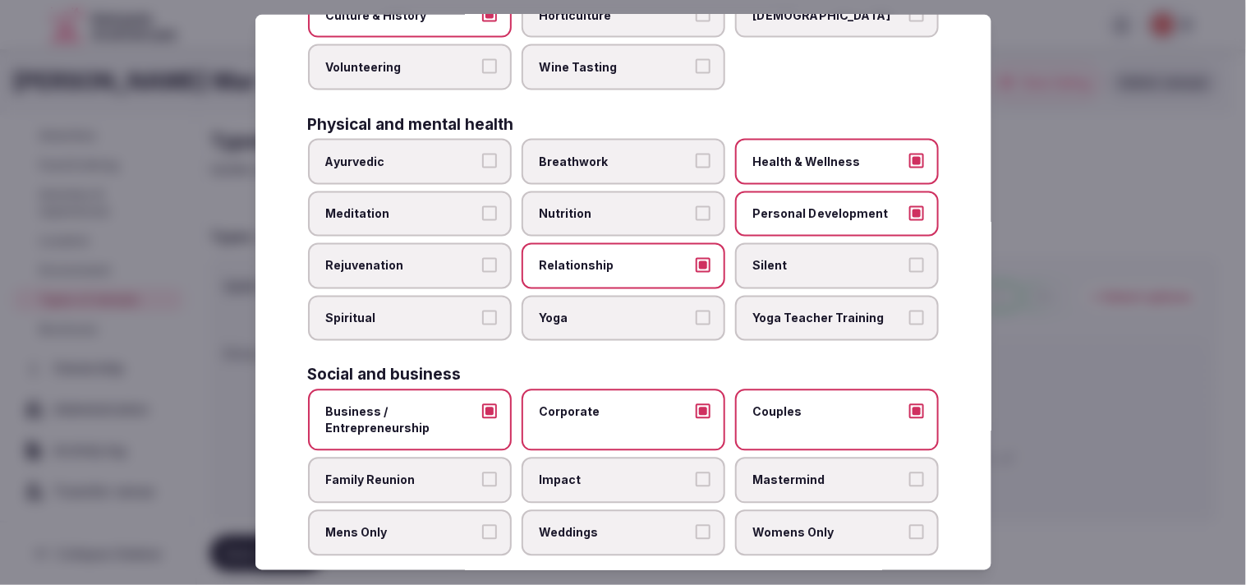
click at [569, 472] on span "Impact" at bounding box center [615, 480] width 151 height 16
click at [569, 472] on button "Impact" at bounding box center [703, 479] width 15 height 15
click at [469, 472] on span "Family Reunion" at bounding box center [401, 480] width 151 height 16
click at [482, 472] on button "Family Reunion" at bounding box center [489, 479] width 15 height 15
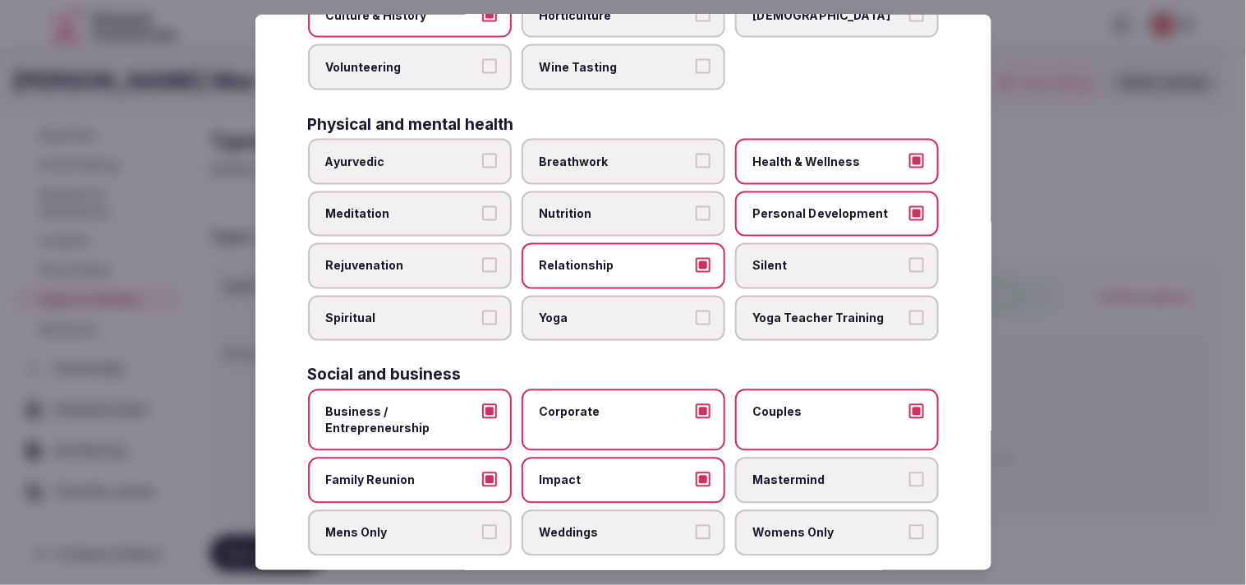
click at [569, 462] on label "Impact" at bounding box center [624, 480] width 204 height 46
click at [569, 472] on button "Impact" at bounding box center [703, 479] width 15 height 15
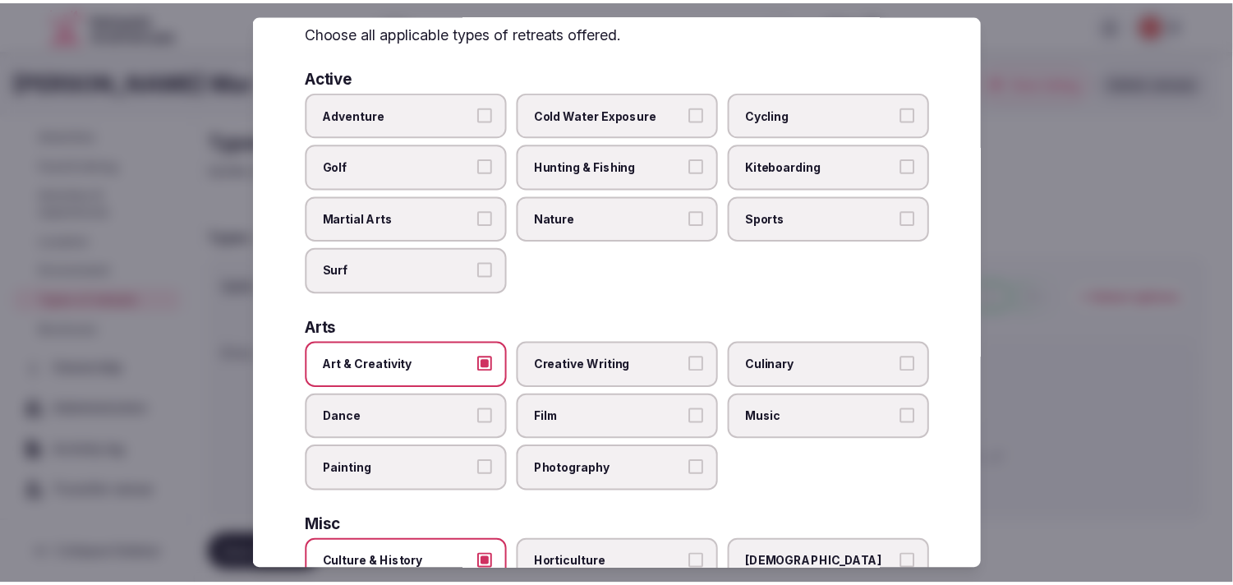
scroll to position [0, 0]
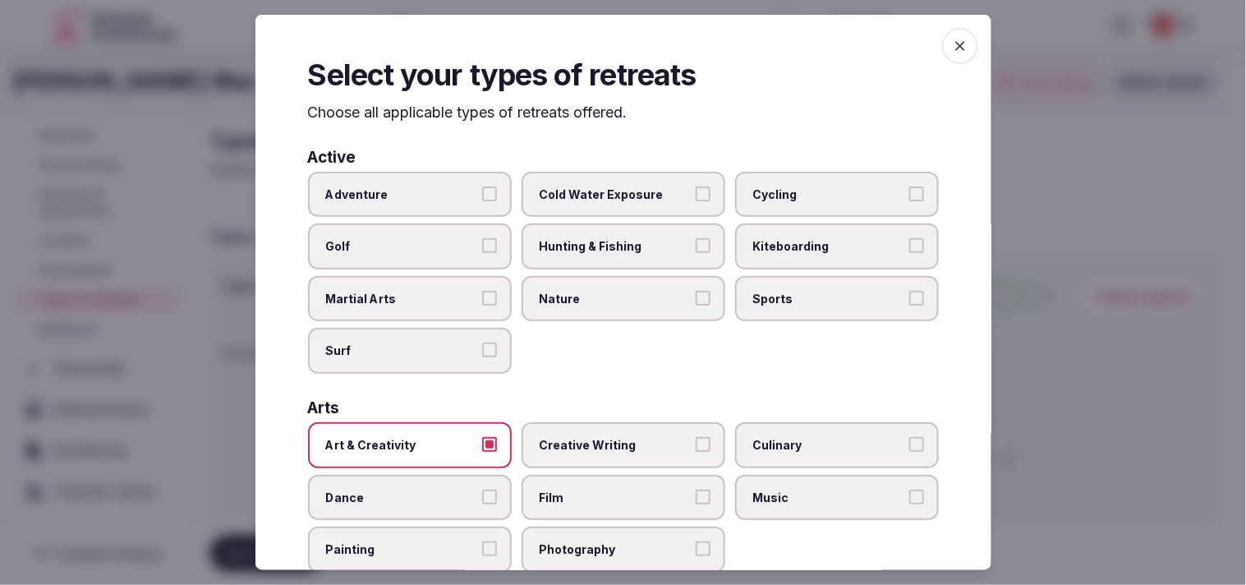
click at [569, 36] on span "button" at bounding box center [960, 46] width 36 height 36
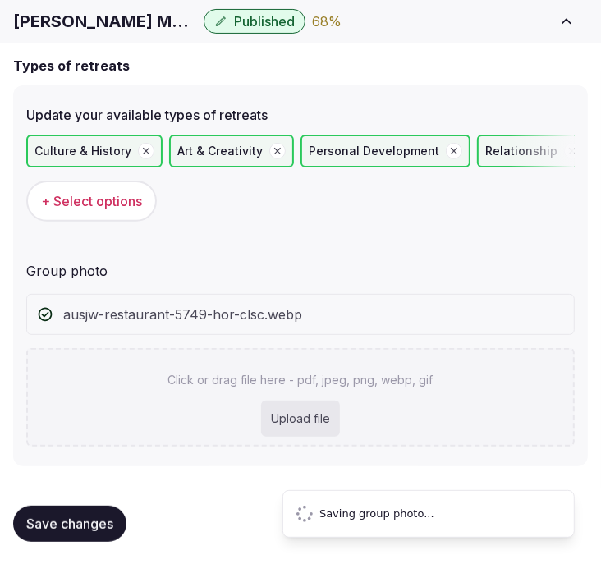
scroll to position [51, 0]
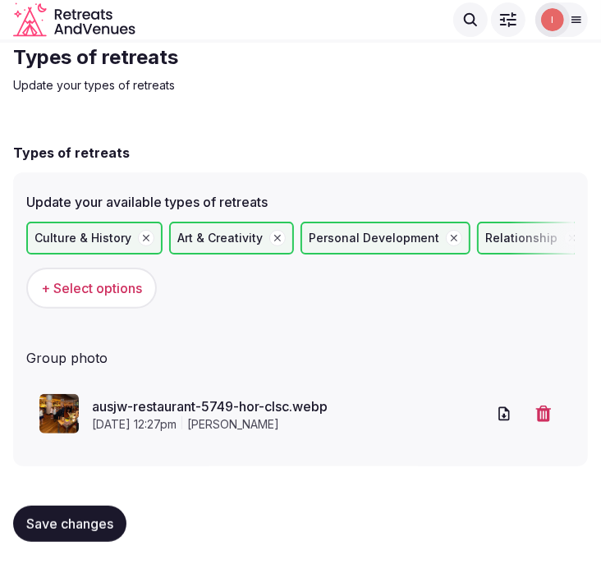
click at [75, 521] on span "Save changes" at bounding box center [69, 524] width 87 height 16
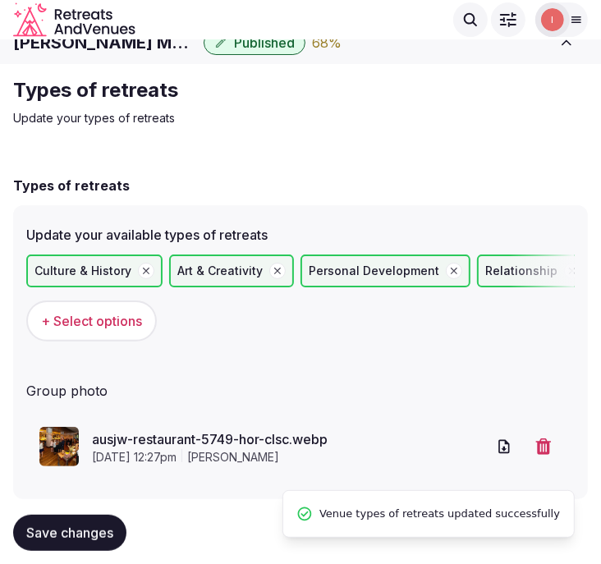
scroll to position [0, 0]
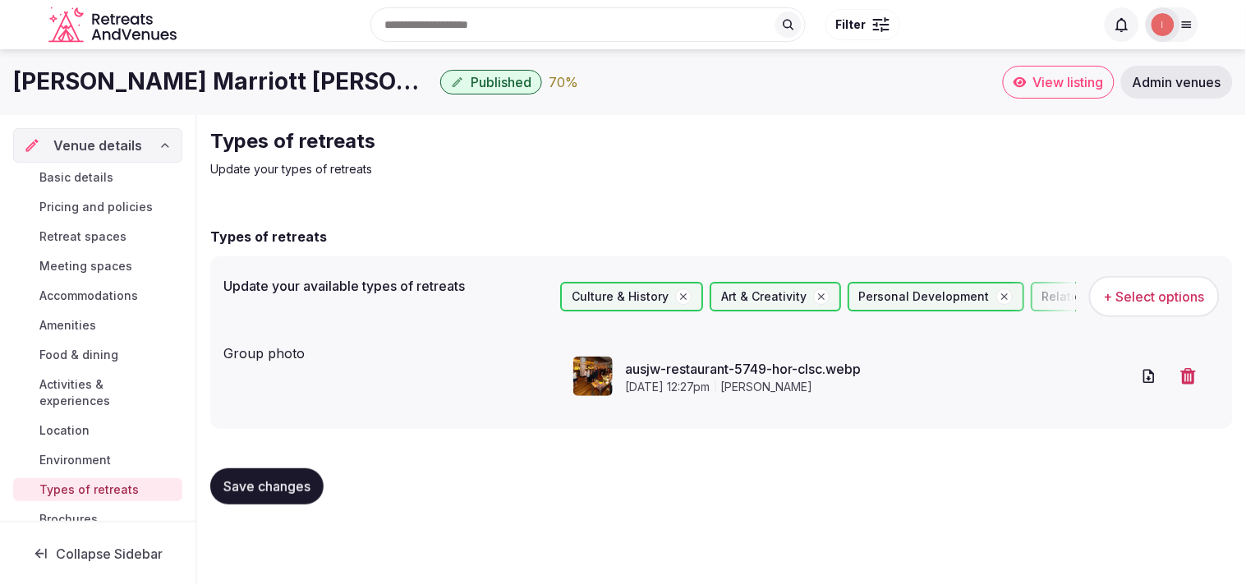
click at [82, 179] on span "Basic details" at bounding box center [76, 177] width 74 height 16
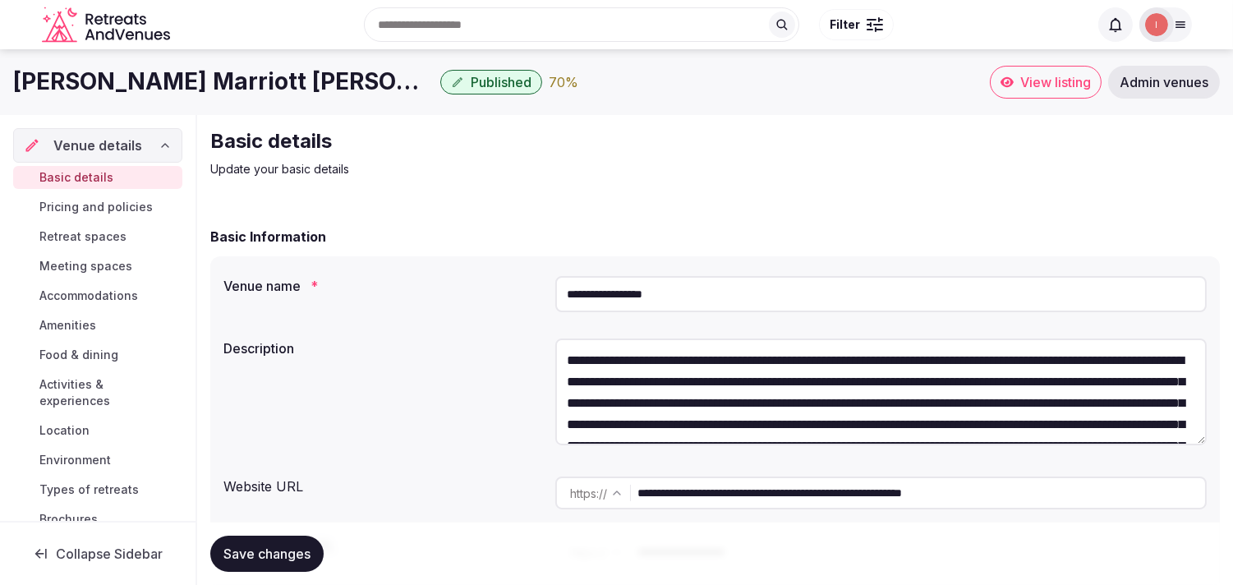
click at [264, 544] on button "Save changes" at bounding box center [266, 553] width 113 height 36
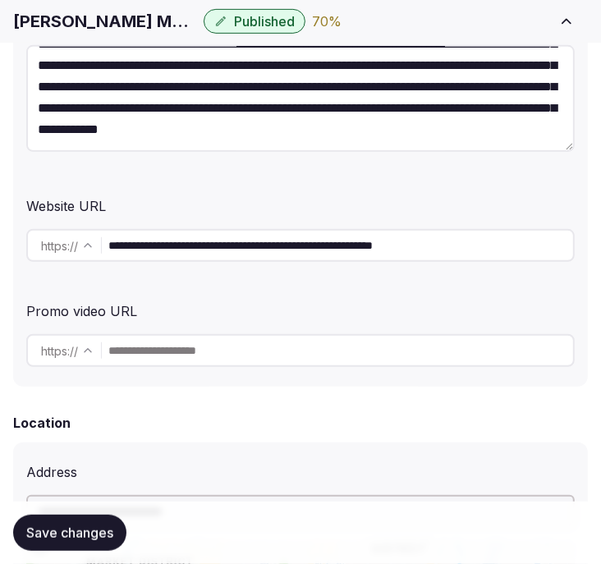
scroll to position [365, 0]
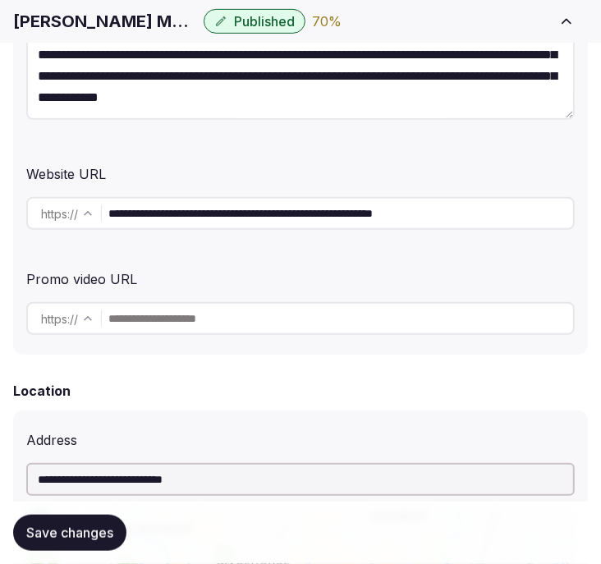
drag, startPoint x: 103, startPoint y: 519, endPoint x: 113, endPoint y: 499, distance: 23.1
click at [100, 518] on button "Save changes" at bounding box center [69, 533] width 113 height 36
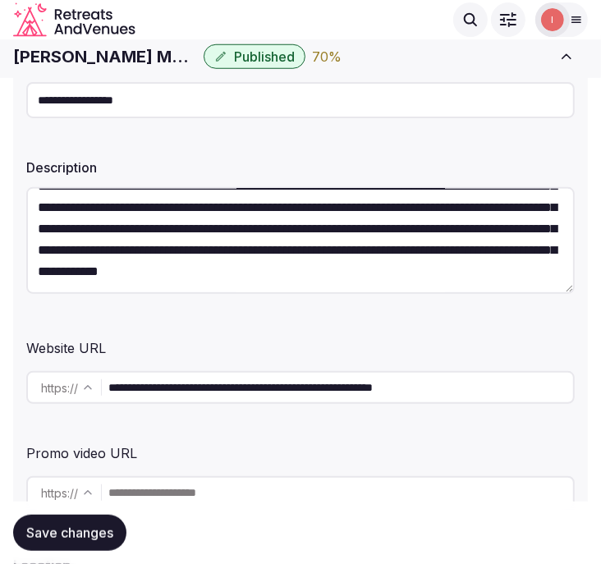
scroll to position [182, 0]
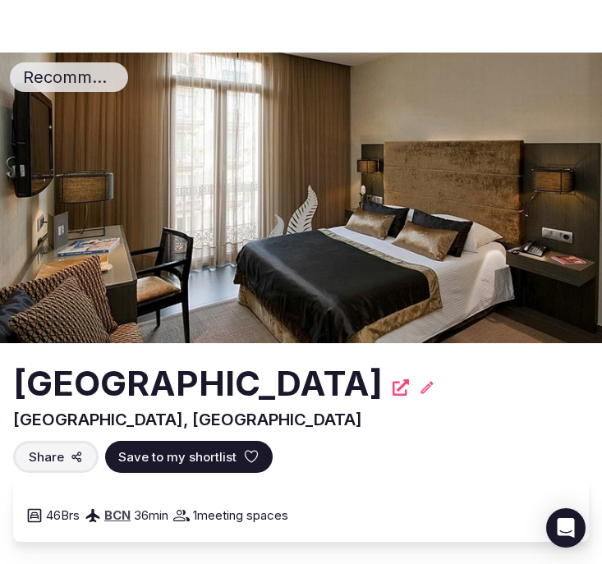
scroll to position [273, 0]
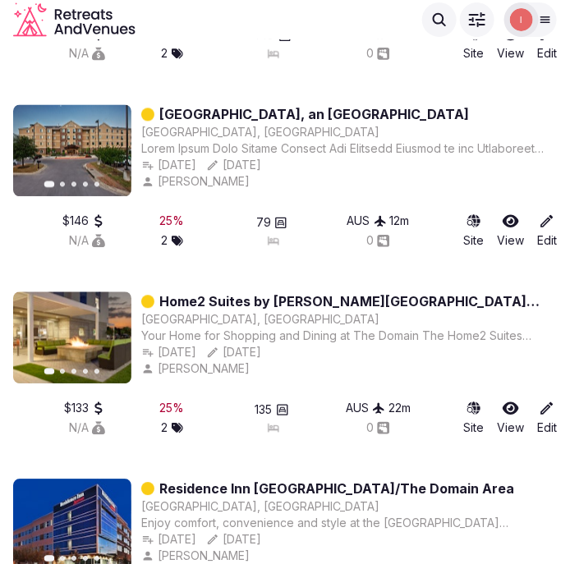
scroll to position [9630, 0]
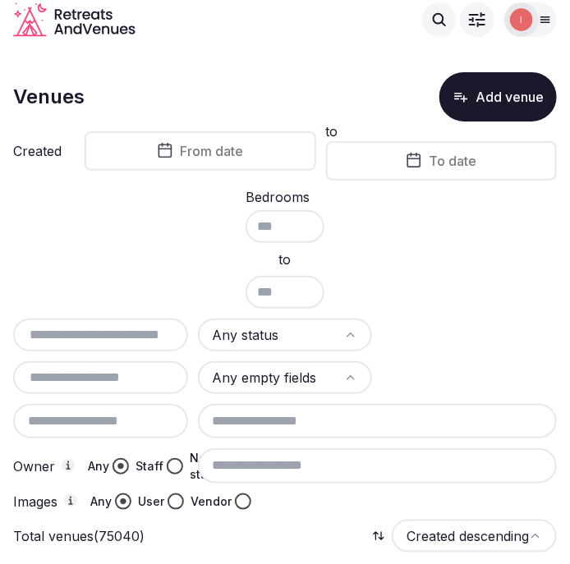
click at [78, 333] on input "text" at bounding box center [101, 335] width 162 height 20
paste input "**********"
type input "**********"
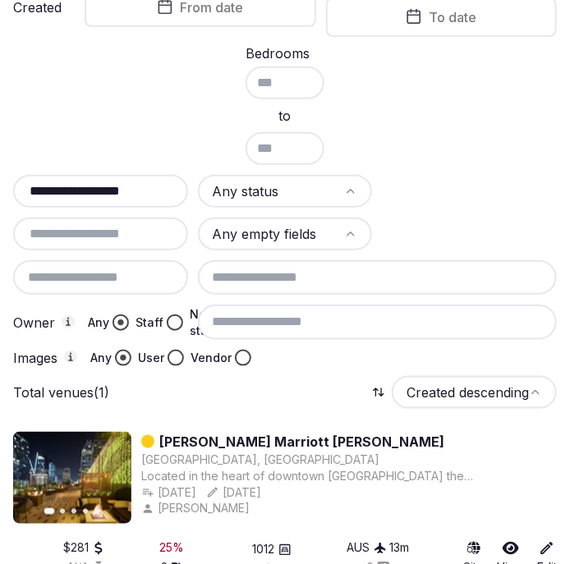
scroll to position [195, 0]
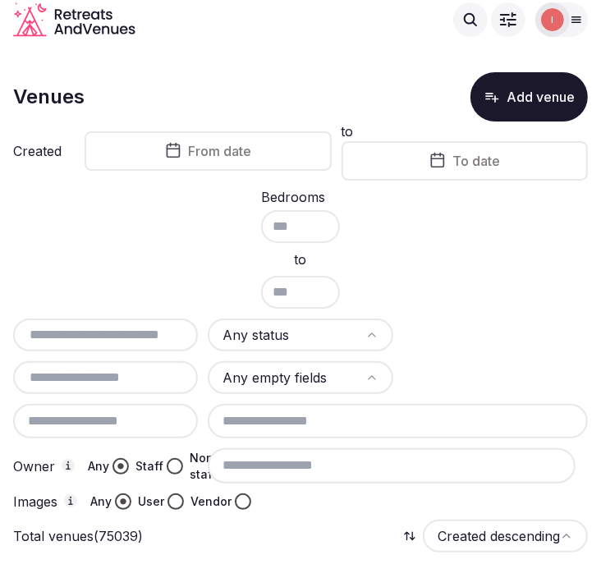
click at [207, 154] on span "From date" at bounding box center [219, 151] width 63 height 16
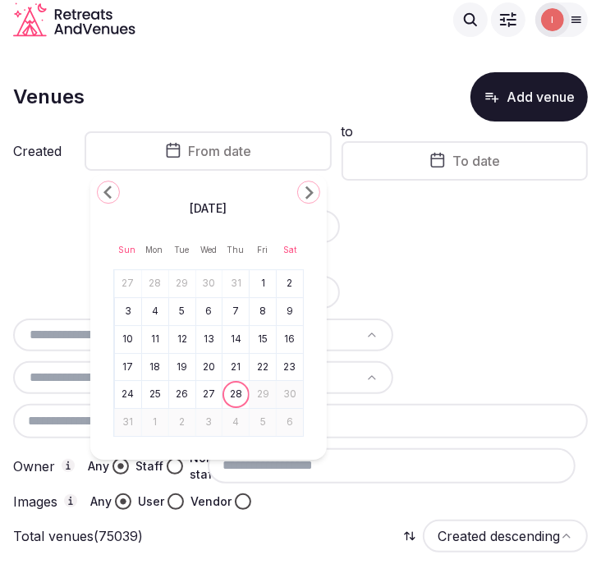
click at [105, 191] on polygon "Go to the Previous Month" at bounding box center [107, 192] width 8 height 13
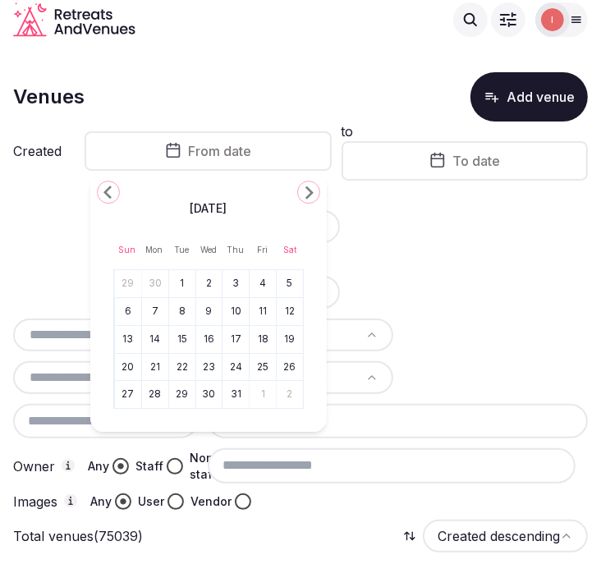
click at [105, 191] on polygon "Go to the Previous Month" at bounding box center [107, 192] width 8 height 13
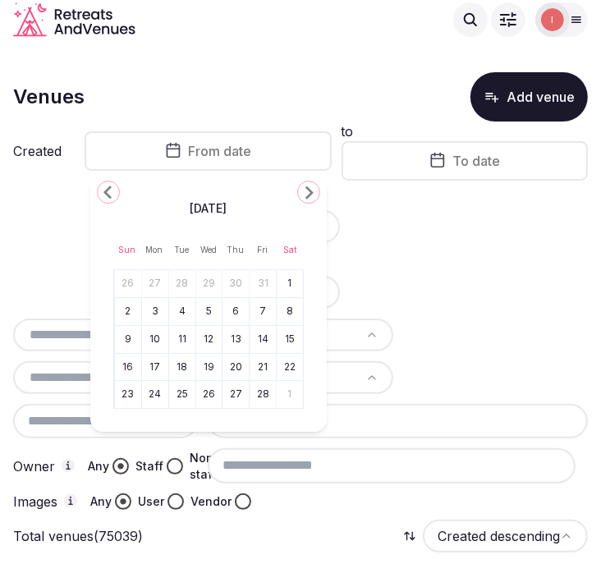
click at [105, 191] on polygon "Go to the Previous Month" at bounding box center [107, 192] width 8 height 13
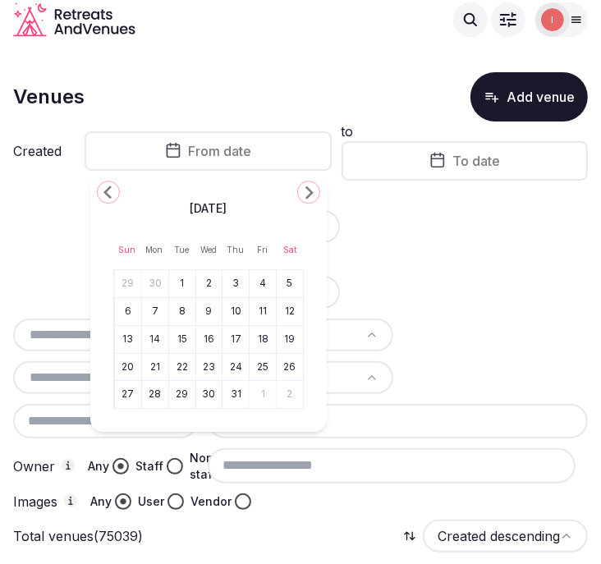
click at [105, 191] on polygon "Go to the Previous Month" at bounding box center [107, 192] width 8 height 13
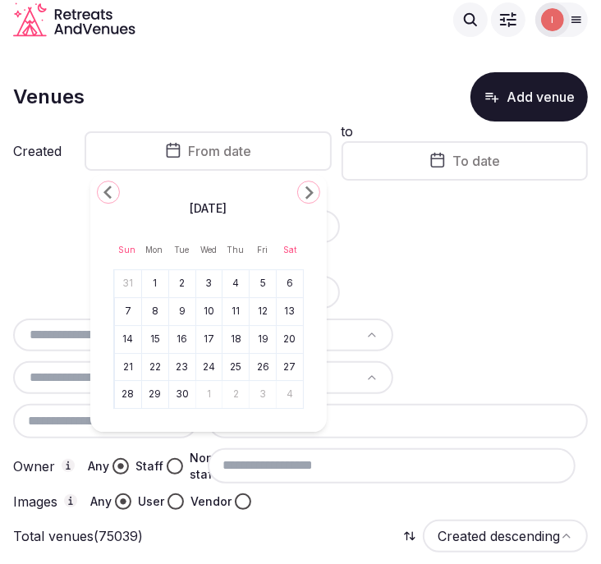
click at [105, 191] on polygon "Go to the Previous Month" at bounding box center [107, 192] width 8 height 13
click at [304, 185] on icon "Go to the Next Month" at bounding box center [309, 192] width 20 height 20
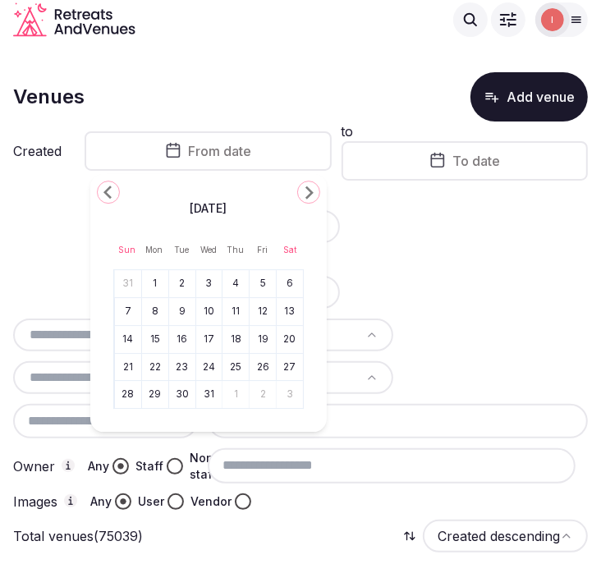
drag, startPoint x: 150, startPoint y: 286, endPoint x: 275, endPoint y: 220, distance: 141.1
click at [153, 288] on button "1" at bounding box center [155, 284] width 23 height 24
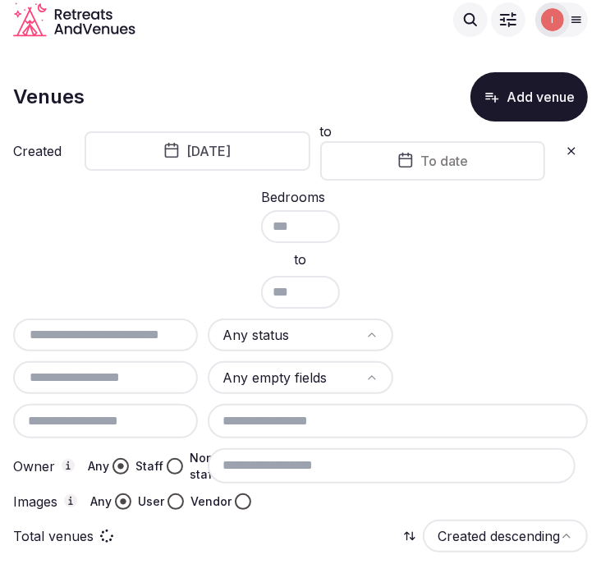
click at [440, 164] on span "To date" at bounding box center [445, 161] width 48 height 16
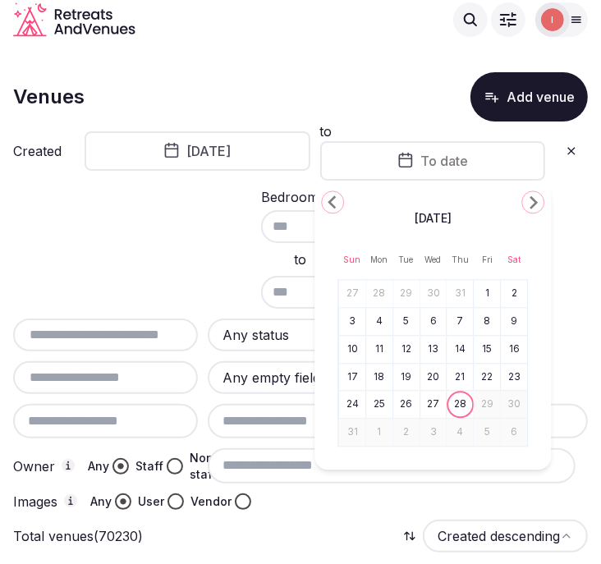
click at [338, 204] on icon "Go to the Previous Month" at bounding box center [333, 202] width 20 height 20
click at [338, 205] on icon "Go to the Previous Month" at bounding box center [333, 202] width 20 height 20
click at [340, 206] on icon "Go to the Previous Month" at bounding box center [333, 202] width 20 height 20
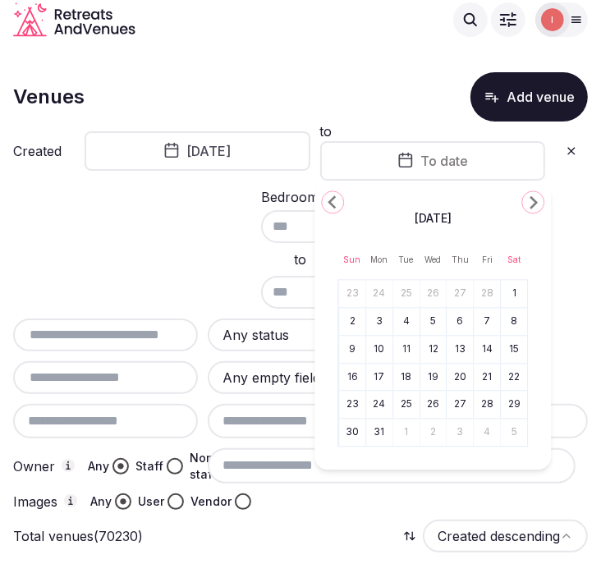
click at [340, 206] on icon "Go to the Previous Month" at bounding box center [333, 202] width 20 height 20
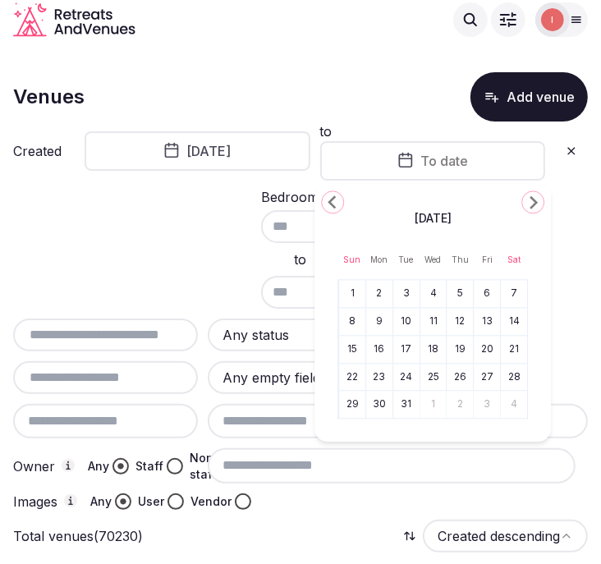
click at [340, 206] on icon "Go to the Previous Month" at bounding box center [333, 202] width 20 height 20
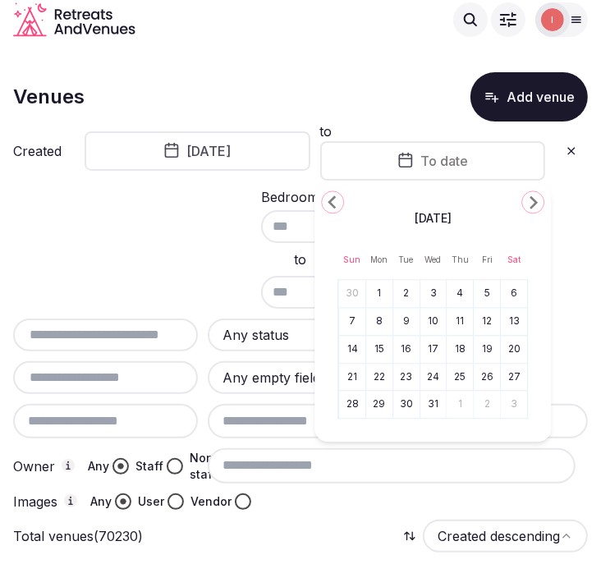
click at [340, 206] on icon "Go to the Previous Month" at bounding box center [333, 202] width 20 height 20
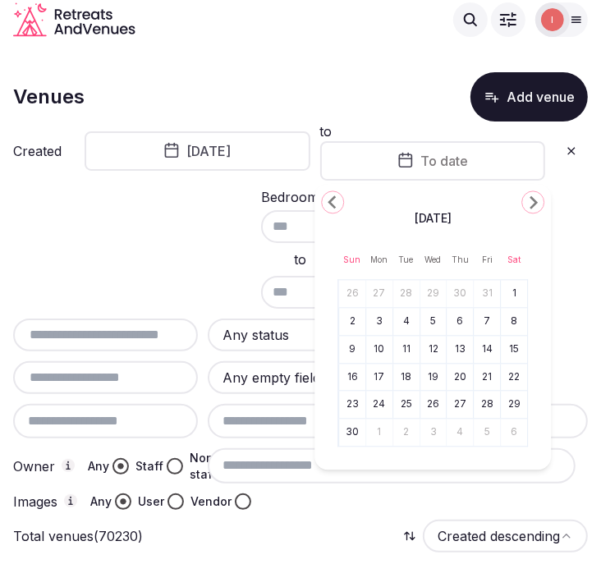
click at [340, 206] on icon "Go to the Previous Month" at bounding box center [333, 202] width 20 height 20
click at [343, 429] on button "31" at bounding box center [352, 433] width 23 height 24
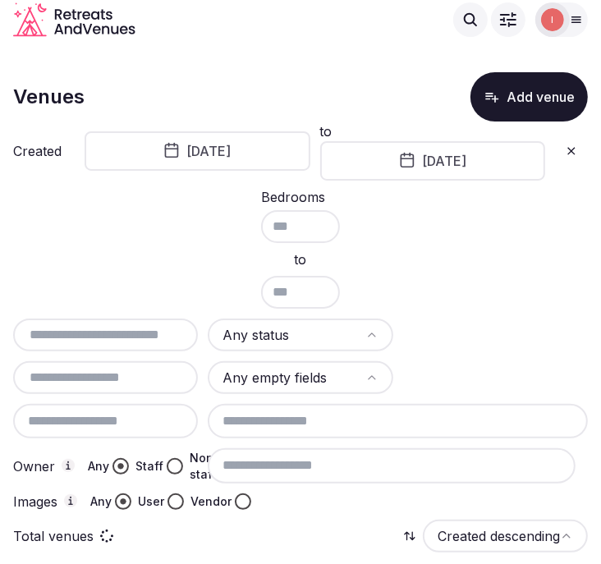
scroll to position [91, 0]
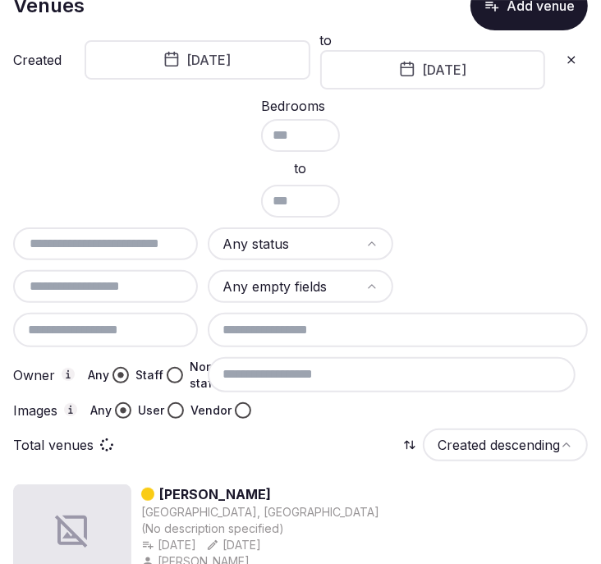
click at [291, 240] on html "Search Popular Destinations Toscana, Italy Riviera Maya, Mexico Indonesia, Bali…" at bounding box center [300, 191] width 601 height 564
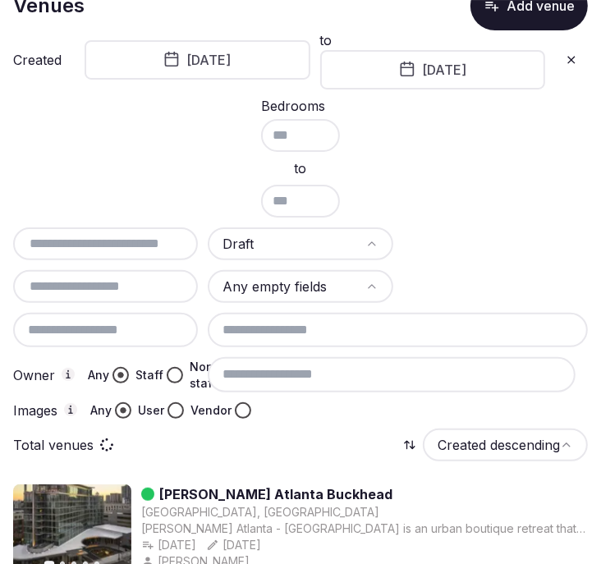
scroll to position [182, 0]
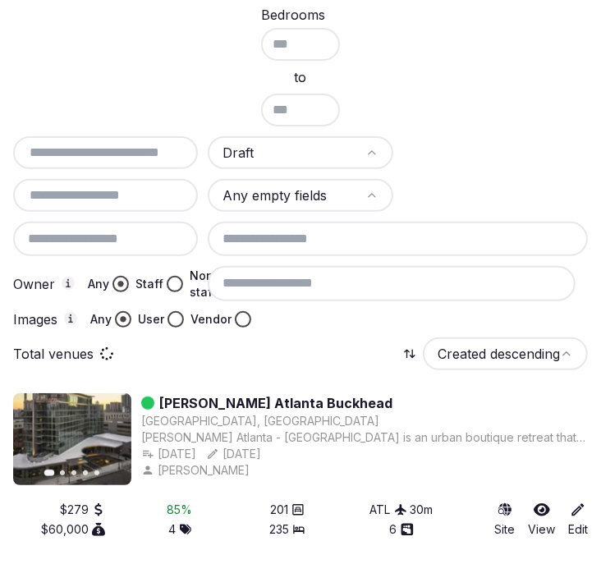
click at [167, 277] on button "Staff" at bounding box center [175, 284] width 16 height 16
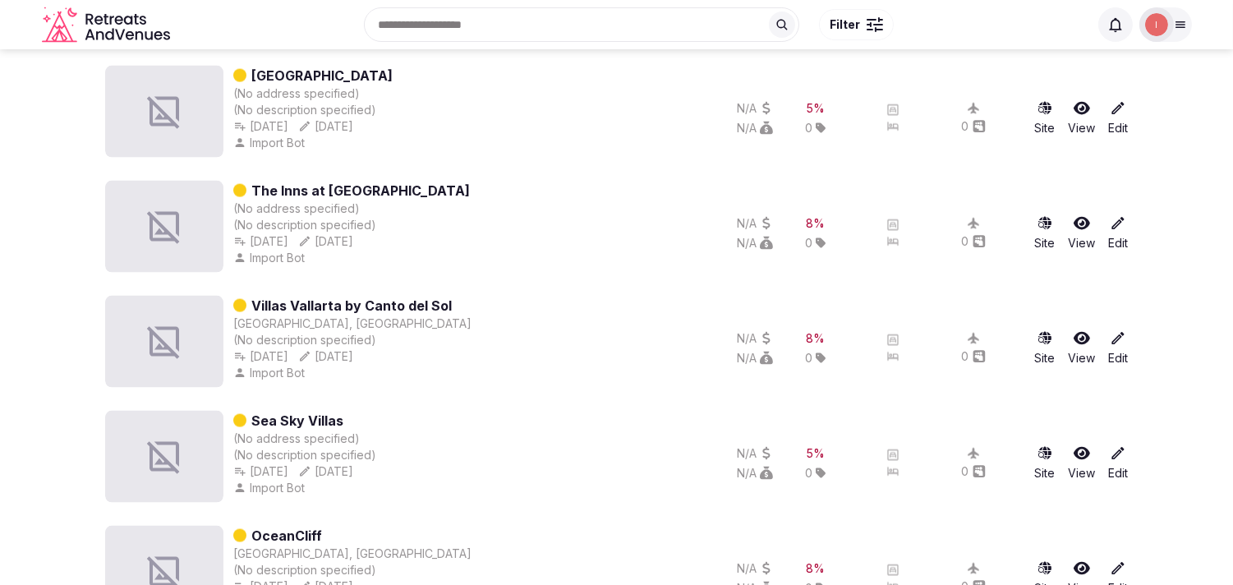
scroll to position [1942, 0]
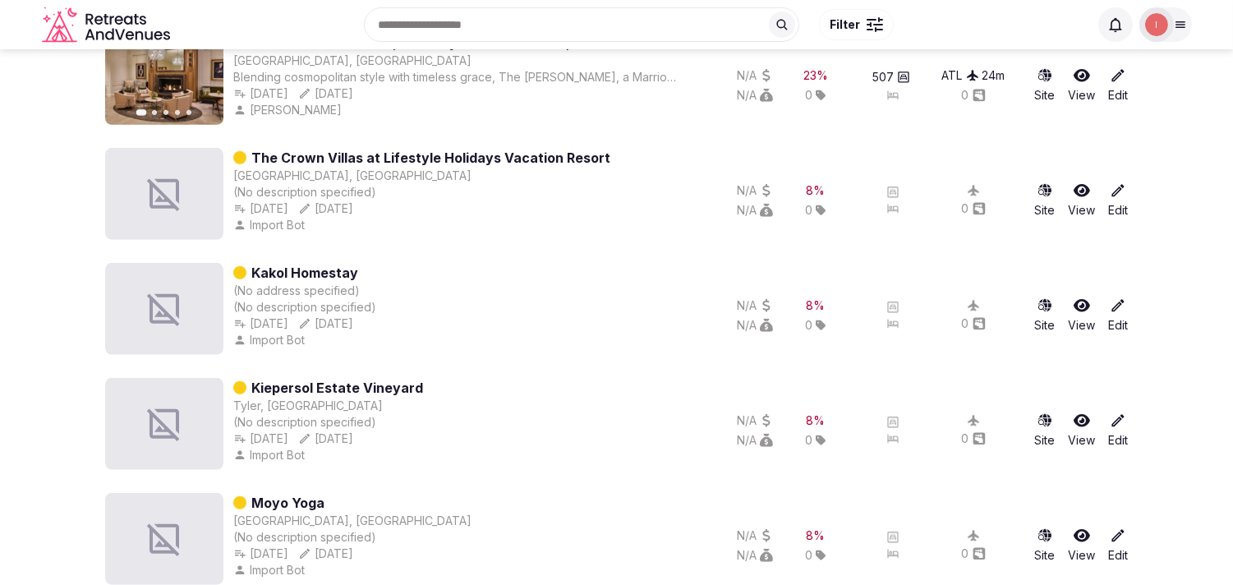
drag, startPoint x: 1202, startPoint y: 80, endPoint x: 1220, endPoint y: -54, distance: 135.9
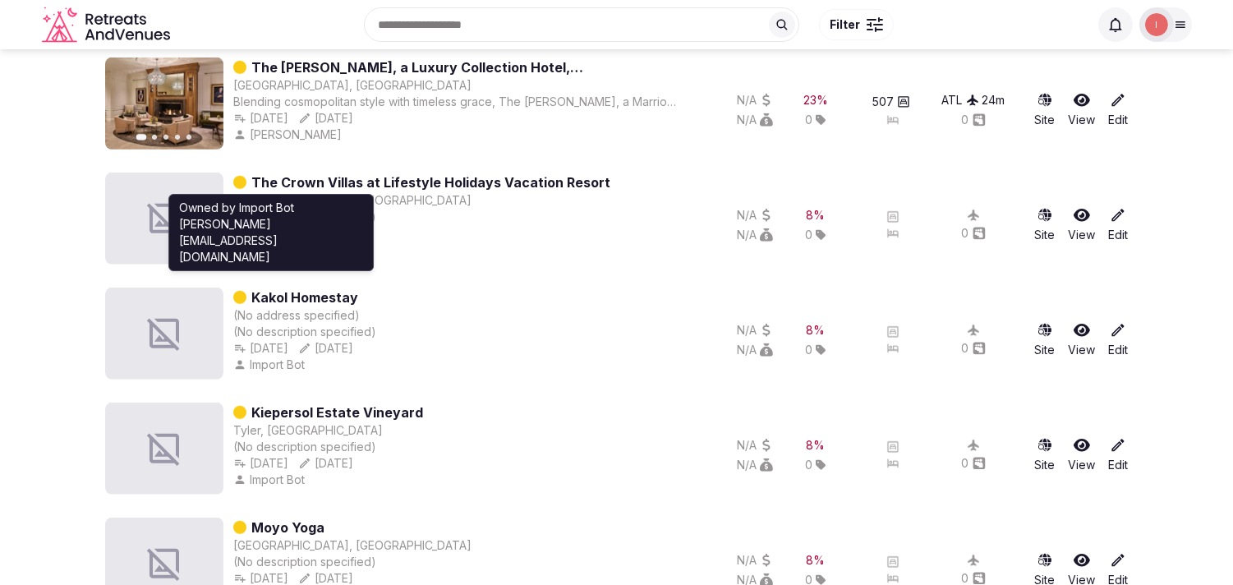
scroll to position [1760, 0]
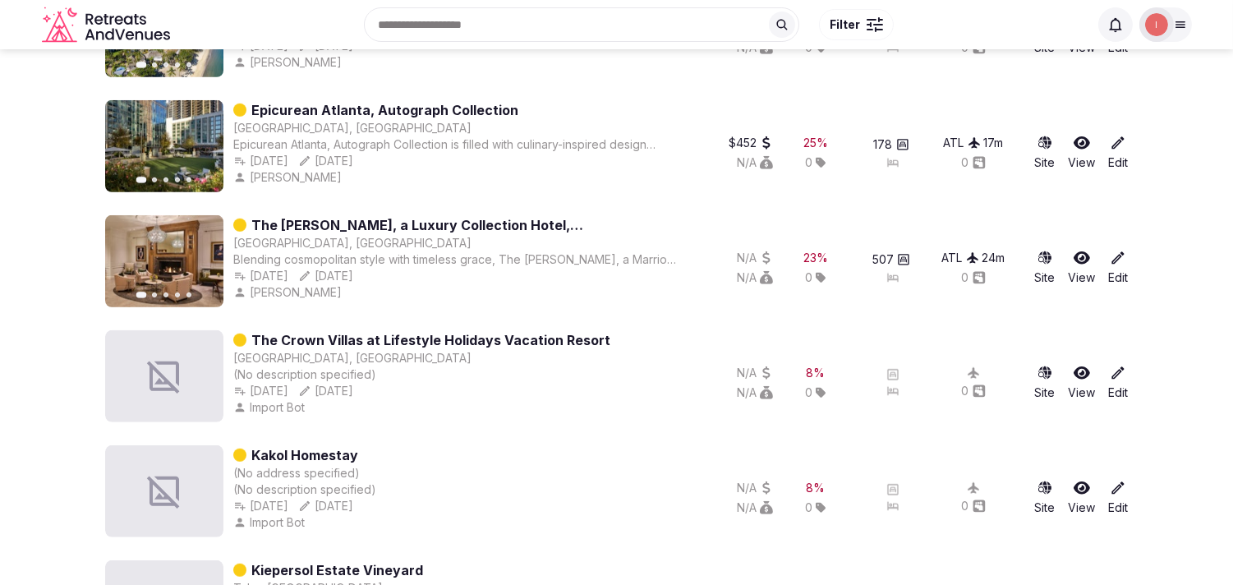
drag, startPoint x: 384, startPoint y: 331, endPoint x: 365, endPoint y: 214, distance: 118.1
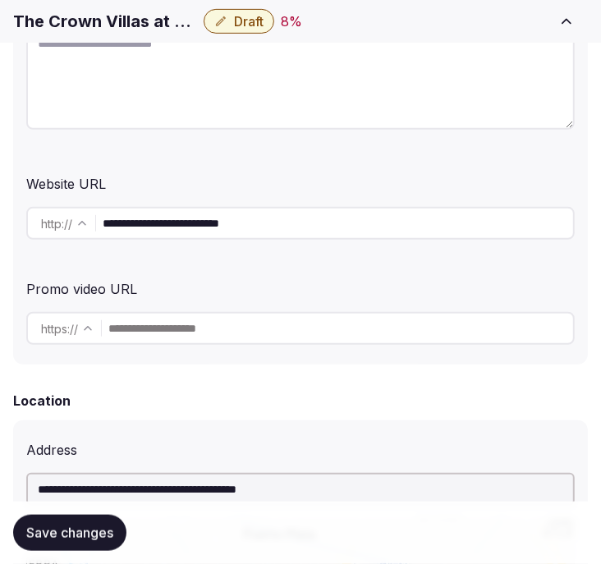
scroll to position [365, 0]
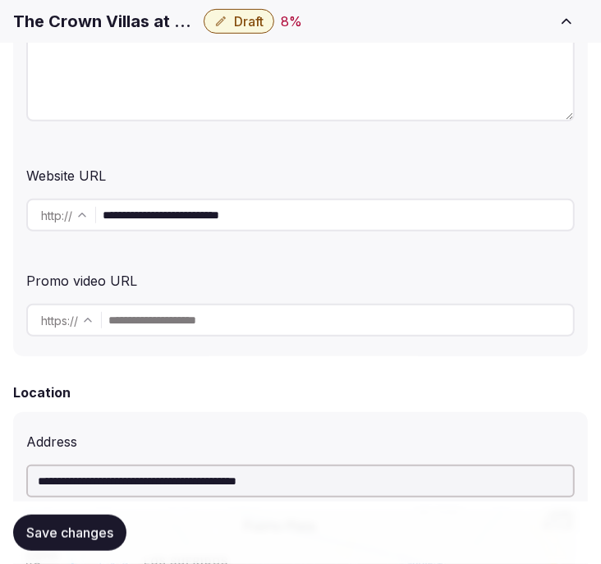
click at [177, 206] on input "**********" at bounding box center [338, 215] width 471 height 33
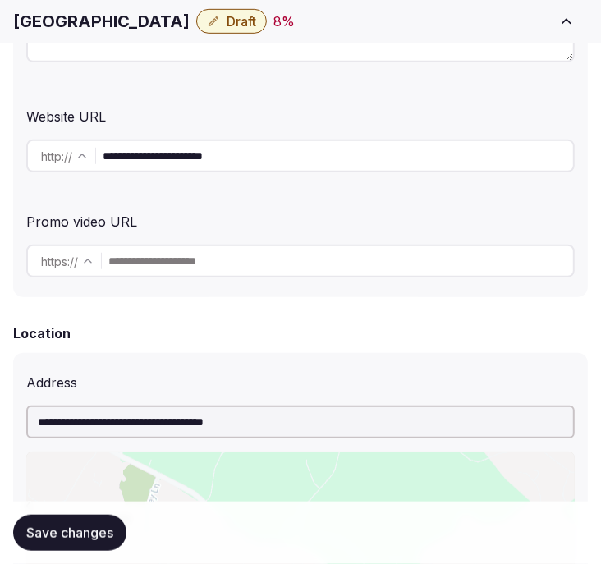
scroll to position [456, 0]
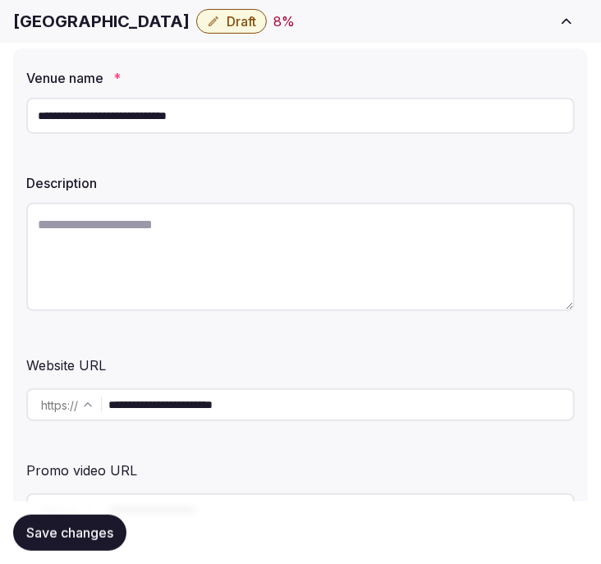
scroll to position [182, 0]
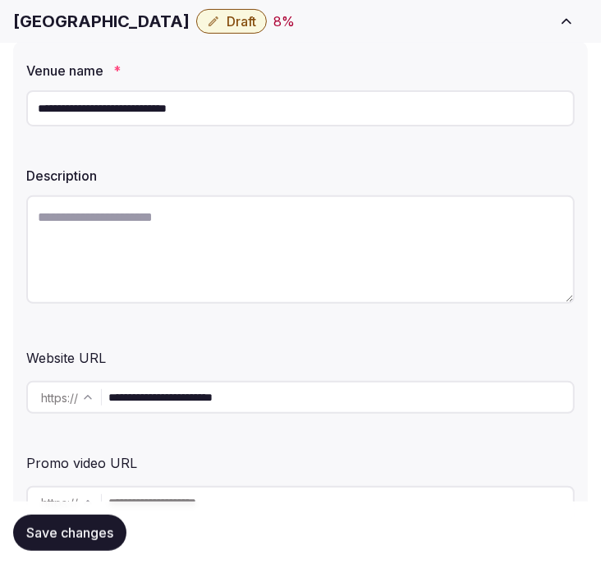
click at [219, 393] on input "**********" at bounding box center [340, 397] width 465 height 33
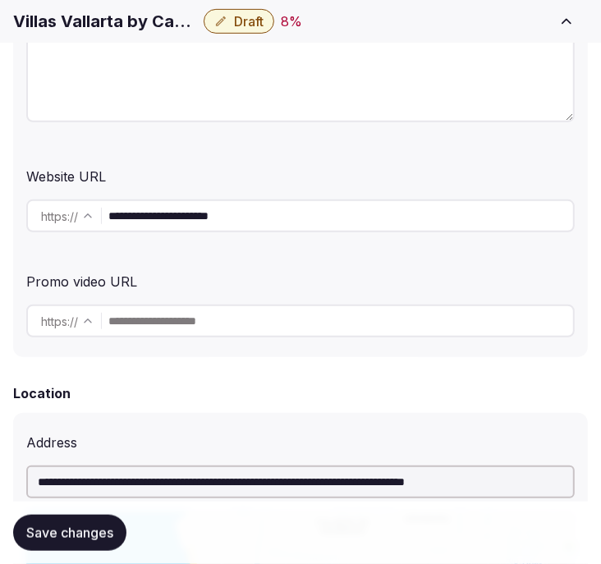
scroll to position [365, 0]
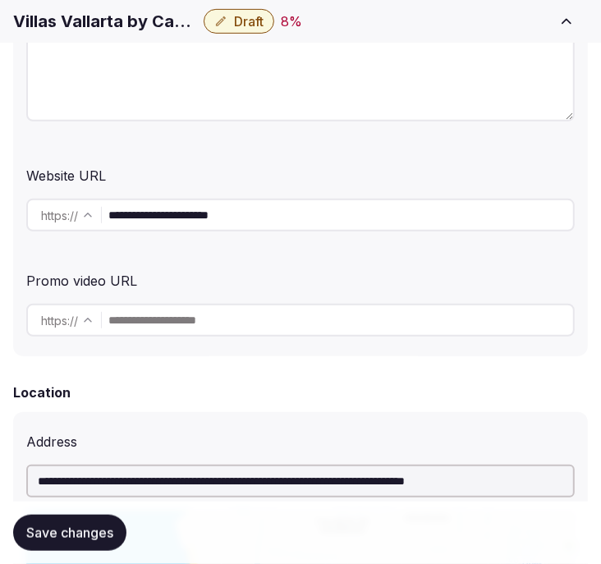
click at [163, 209] on input "**********" at bounding box center [340, 215] width 465 height 33
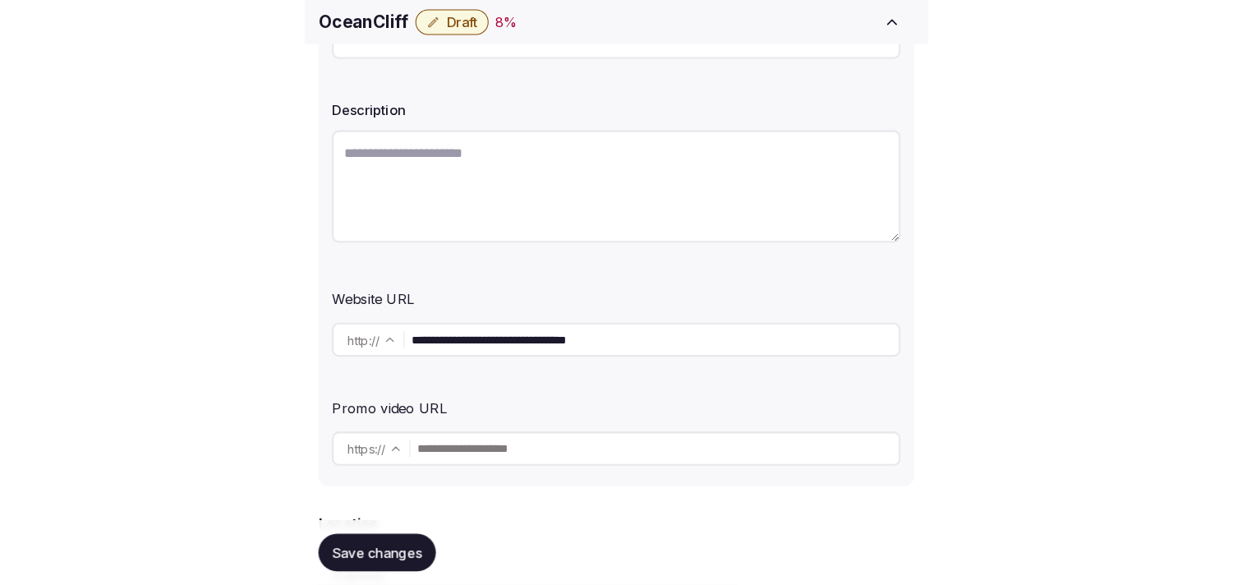
scroll to position [456, 0]
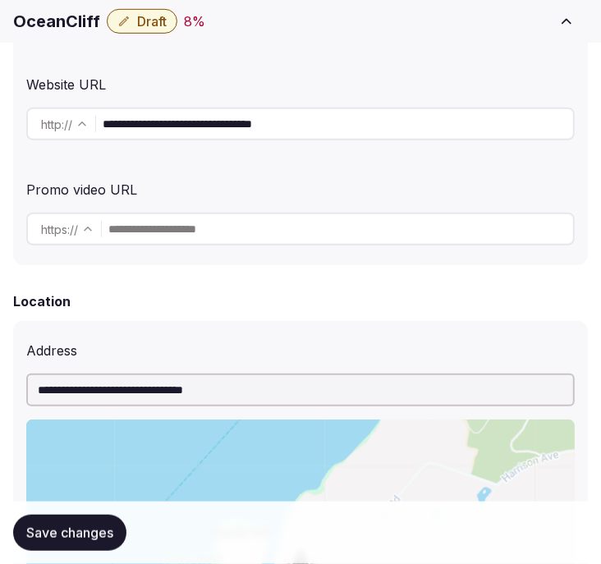
click at [214, 126] on input "**********" at bounding box center [338, 124] width 471 height 33
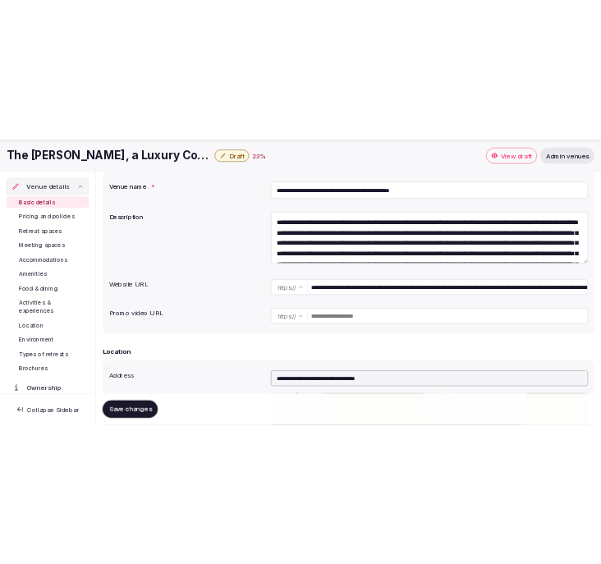
scroll to position [273, 0]
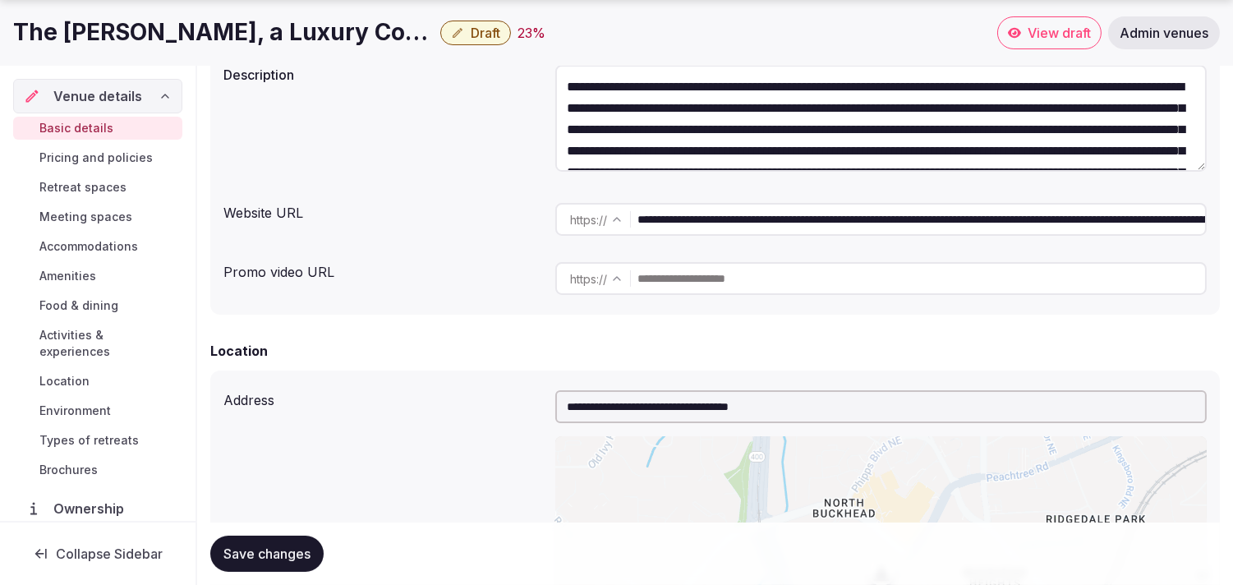
click at [732, 223] on input "**********" at bounding box center [921, 219] width 568 height 33
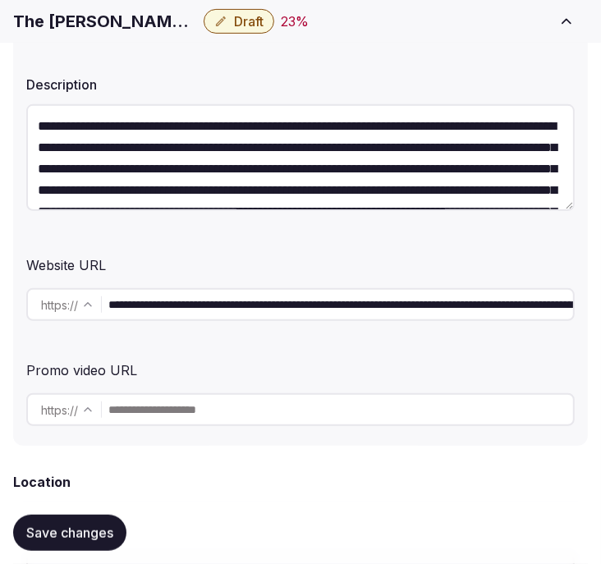
click at [483, 310] on input "**********" at bounding box center [340, 304] width 465 height 33
click at [494, 255] on div "Website URL" at bounding box center [300, 262] width 549 height 26
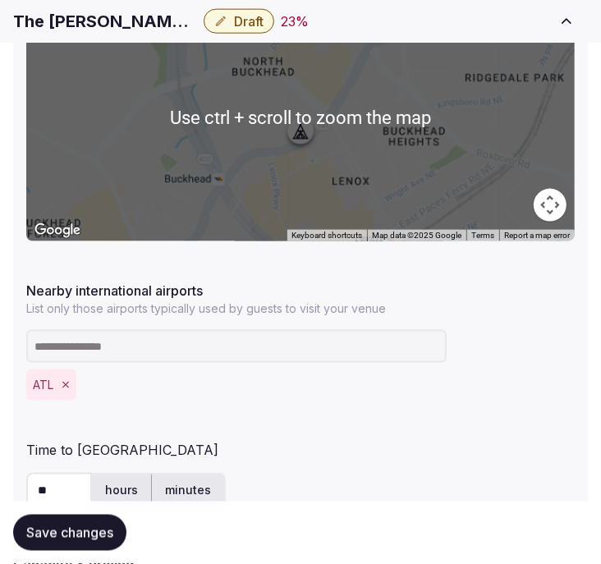
scroll to position [1095, 0]
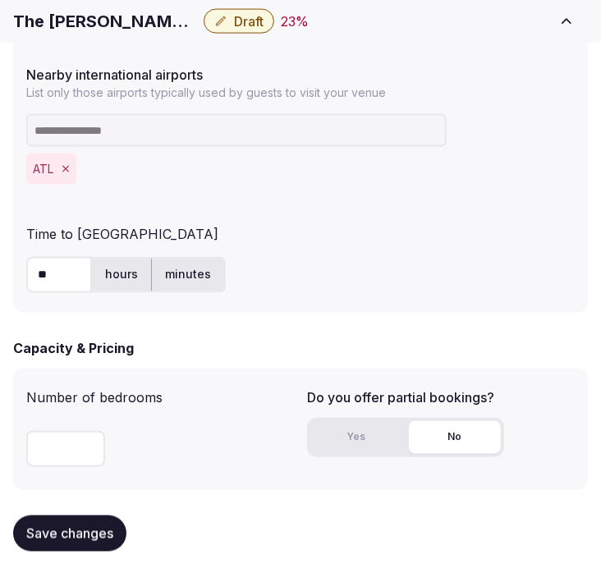
click at [149, 31] on h1 "The Whitley, a Luxury Collection Hotel, Atlanta Buckhead" at bounding box center [105, 21] width 184 height 23
copy div "The Whitley, a Luxury Collection Hotel, Atlanta Buckhead"
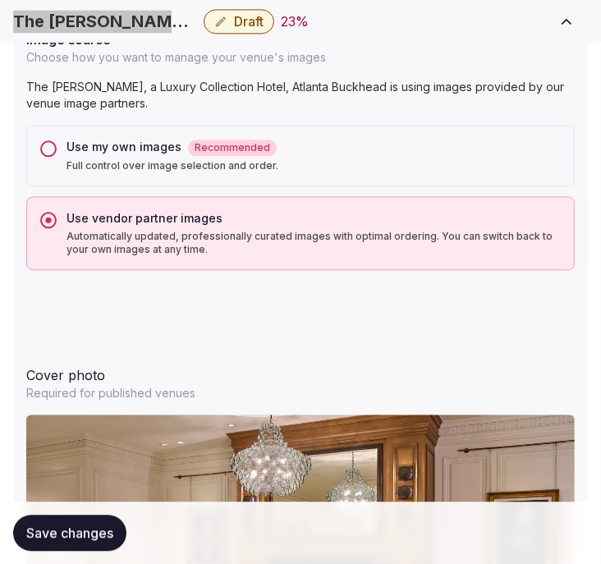
scroll to position [1643, 0]
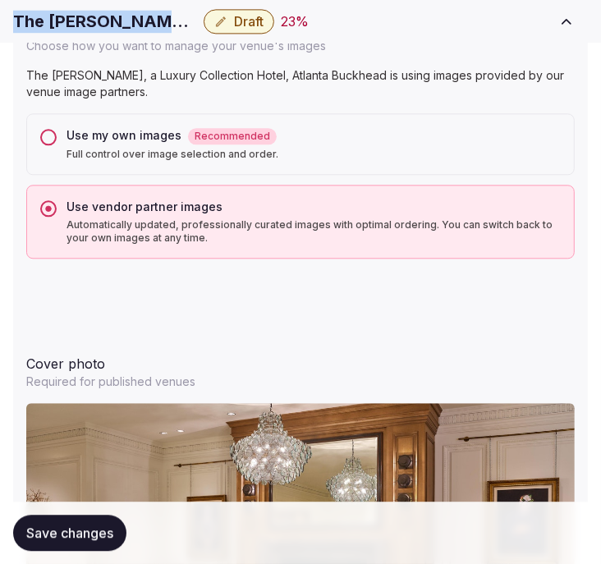
click at [47, 135] on button "Use my own images Recommended Full control over image selection and order." at bounding box center [48, 137] width 16 height 16
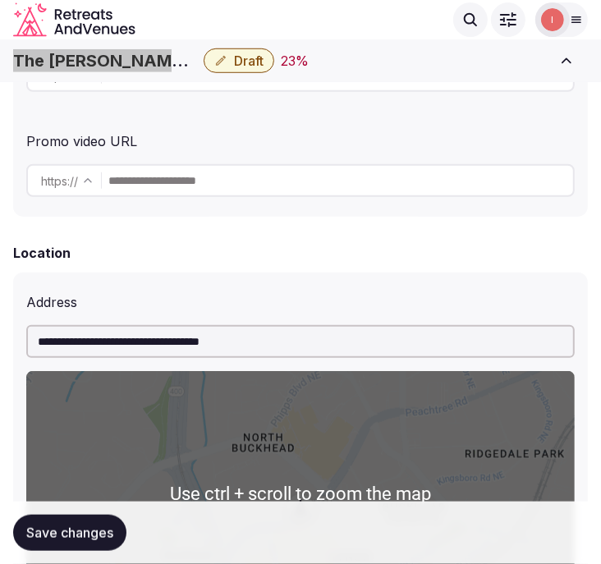
scroll to position [273, 0]
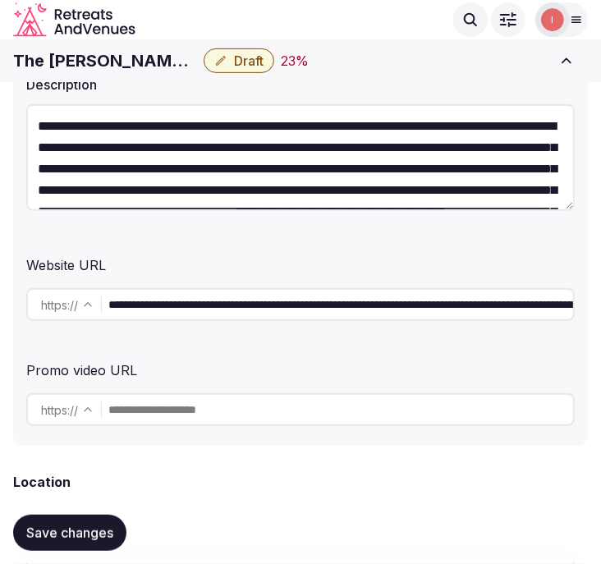
click at [306, 316] on input "**********" at bounding box center [340, 304] width 465 height 33
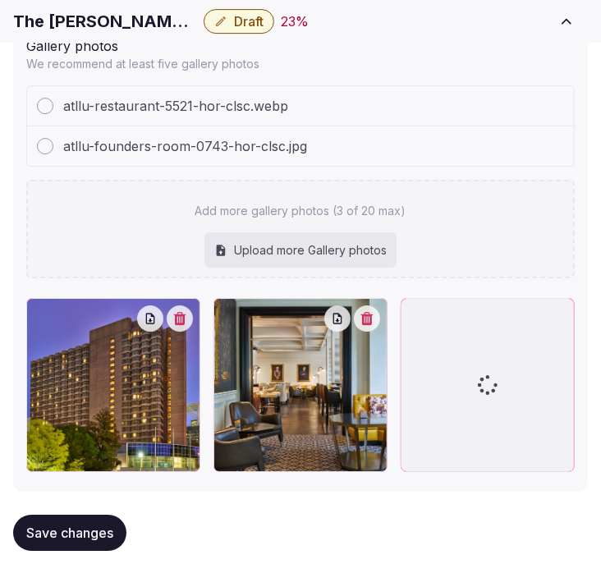
scroll to position [2400, 0]
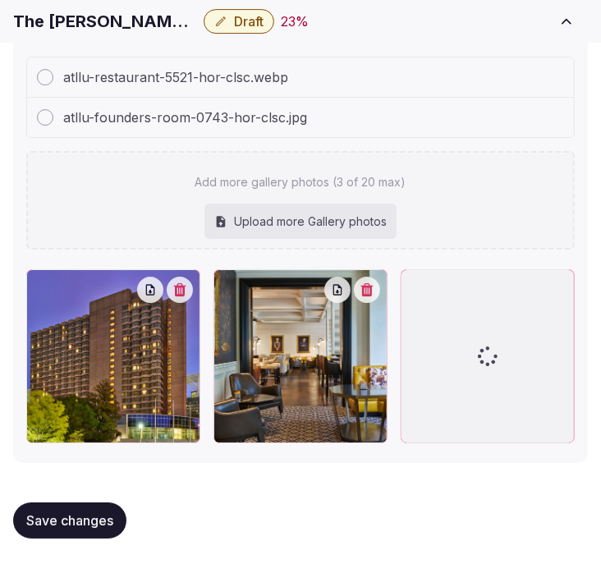
click at [103, 31] on h1 "The Whitley, a Luxury Collection Hotel, Atlanta Buckhead" at bounding box center [105, 21] width 184 height 23
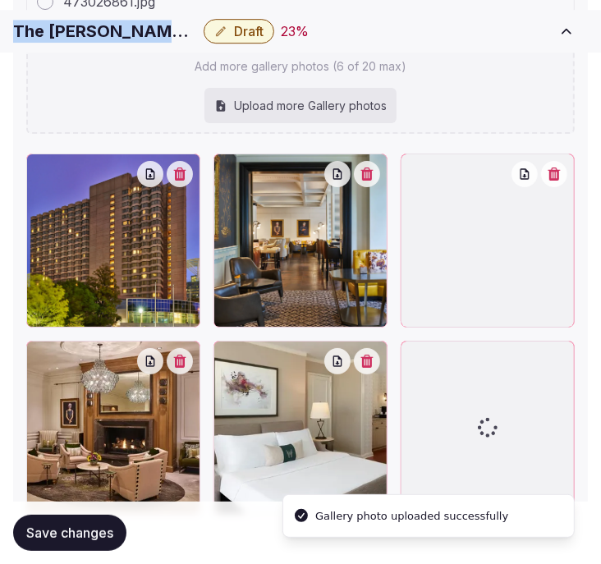
scroll to position [2668, 0]
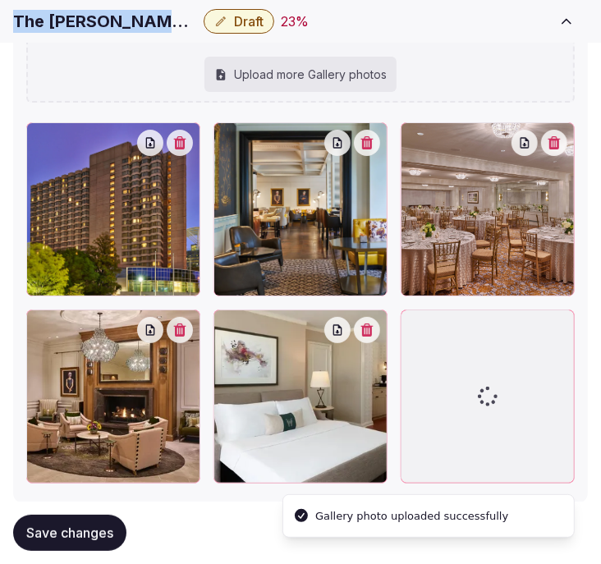
click at [374, 332] on icon "button" at bounding box center [367, 330] width 12 height 13
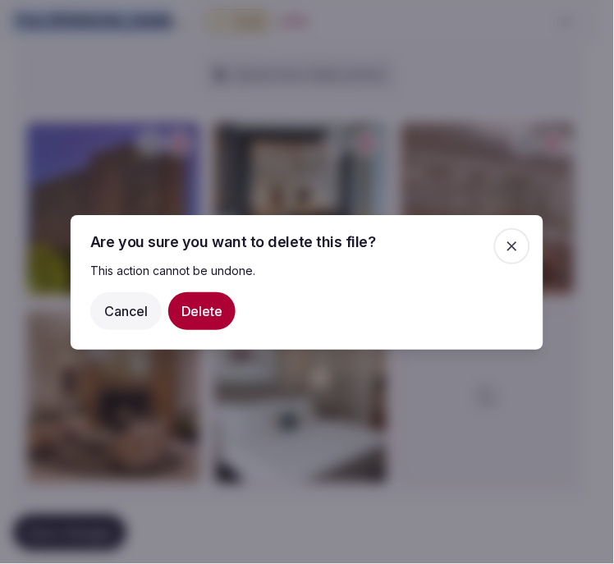
click at [208, 317] on button "Delete" at bounding box center [201, 311] width 67 height 38
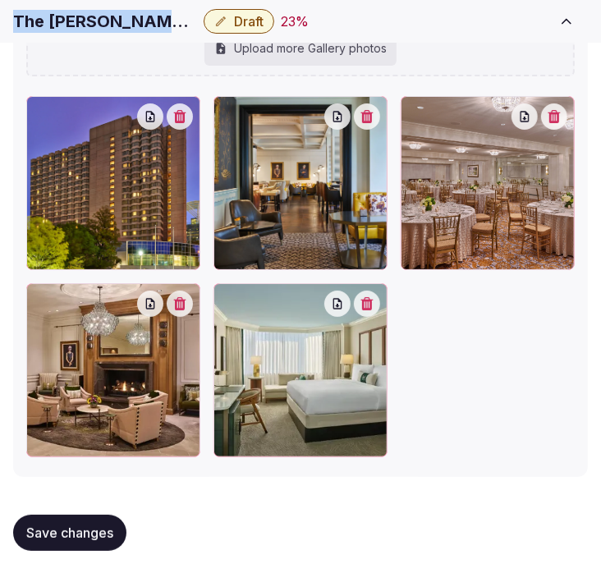
scroll to position [2708, 0]
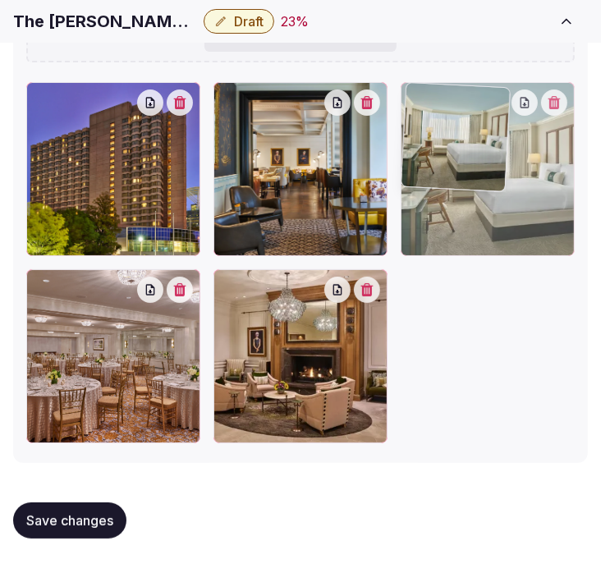
drag, startPoint x: 225, startPoint y: 280, endPoint x: 383, endPoint y: 136, distance: 213.9
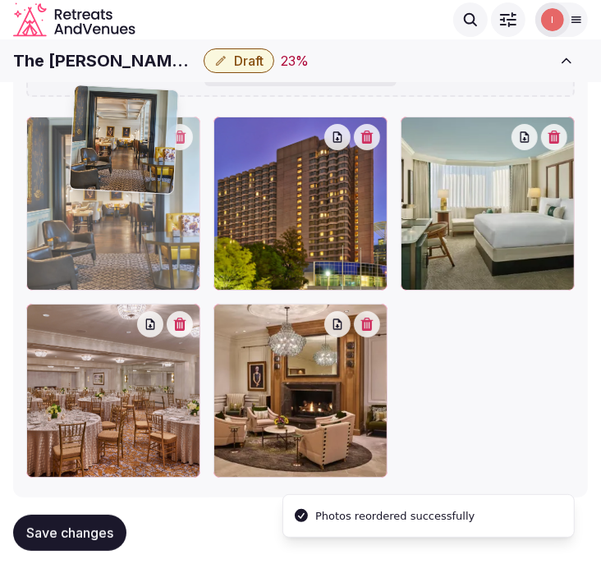
scroll to position [2663, 0]
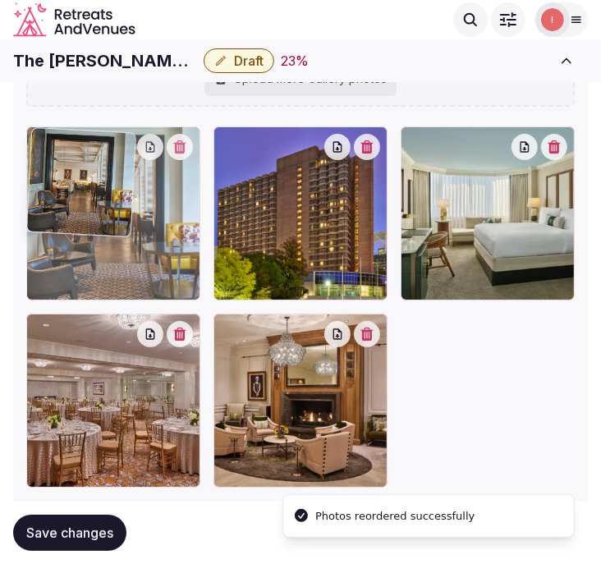
drag, startPoint x: 241, startPoint y: 100, endPoint x: 76, endPoint y: 134, distance: 167.7
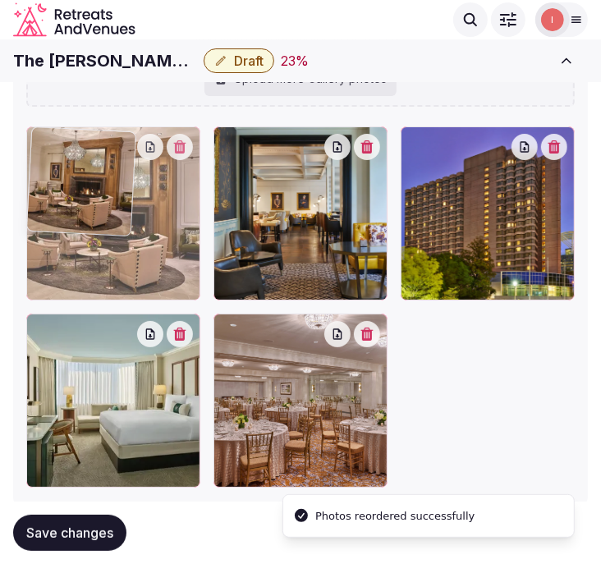
drag, startPoint x: 226, startPoint y: 338, endPoint x: 113, endPoint y: 169, distance: 203.0
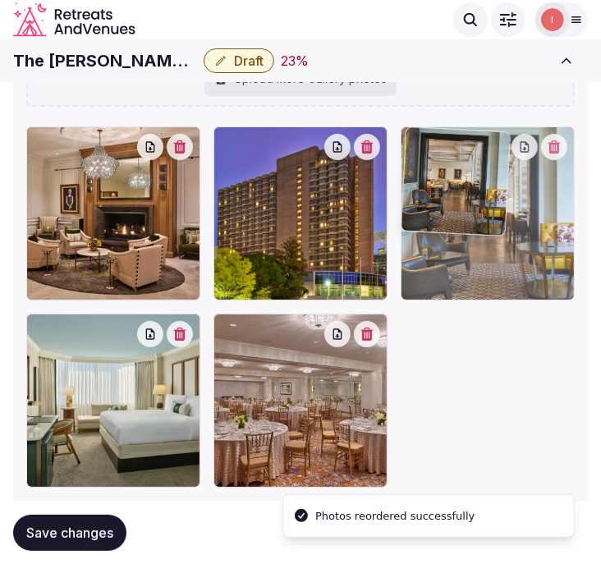
drag, startPoint x: 224, startPoint y: 138, endPoint x: 391, endPoint y: 172, distance: 170.3
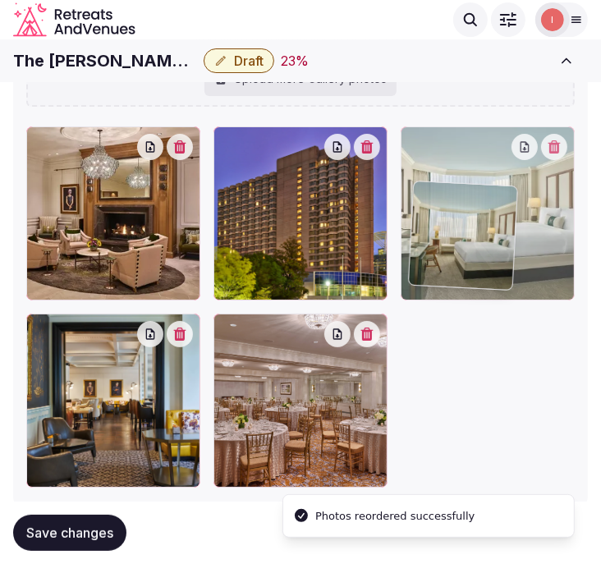
drag, startPoint x: 55, startPoint y: 326, endPoint x: 429, endPoint y: 201, distance: 394.0
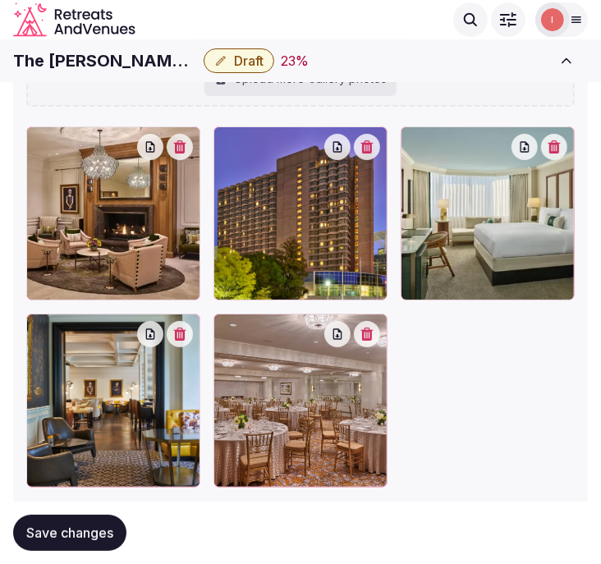
click at [109, 540] on span "Save changes" at bounding box center [69, 533] width 87 height 16
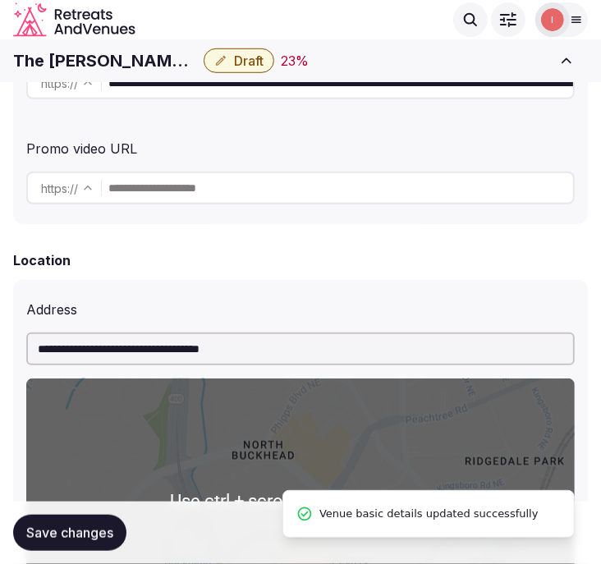
scroll to position [335, 0]
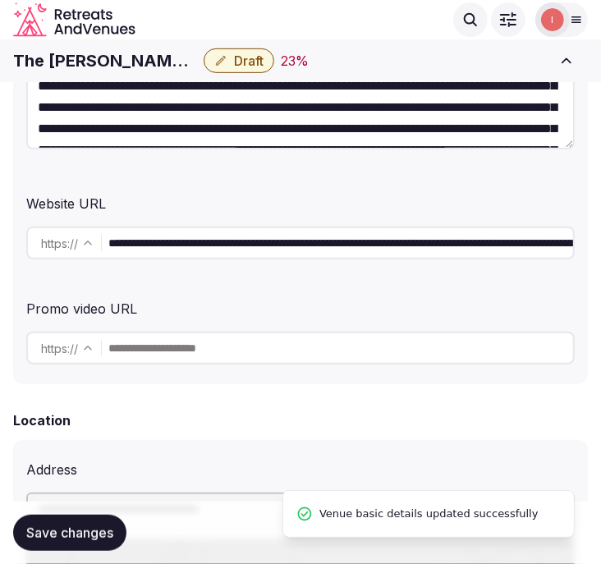
click at [220, 76] on div "The Whitley, a Luxury Collection Hotel, Atlanta Buckhead Draft 23 % View draft …" at bounding box center [300, 61] width 601 height 36
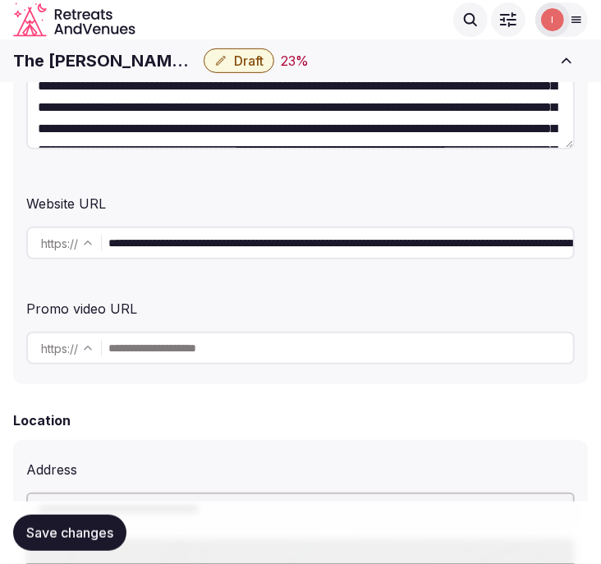
click at [237, 63] on span "Draft" at bounding box center [249, 61] width 30 height 16
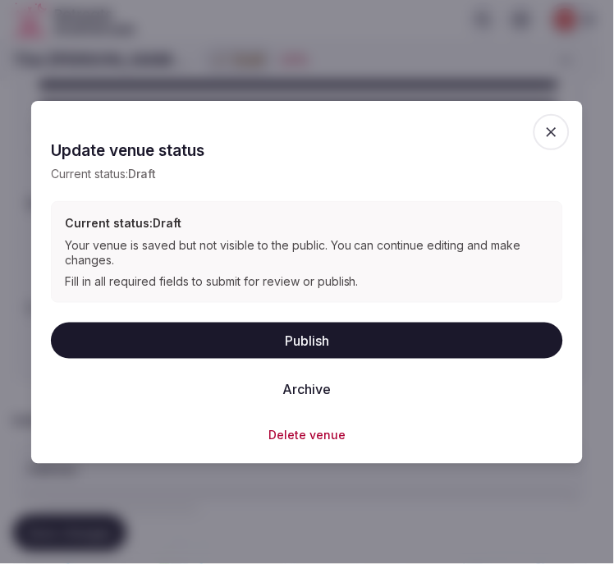
click at [359, 334] on button "Publish" at bounding box center [307, 341] width 512 height 36
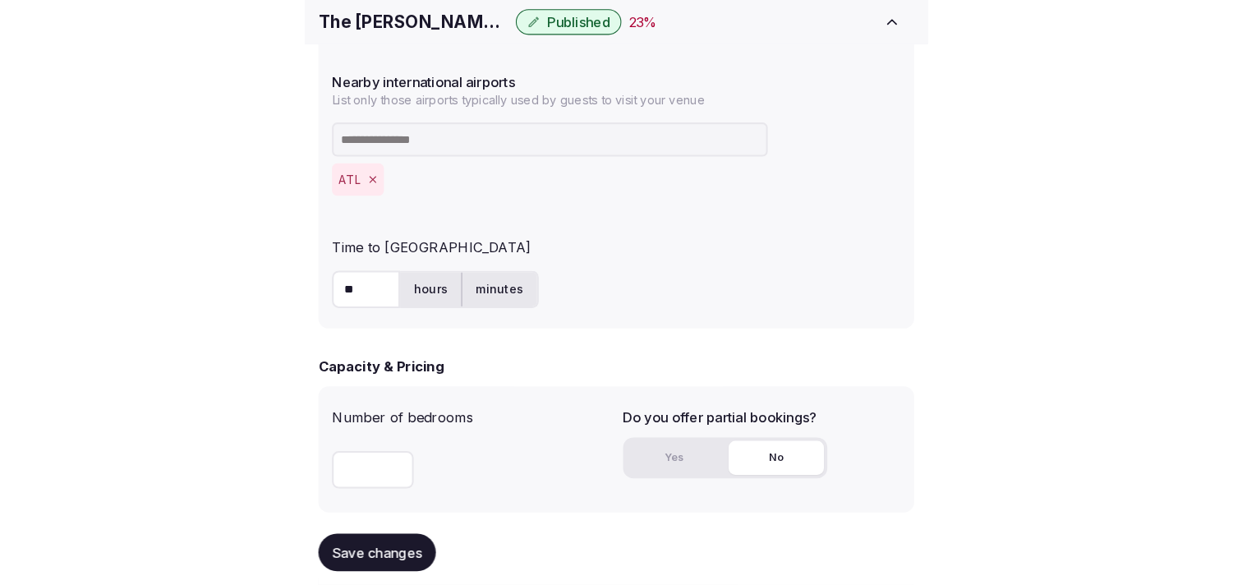
scroll to position [1156, 0]
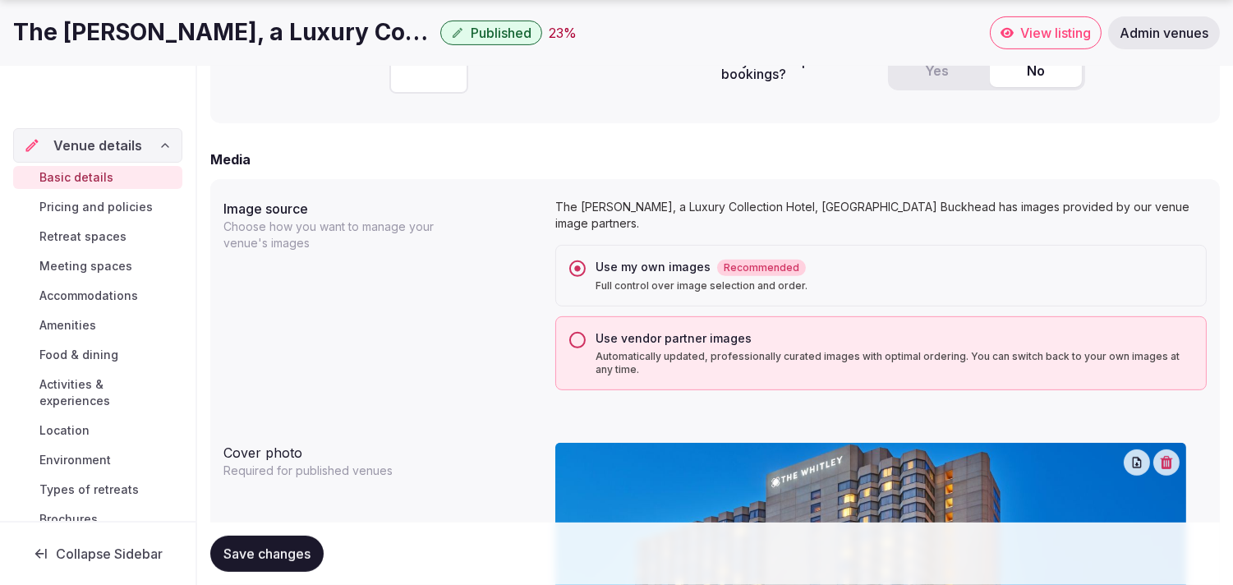
click at [126, 209] on span "Pricing and policies" at bounding box center [95, 207] width 113 height 16
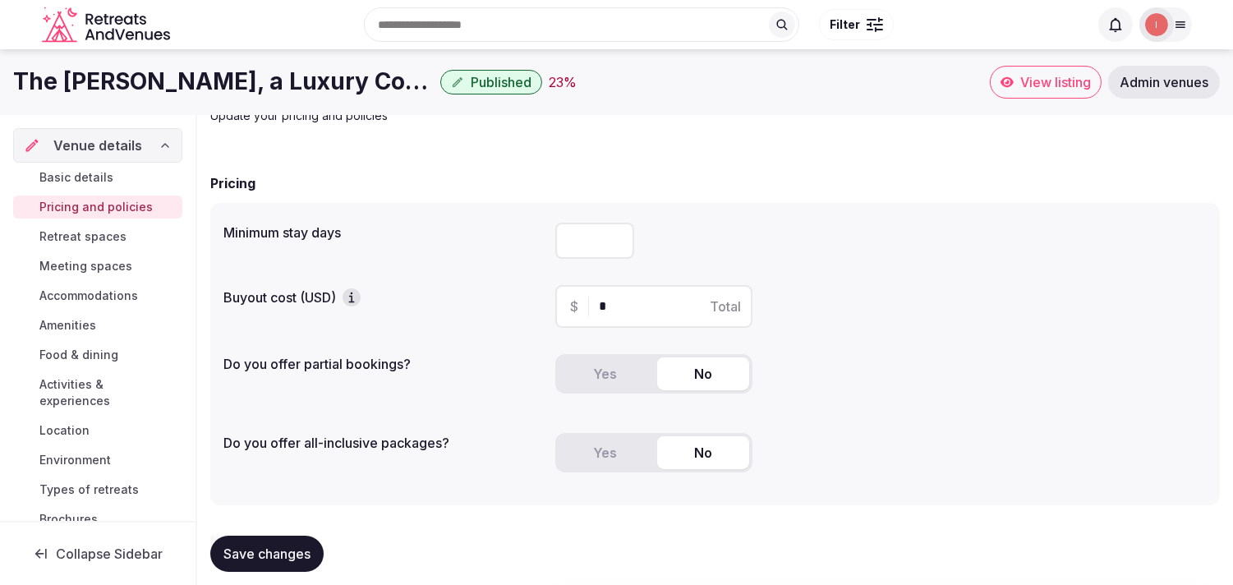
click at [112, 234] on span "Retreat spaces" at bounding box center [82, 236] width 87 height 16
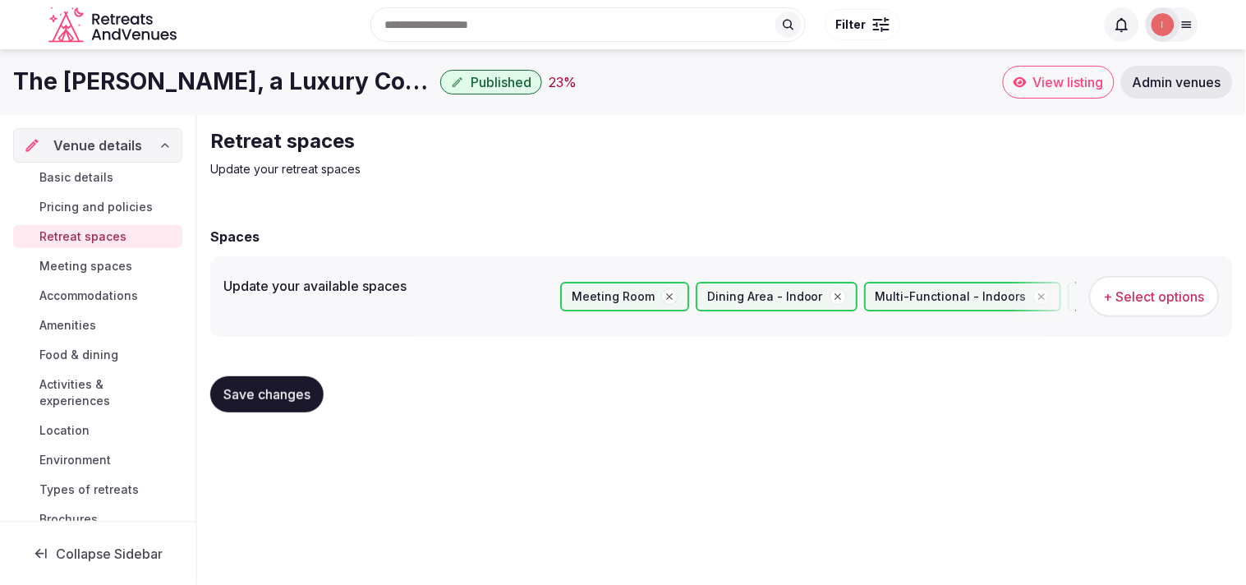
click at [74, 267] on span "Meeting spaces" at bounding box center [85, 266] width 93 height 16
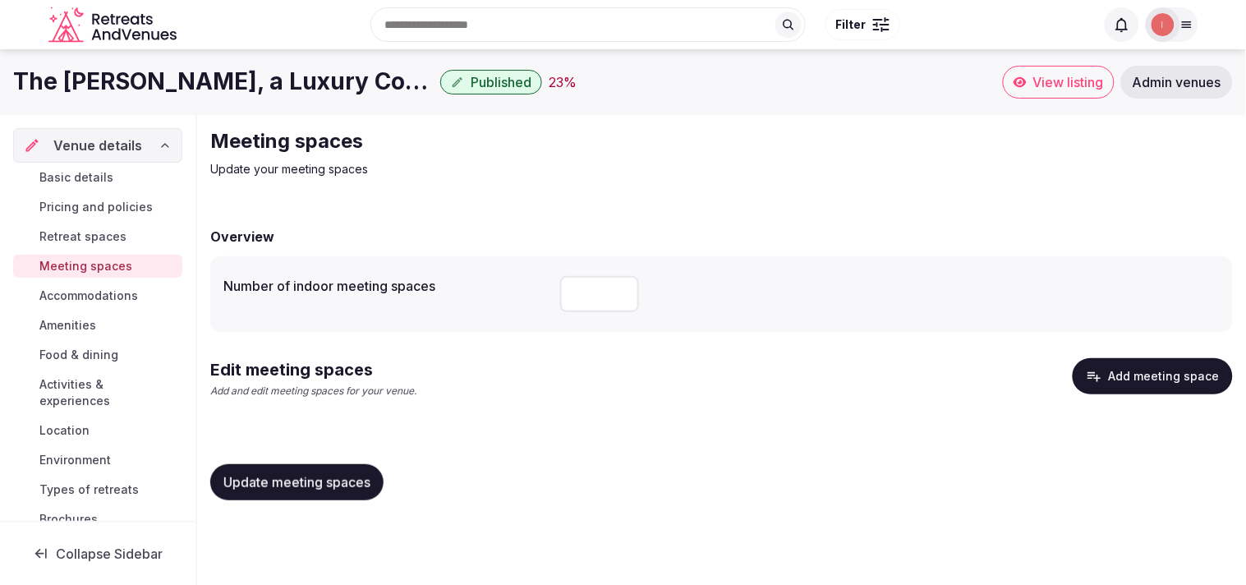
click at [93, 236] on span "Retreat spaces" at bounding box center [82, 236] width 87 height 16
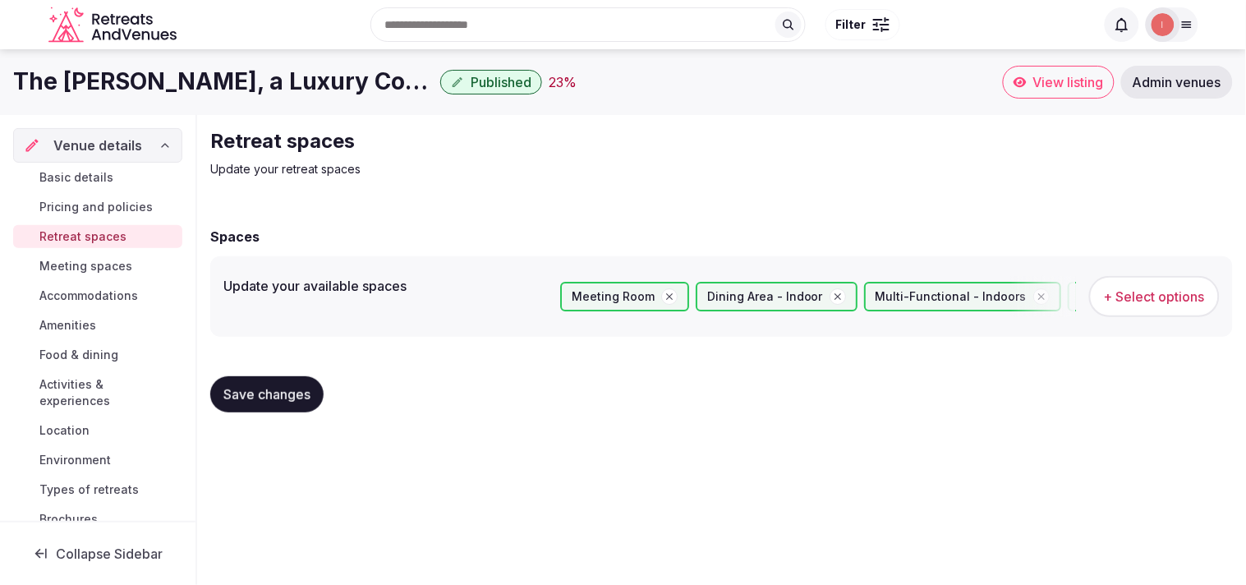
click at [1119, 308] on button "+ Select options" at bounding box center [1154, 296] width 131 height 41
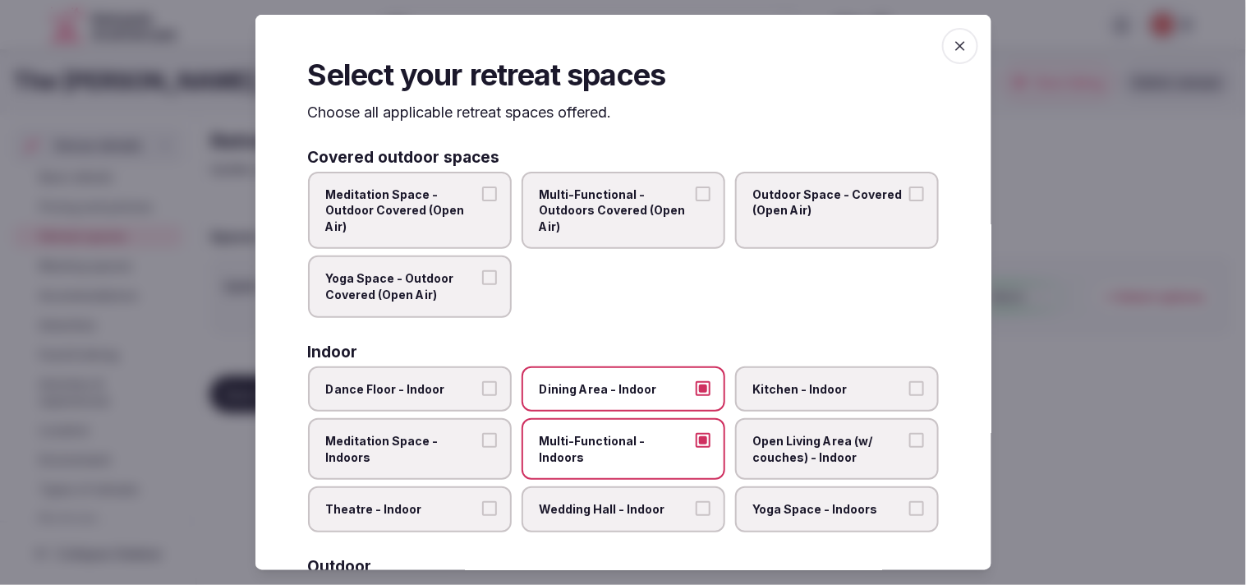
click at [951, 55] on span "button" at bounding box center [960, 46] width 36 height 36
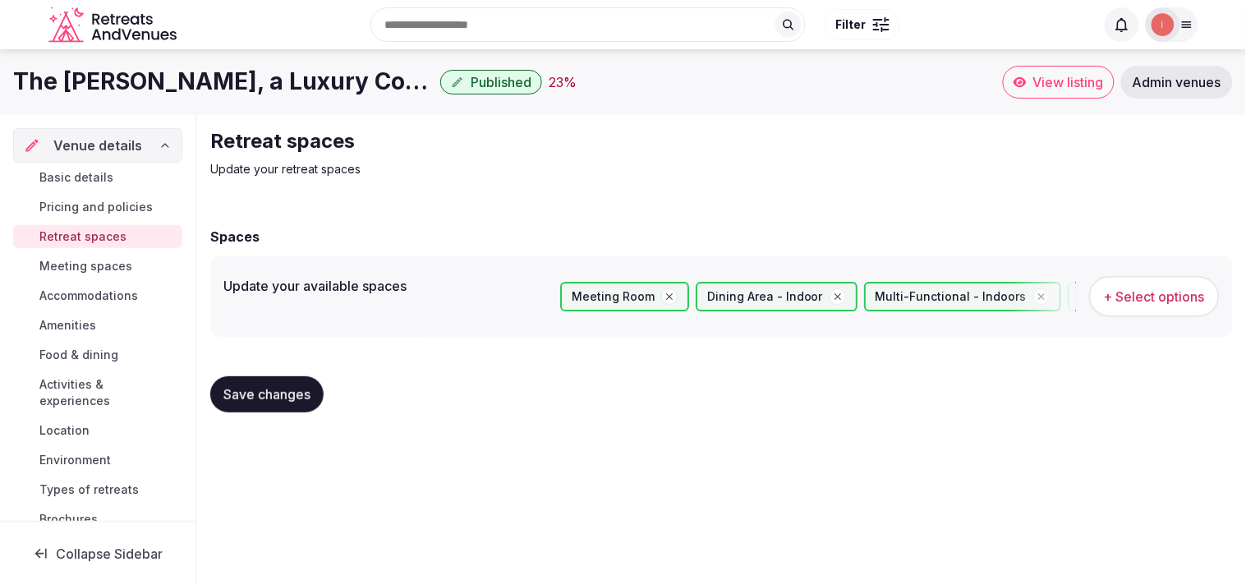
click at [250, 391] on span "Save changes" at bounding box center [266, 394] width 87 height 16
click at [117, 260] on span "Meeting spaces" at bounding box center [85, 266] width 93 height 16
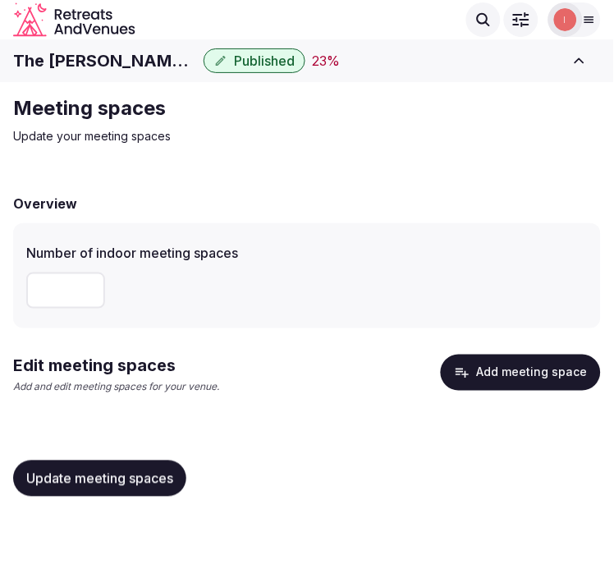
click at [41, 278] on input "number" at bounding box center [65, 291] width 79 height 36
type input "**"
click at [103, 490] on button "Update meeting spaces" at bounding box center [99, 479] width 173 height 36
click at [503, 362] on button "Add meeting space" at bounding box center [521, 373] width 160 height 36
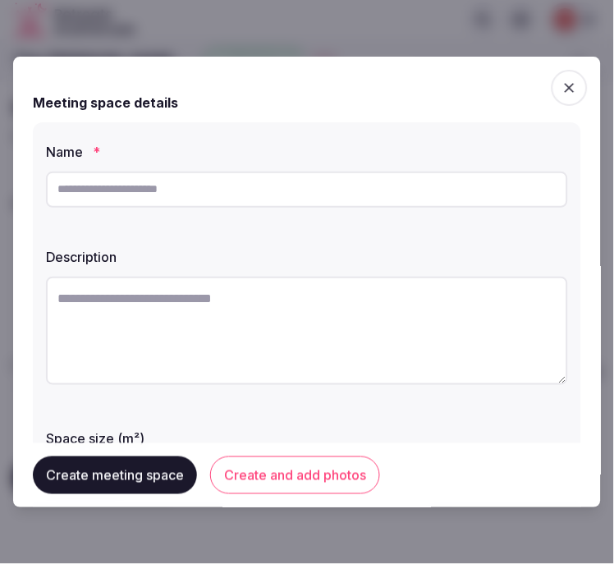
click at [235, 210] on div at bounding box center [307, 189] width 522 height 49
click at [243, 195] on input "text" at bounding box center [307, 190] width 522 height 36
paste input "**********"
type input "**********"
drag, startPoint x: 315, startPoint y: 342, endPoint x: 605, endPoint y: 302, distance: 293.4
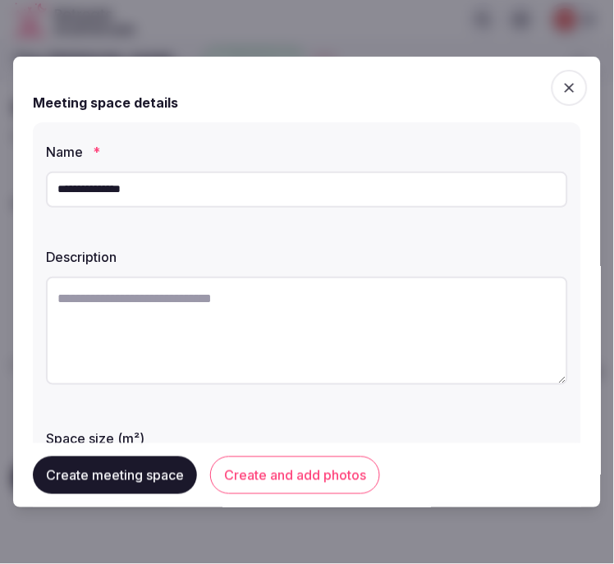
click at [319, 338] on textarea at bounding box center [307, 331] width 522 height 108
click at [287, 321] on textarea at bounding box center [307, 331] width 522 height 108
paste textarea "**********"
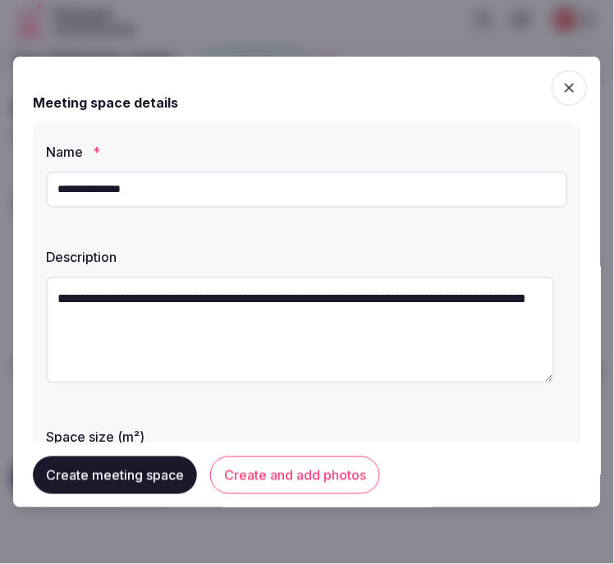
click at [171, 197] on input "**********" at bounding box center [307, 190] width 522 height 36
click at [140, 291] on textarea "**********" at bounding box center [300, 330] width 509 height 107
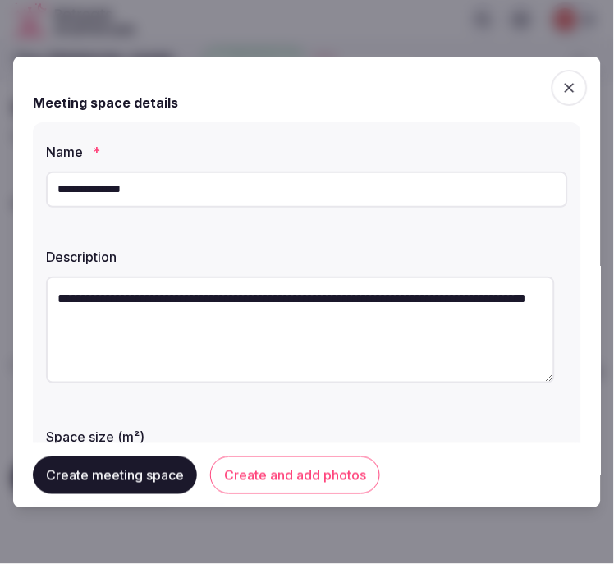
click at [140, 291] on textarea "**********" at bounding box center [300, 330] width 509 height 107
paste textarea "**********"
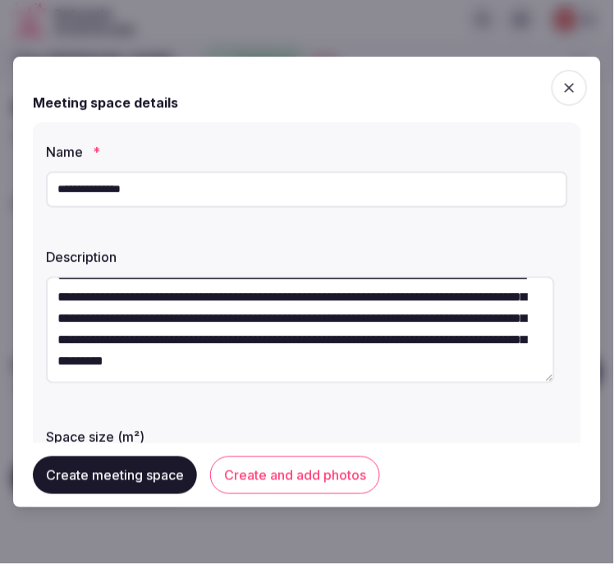
scroll to position [43, 0]
type textarea "**********"
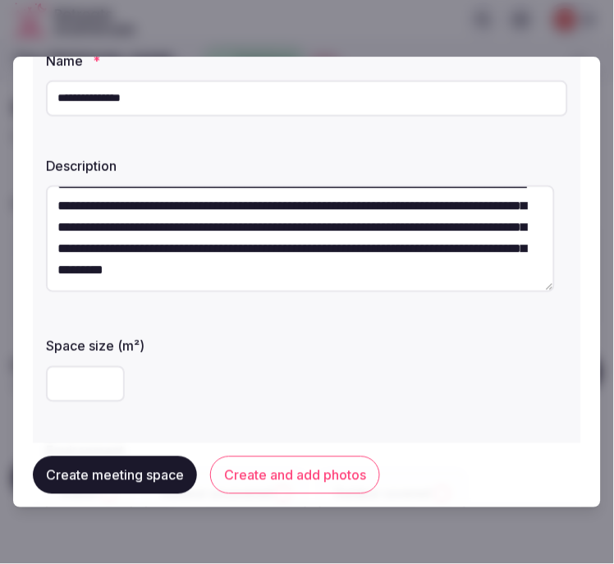
scroll to position [182, 0]
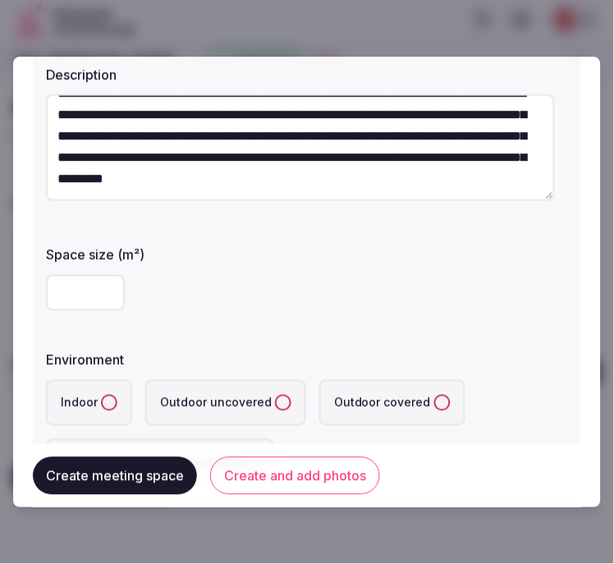
click at [87, 283] on input "number" at bounding box center [85, 293] width 79 height 36
type input "***"
click at [111, 400] on button "Indoor" at bounding box center [109, 403] width 16 height 16
click at [277, 322] on div "**********" at bounding box center [307, 222] width 549 height 565
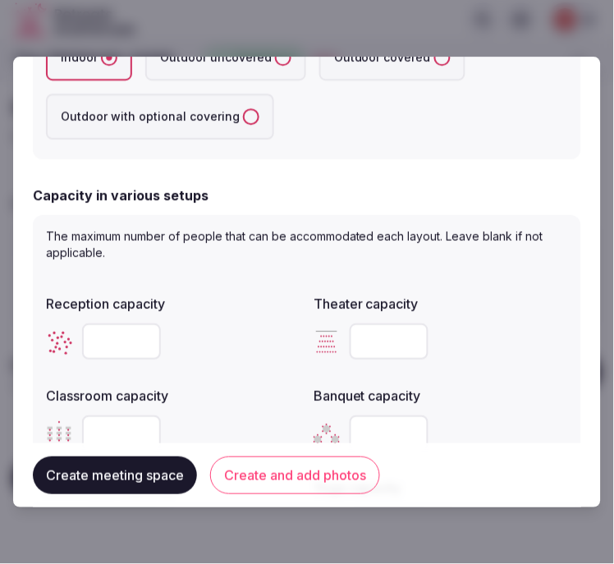
scroll to position [638, 0]
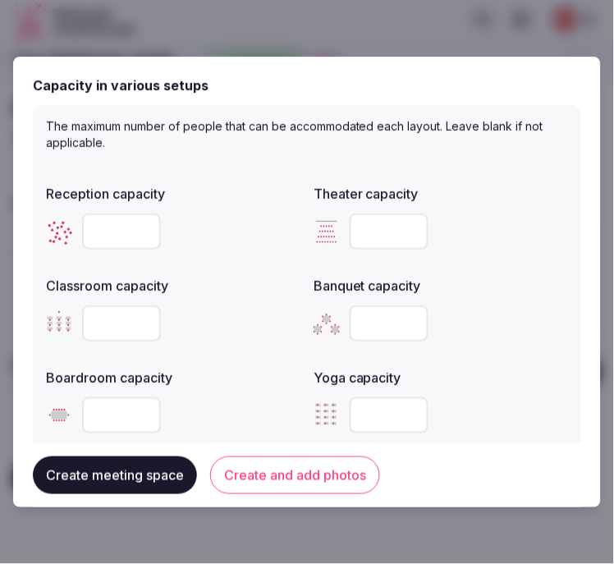
click at [113, 223] on input "number" at bounding box center [121, 232] width 79 height 36
type input "****"
click at [359, 237] on input "number" at bounding box center [389, 232] width 79 height 36
type input "****"
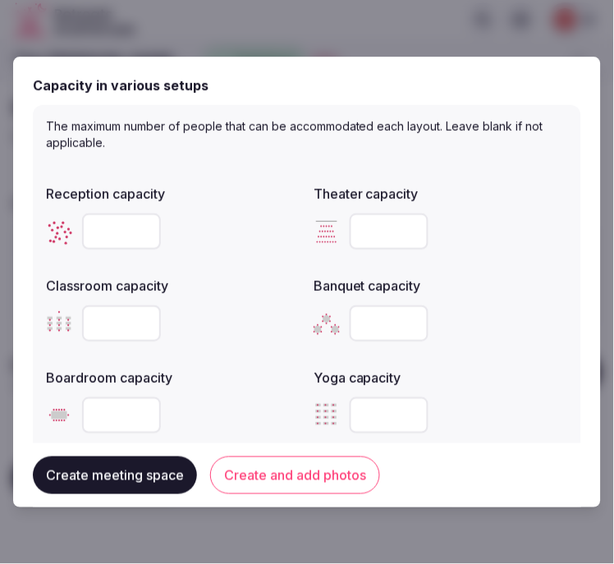
click at [126, 329] on input "number" at bounding box center [121, 324] width 79 height 36
type input "***"
click at [356, 317] on input "number" at bounding box center [389, 324] width 79 height 36
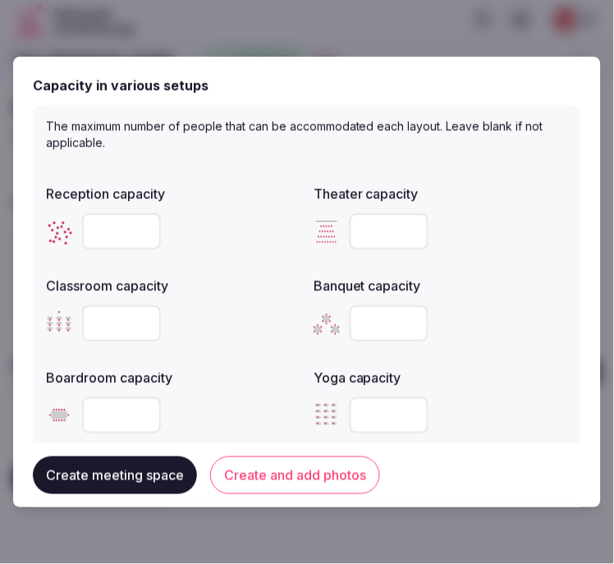
type input "***"
click at [117, 408] on input "number" at bounding box center [121, 416] width 79 height 36
click at [217, 421] on div at bounding box center [173, 416] width 255 height 36
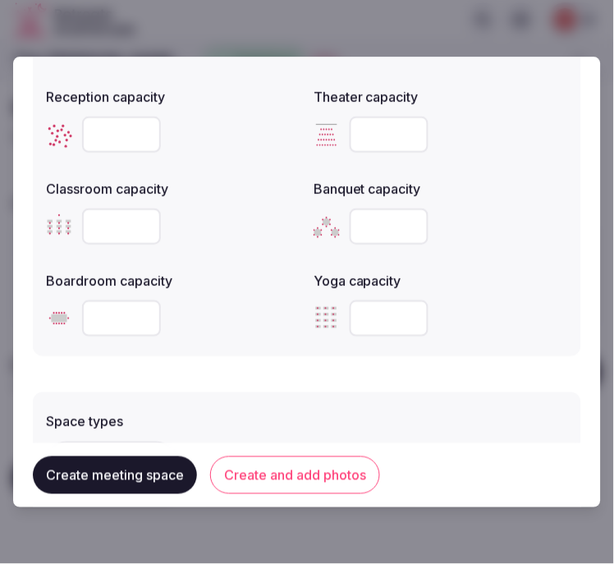
scroll to position [912, 0]
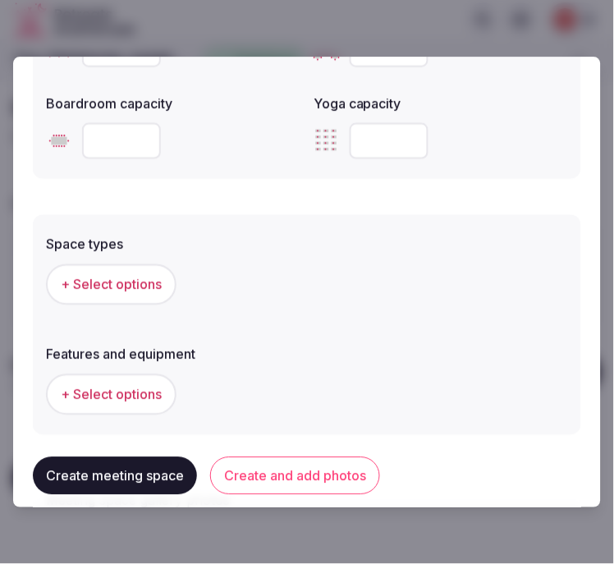
click at [128, 276] on span "+ Select options" at bounding box center [111, 285] width 101 height 18
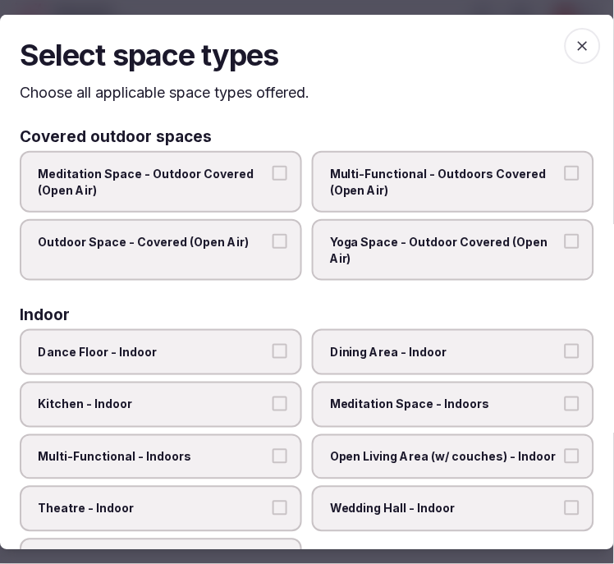
click at [402, 354] on span "Dining Area - Indoor" at bounding box center [445, 352] width 230 height 16
click at [565, 354] on button "Dining Area - Indoor" at bounding box center [572, 351] width 15 height 15
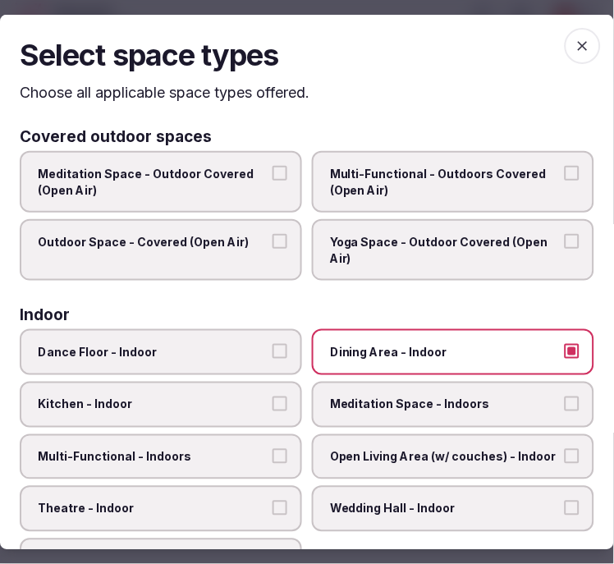
click at [234, 448] on span "Multi-Functional - Indoors" at bounding box center [153, 456] width 230 height 16
click at [273, 448] on button "Multi-Functional - Indoors" at bounding box center [280, 455] width 15 height 15
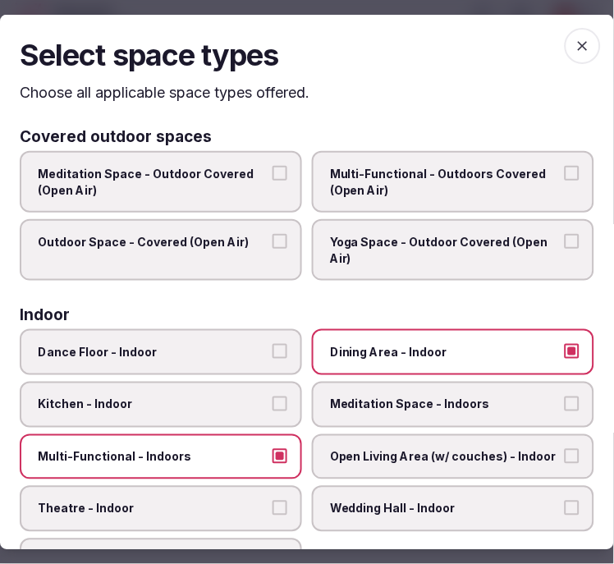
click at [240, 501] on span "Theatre - Indoor" at bounding box center [153, 509] width 230 height 16
click at [273, 501] on button "Theatre - Indoor" at bounding box center [280, 508] width 15 height 15
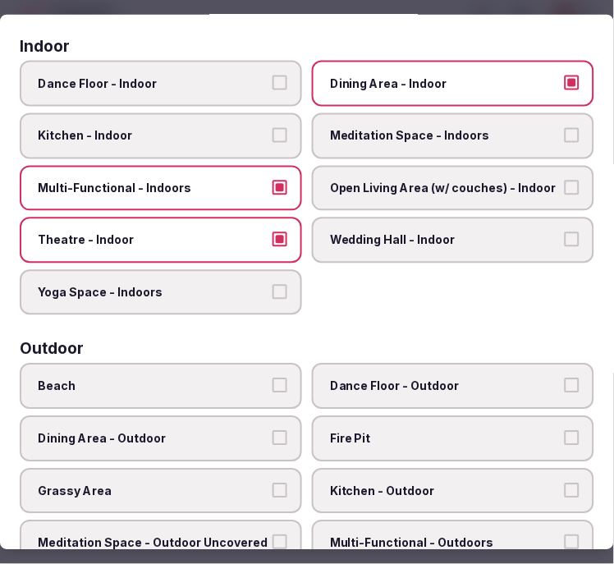
scroll to position [182, 0]
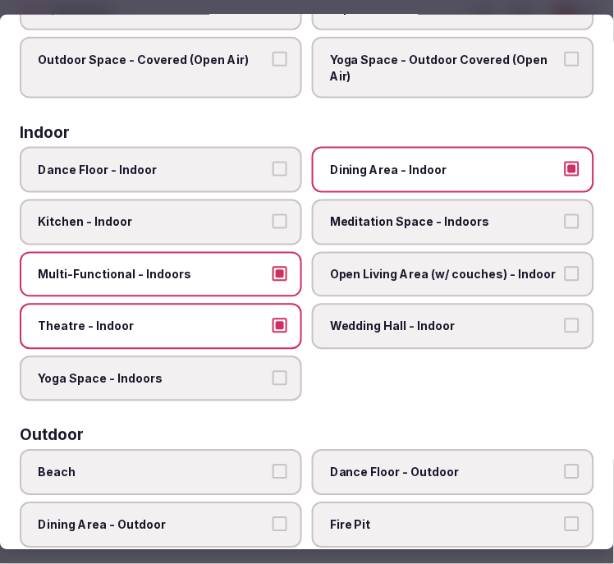
click at [365, 251] on label "Open Living Area (w/ couches) - Indoor" at bounding box center [453, 274] width 283 height 46
click at [565, 266] on button "Open Living Area (w/ couches) - Indoor" at bounding box center [572, 273] width 15 height 15
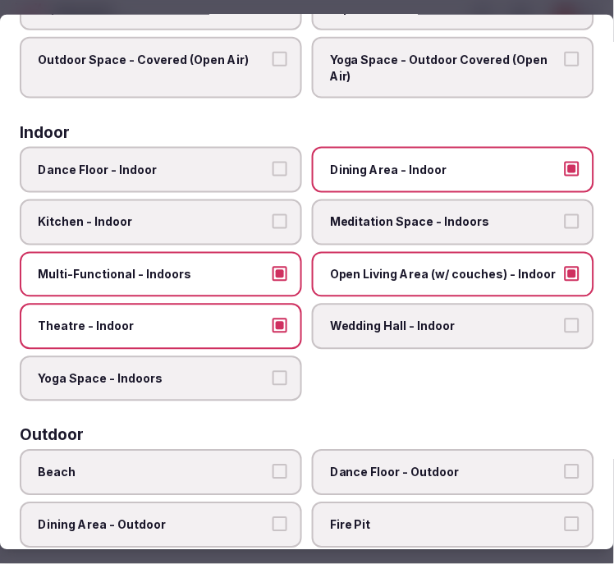
click at [366, 266] on span "Open Living Area (w/ couches) - Indoor" at bounding box center [445, 274] width 230 height 16
click at [565, 266] on button "Open Living Area (w/ couches) - Indoor" at bounding box center [572, 273] width 15 height 15
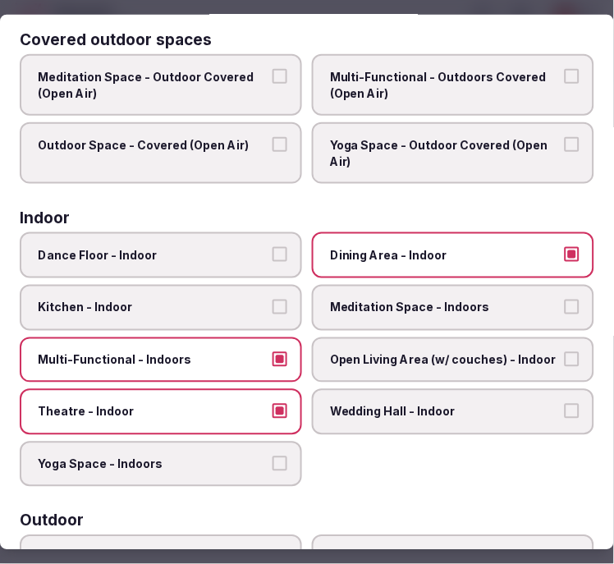
scroll to position [0, 0]
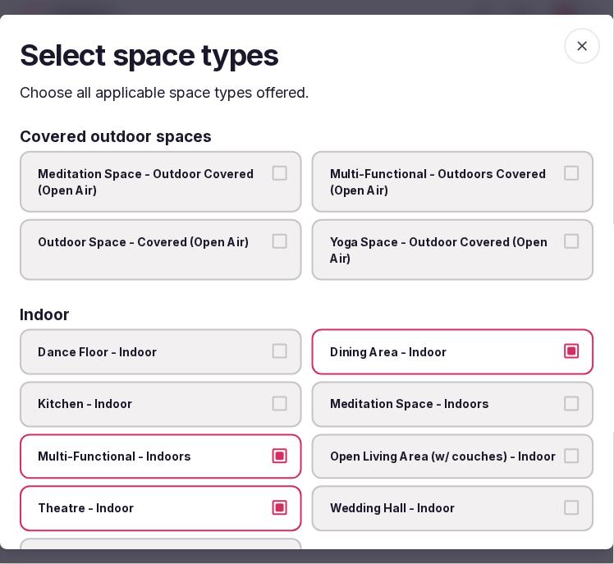
click at [575, 42] on icon "button" at bounding box center [583, 45] width 16 height 16
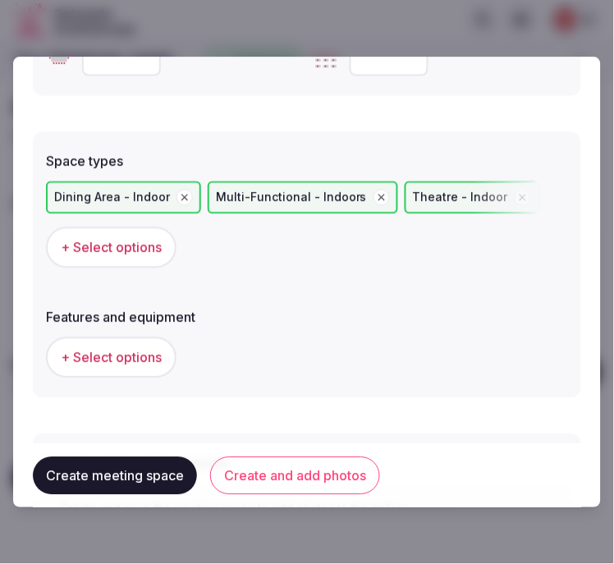
scroll to position [1095, 0]
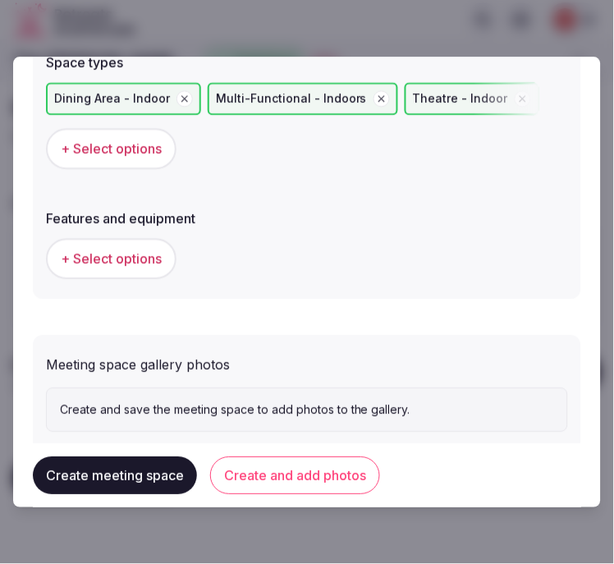
click at [126, 250] on span "+ Select options" at bounding box center [111, 259] width 101 height 18
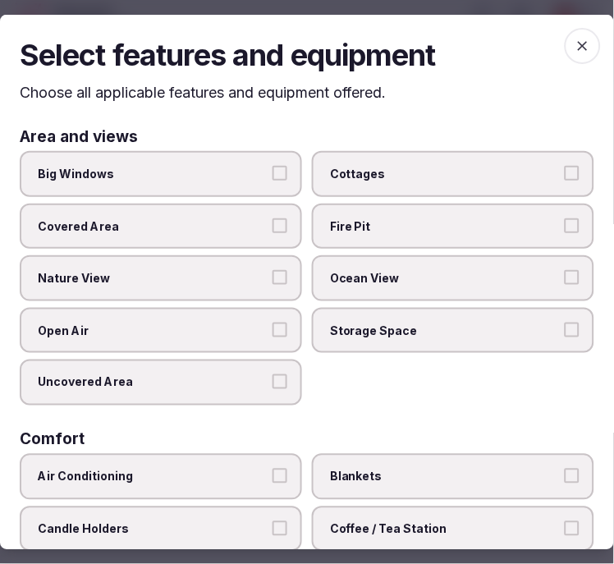
click at [198, 177] on span "Big Windows" at bounding box center [153, 174] width 230 height 16
click at [273, 177] on button "Big Windows" at bounding box center [280, 173] width 15 height 15
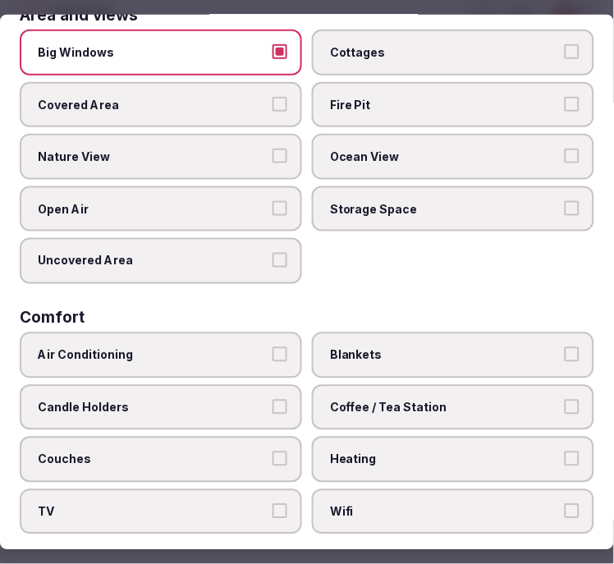
scroll to position [91, 0]
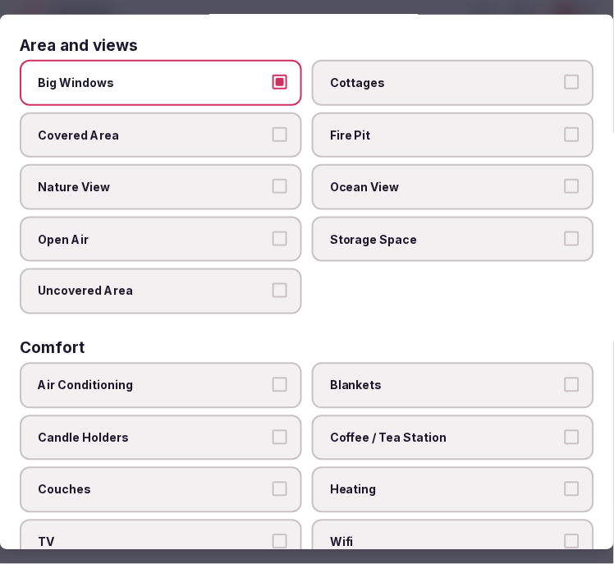
click at [279, 195] on label "Nature View" at bounding box center [161, 187] width 283 height 46
click at [279, 194] on button "Nature View" at bounding box center [280, 186] width 15 height 15
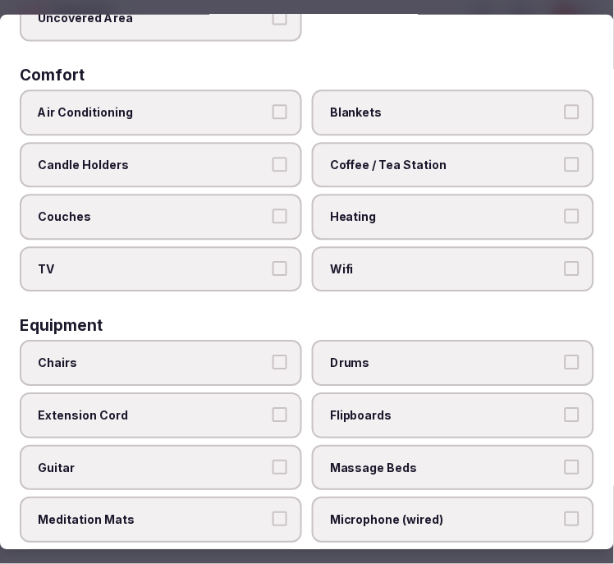
scroll to position [365, 0]
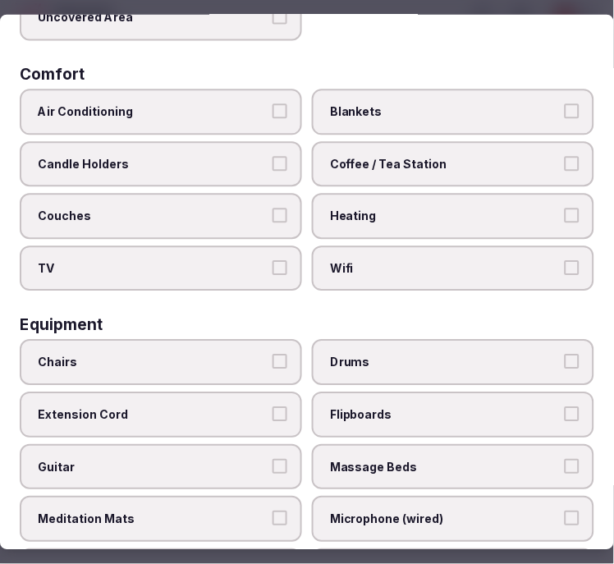
click at [250, 90] on label "Air Conditioning" at bounding box center [161, 113] width 283 height 46
click at [273, 104] on button "Air Conditioning" at bounding box center [280, 111] width 15 height 15
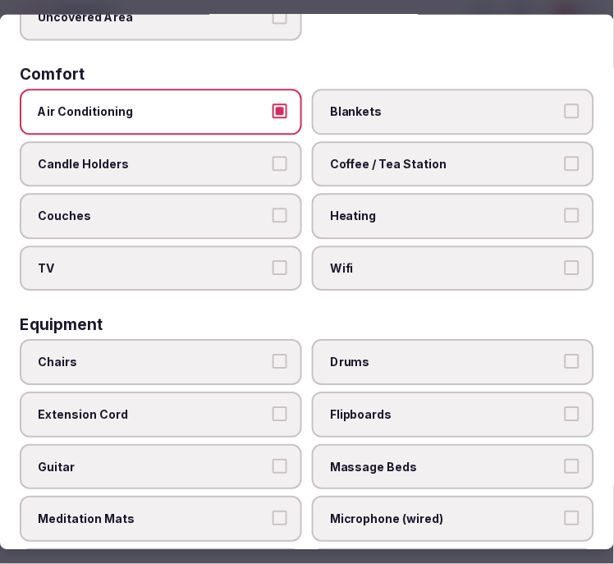
click at [370, 246] on label "Wifi" at bounding box center [453, 269] width 283 height 46
click at [565, 261] on button "Wifi" at bounding box center [572, 268] width 15 height 15
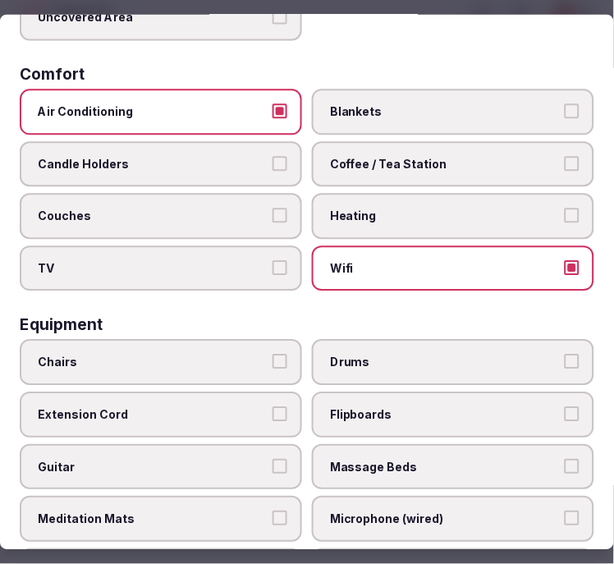
click at [425, 104] on span "Blankets" at bounding box center [445, 112] width 230 height 16
click at [565, 104] on button "Blankets" at bounding box center [572, 111] width 15 height 15
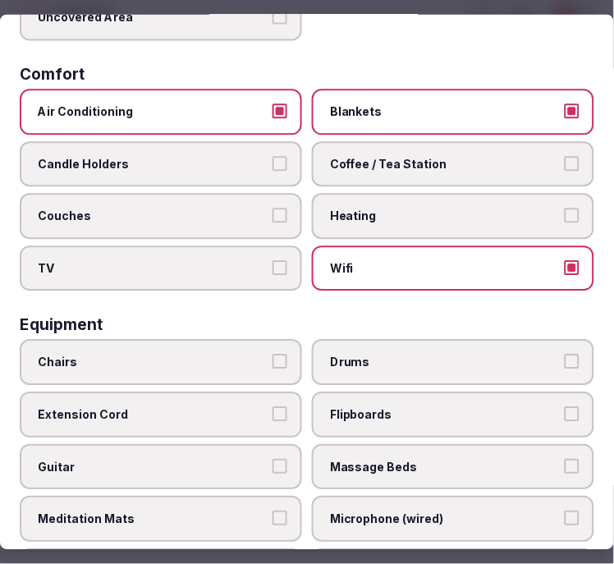
click at [210, 355] on span "Chairs" at bounding box center [153, 363] width 230 height 16
click at [273, 355] on button "Chairs" at bounding box center [280, 362] width 15 height 15
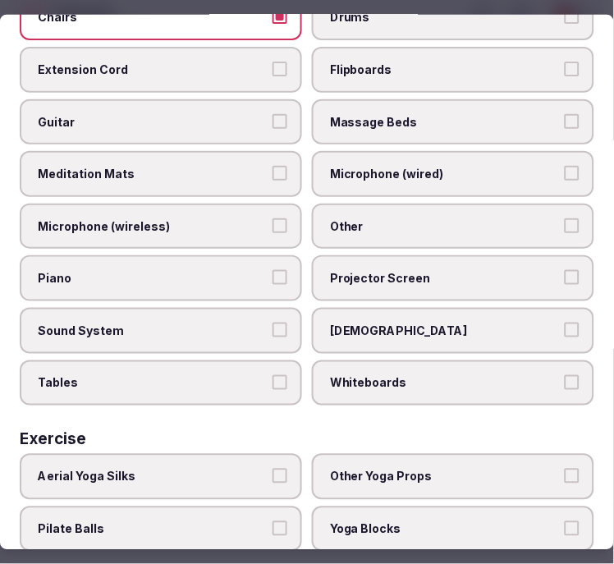
scroll to position [729, 0]
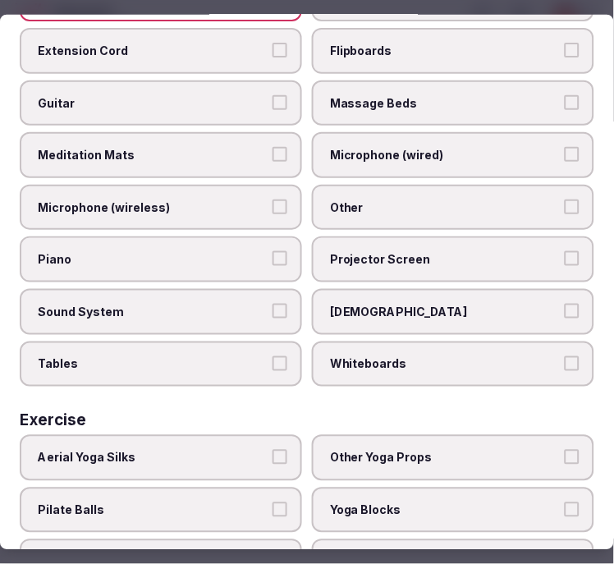
click at [393, 199] on span "Other" at bounding box center [445, 207] width 230 height 16
click at [565, 199] on button "Other" at bounding box center [572, 206] width 15 height 15
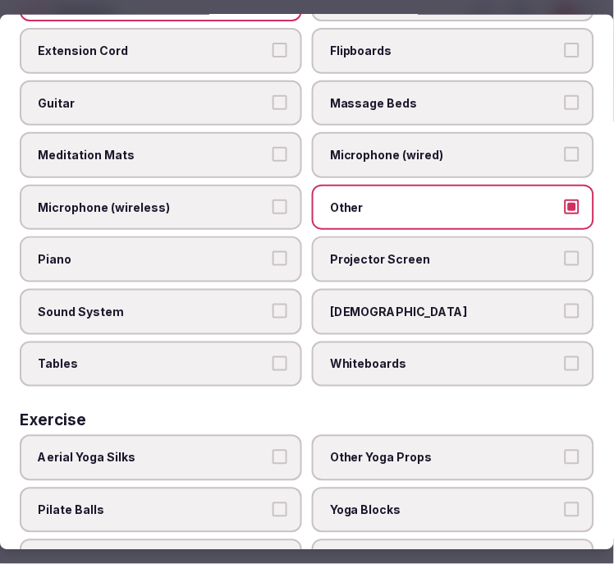
click at [330, 251] on span "Projector Screen" at bounding box center [445, 259] width 230 height 16
click at [565, 251] on button "Projector Screen" at bounding box center [572, 258] width 15 height 15
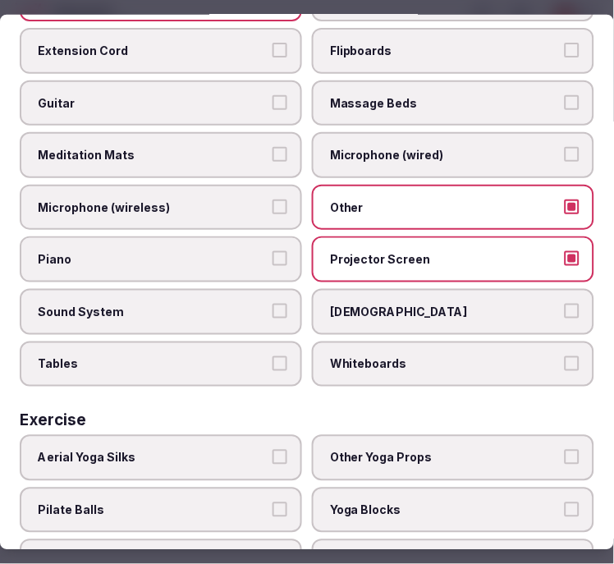
click at [283, 289] on label "Sound System" at bounding box center [161, 312] width 283 height 46
click at [283, 304] on button "Sound System" at bounding box center [280, 311] width 15 height 15
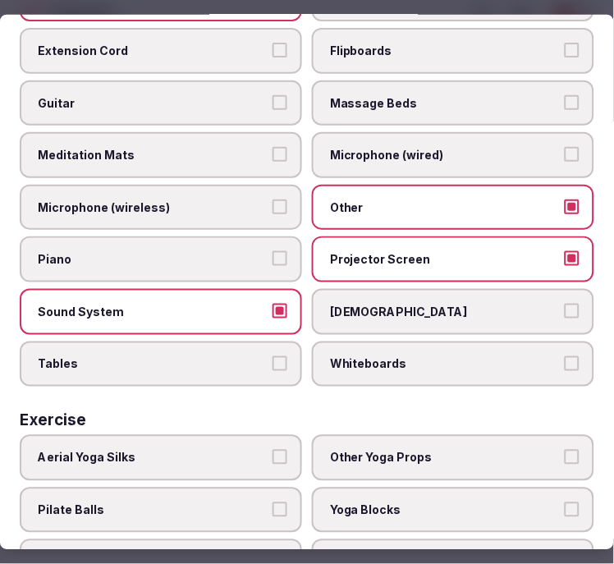
click at [259, 349] on label "Tables" at bounding box center [161, 364] width 283 height 46
click at [273, 356] on button "Tables" at bounding box center [280, 363] width 15 height 15
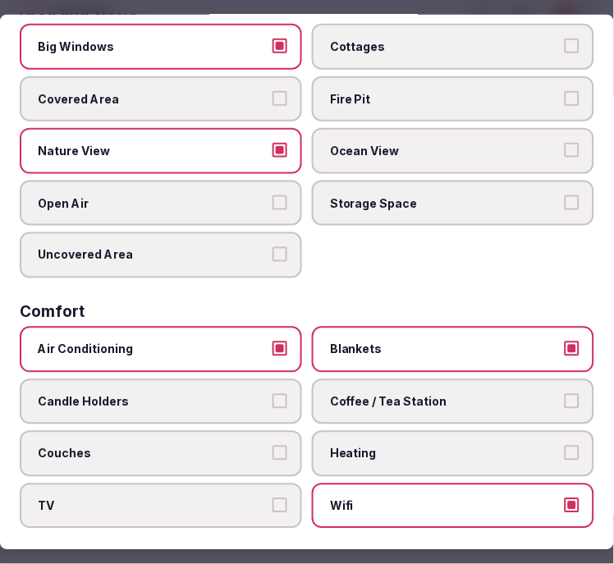
scroll to position [0, 0]
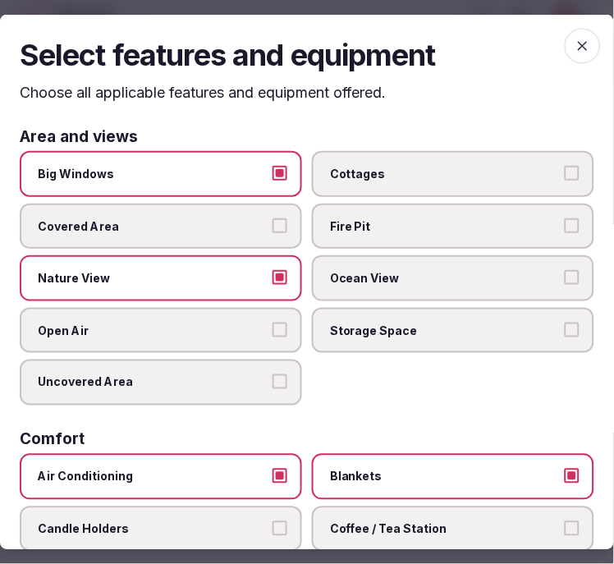
click at [575, 45] on icon "button" at bounding box center [583, 45] width 16 height 16
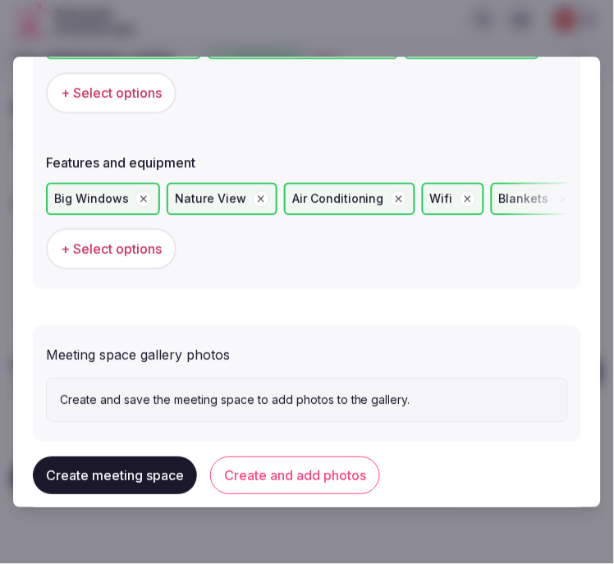
scroll to position [1171, 0]
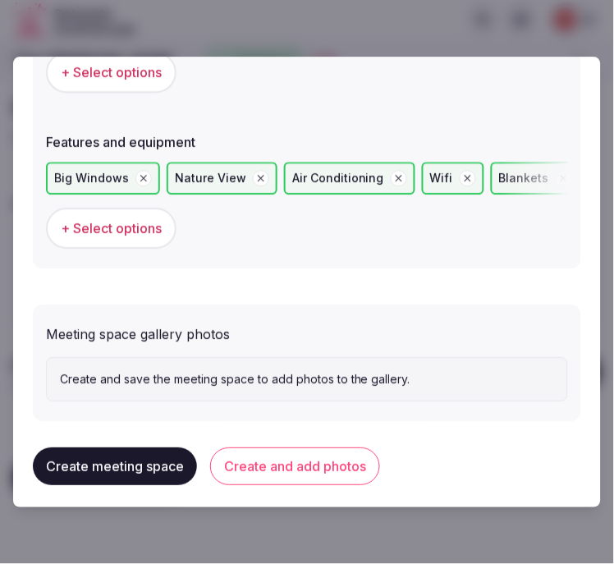
click at [288, 465] on button "Create and add photos" at bounding box center [295, 467] width 170 height 38
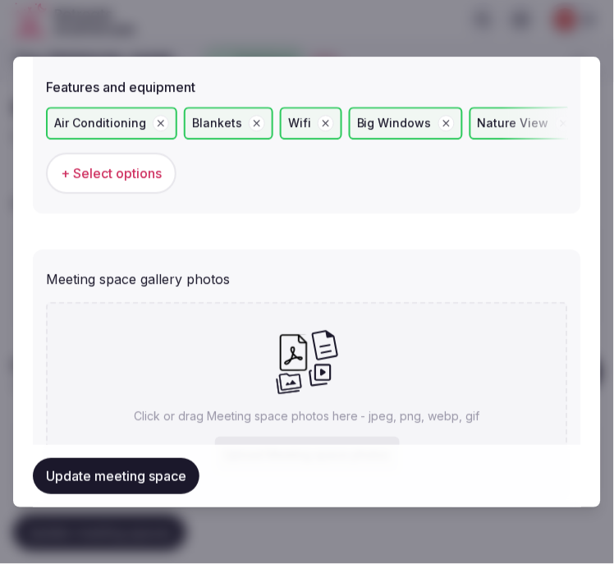
scroll to position [1322, 0]
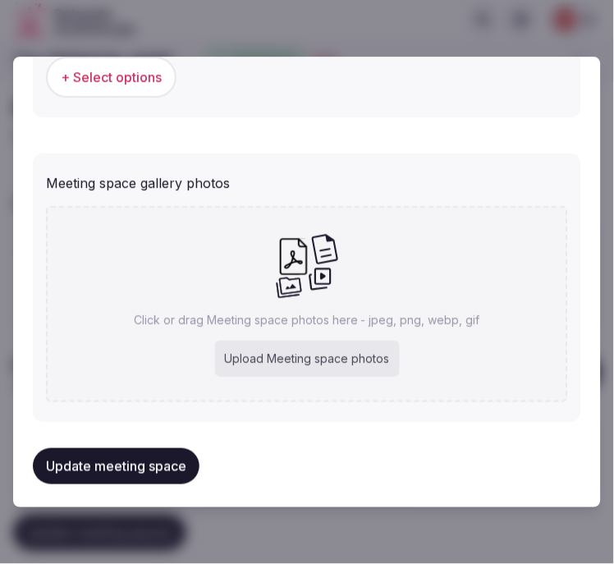
click at [368, 276] on div "Click or drag Meeting space photos here - jpeg, png, webp, gif Upload Meeting s…" at bounding box center [307, 305] width 522 height 196
type input "**********"
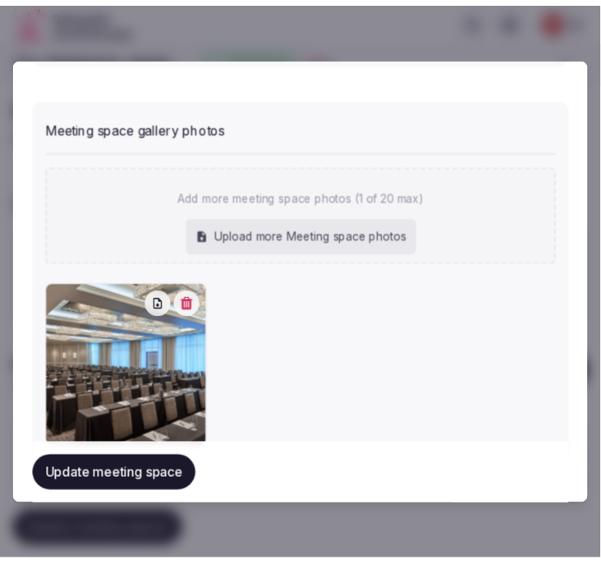
scroll to position [1419, 0]
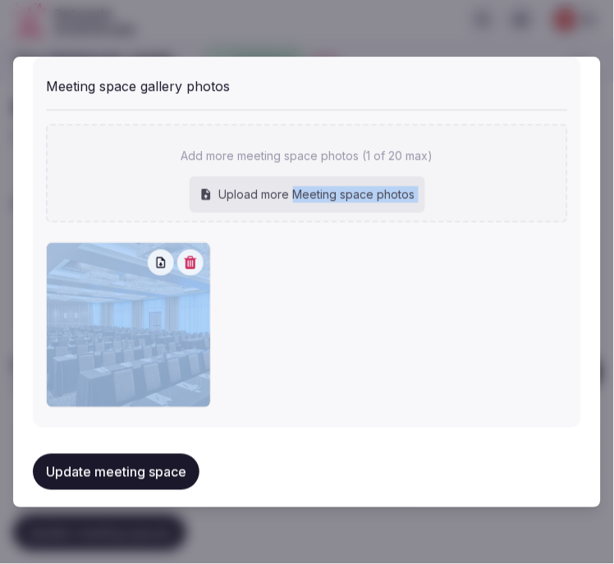
click at [288, 214] on div "Add more meeting space photos (1 of 20 max) Upload more Meeting space photos" at bounding box center [307, 259] width 522 height 298
click at [307, 186] on div "Upload more Meeting space photos" at bounding box center [308, 195] width 236 height 36
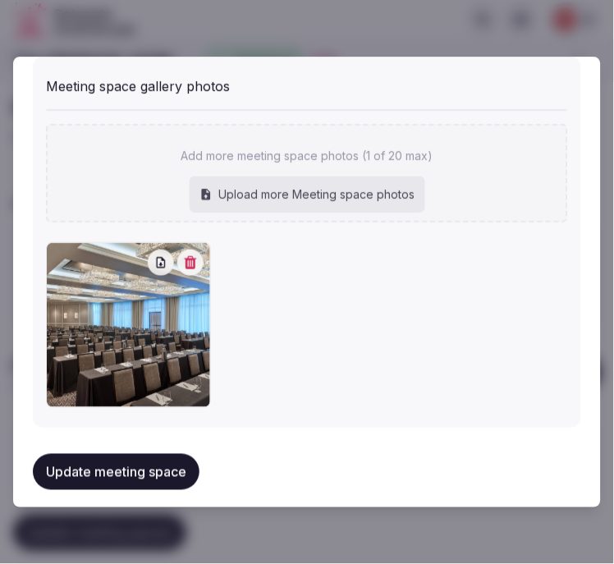
type input "**********"
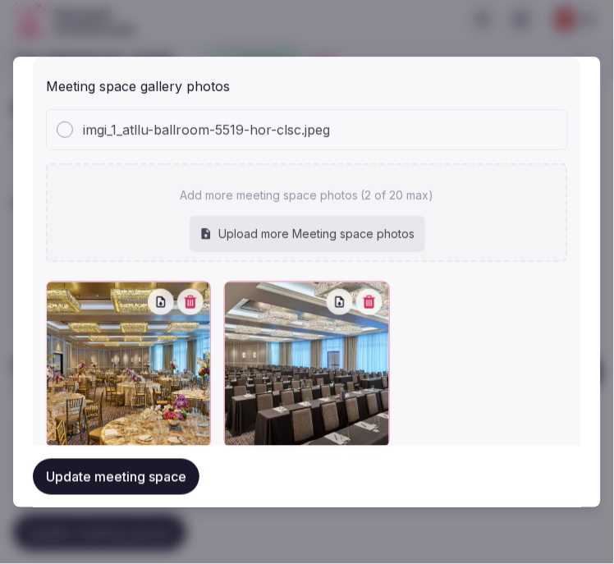
click at [177, 476] on button "Update meeting space" at bounding box center [116, 476] width 167 height 36
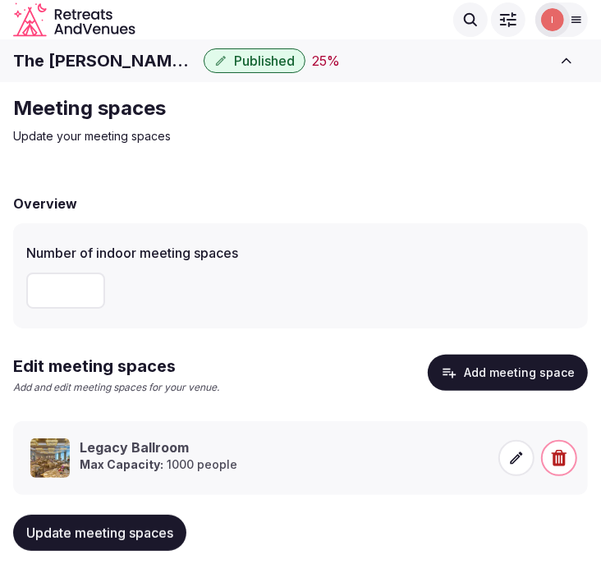
click at [504, 269] on div "**" at bounding box center [300, 290] width 549 height 49
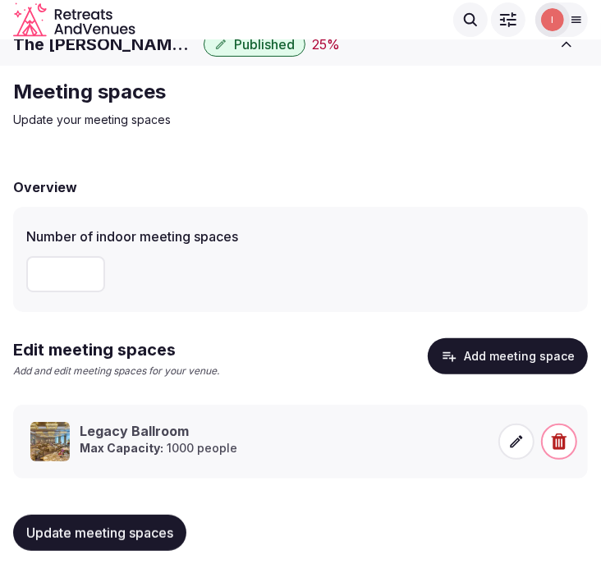
scroll to position [31, 0]
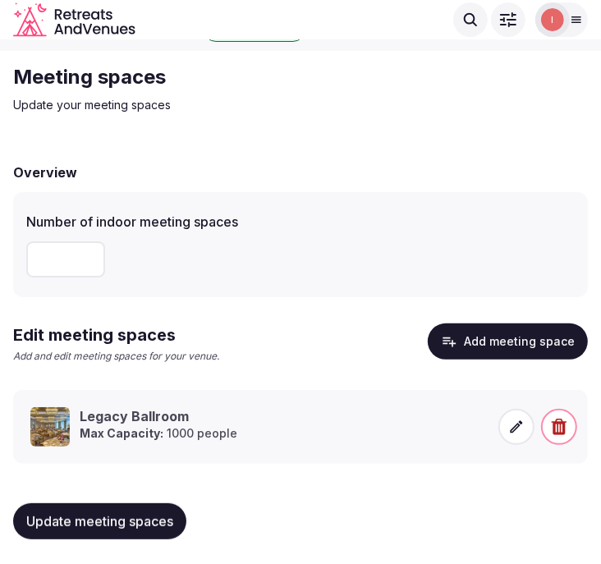
click at [137, 515] on span "Update meeting spaces" at bounding box center [99, 521] width 147 height 16
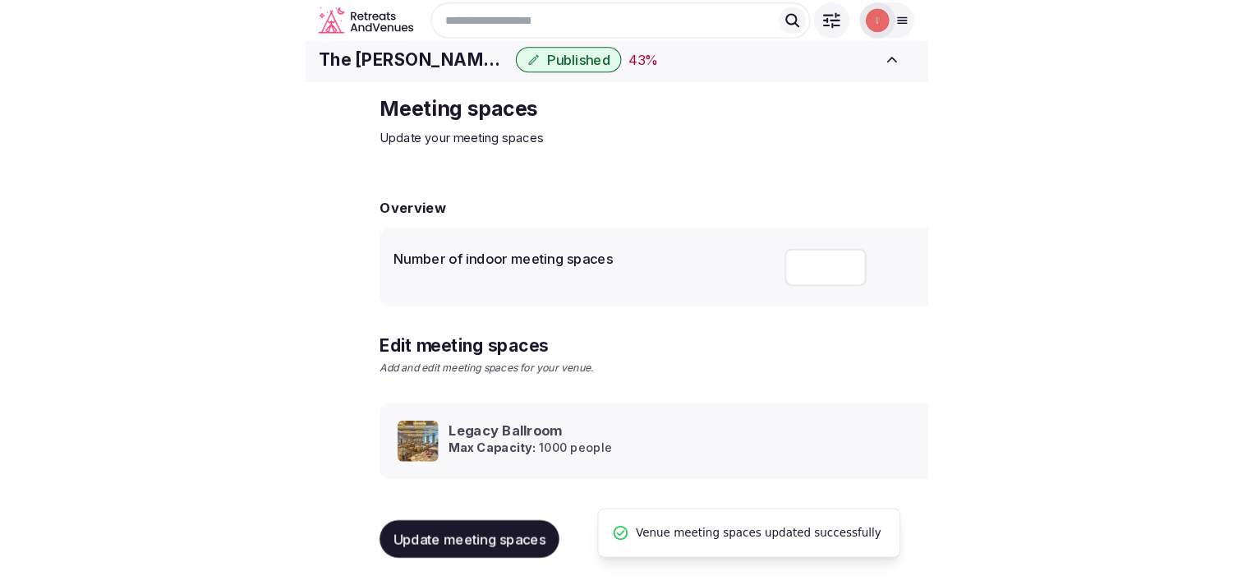
scroll to position [15, 0]
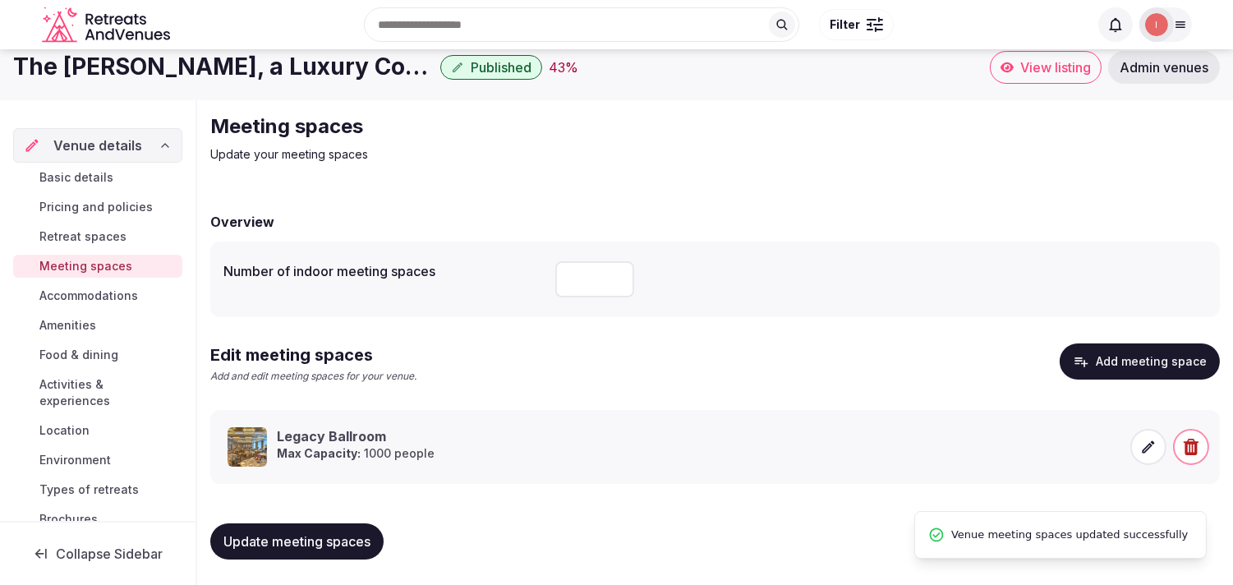
click at [113, 290] on span "Accommodations" at bounding box center [88, 295] width 99 height 16
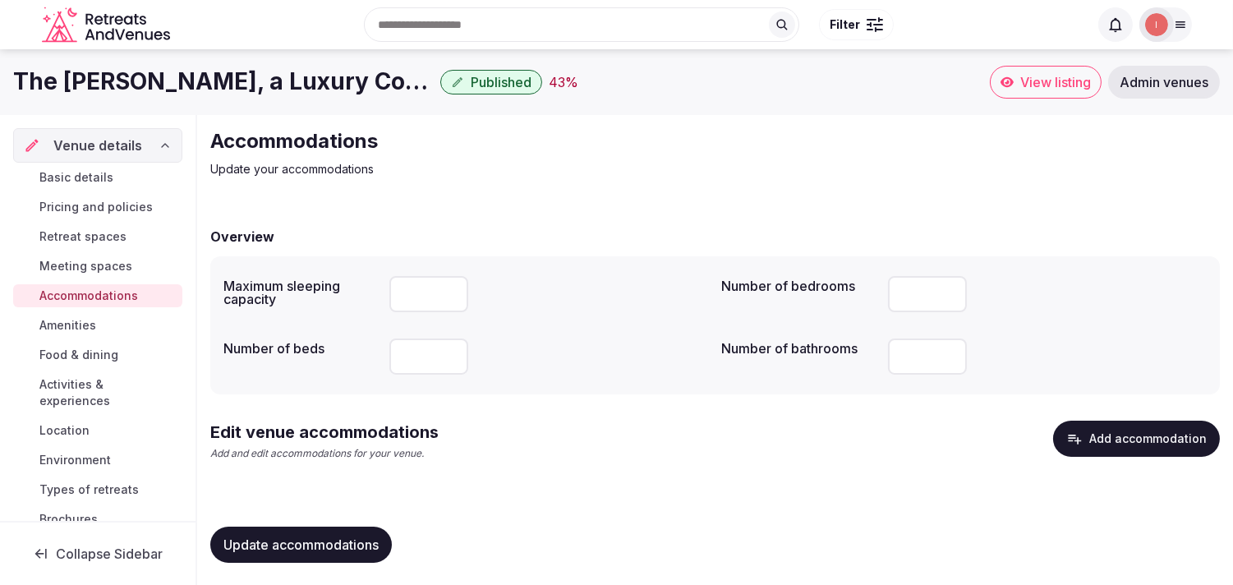
click at [507, 215] on div "Overview Maximum sleeping capacity Number of bedrooms *** Number of beds Number…" at bounding box center [714, 392] width 1009 height 365
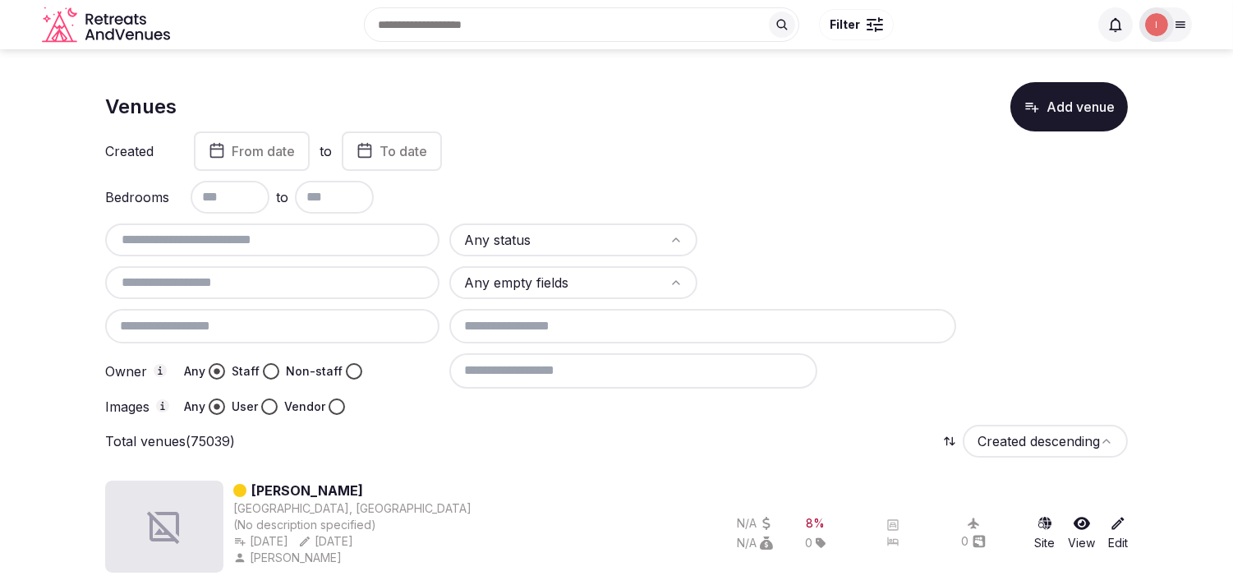
click at [194, 239] on input "text" at bounding box center [272, 240] width 321 height 20
paste input "**********"
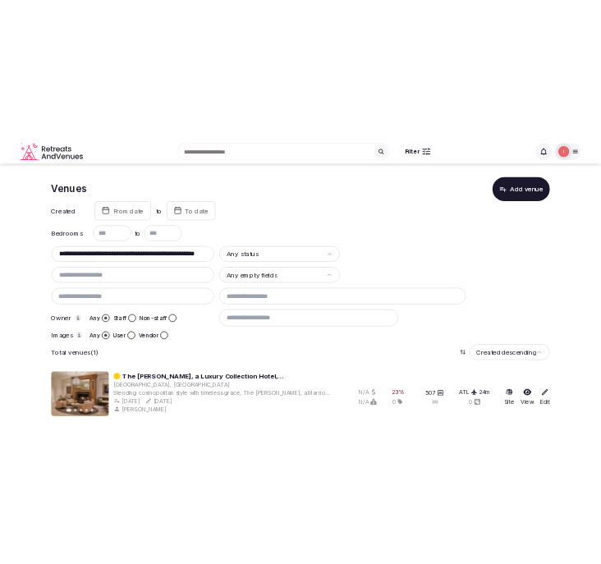
scroll to position [9, 0]
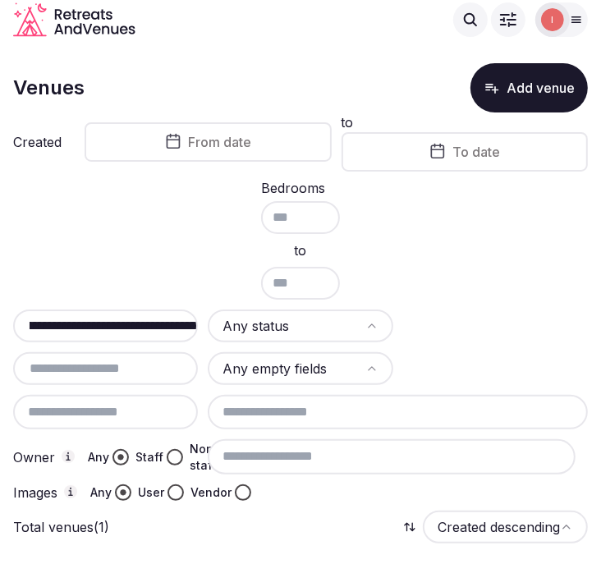
type input "**********"
click at [135, 320] on input "**********" at bounding box center [117, 326] width 195 height 20
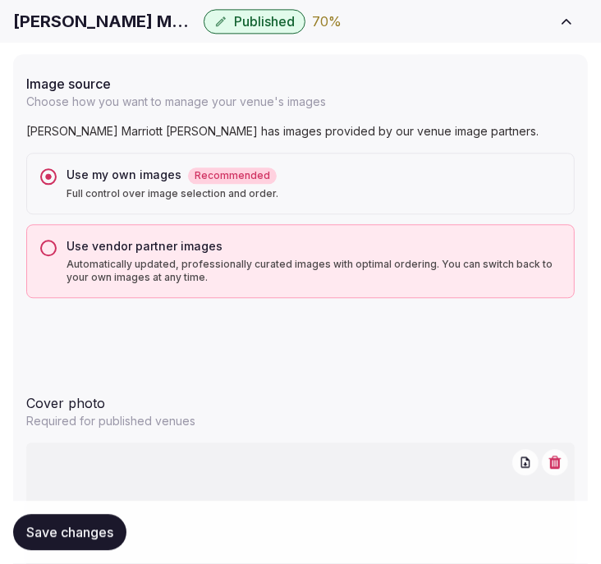
scroll to position [2007, 0]
